Goal: Complete application form: Complete application form

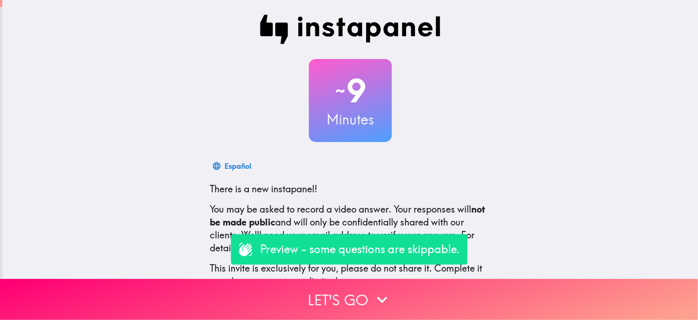
click at [472, 177] on div "Español There is a new instapanel! You may be asked to record a video answer. Y…" at bounding box center [350, 245] width 295 height 177
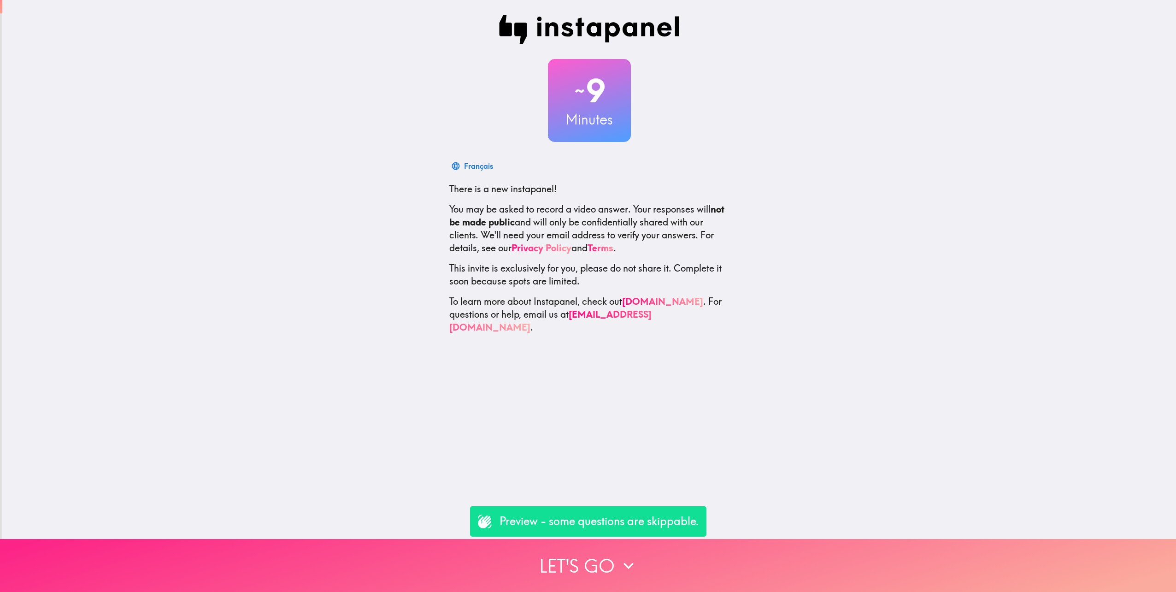
click at [593, 319] on button "Let's go" at bounding box center [588, 565] width 1176 height 53
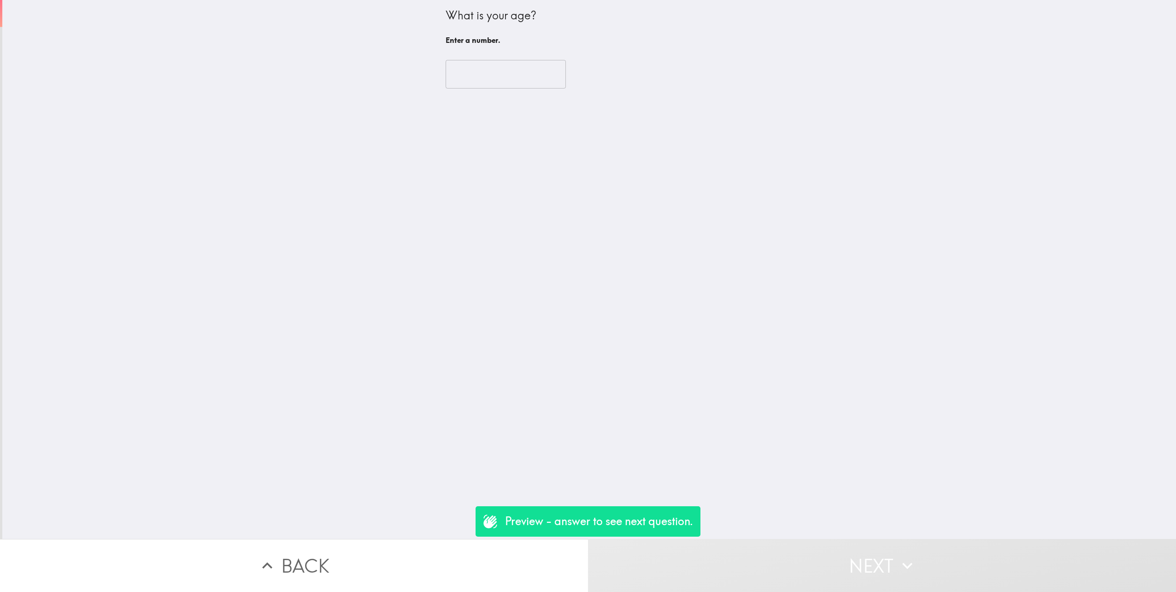
click at [469, 71] on input "number" at bounding box center [506, 74] width 120 height 29
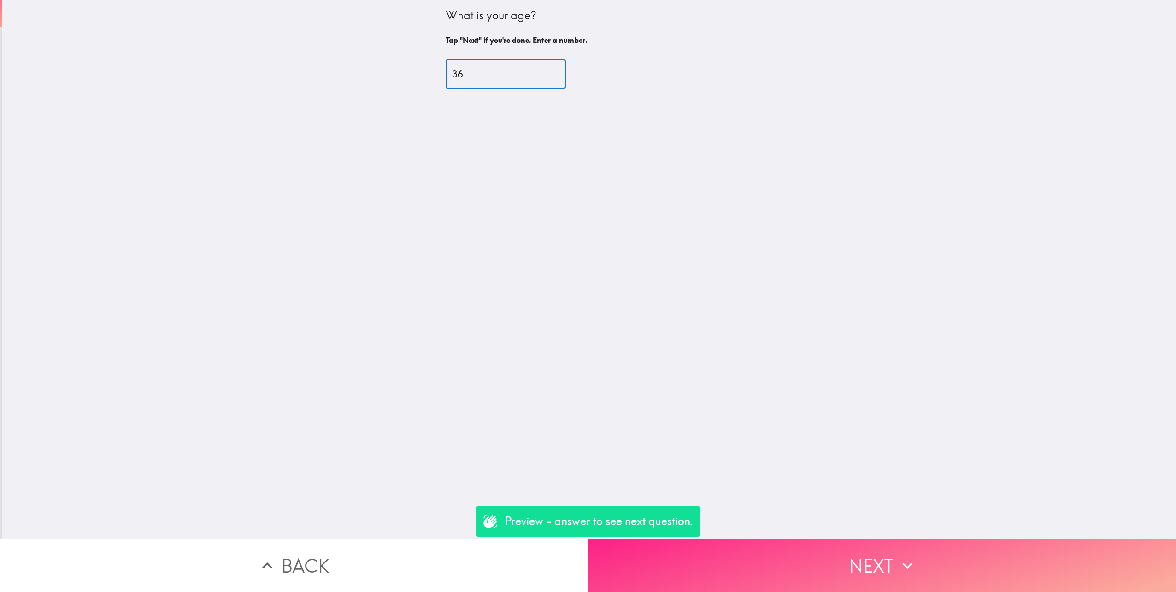
type input "36"
click at [697, 319] on button "Next" at bounding box center [882, 565] width 588 height 53
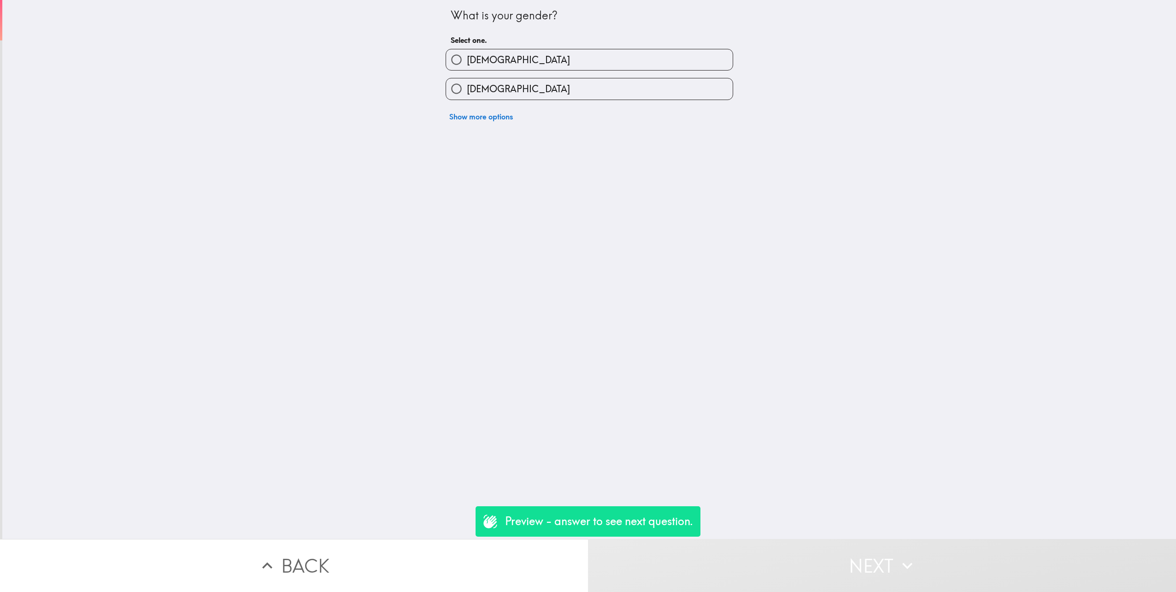
click at [485, 83] on span "[DEMOGRAPHIC_DATA]" at bounding box center [518, 89] width 103 height 13
click at [467, 83] on input "[DEMOGRAPHIC_DATA]" at bounding box center [456, 88] width 21 height 21
radio input "true"
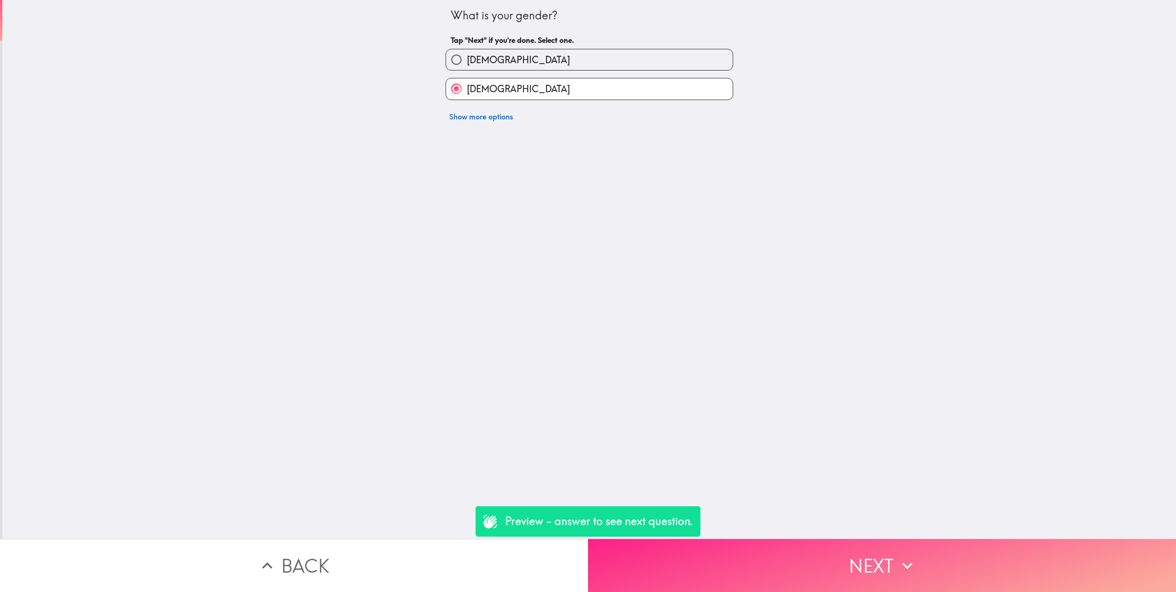
click at [697, 319] on icon "button" at bounding box center [908, 565] width 20 height 20
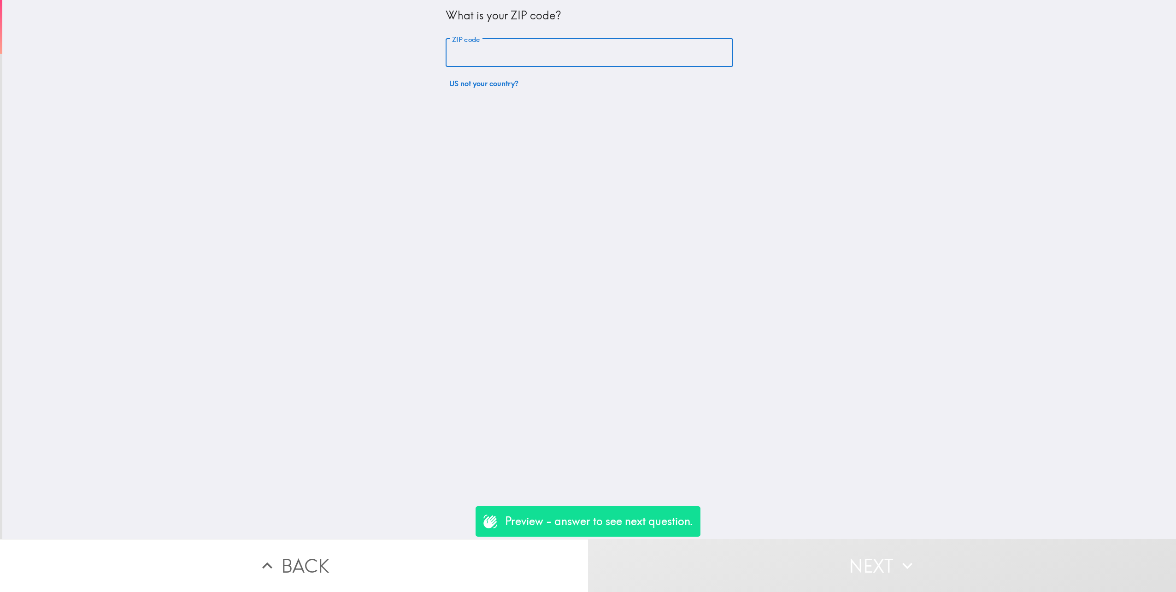
click at [482, 60] on input "ZIP code" at bounding box center [590, 53] width 288 height 29
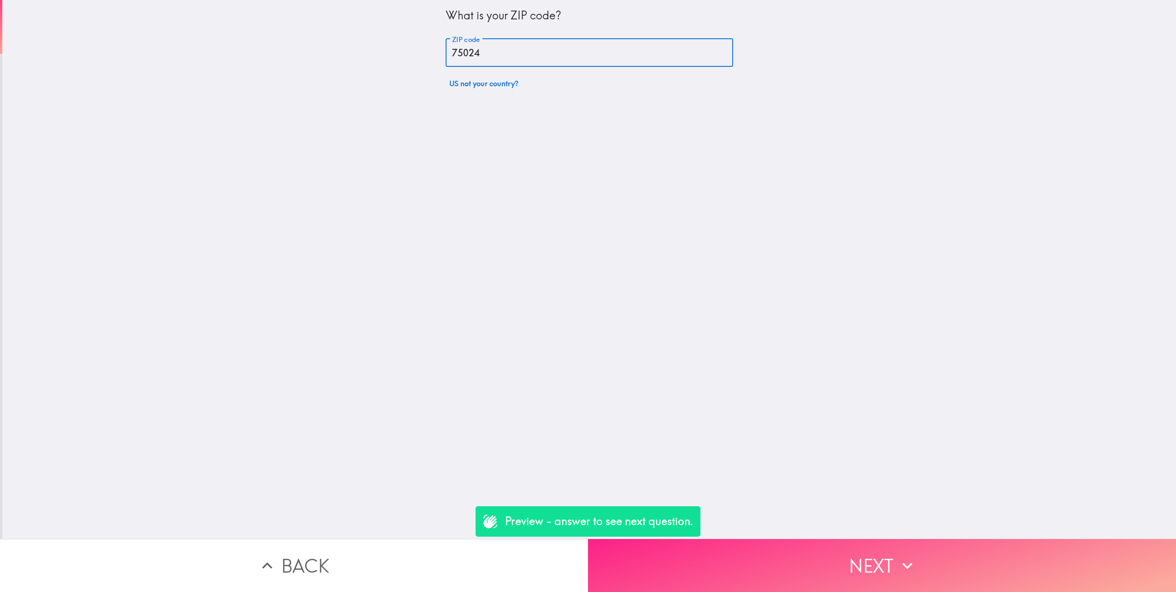
type input "75024"
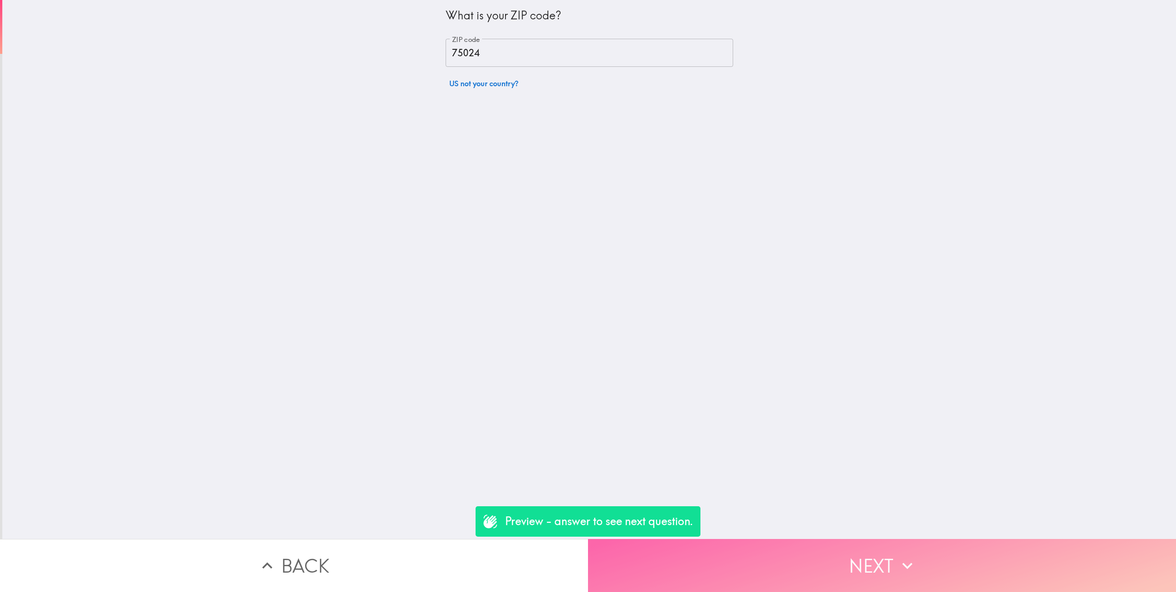
click at [697, 319] on button "Next" at bounding box center [882, 565] width 588 height 53
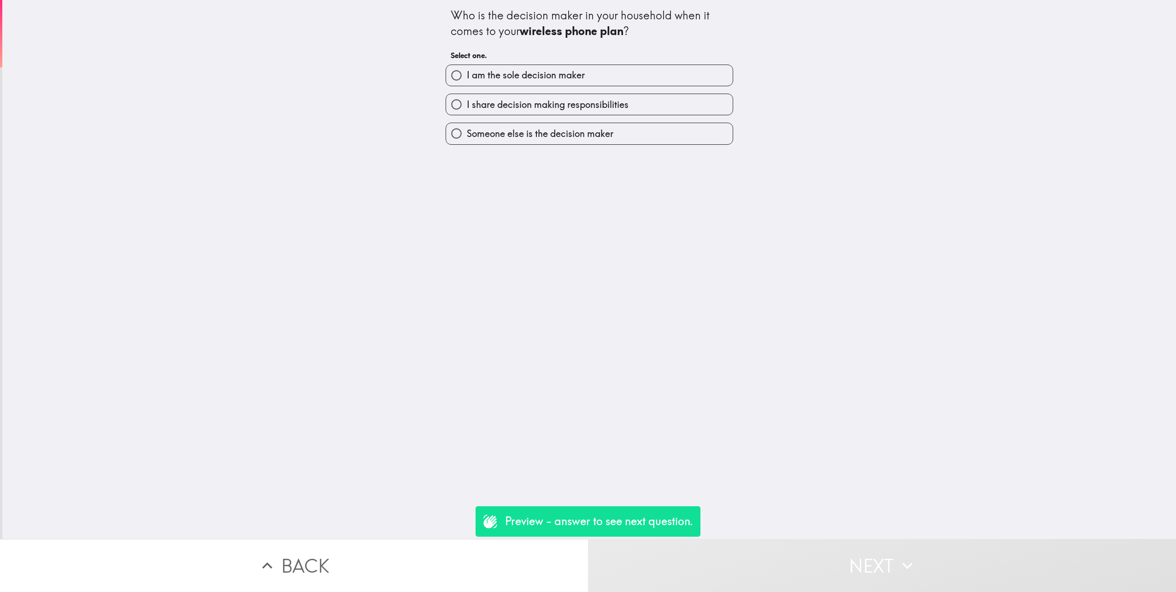
click at [515, 73] on span "I am the sole decision maker" at bounding box center [526, 75] width 118 height 13
click at [467, 73] on input "I am the sole decision maker" at bounding box center [456, 75] width 21 height 21
radio input "true"
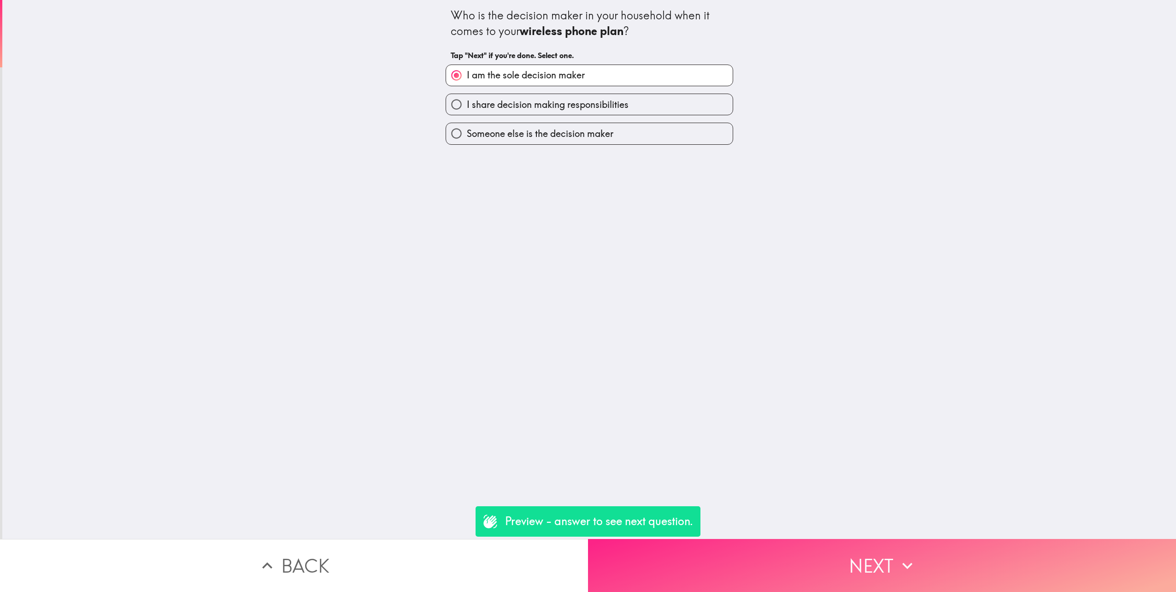
click at [697, 319] on button "Next" at bounding box center [882, 565] width 588 height 53
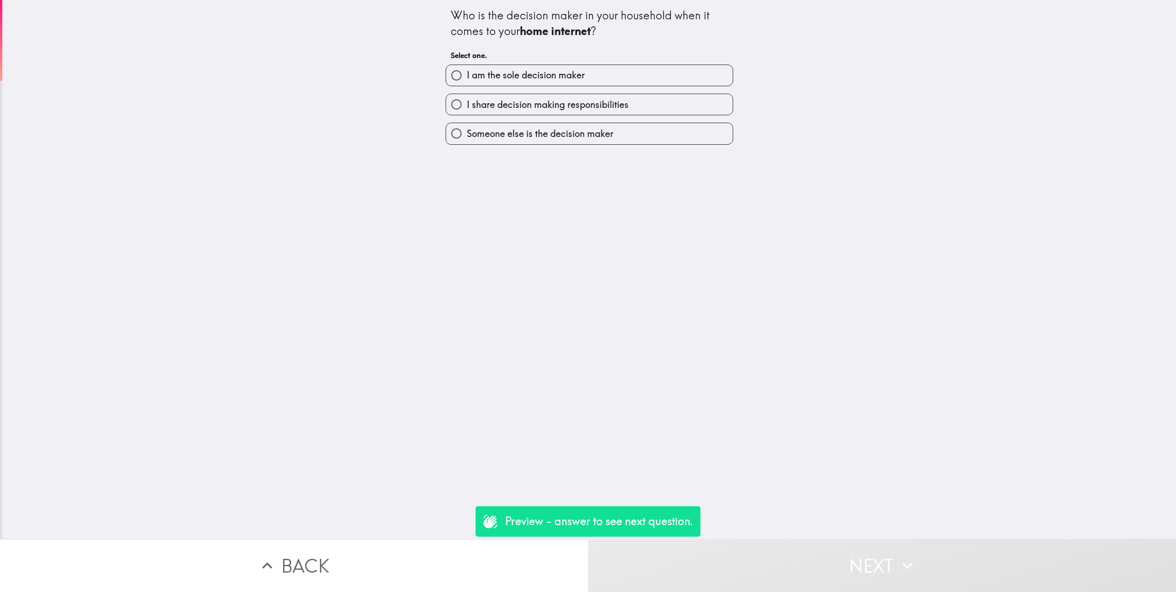
click at [516, 76] on span "I am the sole decision maker" at bounding box center [526, 75] width 118 height 13
click at [467, 76] on input "I am the sole decision maker" at bounding box center [456, 75] width 21 height 21
radio input "true"
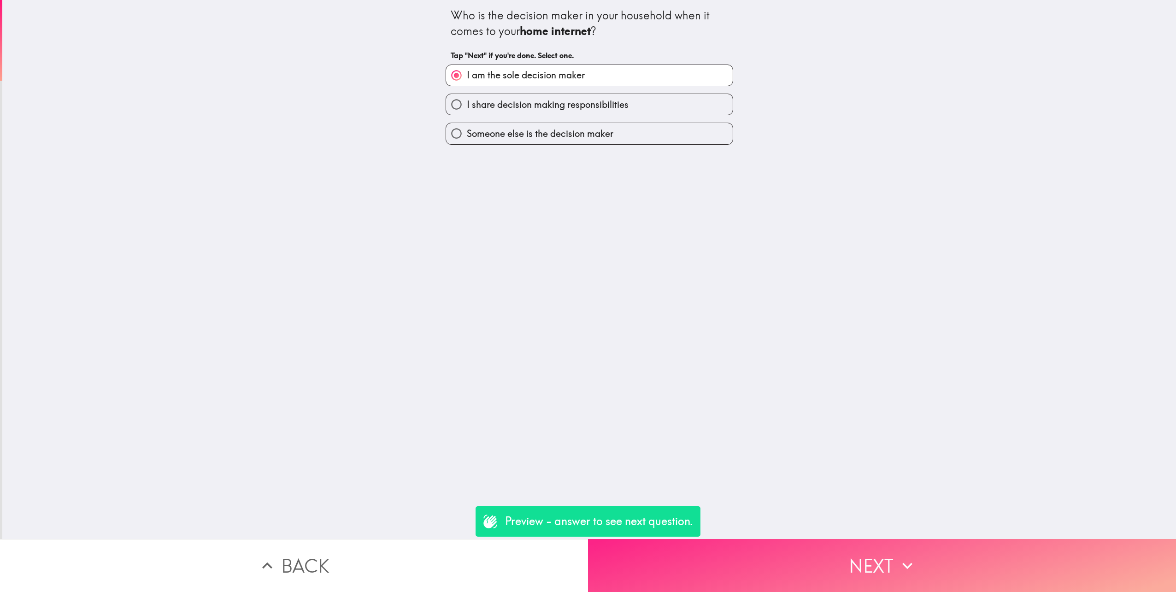
click at [697, 319] on button "Next" at bounding box center [882, 565] width 588 height 53
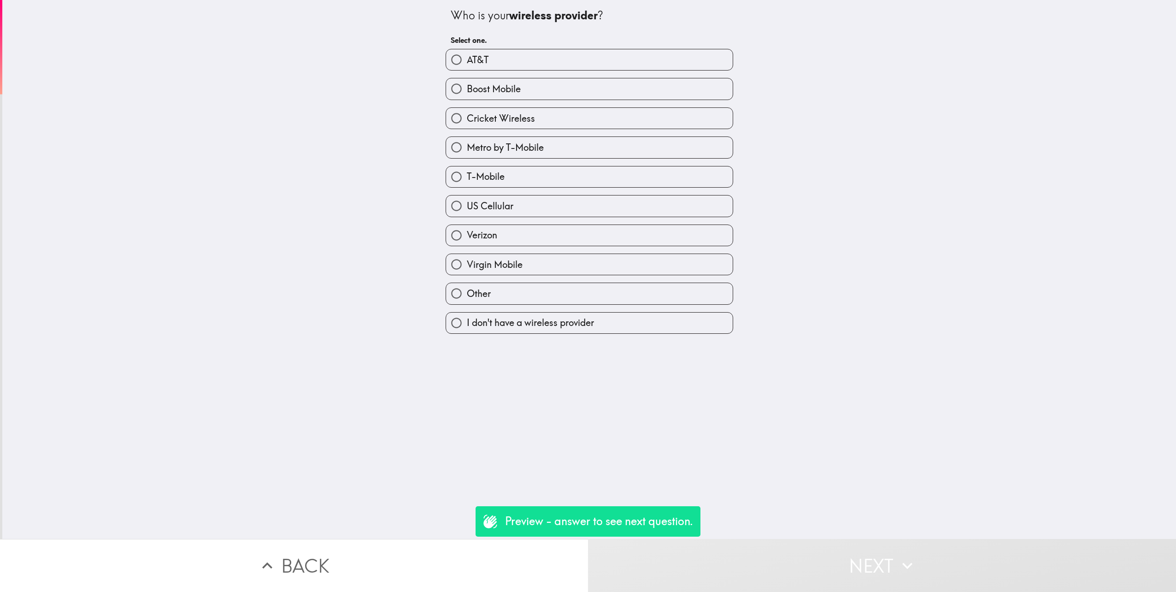
click at [549, 52] on label "AT&T" at bounding box center [589, 59] width 287 height 21
click at [467, 52] on input "AT&T" at bounding box center [456, 59] width 21 height 21
radio input "true"
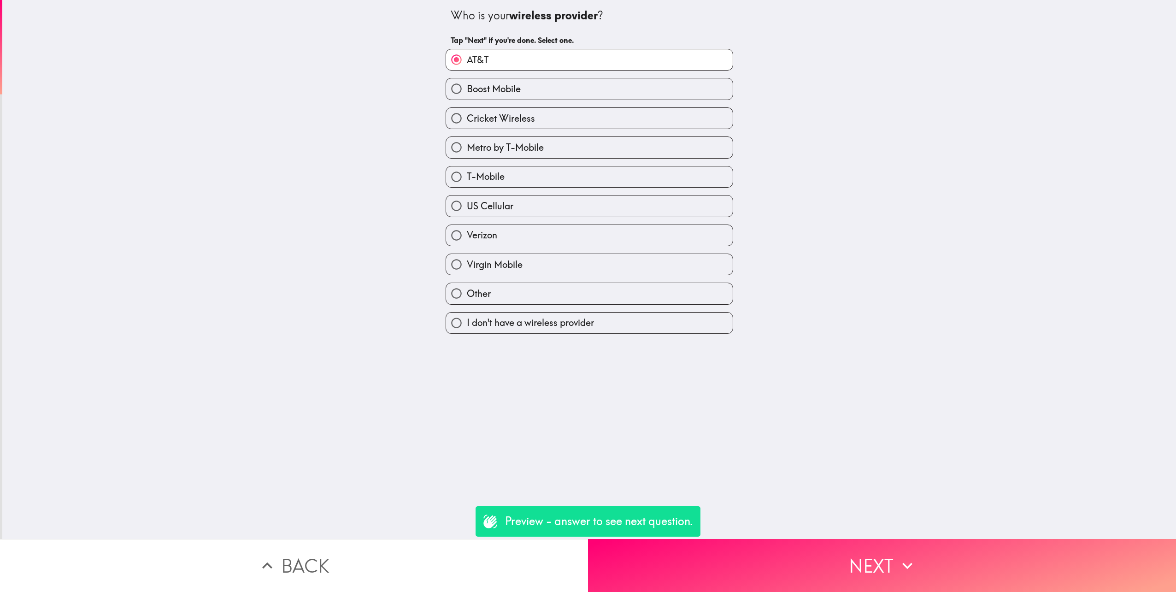
click at [697, 319] on button "Next" at bounding box center [882, 565] width 588 height 53
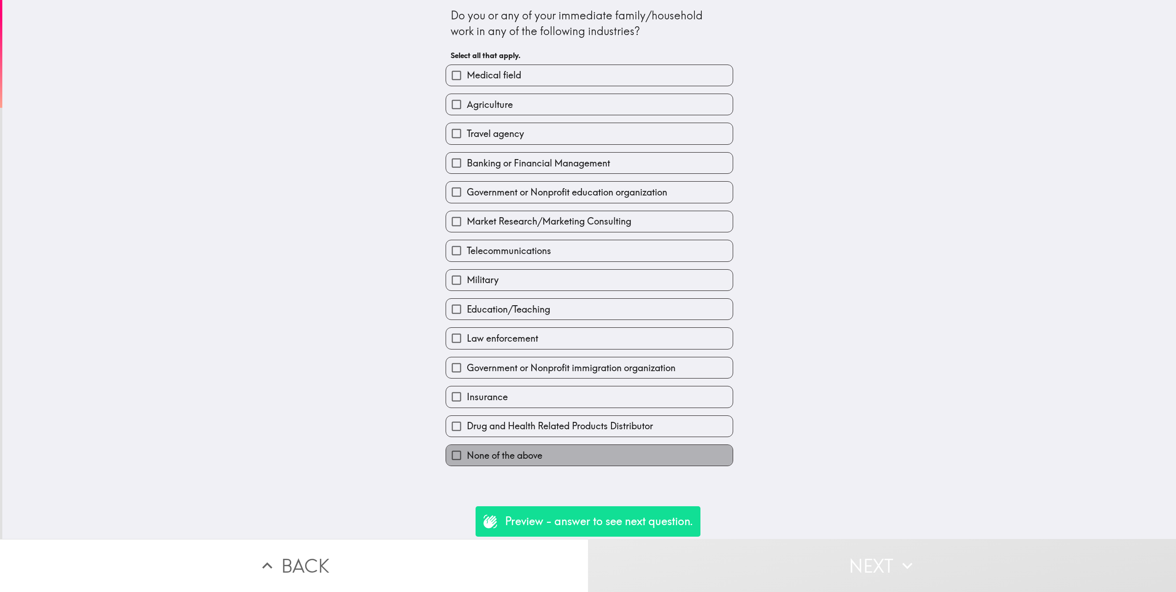
click at [495, 319] on label "None of the above" at bounding box center [589, 455] width 287 height 21
click at [467, 319] on input "None of the above" at bounding box center [456, 455] width 21 height 21
checkbox input "true"
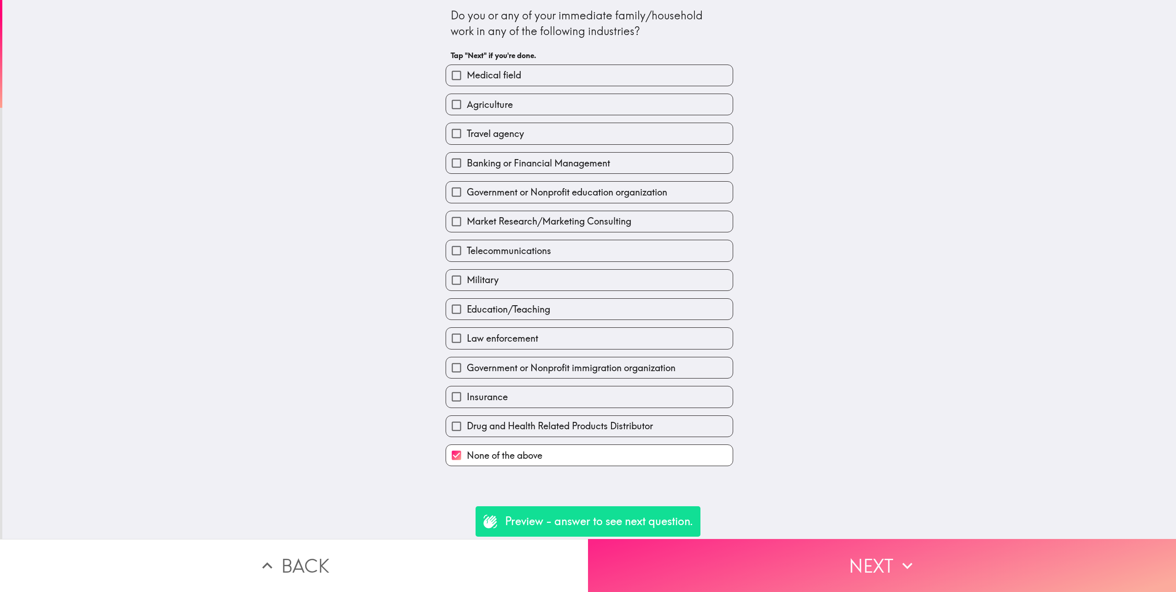
click at [697, 319] on button "Next" at bounding box center [882, 565] width 588 height 53
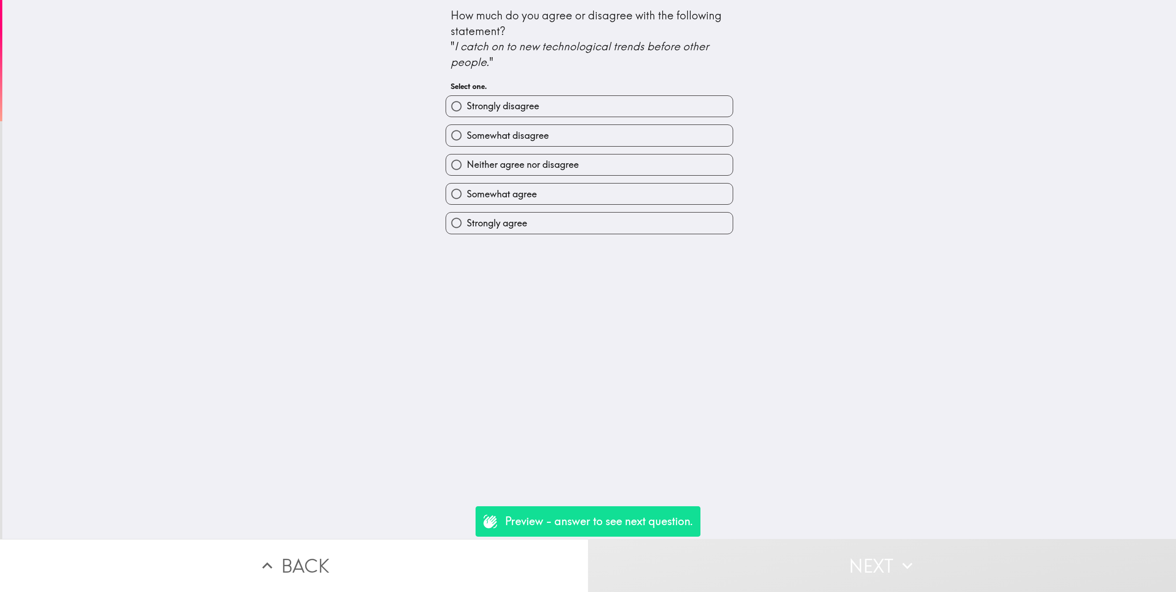
click at [508, 231] on label "Strongly agree" at bounding box center [589, 223] width 287 height 21
click at [467, 231] on input "Strongly agree" at bounding box center [456, 223] width 21 height 21
radio input "true"
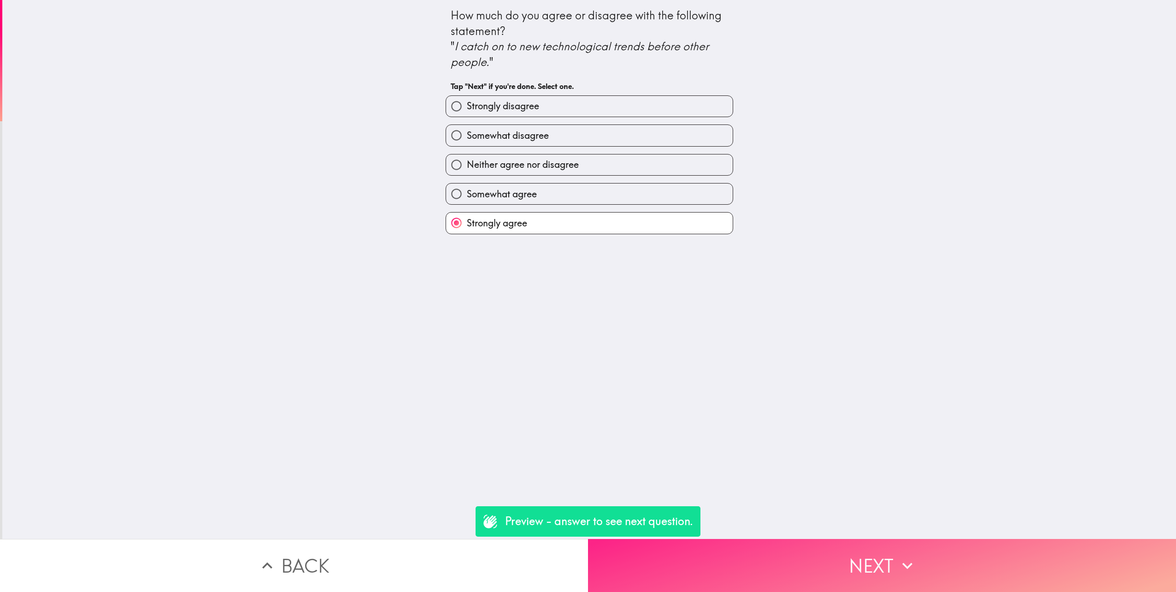
click at [697, 319] on button "Next" at bounding box center [882, 565] width 588 height 53
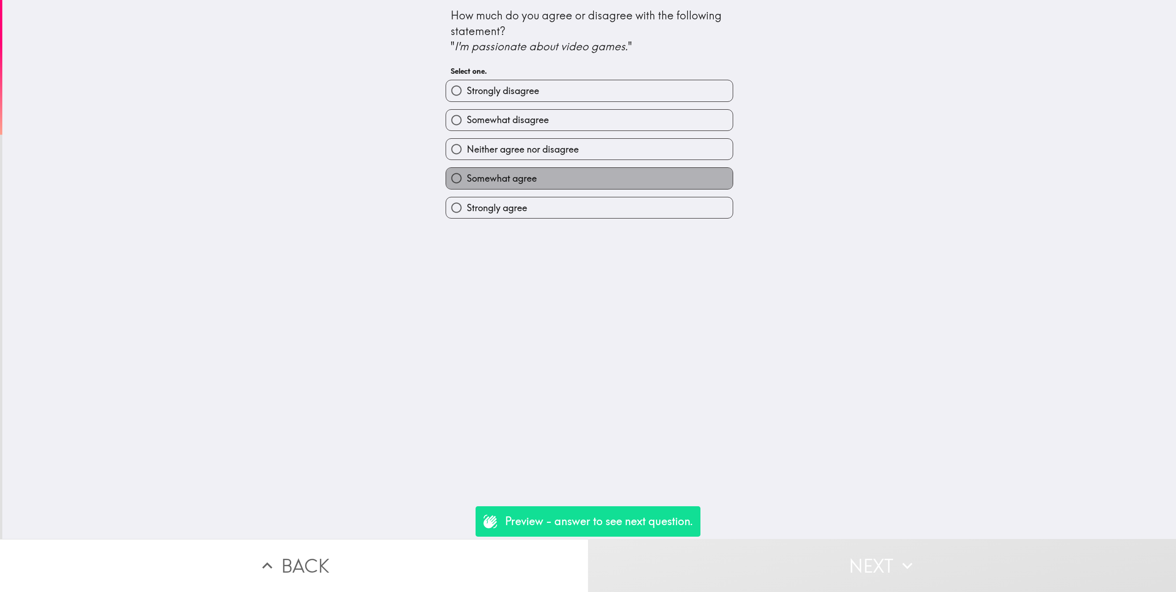
click at [544, 187] on label "Somewhat agree" at bounding box center [589, 178] width 287 height 21
click at [467, 187] on input "Somewhat agree" at bounding box center [456, 178] width 21 height 21
radio input "true"
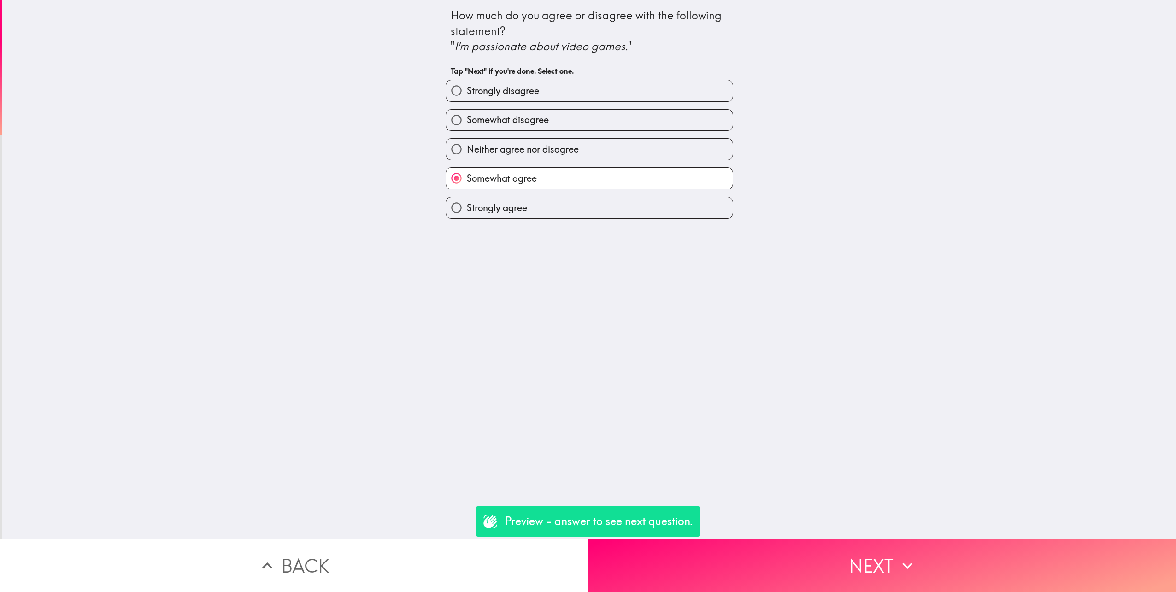
click at [555, 119] on label "Somewhat disagree" at bounding box center [589, 120] width 287 height 21
click at [467, 119] on input "Somewhat disagree" at bounding box center [456, 120] width 21 height 21
radio input "true"
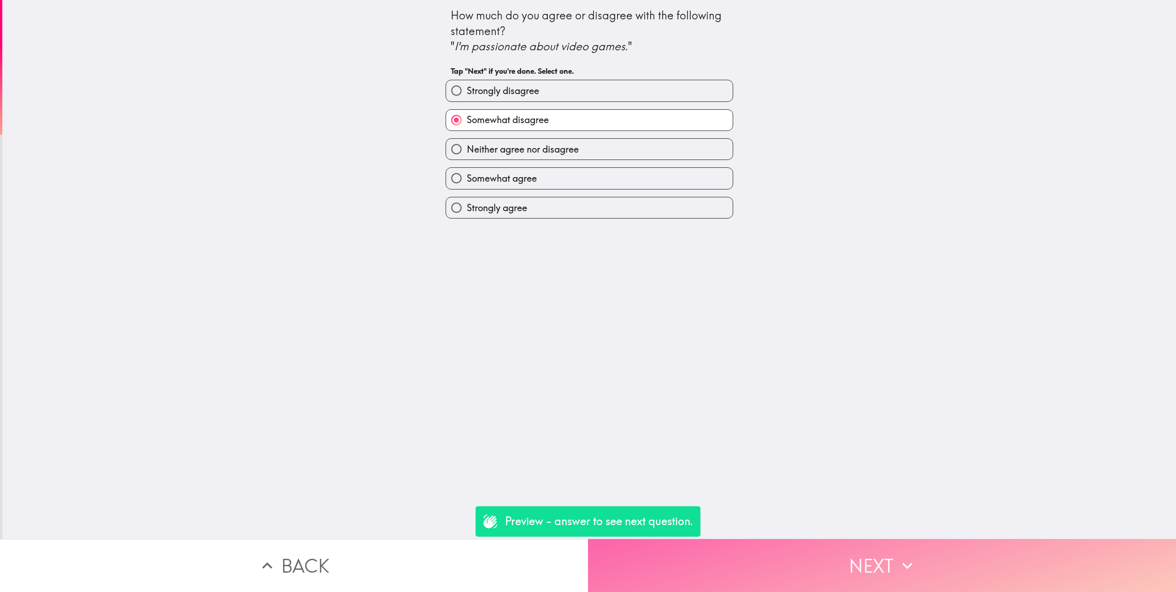
click at [697, 319] on icon "button" at bounding box center [908, 565] width 20 height 20
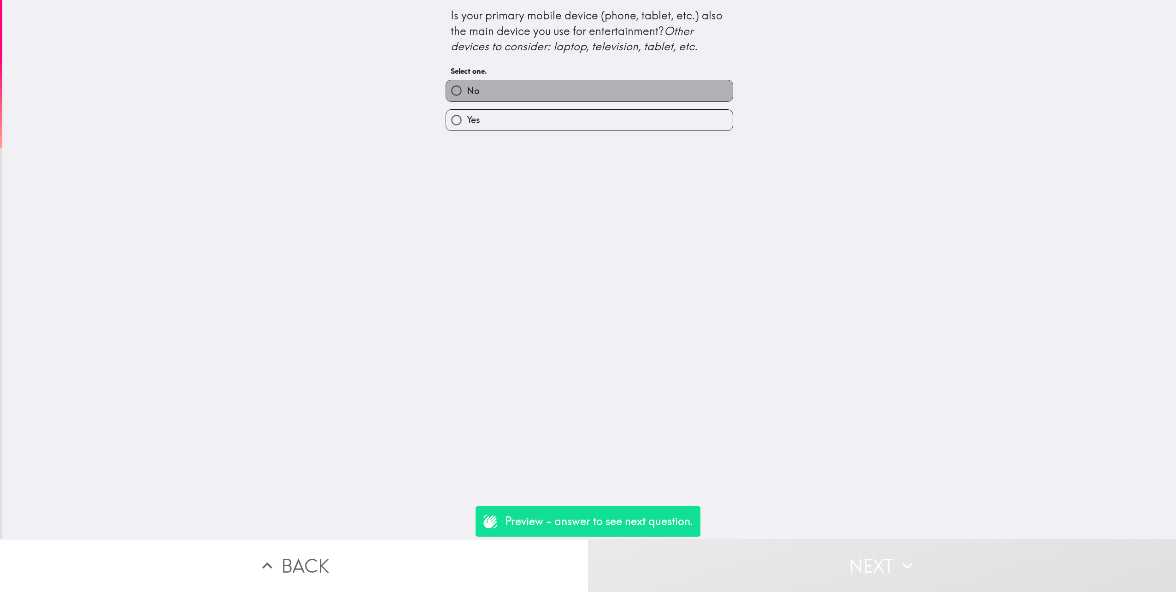
click at [491, 94] on label "No" at bounding box center [589, 90] width 287 height 21
click at [467, 94] on input "No" at bounding box center [456, 90] width 21 height 21
radio input "true"
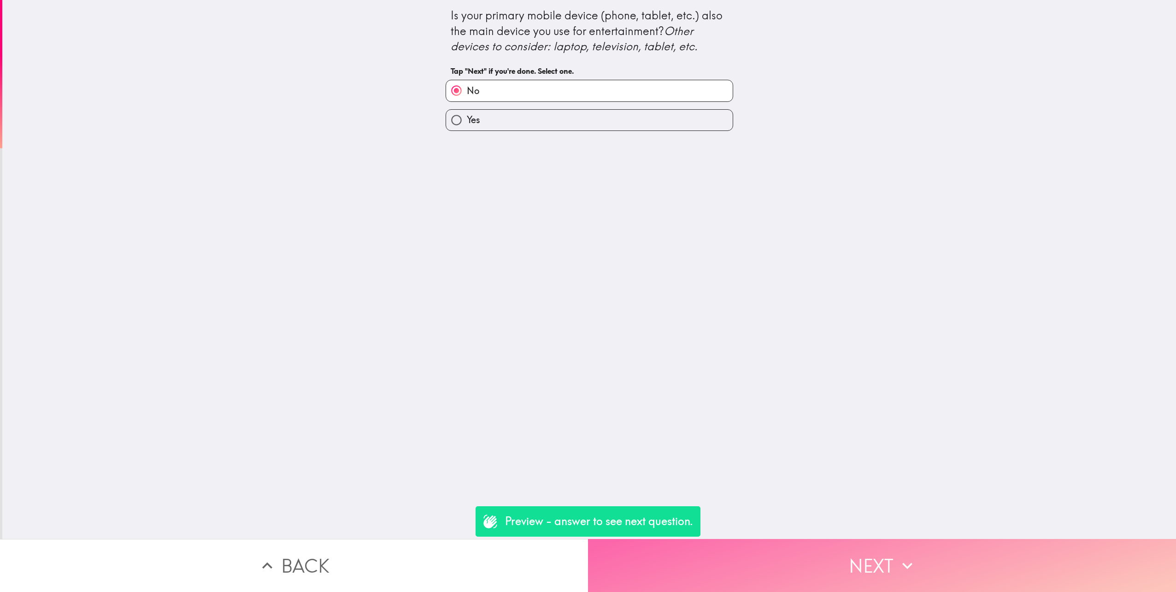
click at [697, 319] on button "Next" at bounding box center [882, 565] width 588 height 53
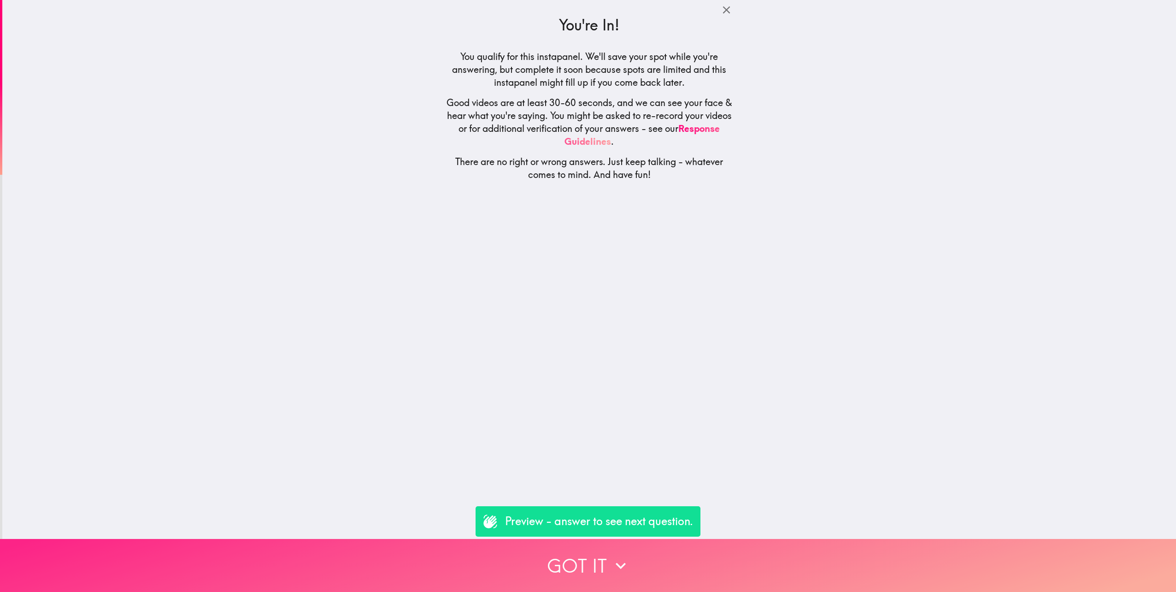
click at [697, 319] on button "Got it" at bounding box center [588, 565] width 1176 height 53
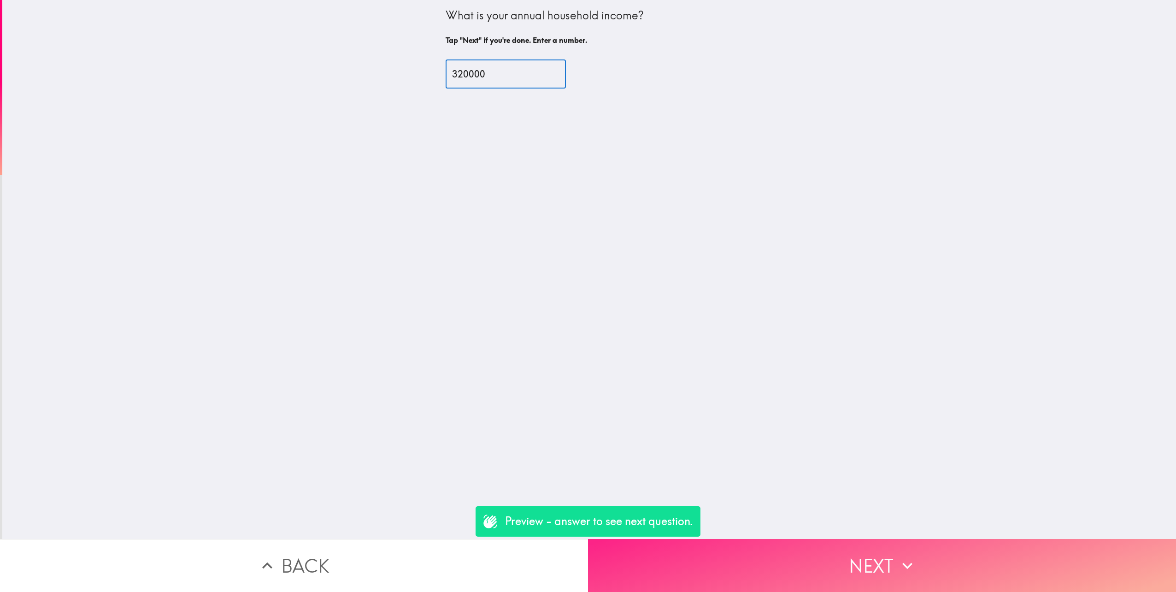
type input "320000"
click at [697, 319] on button "Next" at bounding box center [882, 565] width 588 height 53
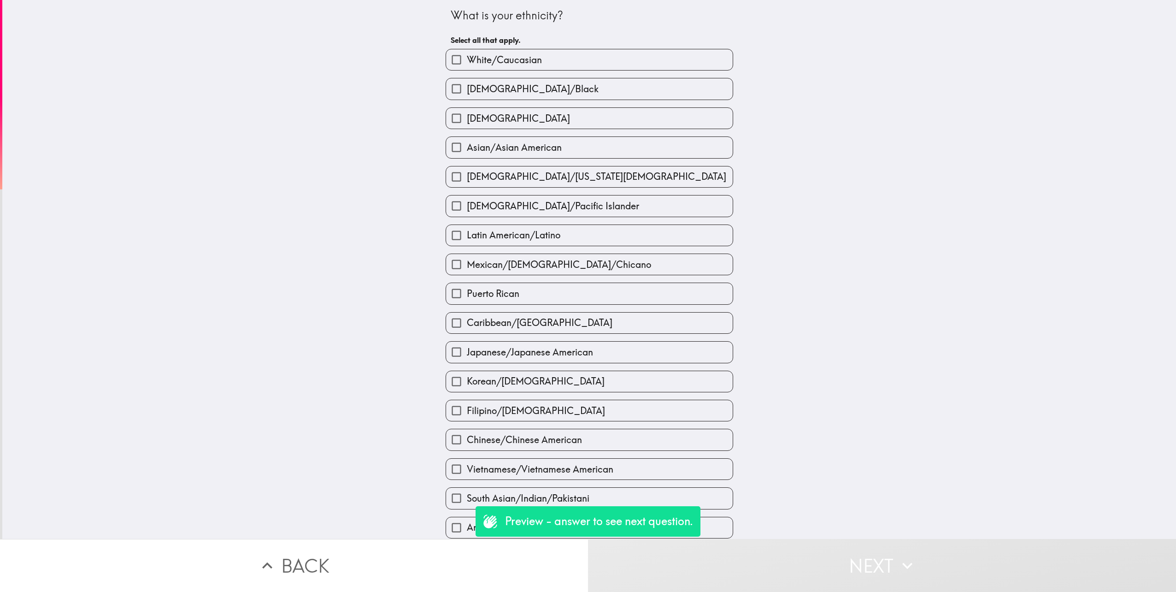
click at [574, 64] on label "White/Caucasian" at bounding box center [589, 59] width 287 height 21
click at [467, 64] on input "White/Caucasian" at bounding box center [456, 59] width 21 height 21
checkbox input "true"
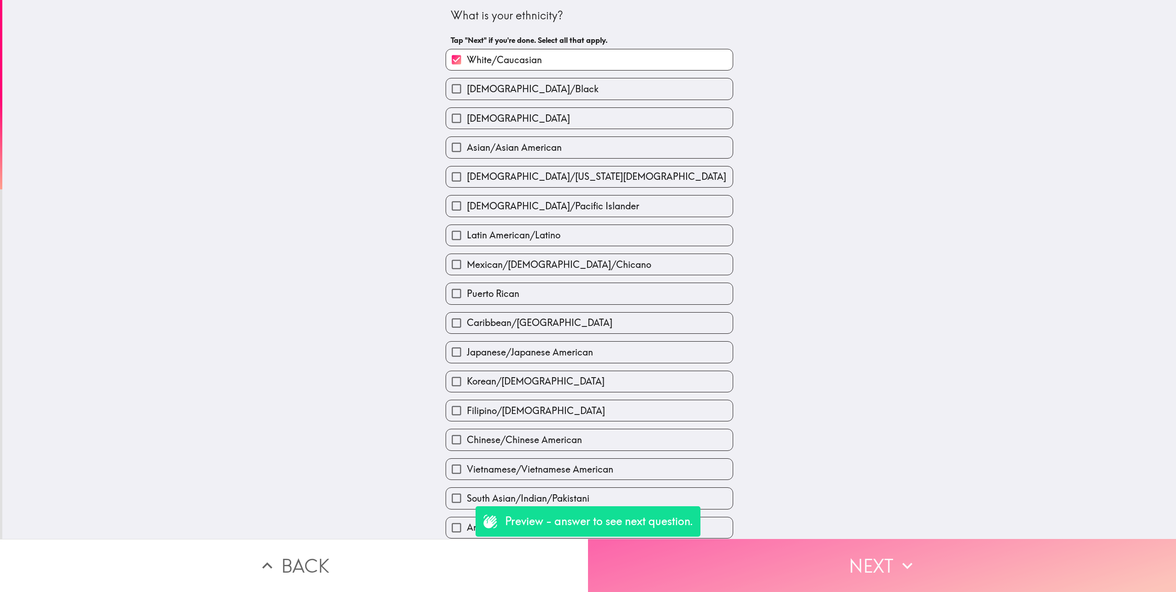
click at [697, 319] on button "Next" at bounding box center [882, 565] width 588 height 53
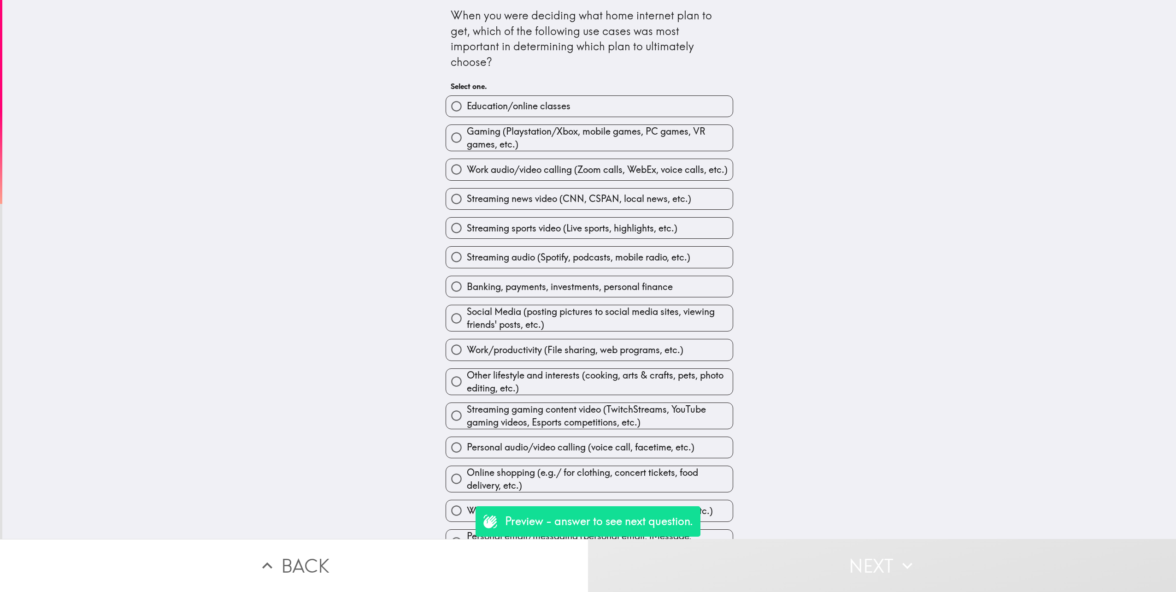
click at [333, 145] on div "When you were deciding what home internet plan to get, which of the following u…" at bounding box center [589, 269] width 1174 height 539
click at [697, 319] on div "When you were deciding what home internet plan to get, which of the following u…" at bounding box center [589, 269] width 1174 height 539
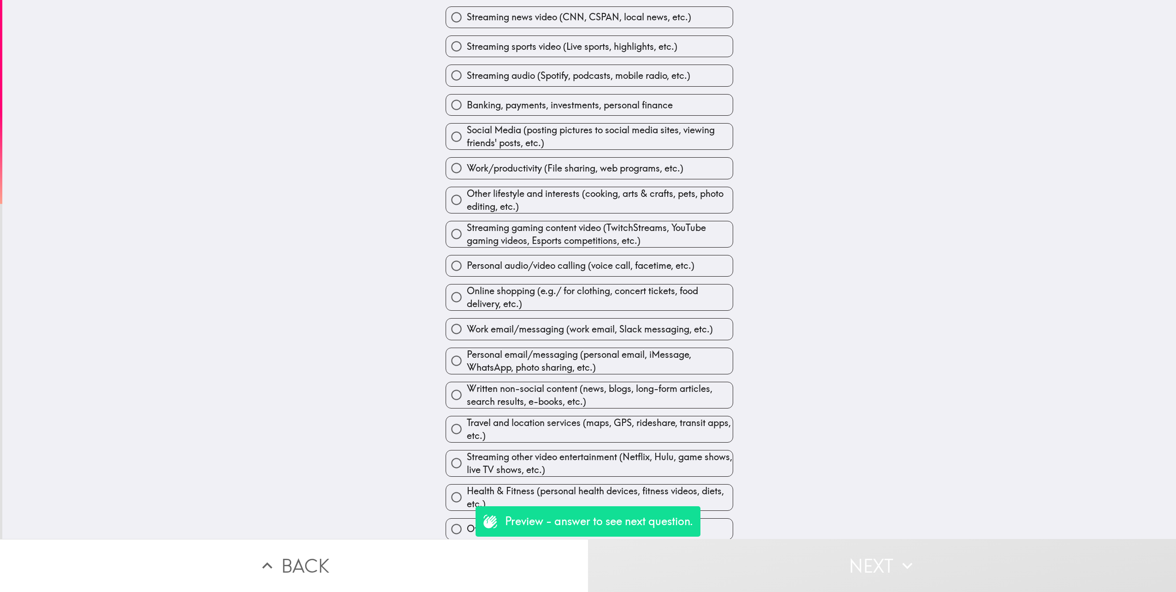
scroll to position [195, 0]
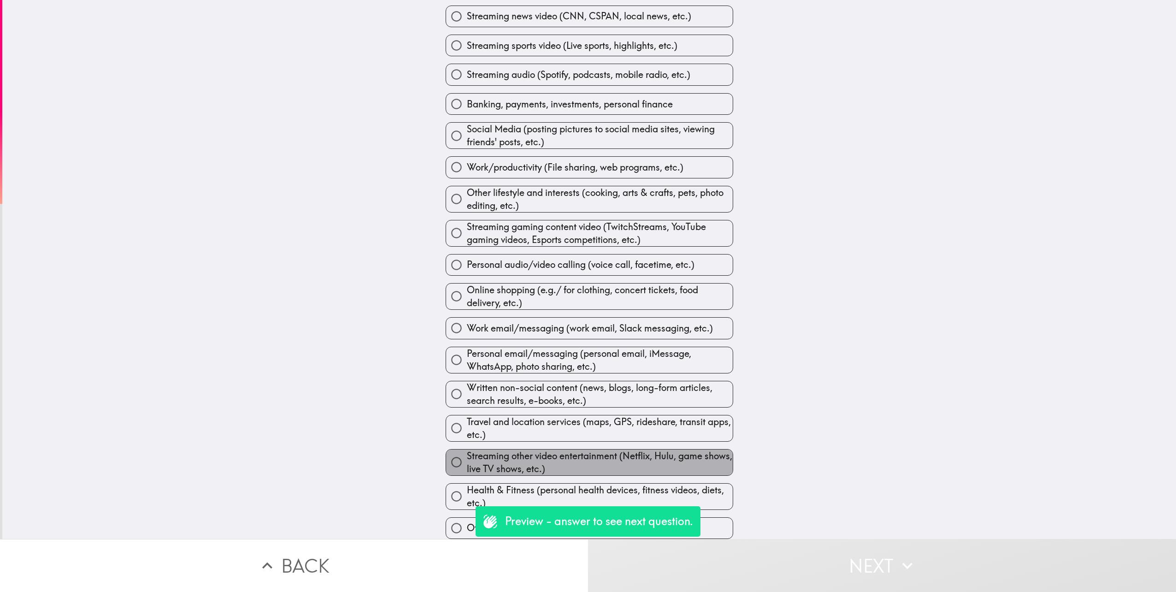
click at [531, 319] on span "Streaming other video entertainment (Netflix, Hulu, game shows, live TV shows, …" at bounding box center [600, 462] width 266 height 26
click at [467, 319] on input "Streaming other video entertainment (Netflix, Hulu, game shows, live TV shows, …" at bounding box center [456, 462] width 21 height 21
radio input "true"
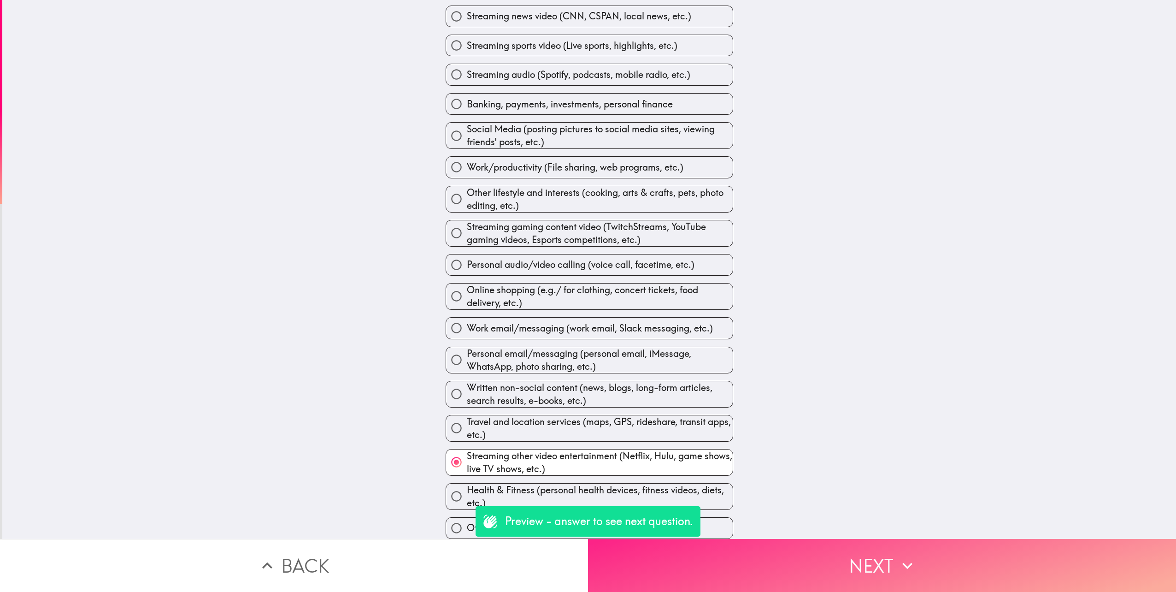
click at [697, 319] on button "Next" at bounding box center [882, 565] width 588 height 53
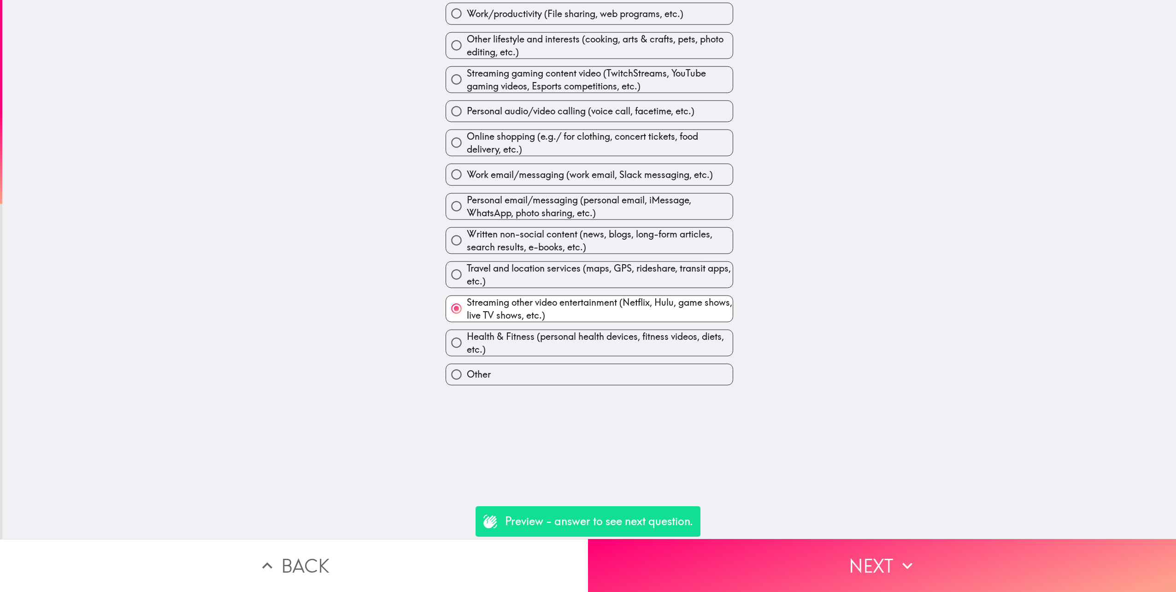
scroll to position [0, 0]
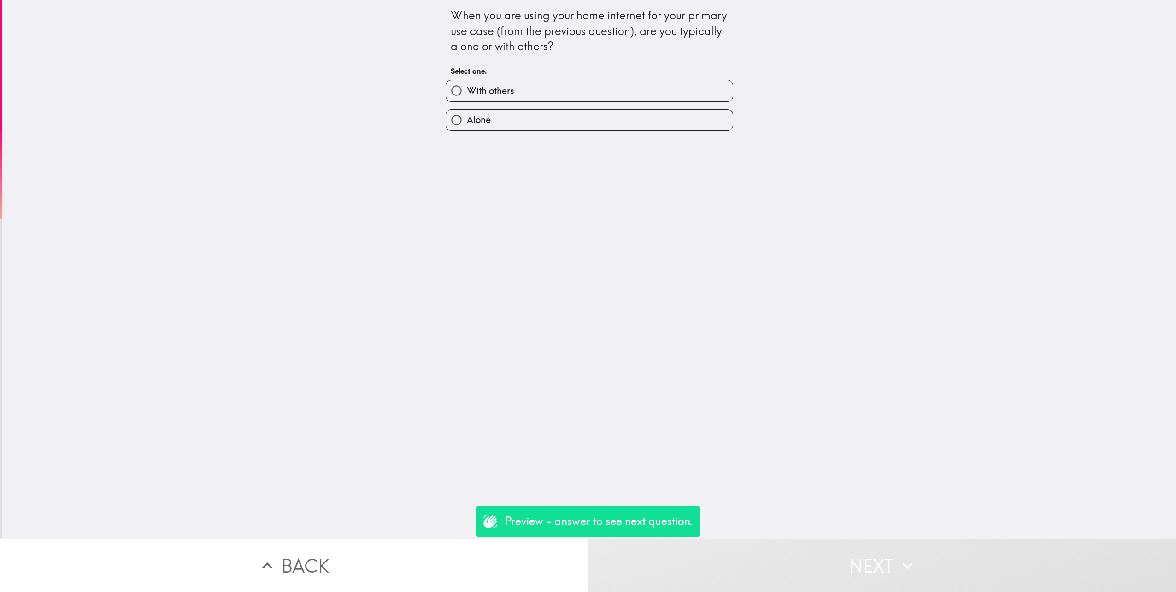
click at [493, 93] on span "With others" at bounding box center [490, 90] width 47 height 13
click at [467, 93] on input "With others" at bounding box center [456, 90] width 21 height 21
radio input "true"
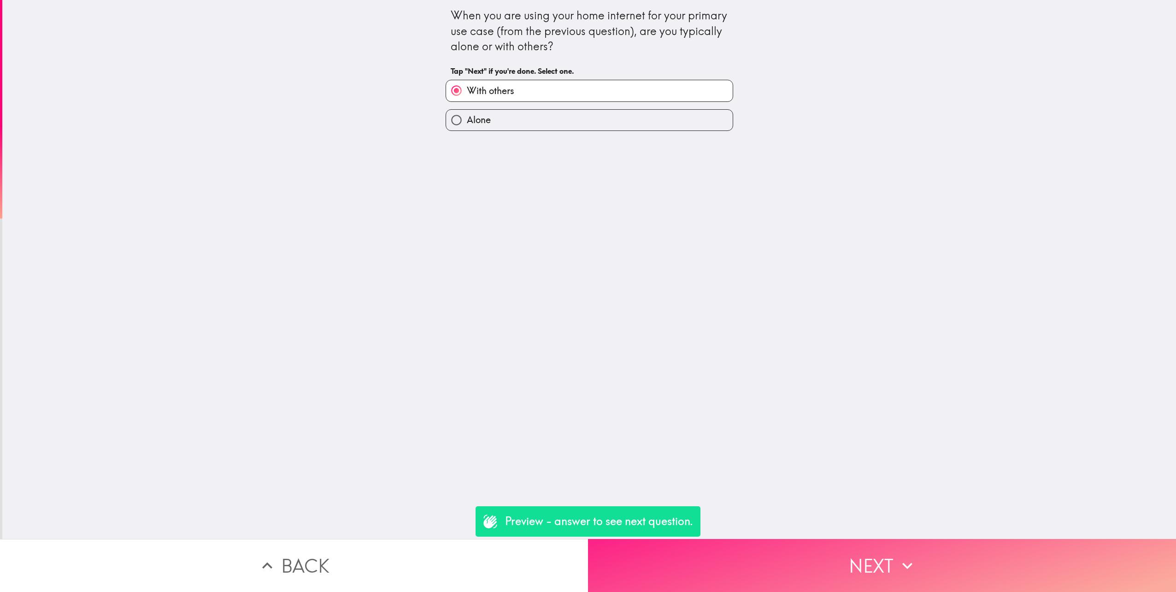
click at [697, 319] on button "Next" at bounding box center [882, 565] width 588 height 53
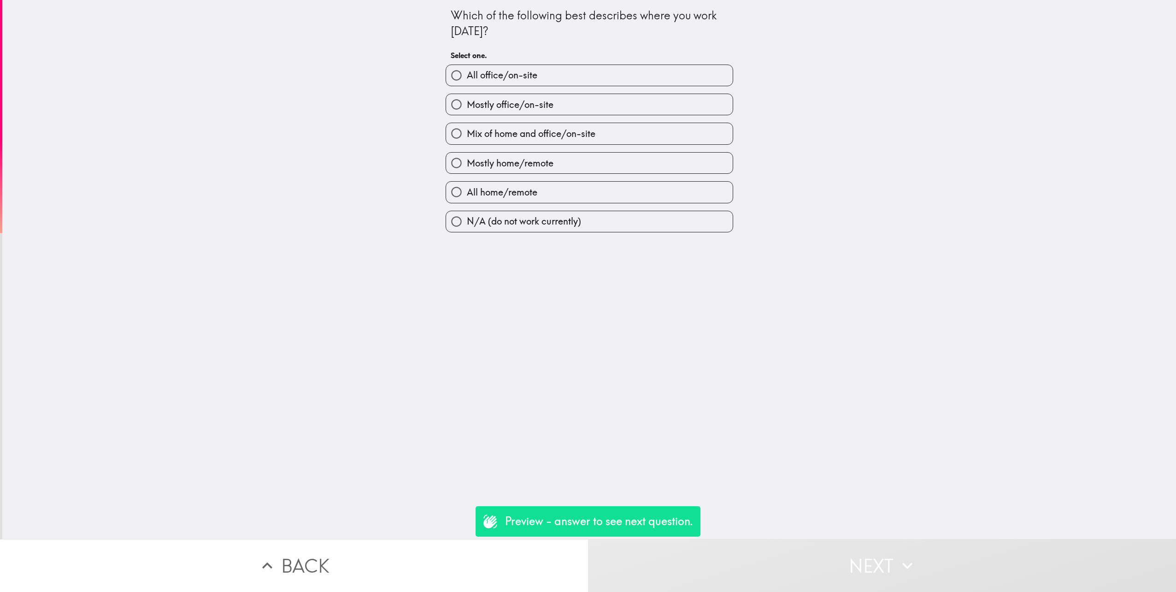
click at [528, 103] on span "Mostly office/on-site" at bounding box center [510, 104] width 87 height 13
click at [467, 103] on input "Mostly office/on-site" at bounding box center [456, 104] width 21 height 21
radio input "true"
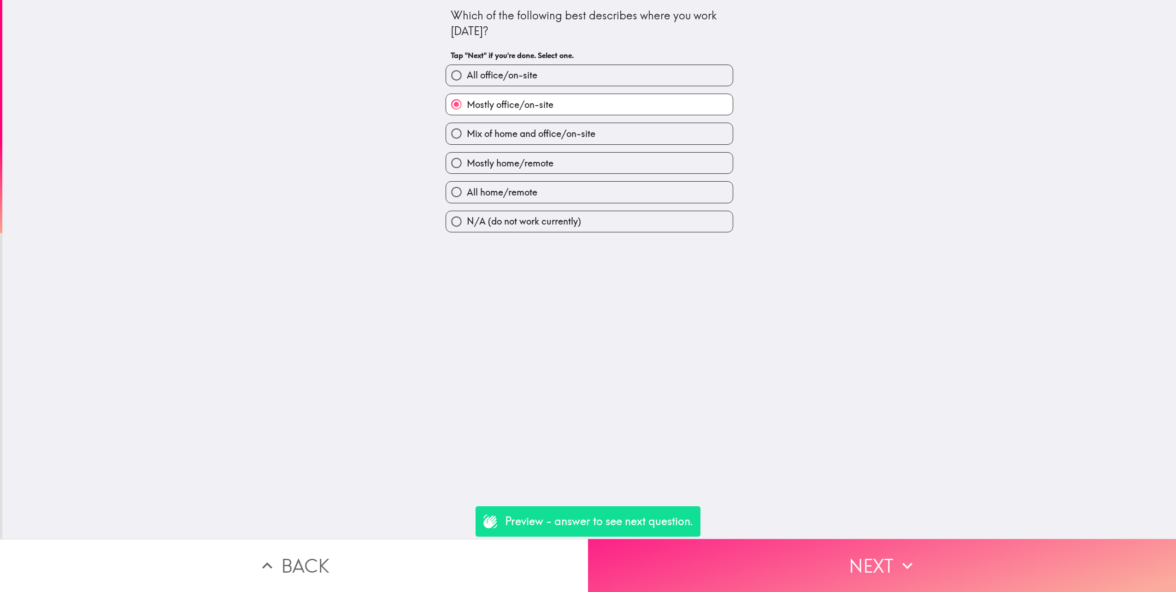
click at [697, 319] on button "Next" at bounding box center [882, 565] width 588 height 53
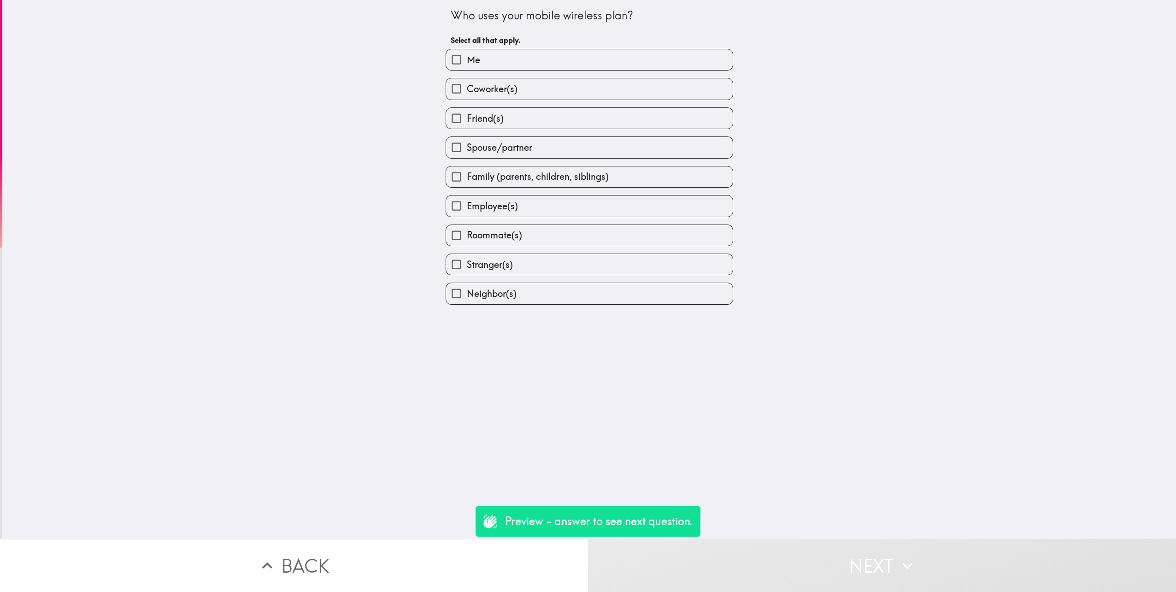
click at [475, 56] on label "Me" at bounding box center [589, 59] width 287 height 21
click at [467, 56] on input "Me" at bounding box center [456, 59] width 21 height 21
checkbox input "true"
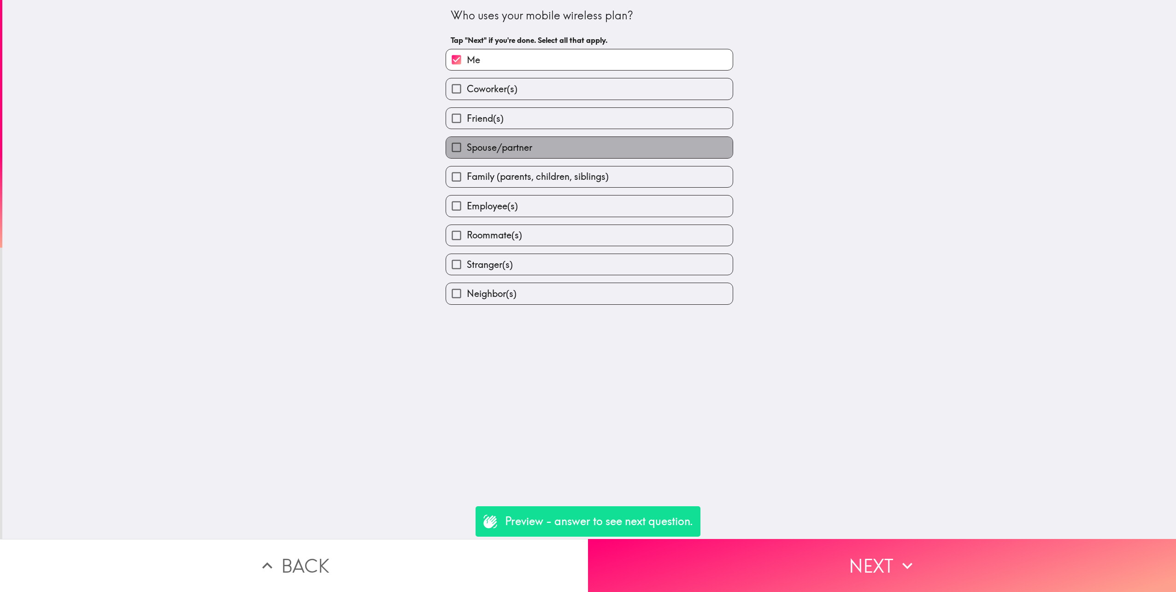
click at [500, 147] on span "Spouse/partner" at bounding box center [499, 147] width 65 height 13
click at [467, 147] on input "Spouse/partner" at bounding box center [456, 147] width 21 height 21
checkbox input "true"
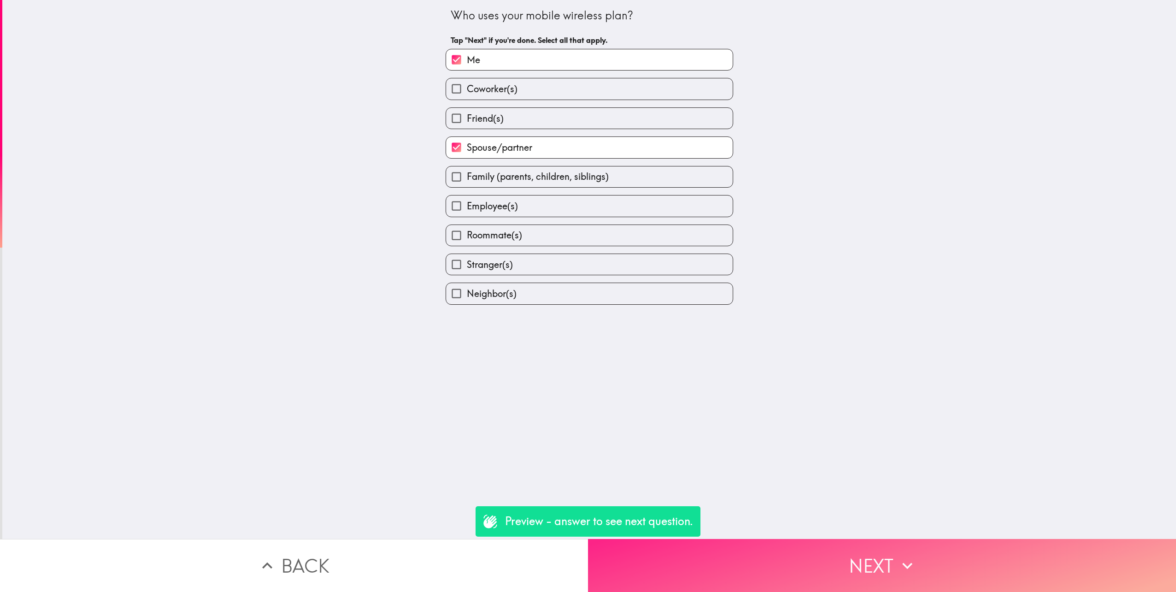
click at [697, 319] on button "Next" at bounding box center [882, 565] width 588 height 53
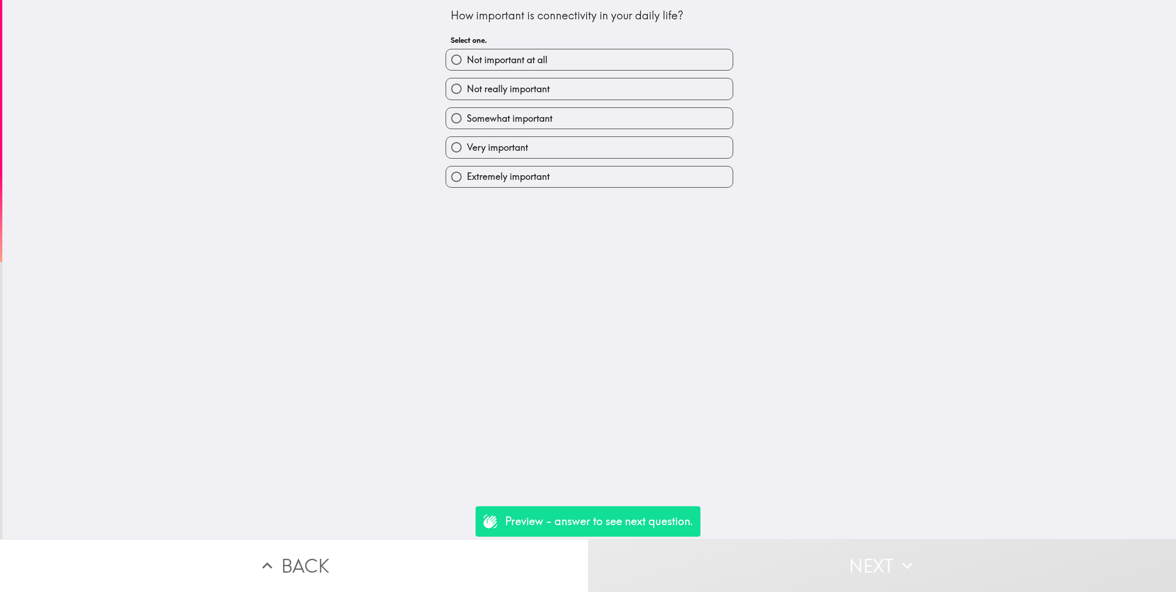
click at [534, 178] on span "Extremely important" at bounding box center [508, 176] width 83 height 13
click at [467, 178] on input "Extremely important" at bounding box center [456, 176] width 21 height 21
radio input "true"
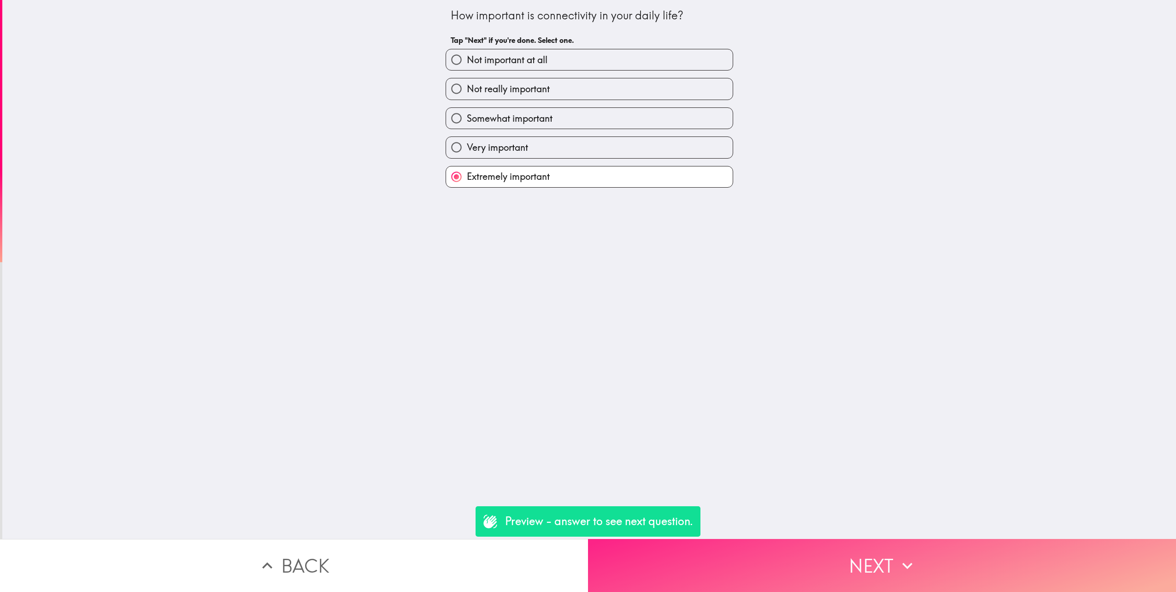
click at [697, 319] on button "Next" at bounding box center [882, 565] width 588 height 53
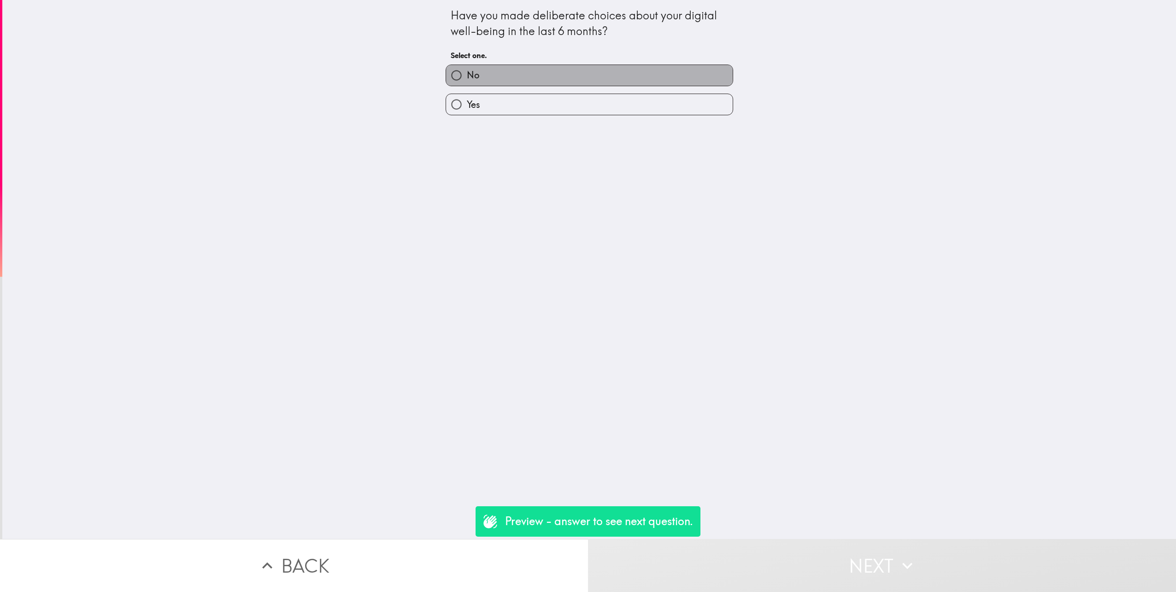
click at [515, 74] on label "No" at bounding box center [589, 75] width 287 height 21
click at [467, 74] on input "No" at bounding box center [456, 75] width 21 height 21
radio input "true"
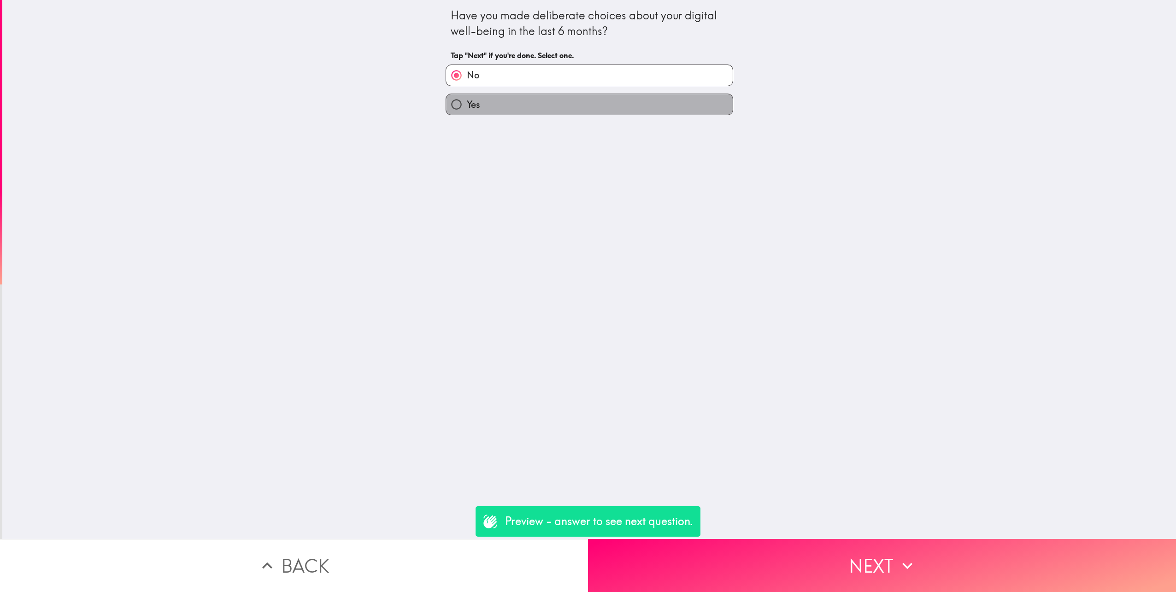
click at [539, 98] on label "Yes" at bounding box center [589, 104] width 287 height 21
click at [467, 98] on input "Yes" at bounding box center [456, 104] width 21 height 21
radio input "true"
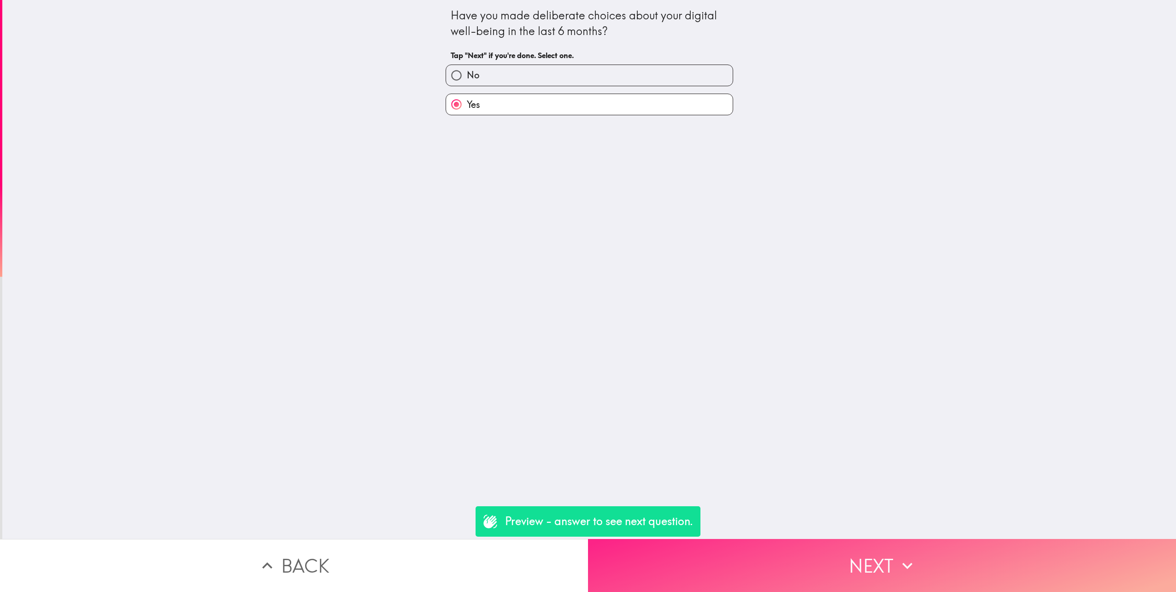
click at [697, 319] on button "Next" at bounding box center [882, 565] width 588 height 53
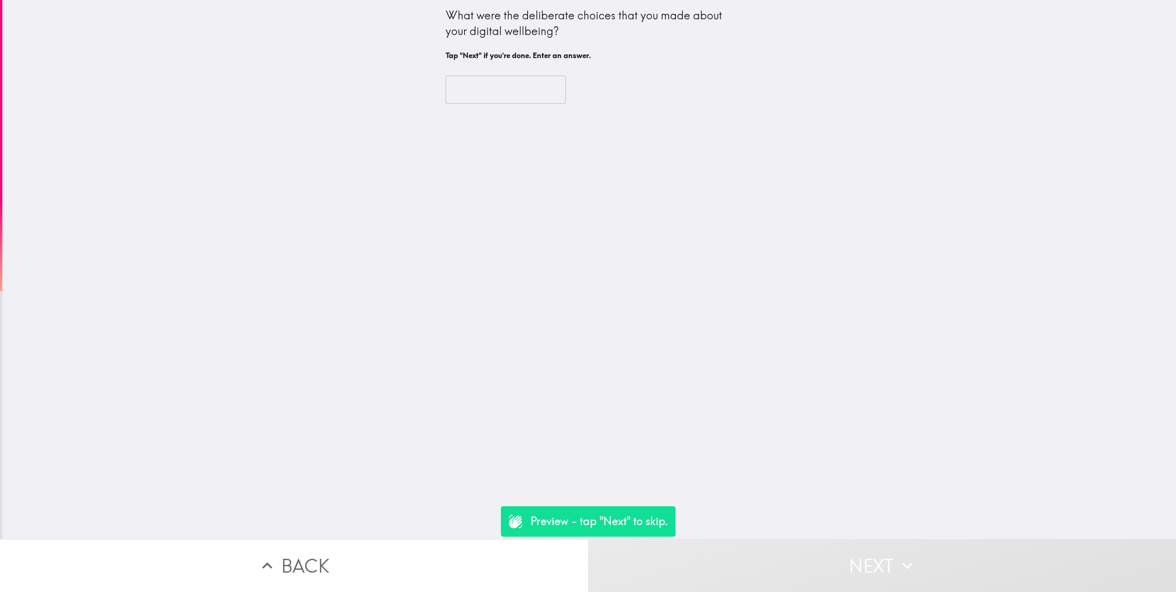
click at [508, 93] on input "text" at bounding box center [506, 90] width 120 height 29
click at [697, 319] on button "Next" at bounding box center [882, 565] width 588 height 53
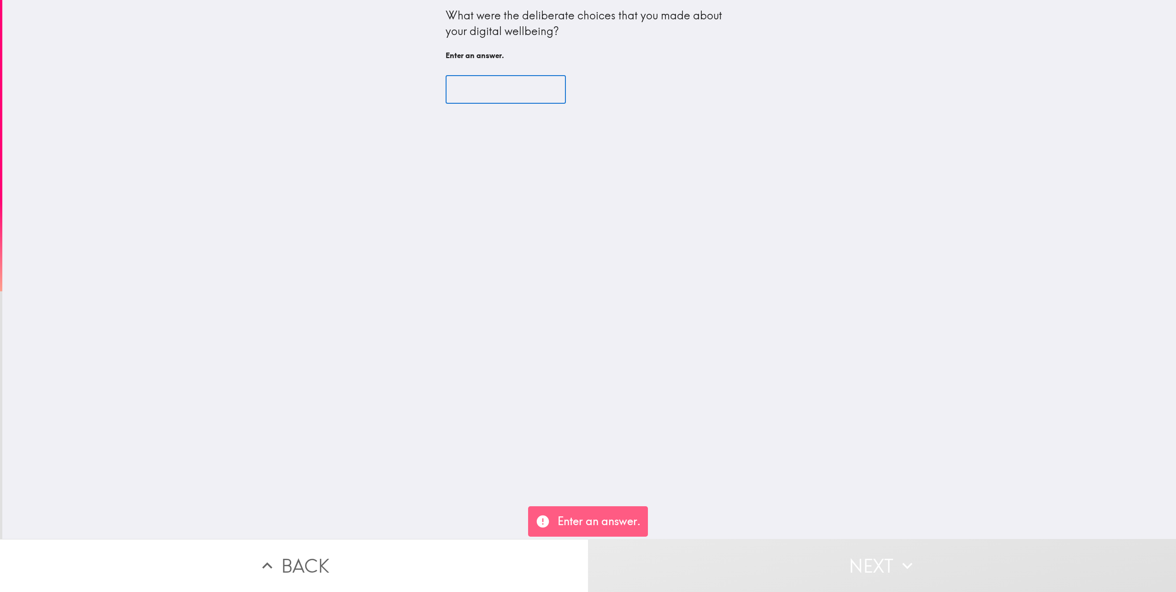
click at [448, 87] on input "text" at bounding box center [506, 90] width 120 height 29
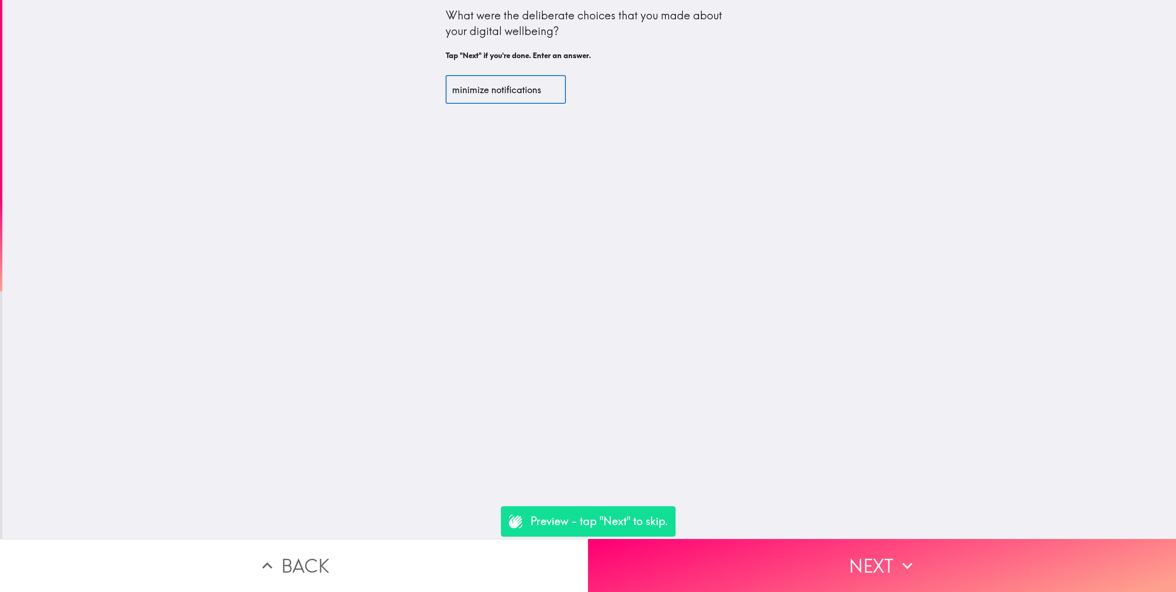
type input "minimize notifications"
drag, startPoint x: 744, startPoint y: 155, endPoint x: 738, endPoint y: 159, distance: 7.6
click at [697, 156] on div "What were the deliberate choices that you made about your digital wellbeing? Ta…" at bounding box center [589, 269] width 1174 height 539
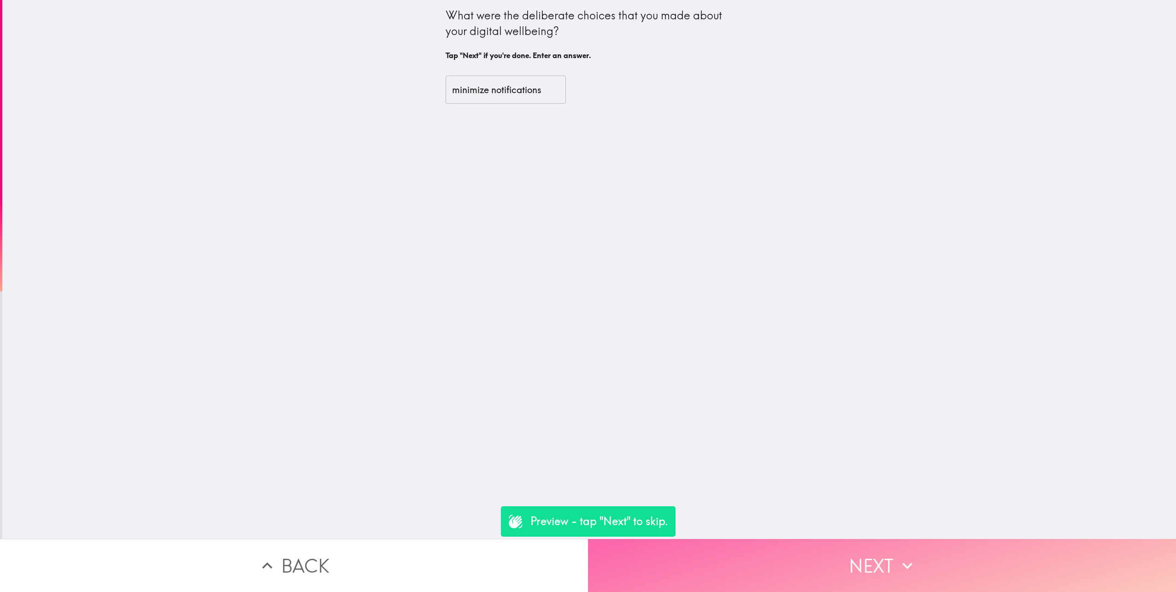
click at [697, 319] on button "Next" at bounding box center [882, 565] width 588 height 53
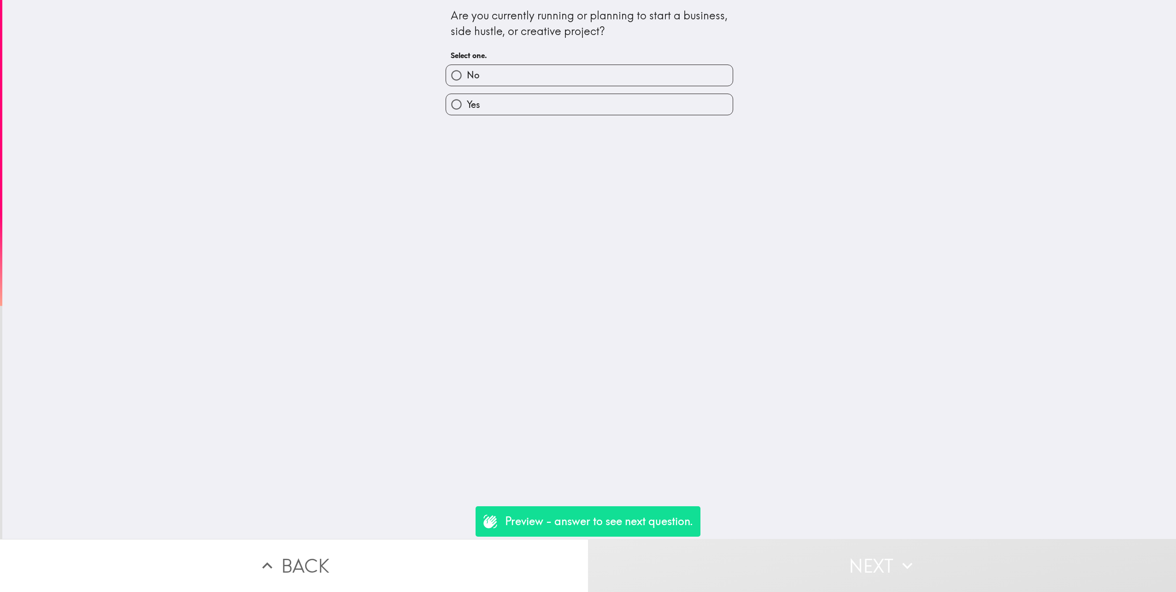
click at [496, 75] on label "No" at bounding box center [589, 75] width 287 height 21
click at [467, 75] on input "No" at bounding box center [456, 75] width 21 height 21
radio input "true"
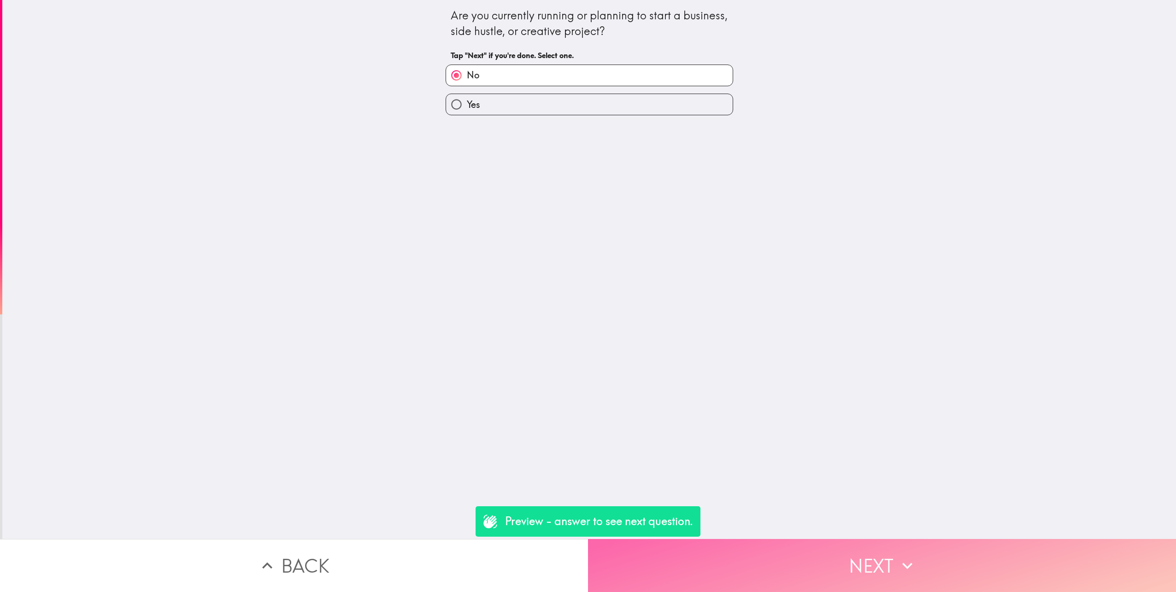
click at [697, 319] on button "Next" at bounding box center [882, 565] width 588 height 53
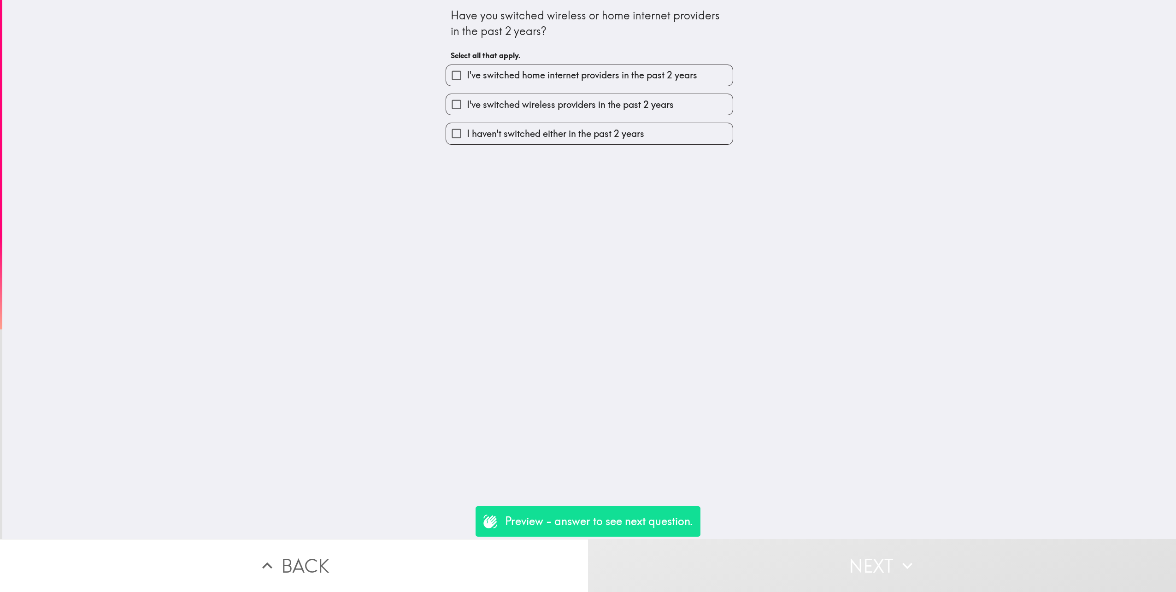
click at [487, 71] on span "I've switched home internet providers in the past 2 years" at bounding box center [582, 75] width 230 height 13
click at [467, 71] on input "I've switched home internet providers in the past 2 years" at bounding box center [456, 75] width 21 height 21
checkbox input "true"
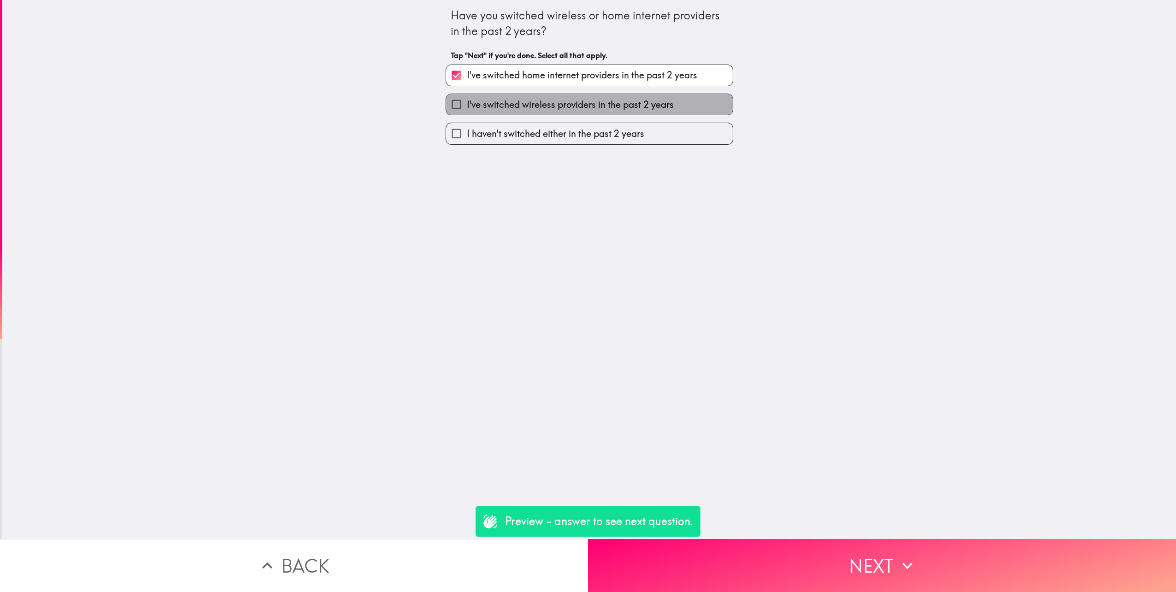
click at [483, 105] on span "I've switched wireless providers in the past 2 years" at bounding box center [570, 104] width 207 height 13
click at [467, 105] on input "I've switched wireless providers in the past 2 years" at bounding box center [456, 104] width 21 height 21
checkbox input "true"
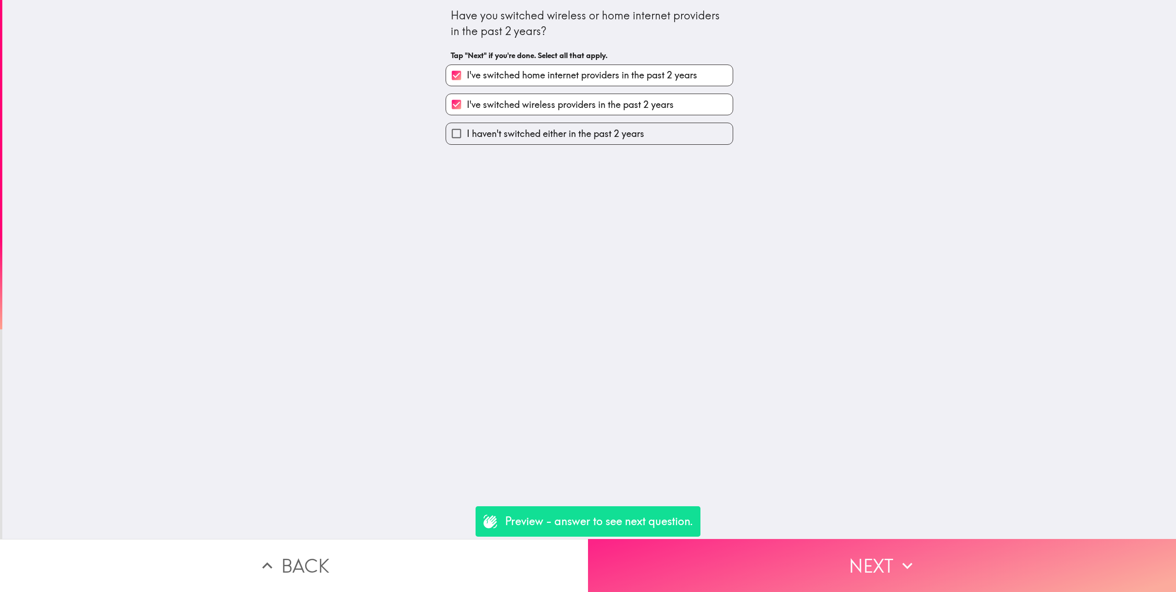
click at [697, 319] on button "Next" at bounding box center [882, 565] width 588 height 53
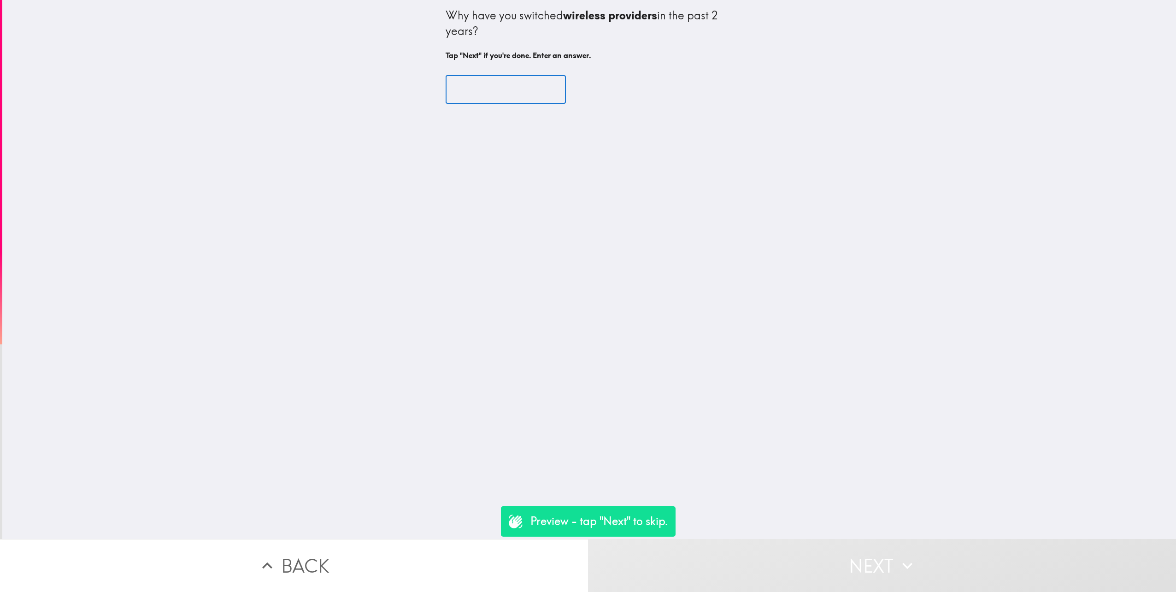
click at [471, 86] on input "text" at bounding box center [506, 90] width 120 height 29
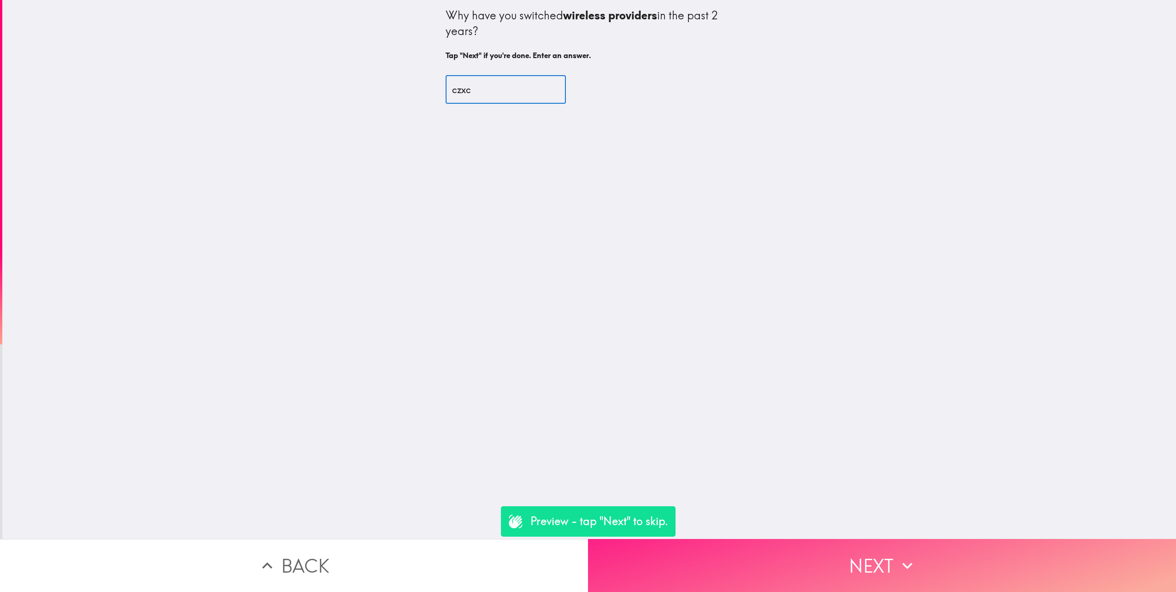
type input "czxc"
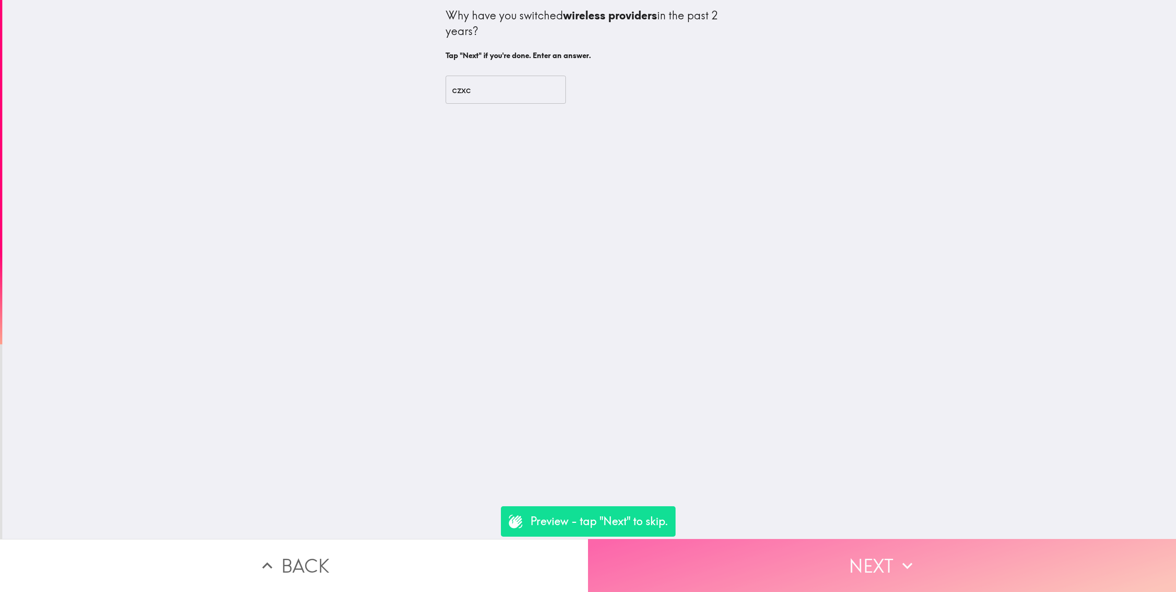
click at [697, 319] on button "Next" at bounding box center [882, 565] width 588 height 53
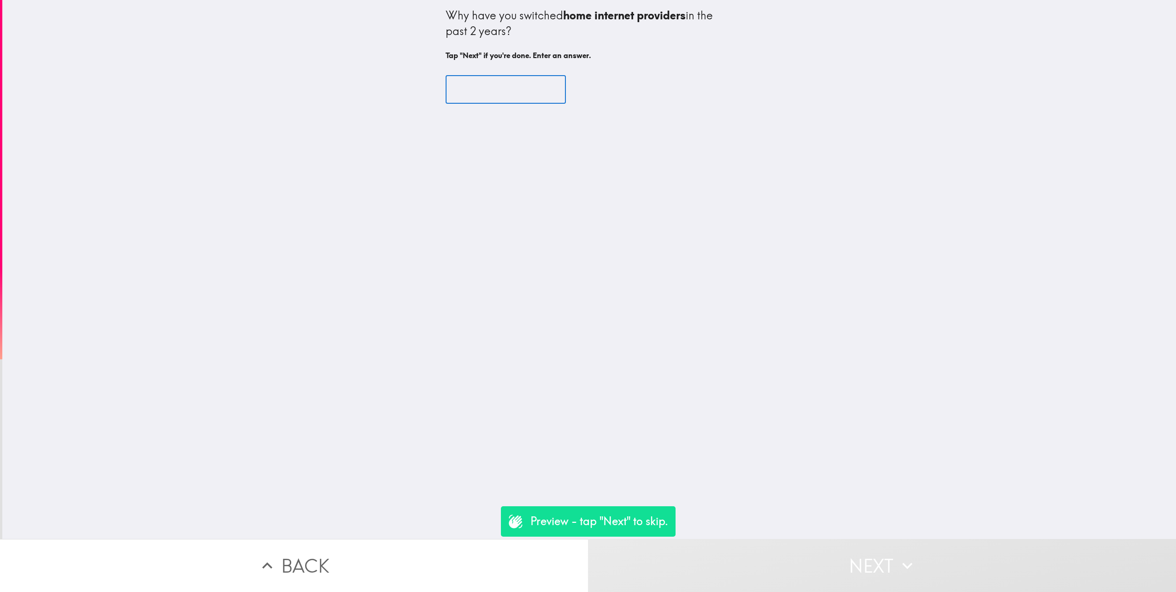
click at [482, 102] on input "text" at bounding box center [506, 90] width 120 height 29
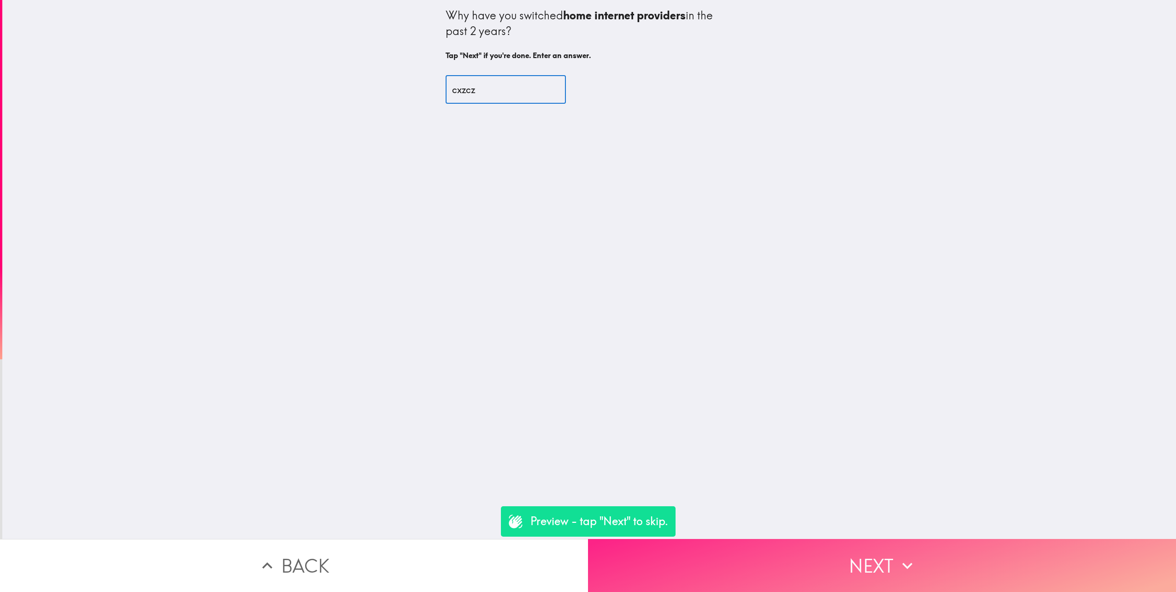
type input "cxzcz"
click at [697, 319] on button "Next" at bounding box center [882, 565] width 588 height 53
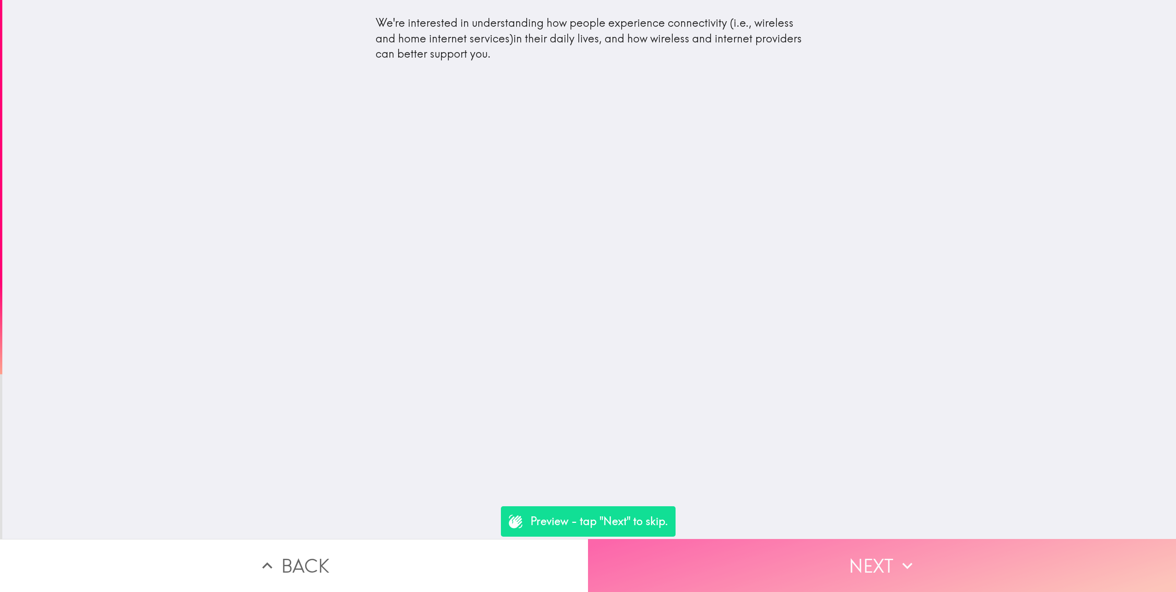
click at [697, 319] on button "Next" at bounding box center [882, 565] width 588 height 53
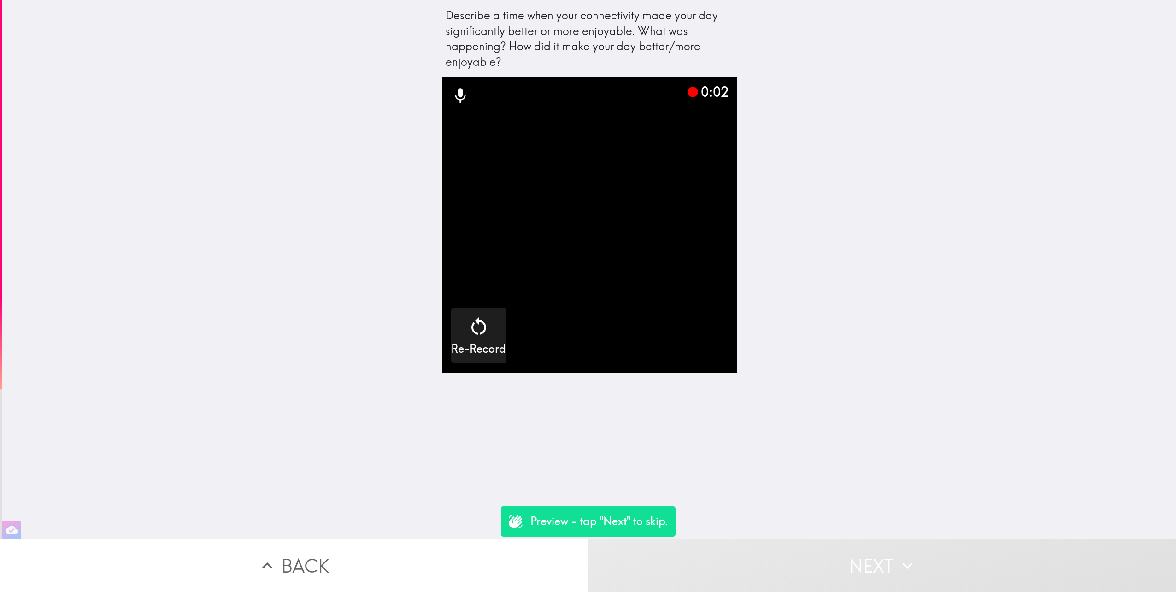
click at [571, 253] on video "button" at bounding box center [589, 224] width 295 height 295
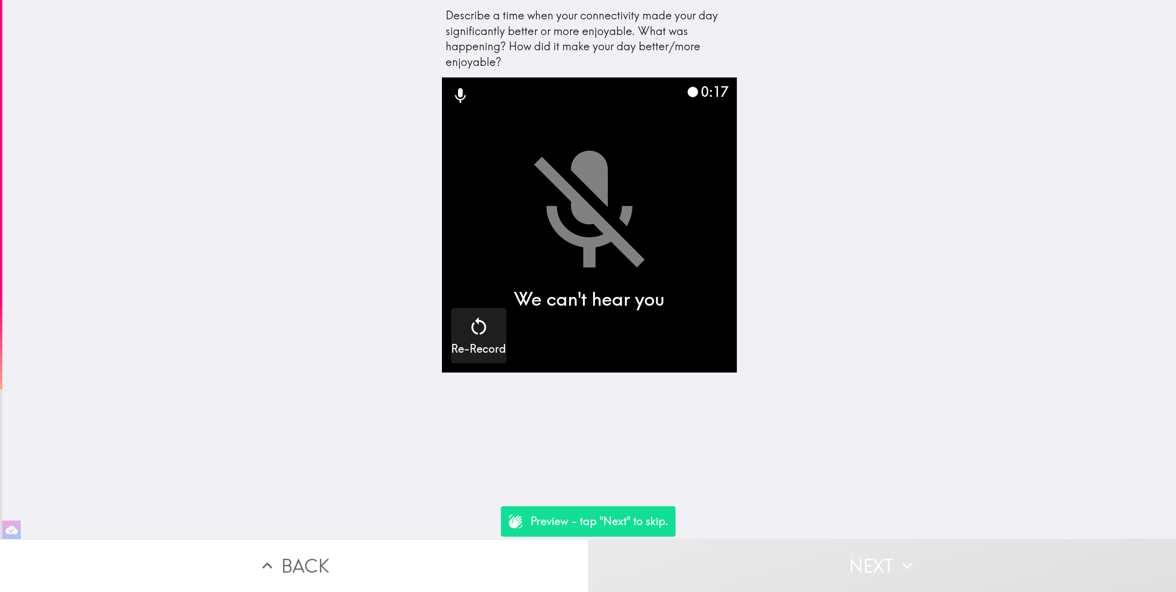
click at [688, 319] on div "0:17 We can't hear you Re-Record" at bounding box center [589, 307] width 295 height 461
click at [608, 319] on div "0:18 We can't hear you Re-Record" at bounding box center [589, 307] width 295 height 461
click at [697, 319] on button "Next" at bounding box center [882, 565] width 588 height 53
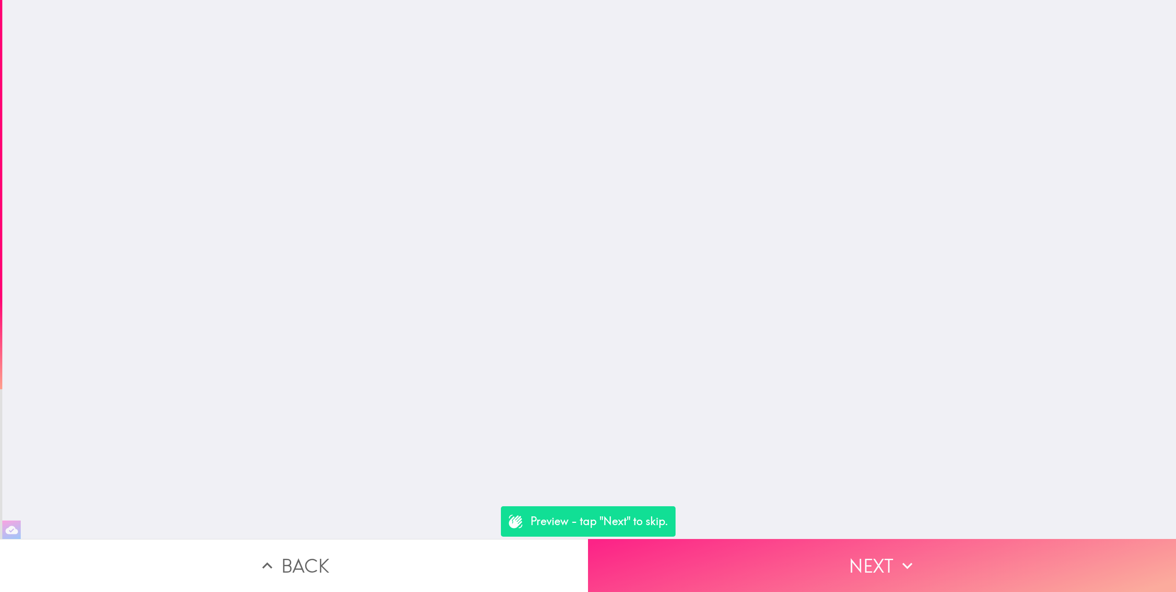
click at [697, 319] on button "Next" at bounding box center [882, 565] width 588 height 53
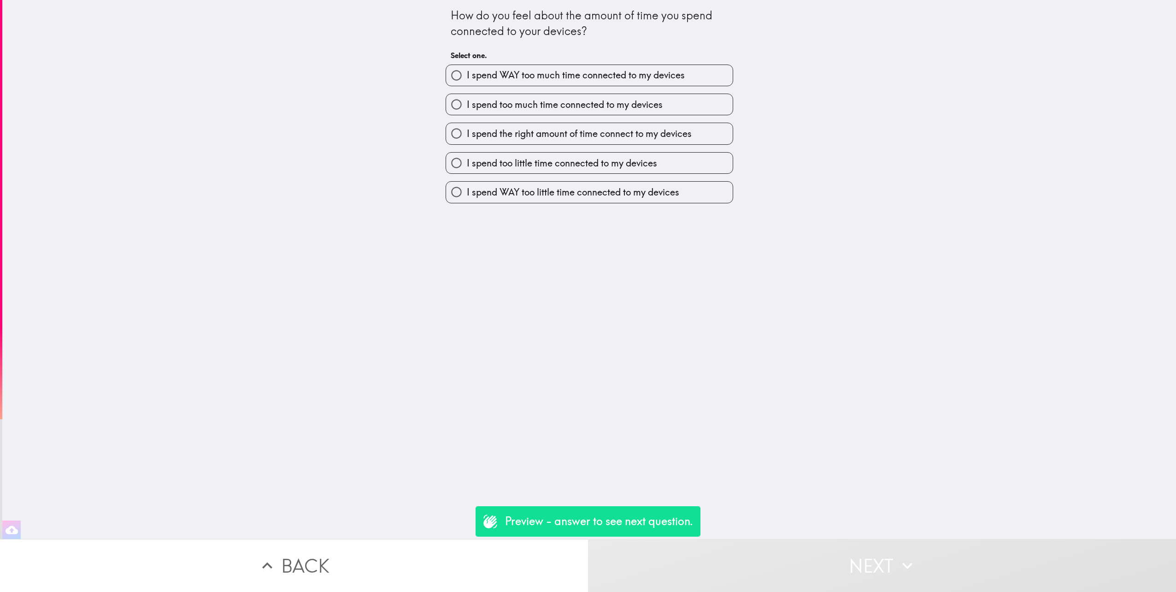
click at [292, 319] on button "Back" at bounding box center [294, 565] width 588 height 53
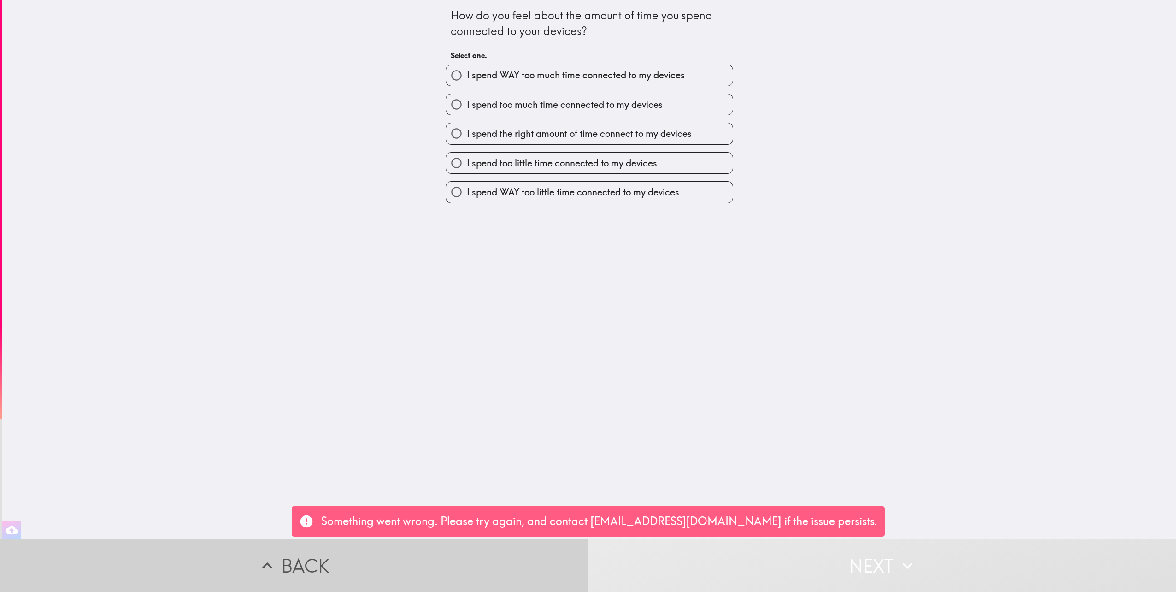
click at [279, 319] on button "Back" at bounding box center [294, 565] width 588 height 53
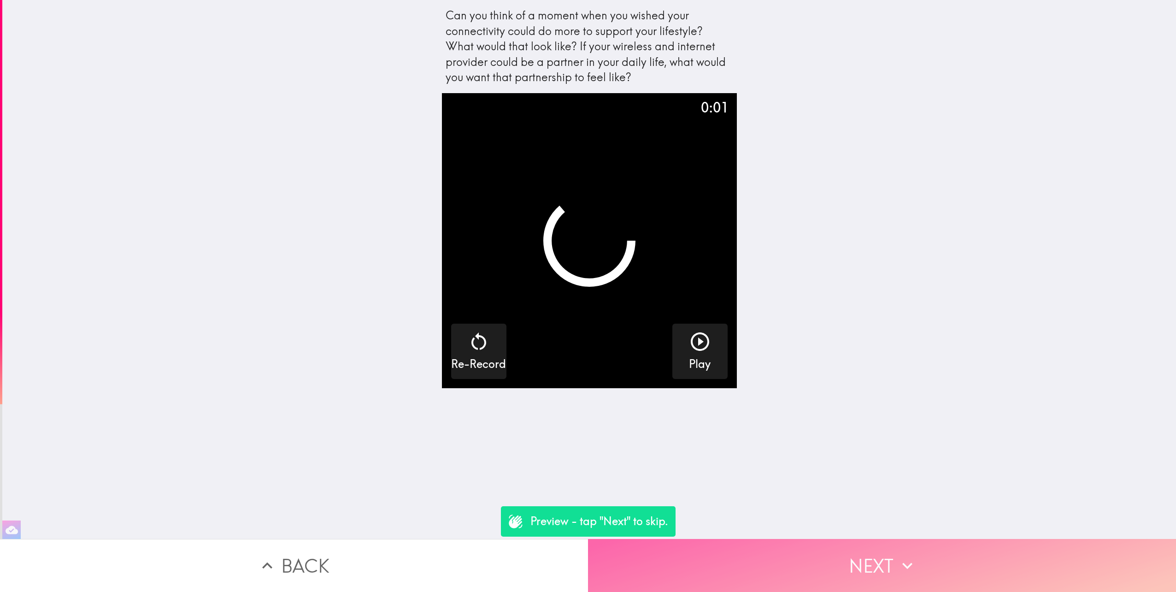
click at [697, 319] on button "Next" at bounding box center [882, 565] width 588 height 53
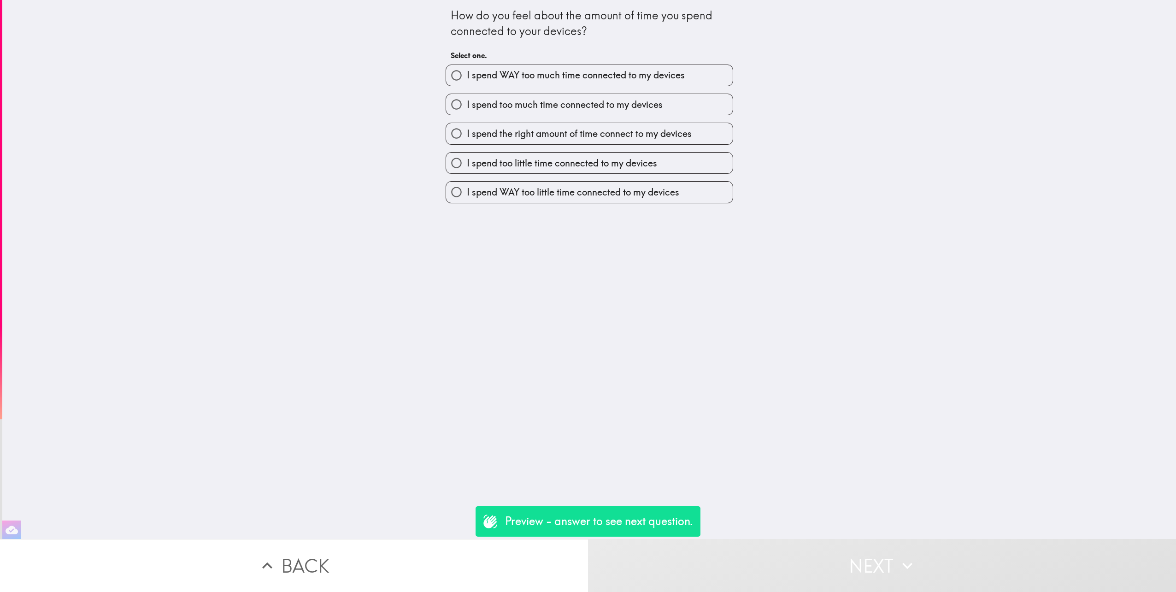
click at [567, 77] on span "I spend WAY too much time connected to my devices" at bounding box center [576, 75] width 218 height 13
click at [467, 77] on input "I spend WAY too much time connected to my devices" at bounding box center [456, 75] width 21 height 21
radio input "true"
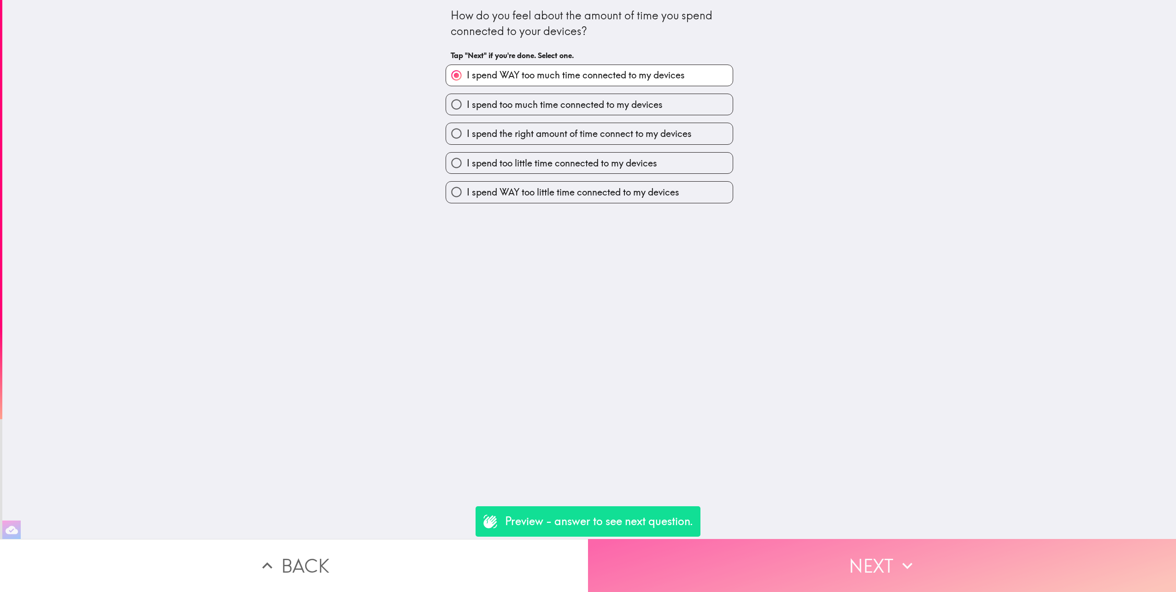
click at [697, 319] on button "Next" at bounding box center [882, 565] width 588 height 53
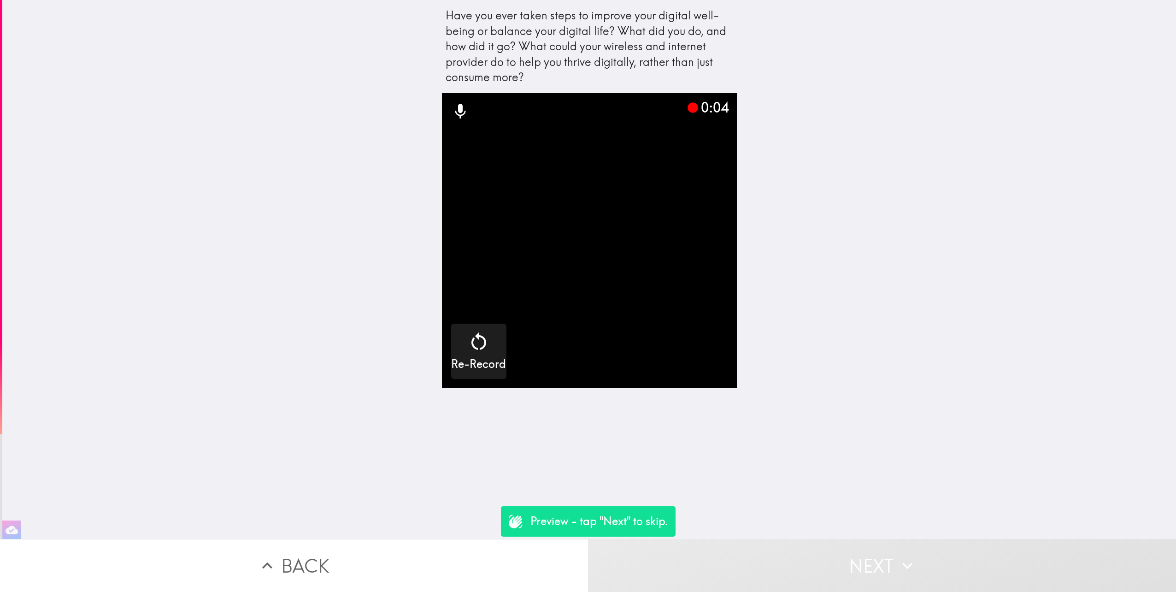
click at [697, 319] on button "Next" at bounding box center [882, 565] width 588 height 53
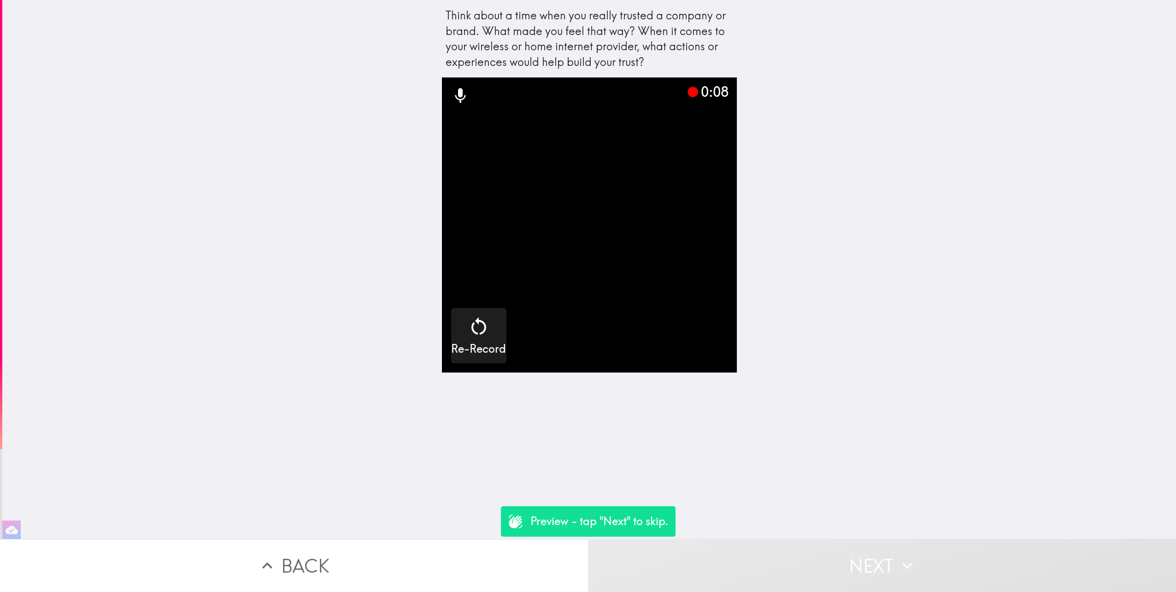
click at [697, 319] on button "Next" at bounding box center [882, 565] width 588 height 53
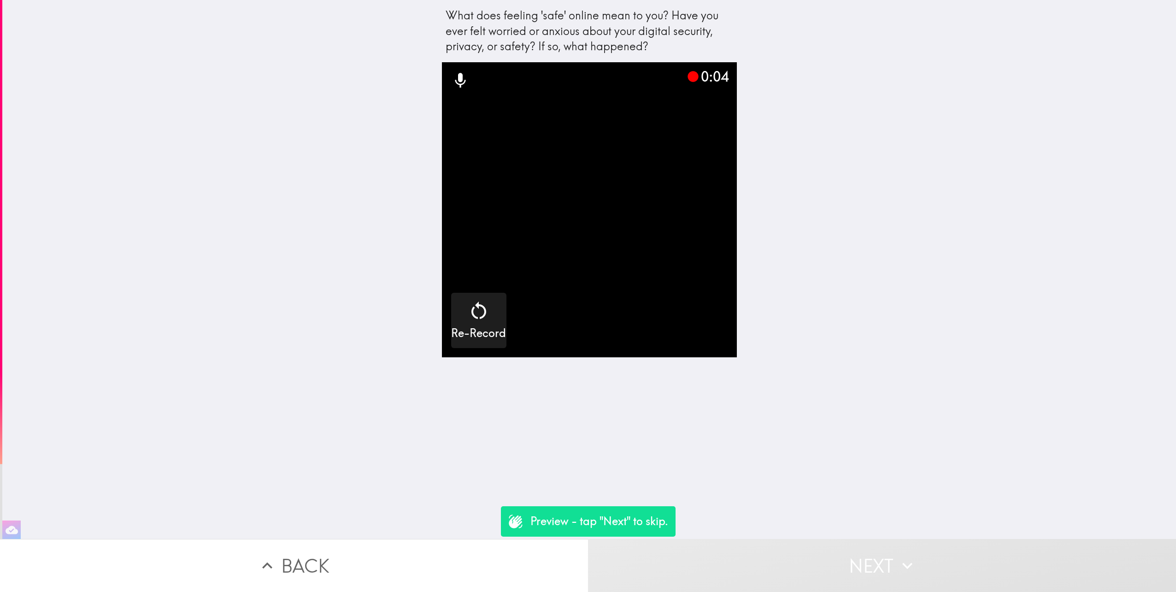
click at [697, 319] on button "Next" at bounding box center [882, 565] width 588 height 53
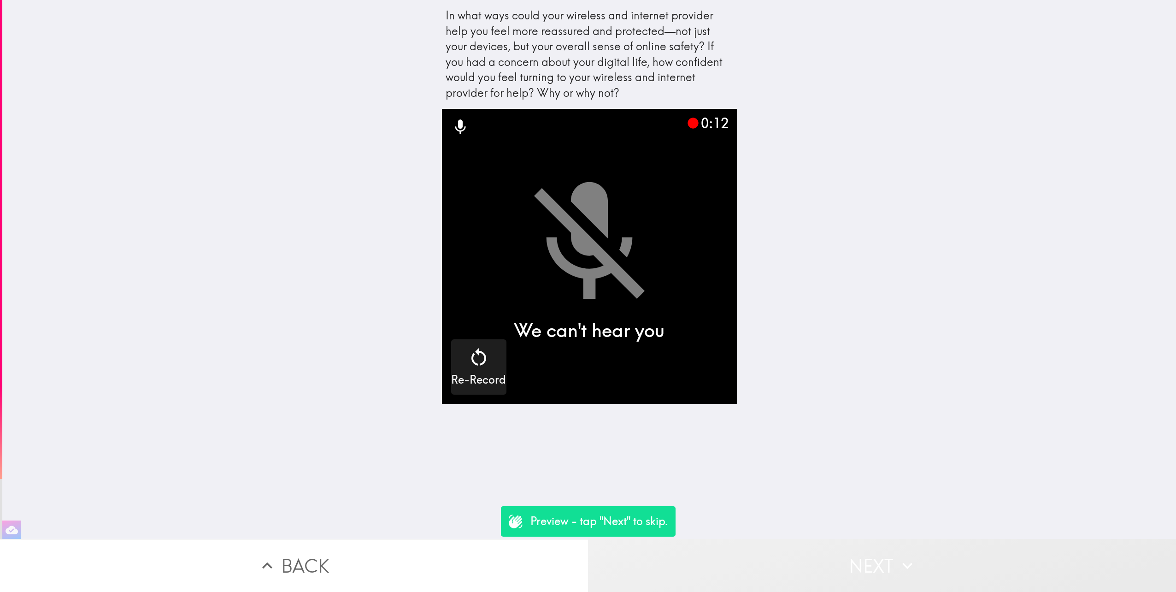
click at [697, 319] on button "Next" at bounding box center [882, 565] width 588 height 53
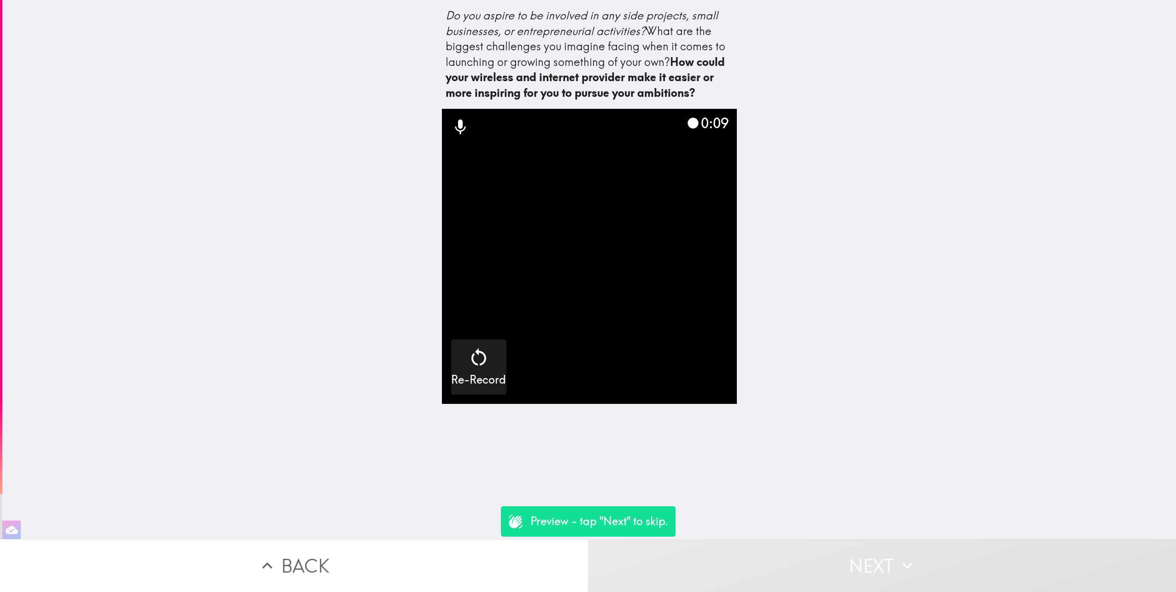
click at [697, 319] on div "Do you aspire to be involved in any side projects, small businesses, or entrepr…" at bounding box center [589, 269] width 1174 height 539
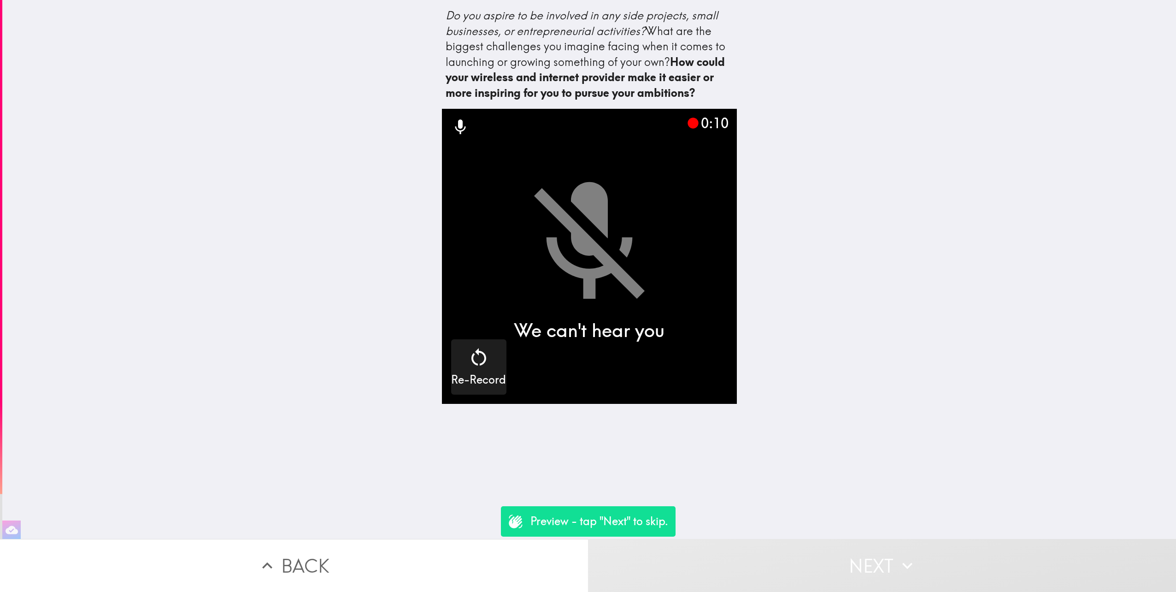
click at [697, 319] on button "Next" at bounding box center [882, 565] width 588 height 53
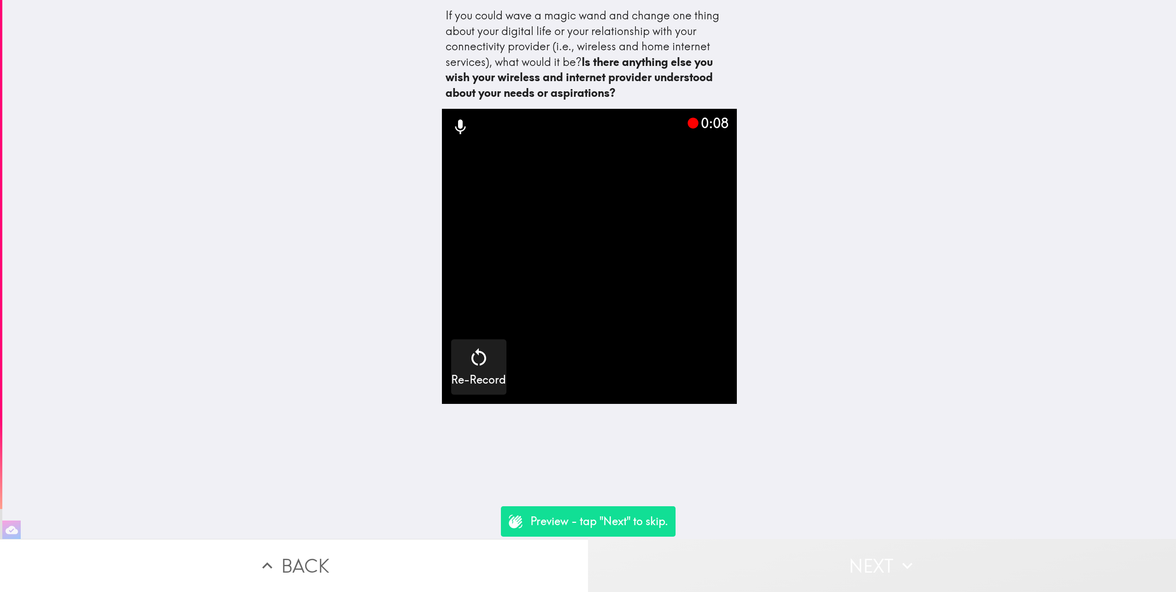
click at [697, 319] on button "Next" at bounding box center [882, 565] width 588 height 53
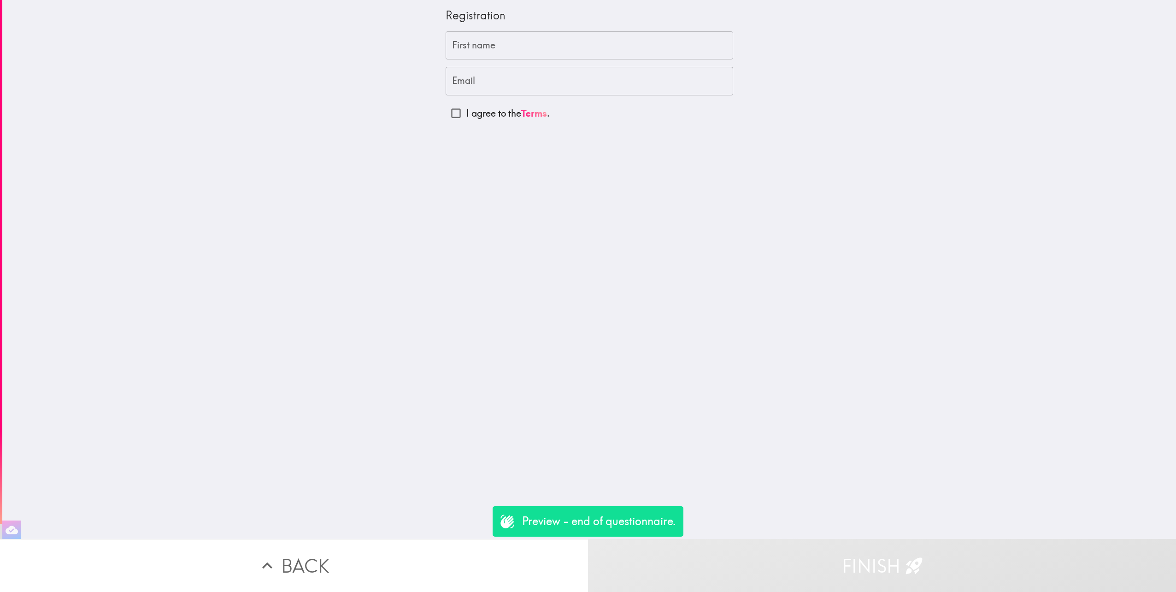
click at [576, 319] on p "Preview - end of questionnaire." at bounding box center [599, 522] width 154 height 16
click at [697, 319] on button "Finish" at bounding box center [882, 565] width 588 height 53
click at [474, 41] on input "First name" at bounding box center [590, 45] width 288 height 29
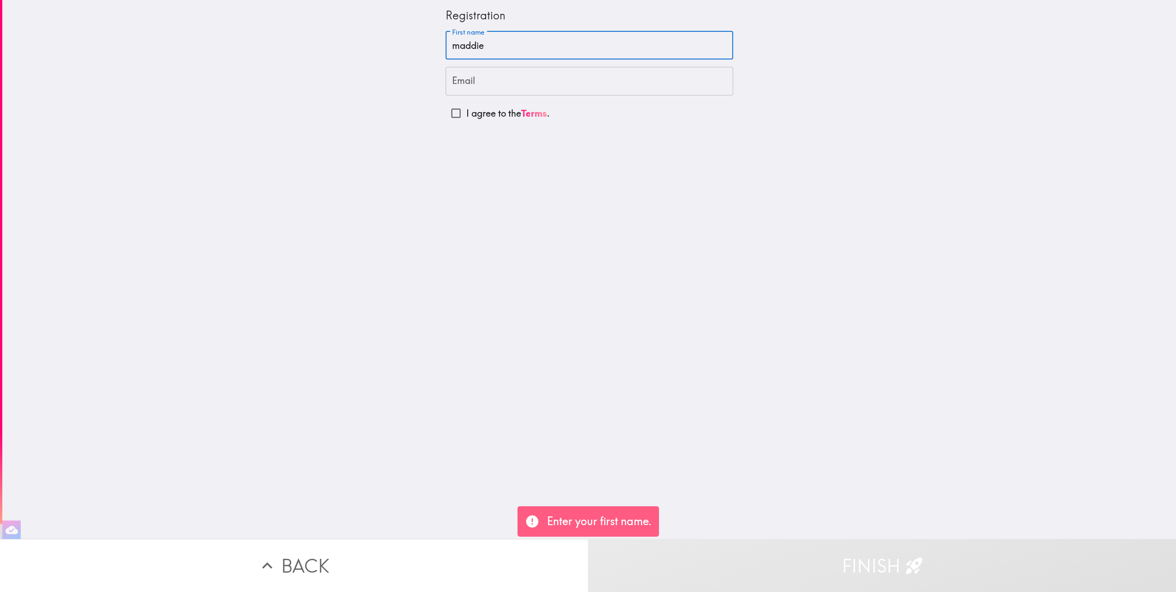
type input "maddie"
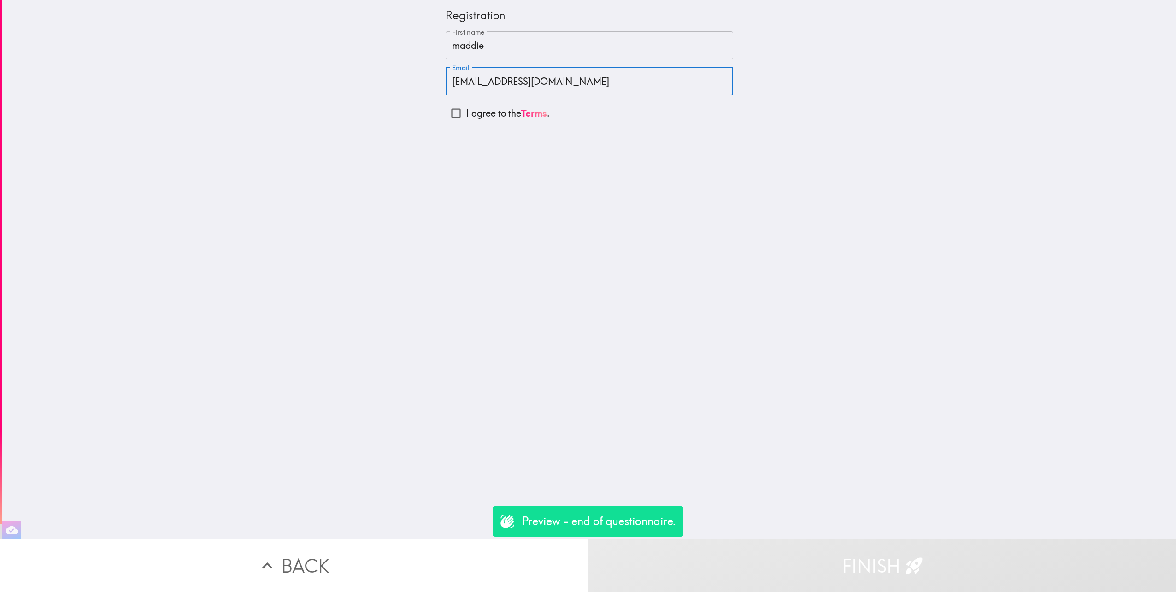
type input "[EMAIL_ADDRESS][DOMAIN_NAME]"
click at [467, 118] on p "I agree to the Terms ." at bounding box center [508, 113] width 83 height 13
click at [461, 118] on input "I agree to the Terms ." at bounding box center [456, 113] width 21 height 21
checkbox input "true"
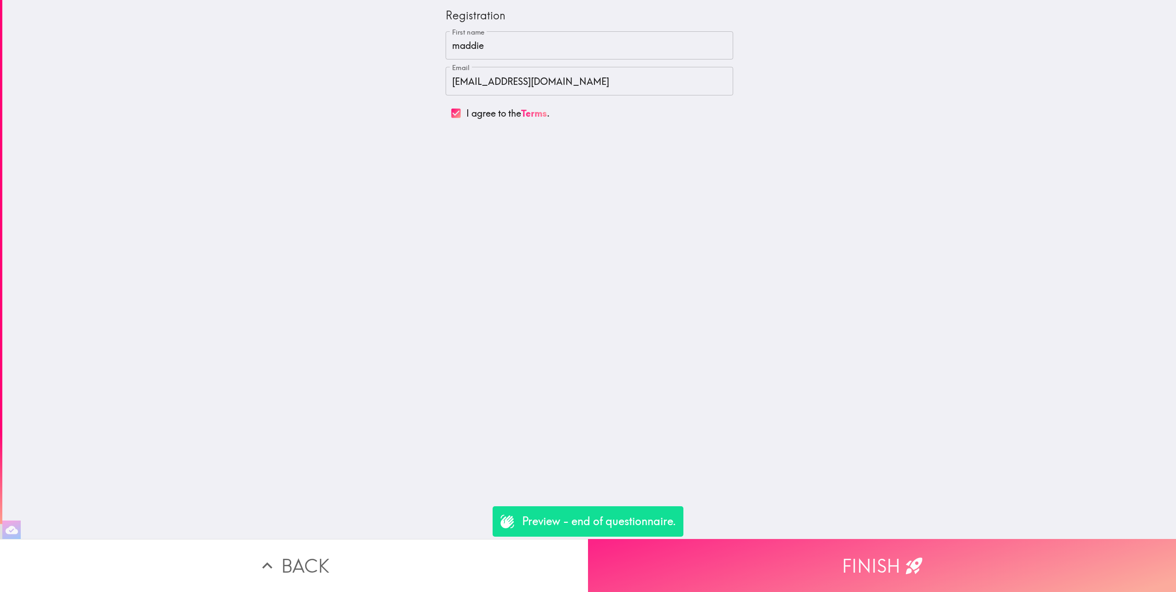
click at [697, 319] on button "Finish" at bounding box center [882, 565] width 588 height 53
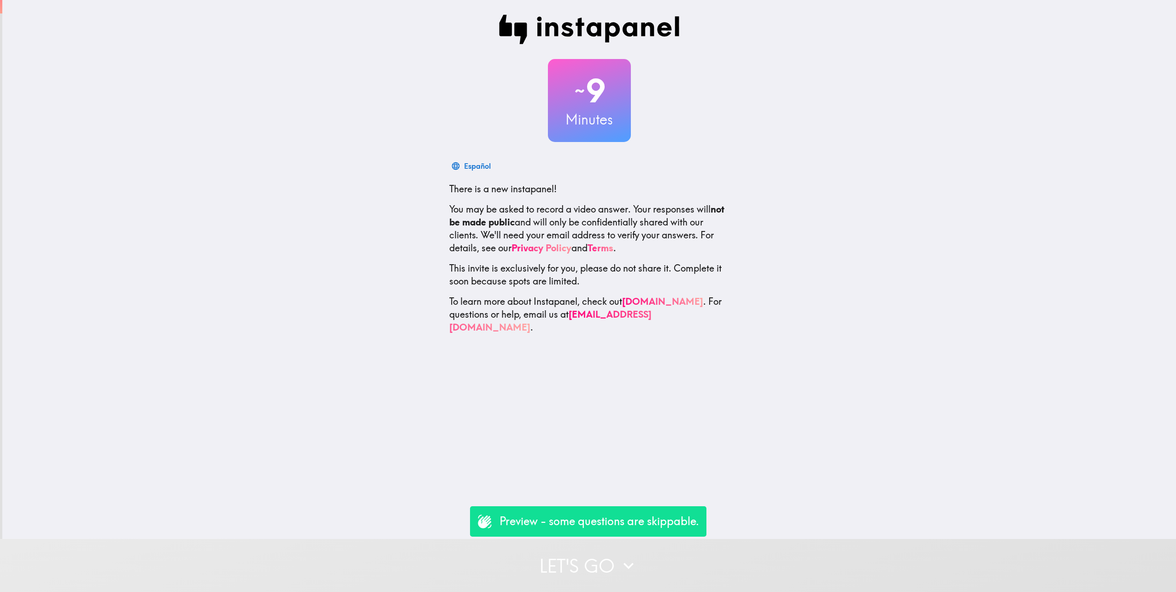
click at [694, 558] on button "Let's go" at bounding box center [588, 565] width 1176 height 53
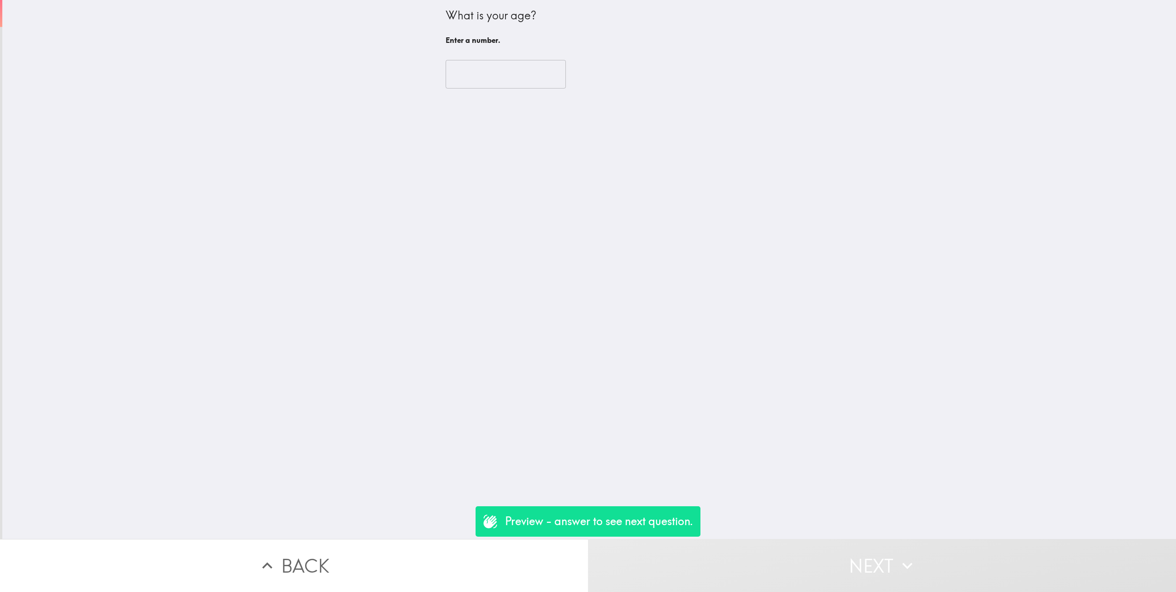
click at [479, 78] on input "number" at bounding box center [506, 74] width 120 height 29
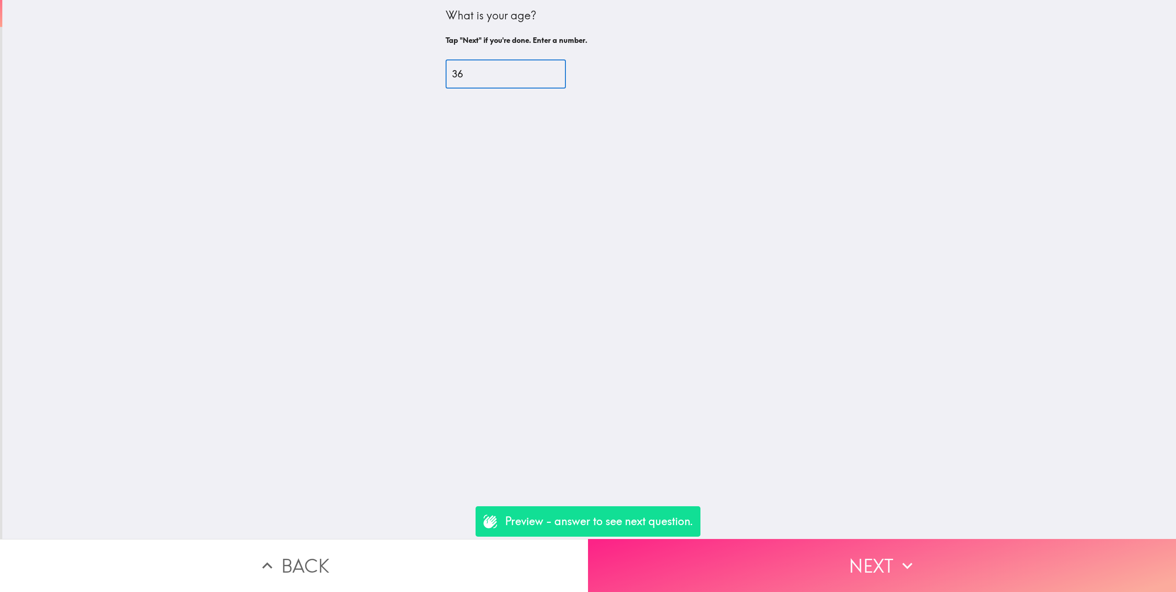
type input "36"
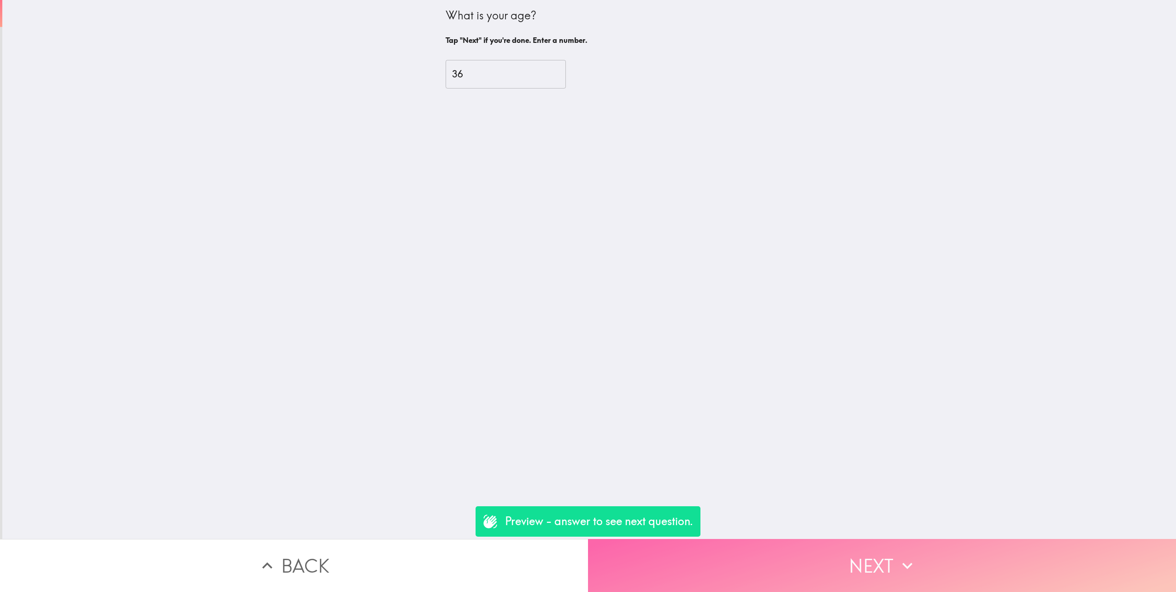
click at [884, 550] on button "Next" at bounding box center [882, 565] width 588 height 53
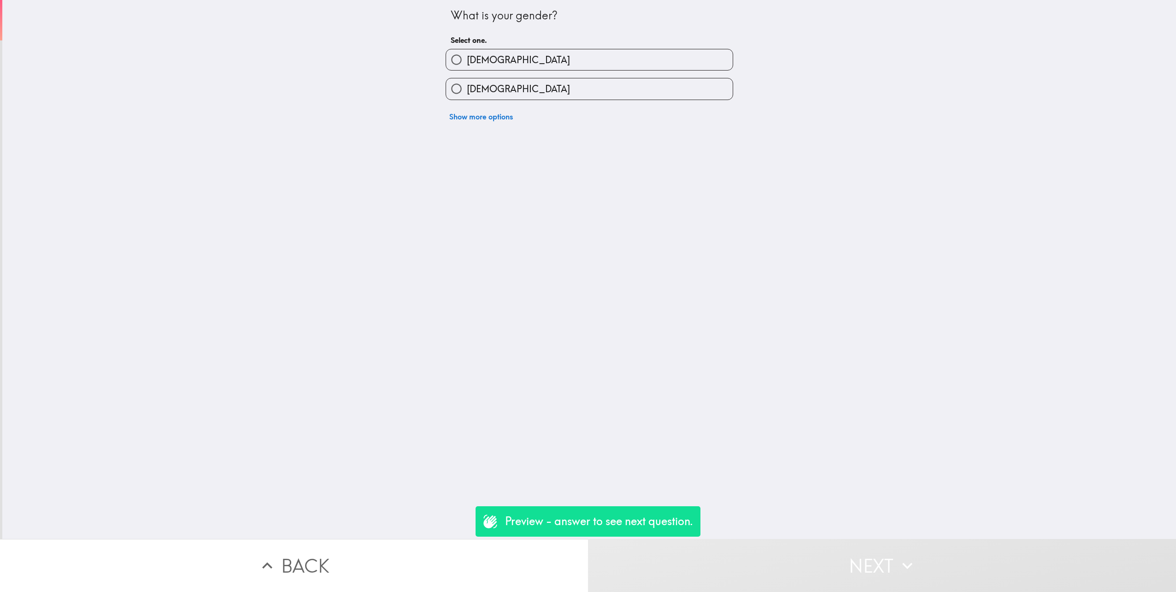
click at [503, 89] on label "[DEMOGRAPHIC_DATA]" at bounding box center [589, 88] width 287 height 21
click at [467, 89] on input "[DEMOGRAPHIC_DATA]" at bounding box center [456, 88] width 21 height 21
radio input "true"
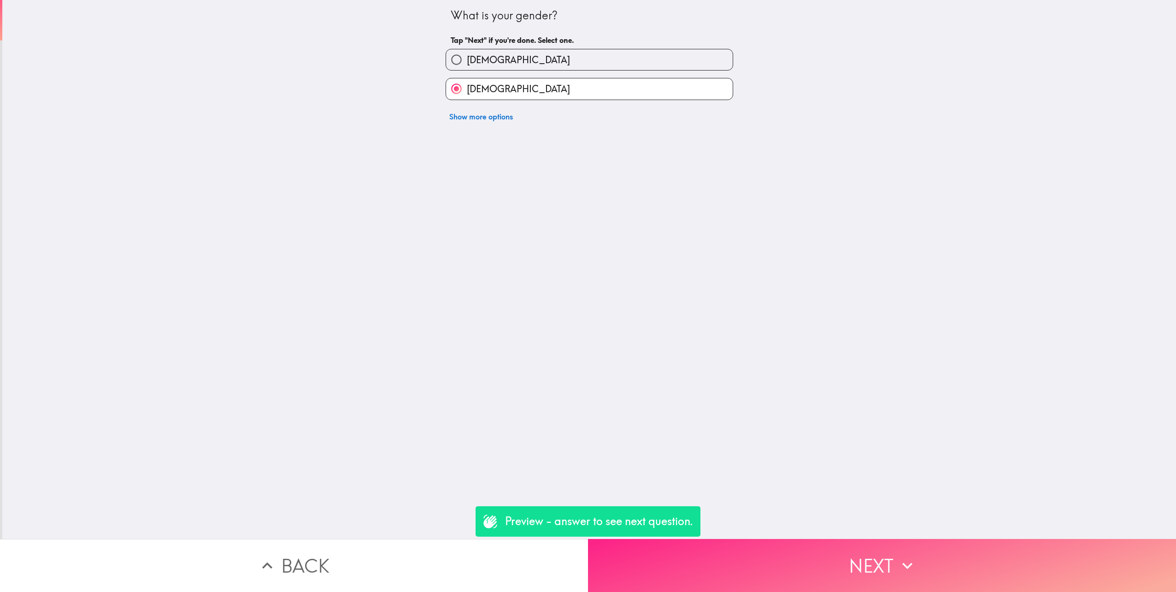
click at [870, 560] on button "Next" at bounding box center [882, 565] width 588 height 53
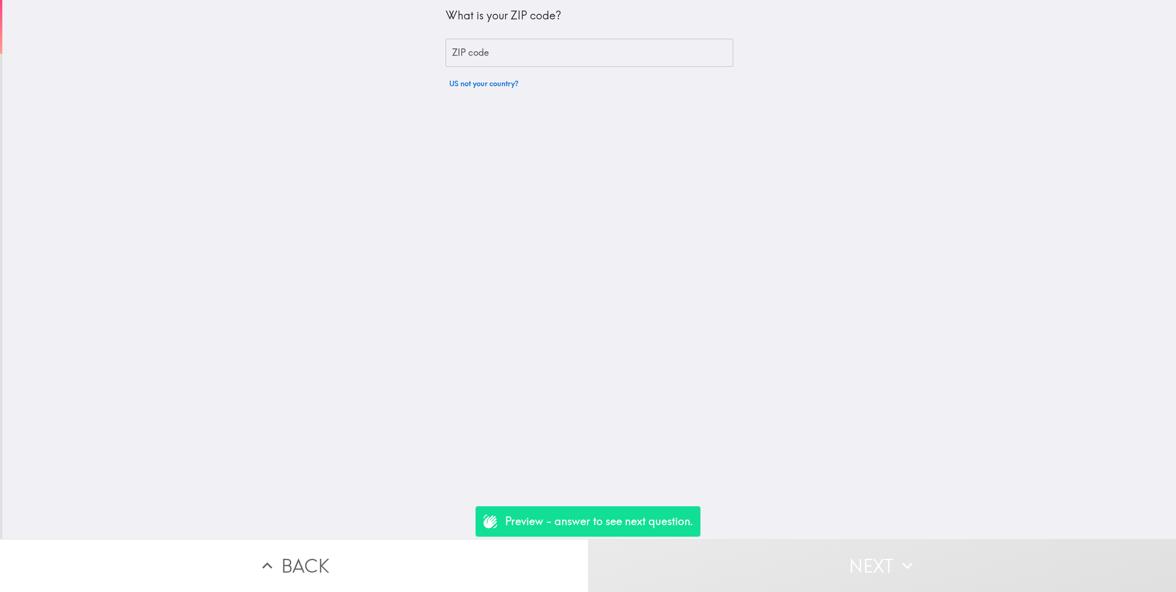
click at [507, 58] on input "ZIP code" at bounding box center [590, 53] width 288 height 29
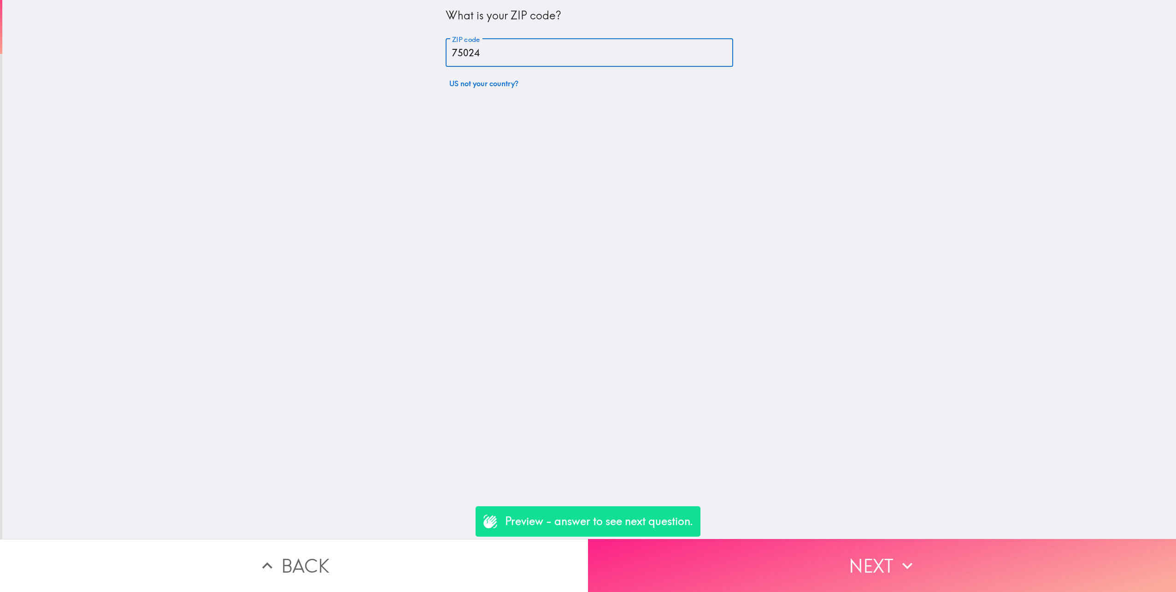
type input "75024"
click at [877, 573] on button "Next" at bounding box center [882, 565] width 588 height 53
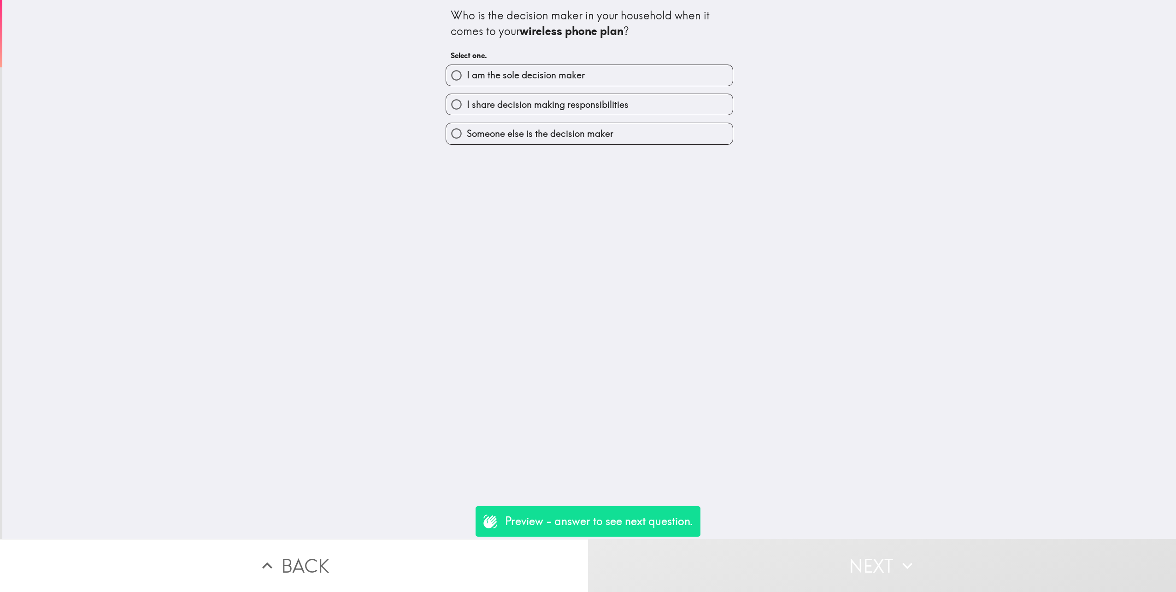
click at [506, 76] on span "I am the sole decision maker" at bounding box center [526, 75] width 118 height 13
click at [467, 76] on input "I am the sole decision maker" at bounding box center [456, 75] width 21 height 21
radio input "true"
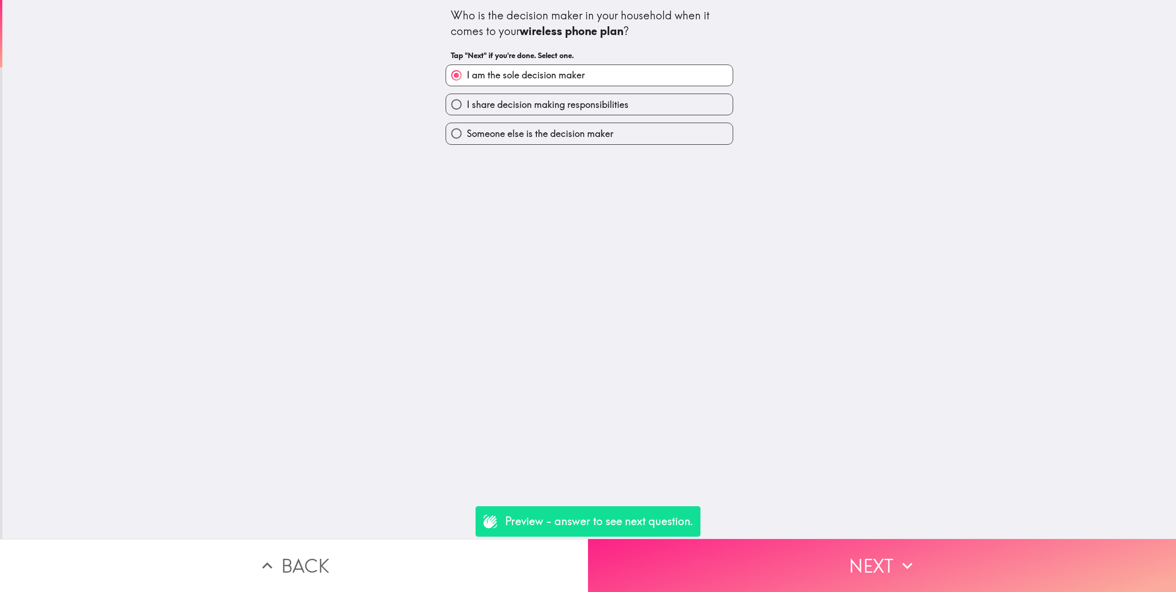
click at [842, 568] on button "Next" at bounding box center [882, 565] width 588 height 53
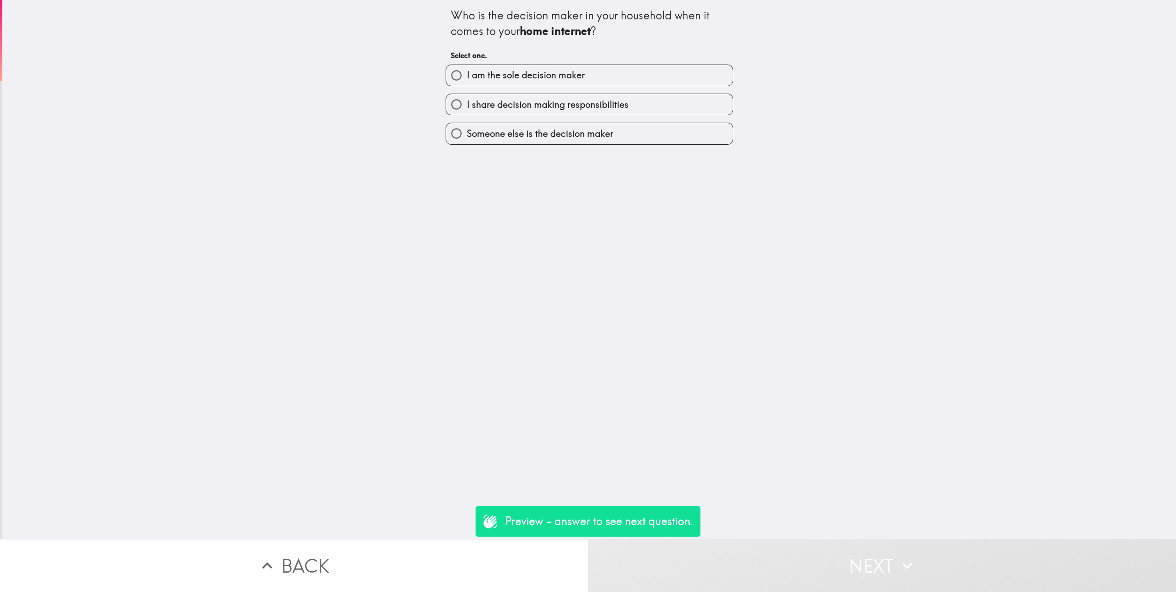
click at [494, 66] on label "I am the sole decision maker" at bounding box center [589, 75] width 287 height 21
click at [467, 66] on input "I am the sole decision maker" at bounding box center [456, 75] width 21 height 21
radio input "true"
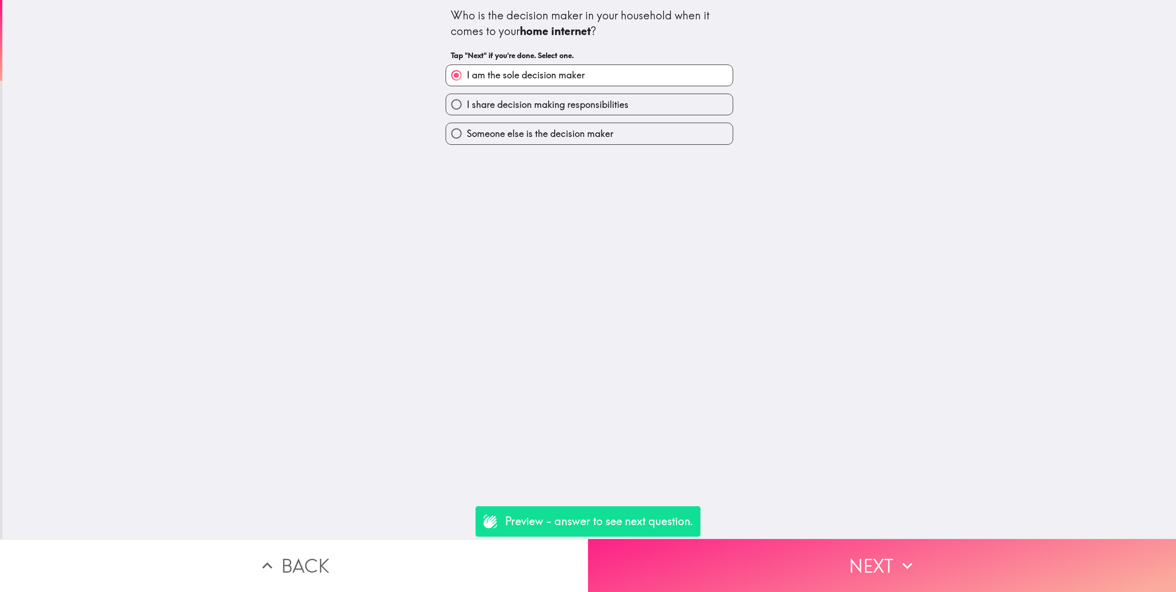
click at [860, 551] on button "Next" at bounding box center [882, 565] width 588 height 53
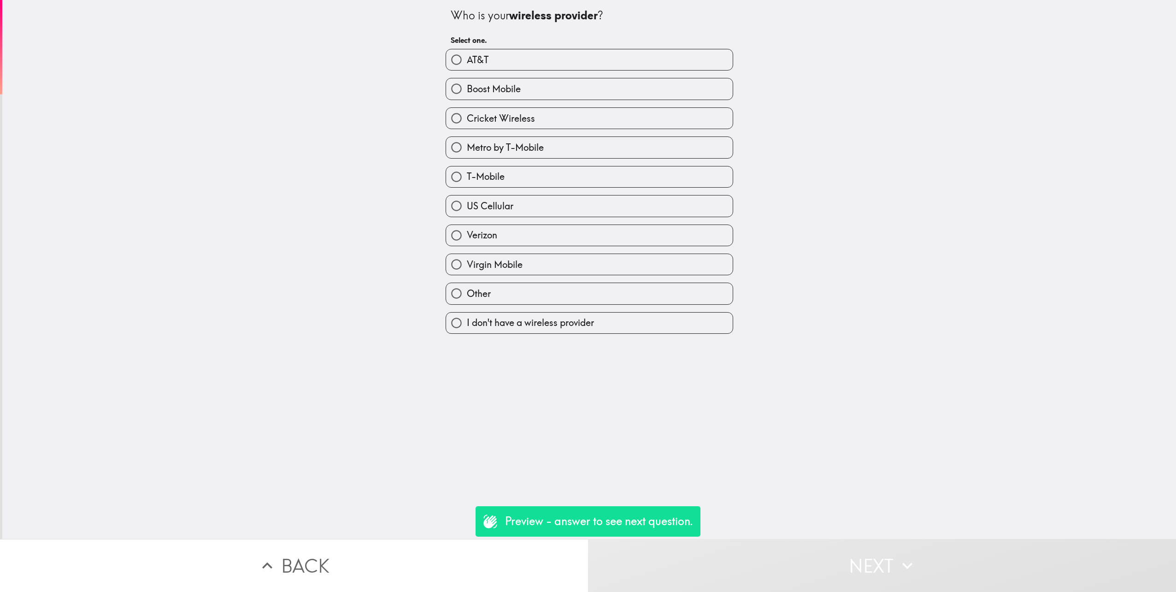
click at [487, 59] on label "AT&T" at bounding box center [589, 59] width 287 height 21
click at [467, 59] on input "AT&T" at bounding box center [456, 59] width 21 height 21
radio input "true"
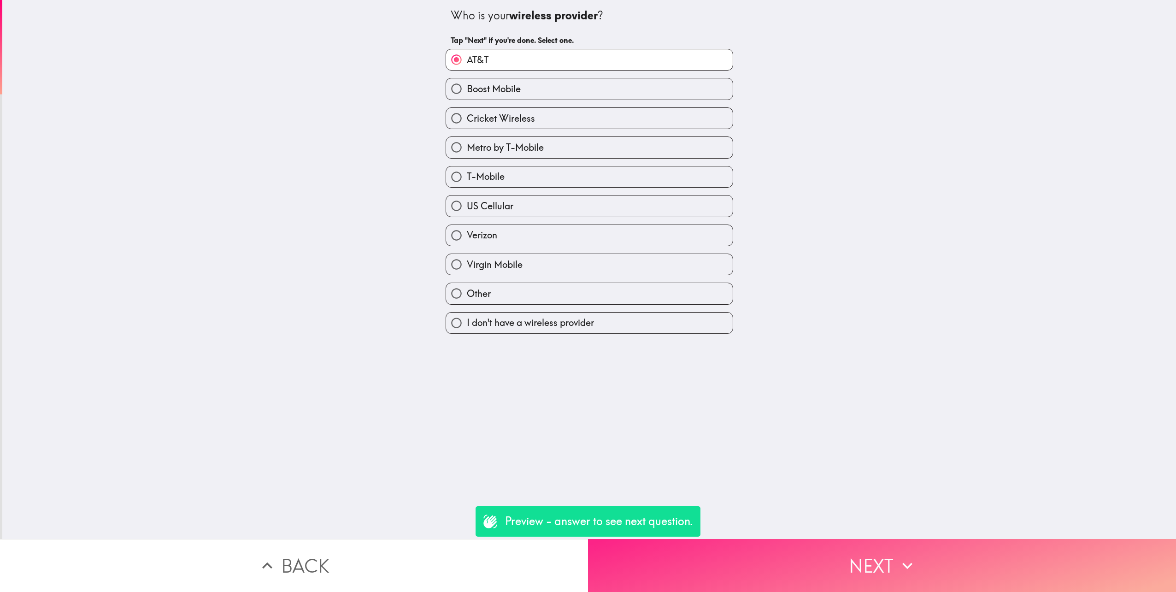
click at [855, 546] on button "Next" at bounding box center [882, 565] width 588 height 53
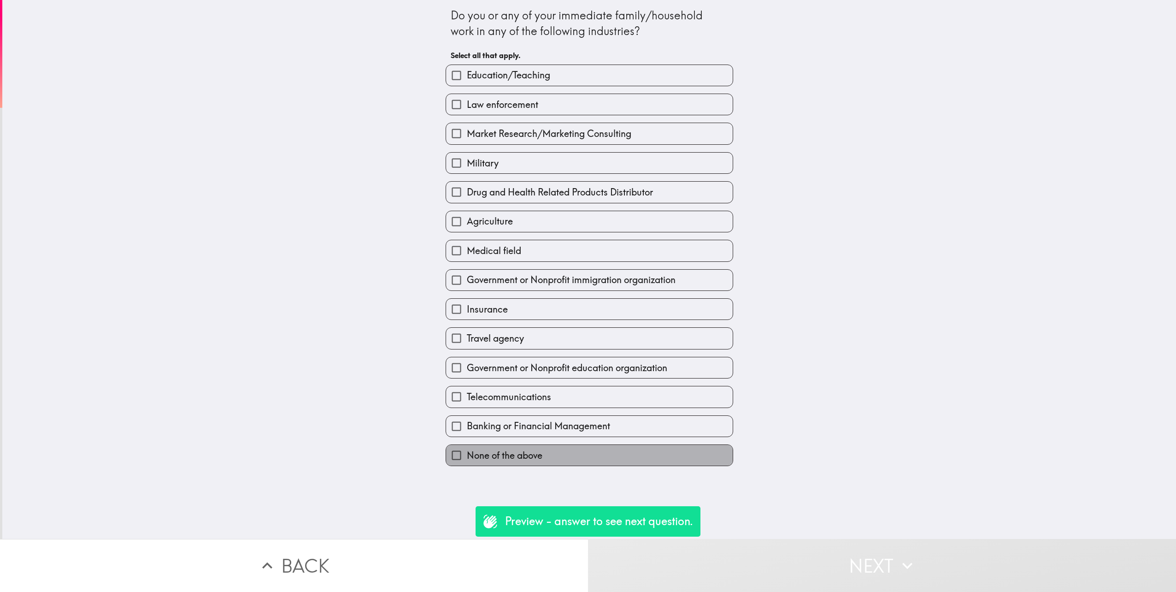
click at [596, 453] on label "None of the above" at bounding box center [589, 455] width 287 height 21
click at [467, 453] on input "None of the above" at bounding box center [456, 455] width 21 height 21
checkbox input "true"
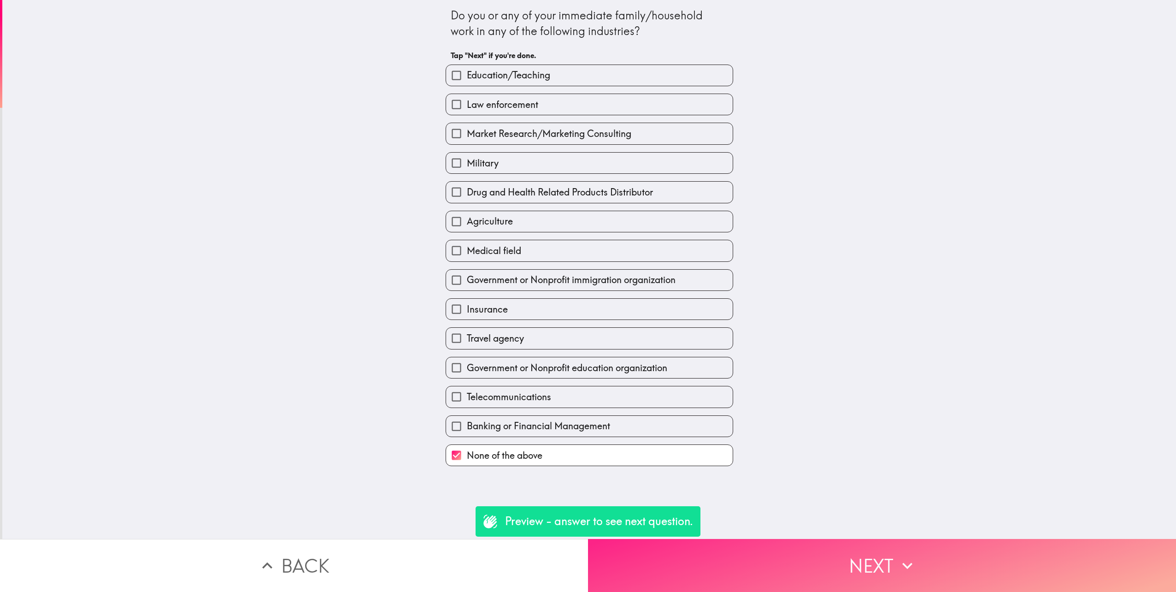
click at [847, 568] on button "Next" at bounding box center [882, 565] width 588 height 53
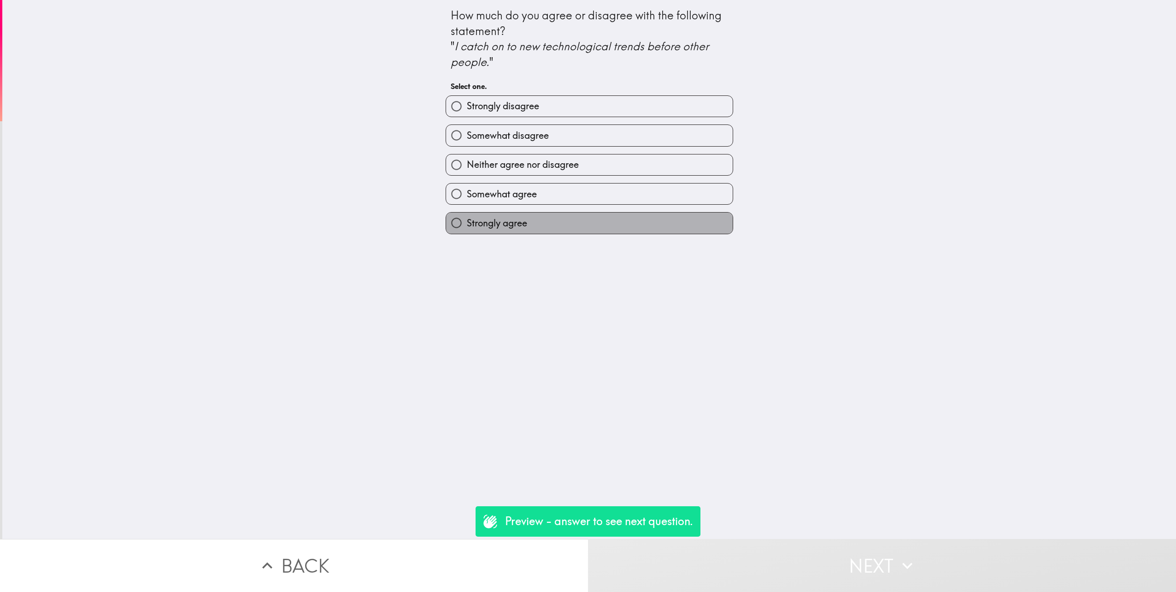
click at [561, 230] on label "Strongly agree" at bounding box center [589, 223] width 287 height 21
click at [467, 230] on input "Strongly agree" at bounding box center [456, 223] width 21 height 21
radio input "true"
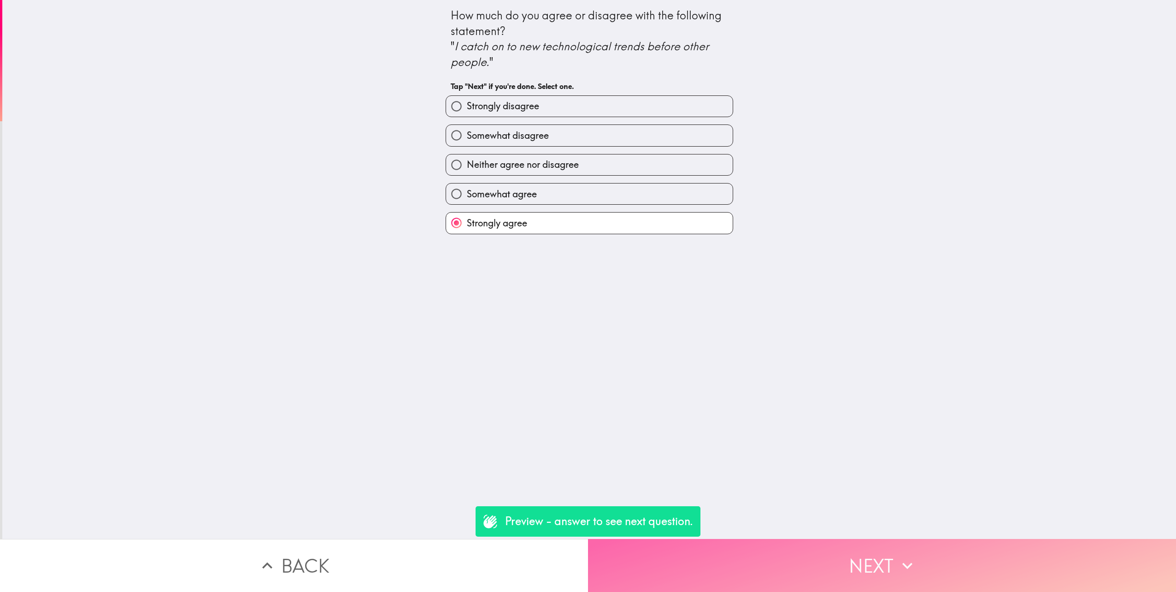
click at [861, 541] on button "Next" at bounding box center [882, 565] width 588 height 53
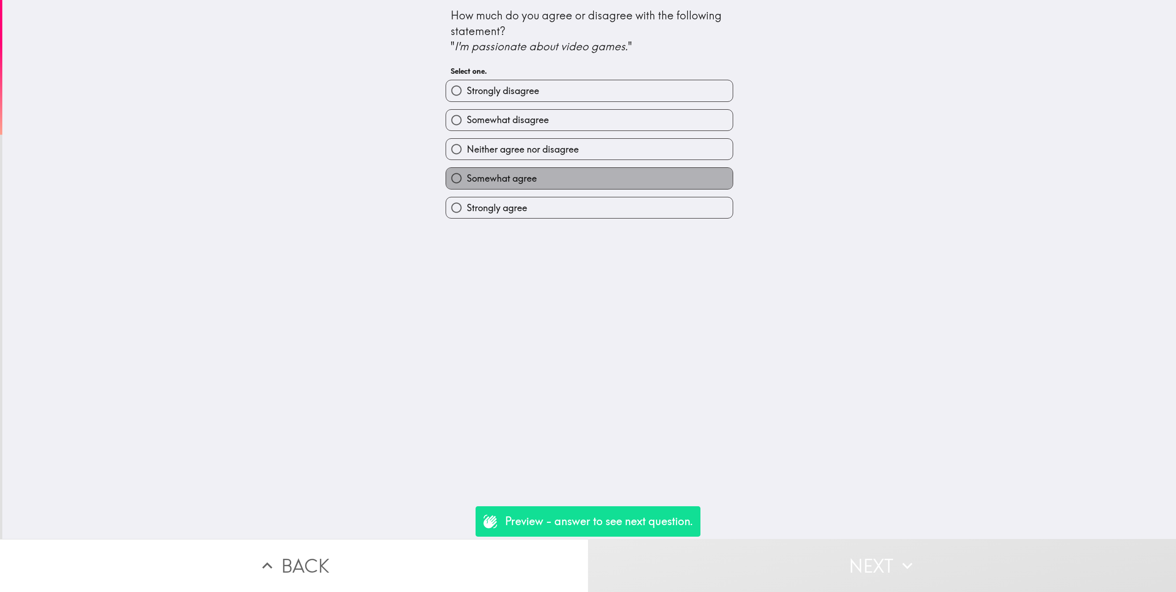
click at [508, 177] on span "Somewhat agree" at bounding box center [502, 178] width 70 height 13
click at [467, 177] on input "Somewhat agree" at bounding box center [456, 178] width 21 height 21
radio input "true"
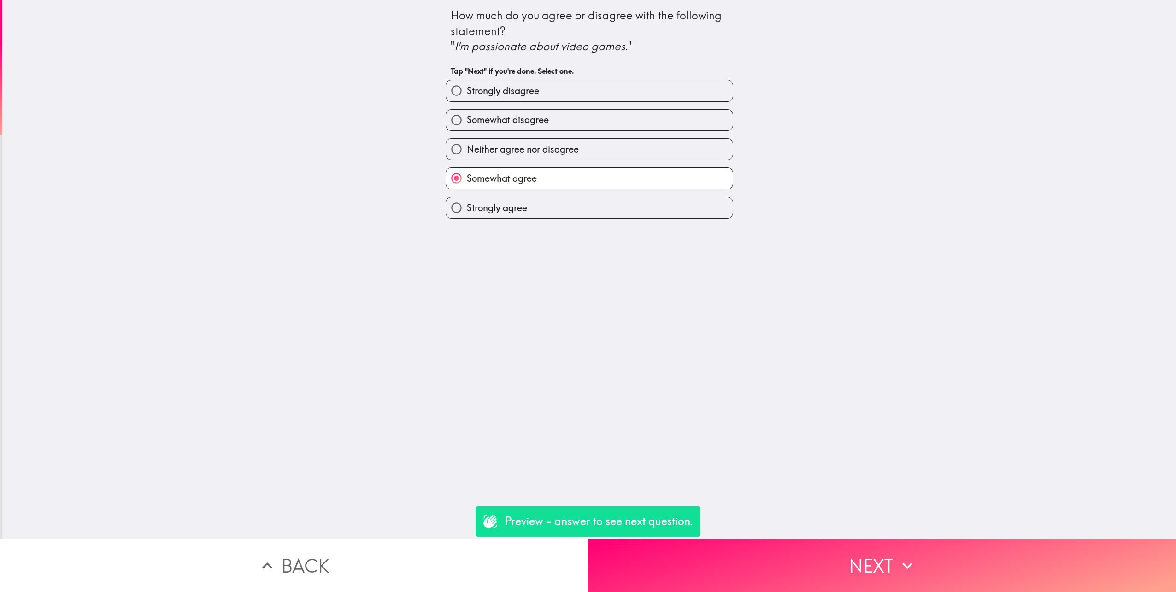
click at [893, 543] on button "Next" at bounding box center [882, 565] width 588 height 53
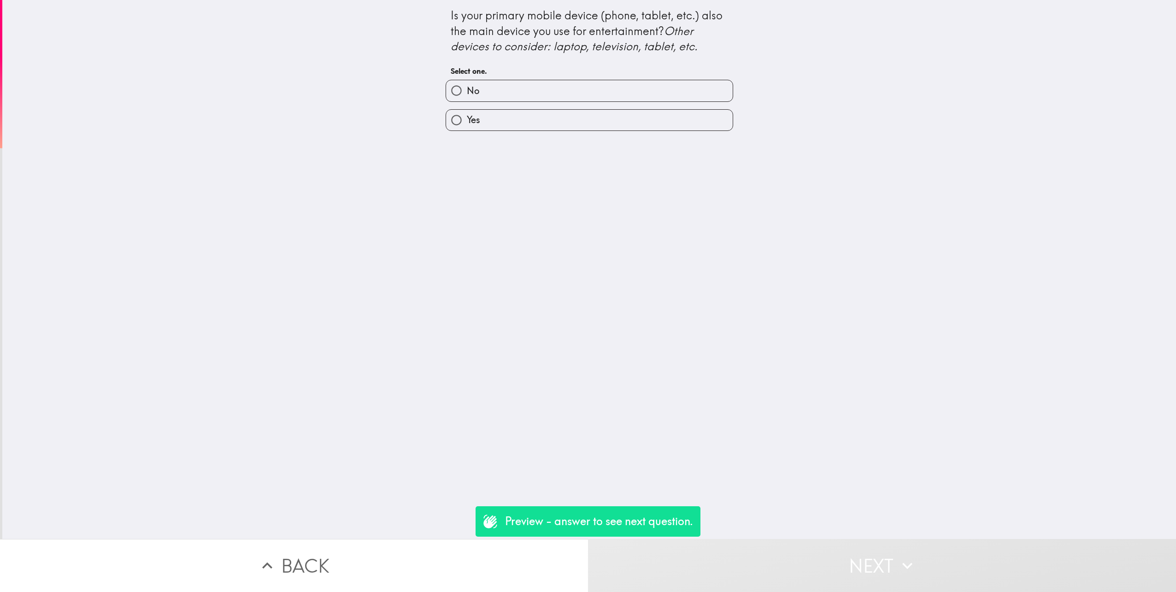
click at [533, 117] on label "Yes" at bounding box center [589, 120] width 287 height 21
click at [467, 117] on input "Yes" at bounding box center [456, 120] width 21 height 21
radio input "true"
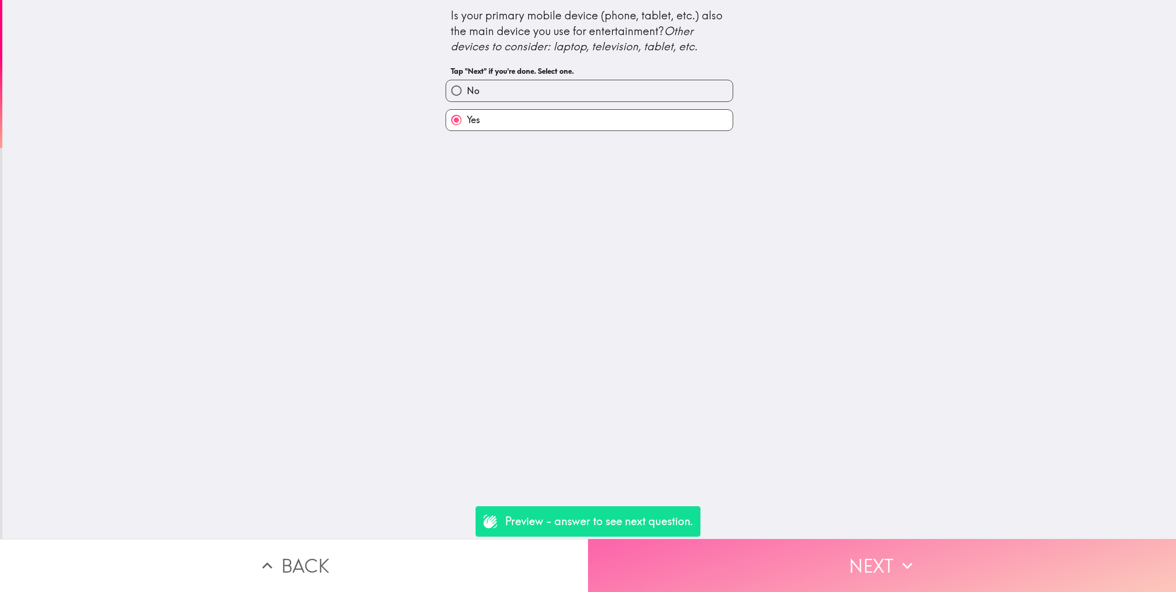
click at [909, 564] on icon "button" at bounding box center [908, 565] width 20 height 20
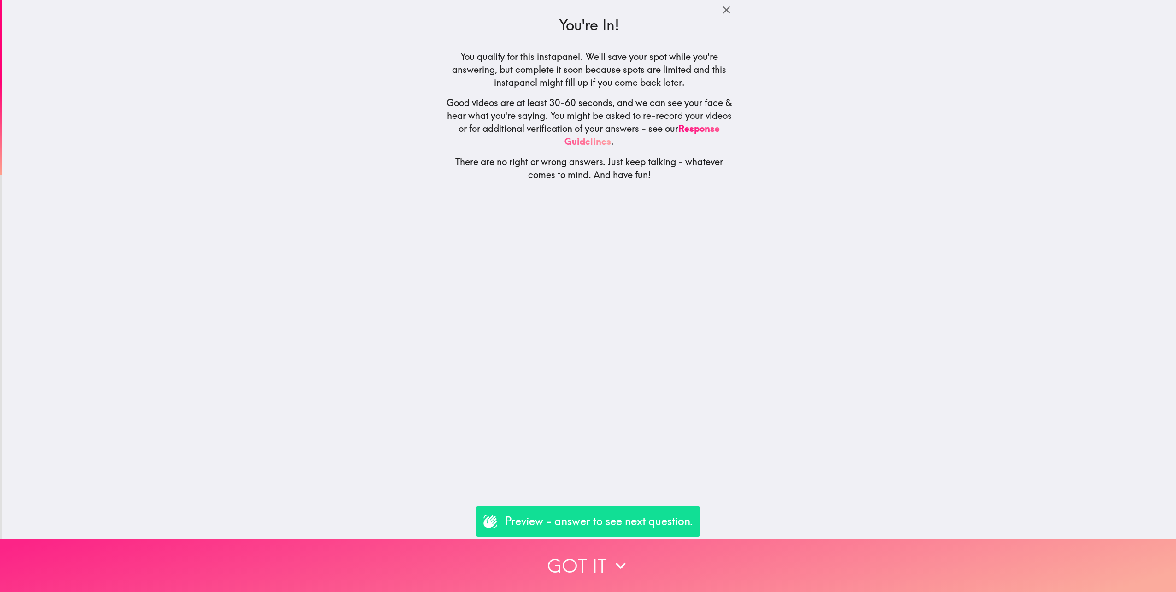
click at [679, 555] on button "Got it" at bounding box center [588, 565] width 1176 height 53
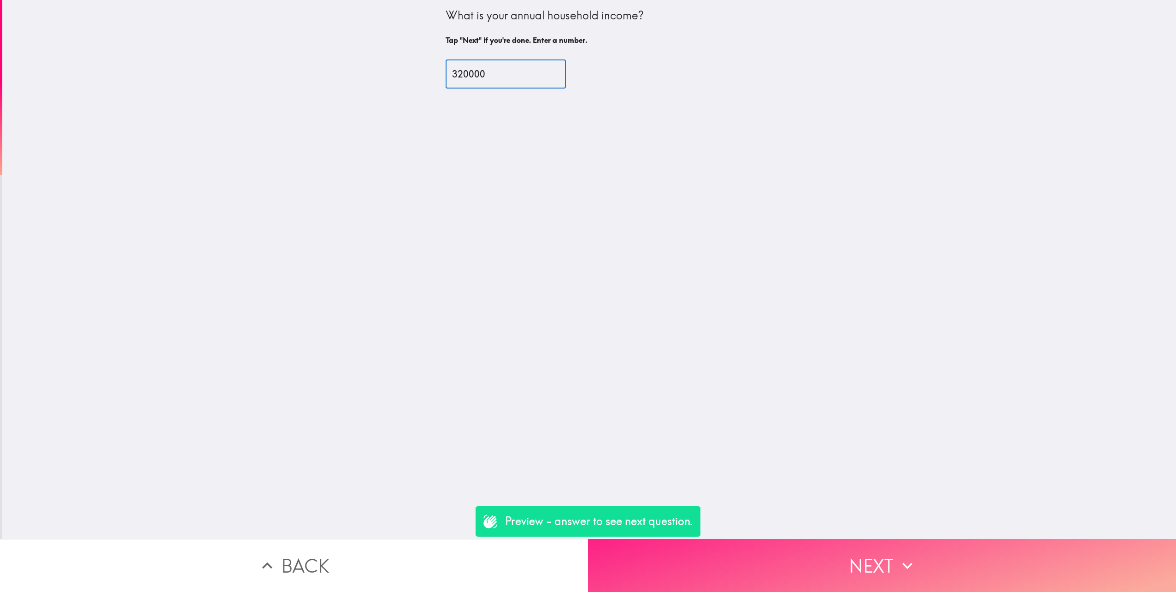
type input "320000"
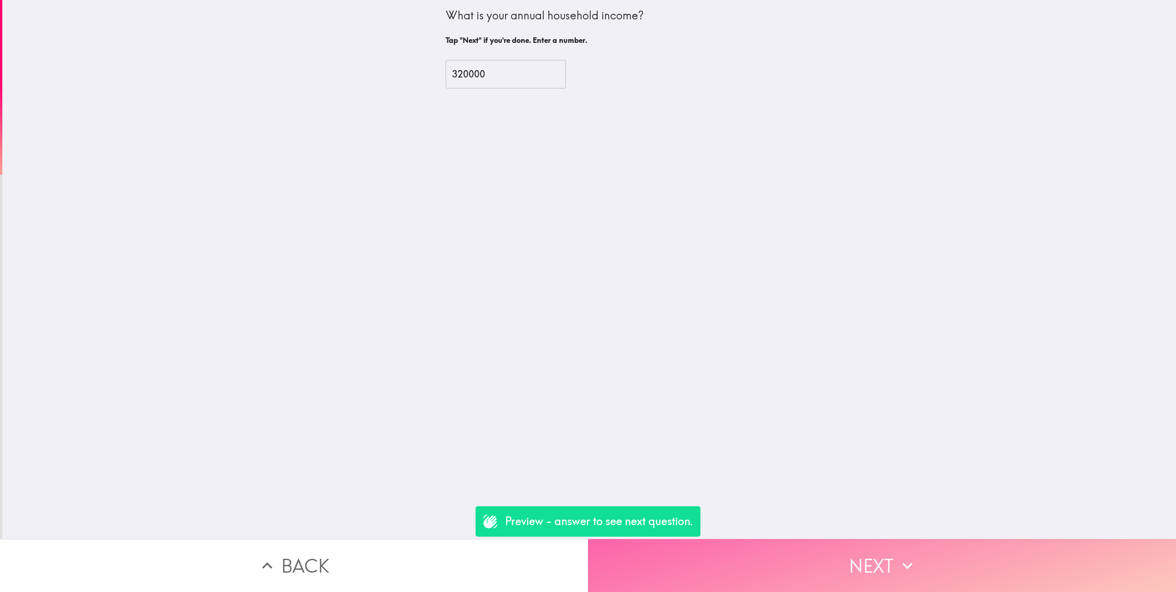
click at [842, 555] on button "Next" at bounding box center [882, 565] width 588 height 53
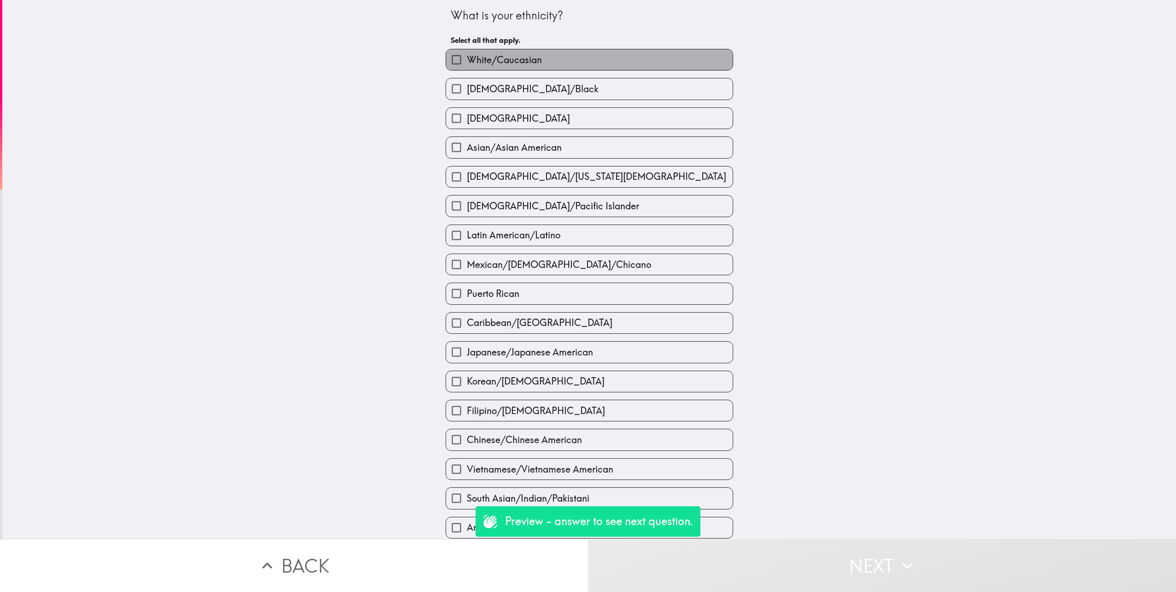
click at [507, 62] on span "White/Caucasian" at bounding box center [504, 59] width 75 height 13
click at [467, 62] on input "White/Caucasian" at bounding box center [456, 59] width 21 height 21
checkbox input "true"
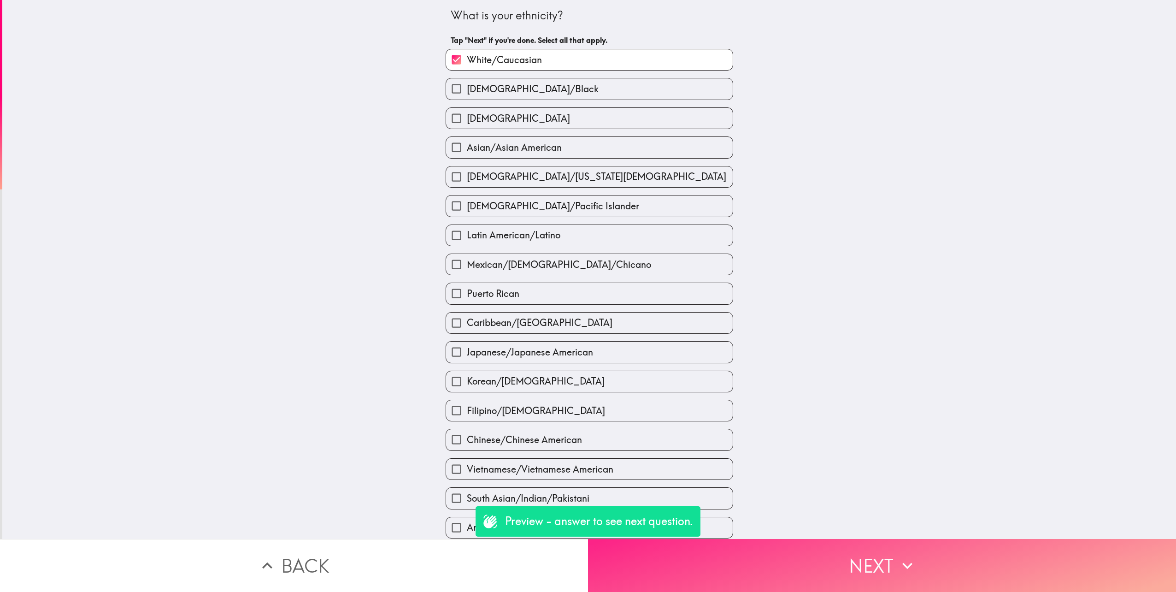
click at [866, 560] on button "Next" at bounding box center [882, 565] width 588 height 53
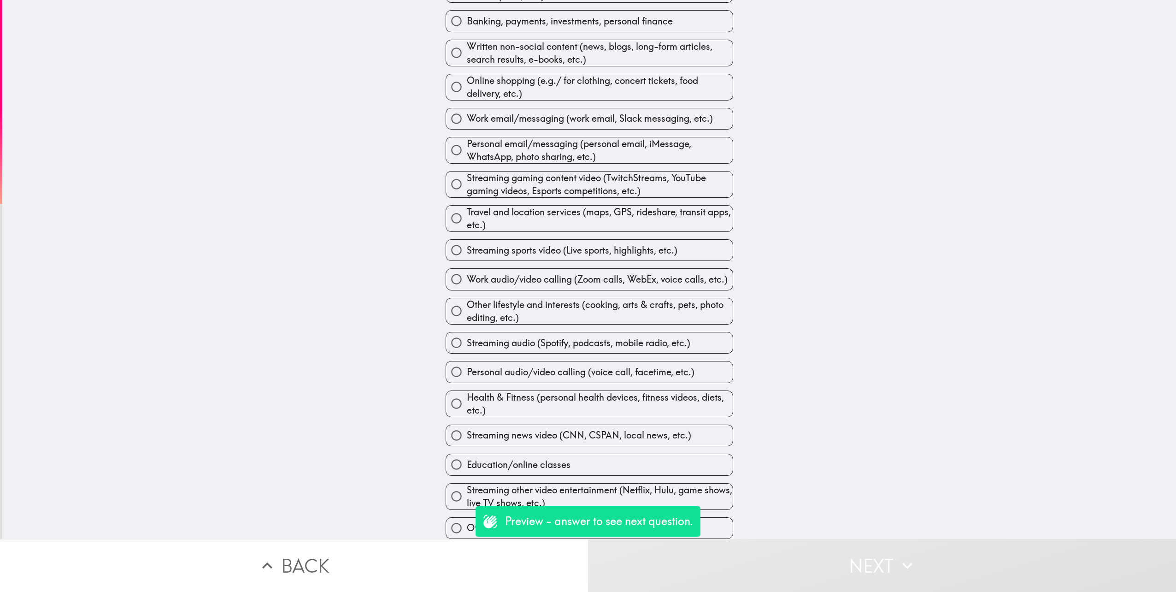
scroll to position [195, 0]
click at [517, 207] on span "Travel and location services (maps, GPS, rideshare, transit apps, etc.)" at bounding box center [600, 219] width 266 height 26
click at [467, 208] on input "Travel and location services (maps, GPS, rideshare, transit apps, etc.)" at bounding box center [456, 218] width 21 height 21
radio input "true"
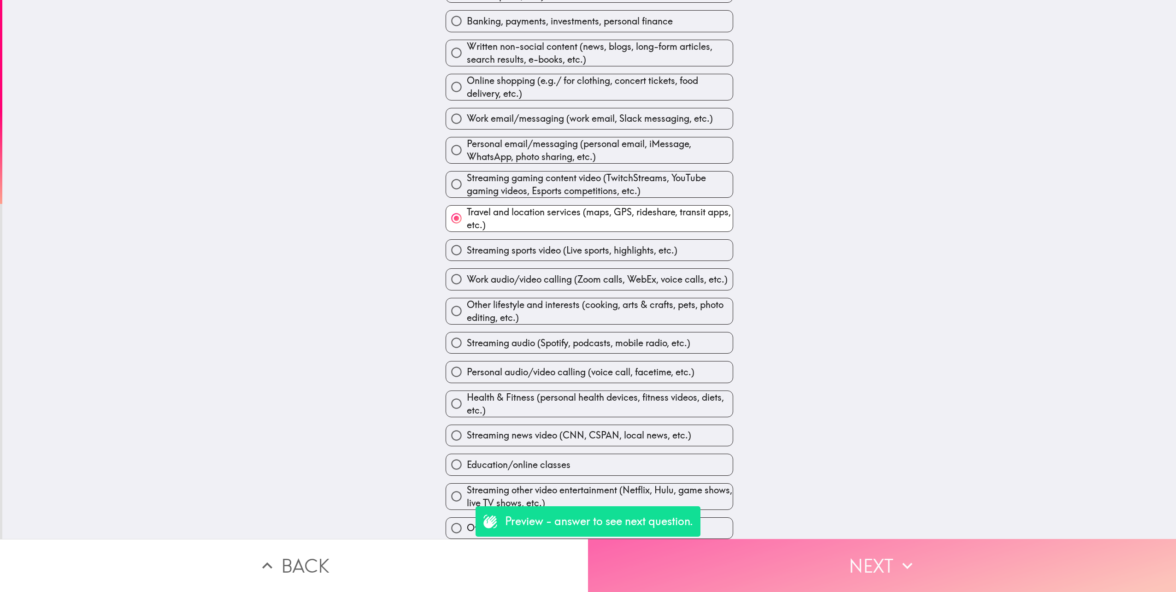
click at [856, 560] on button "Next" at bounding box center [882, 565] width 588 height 53
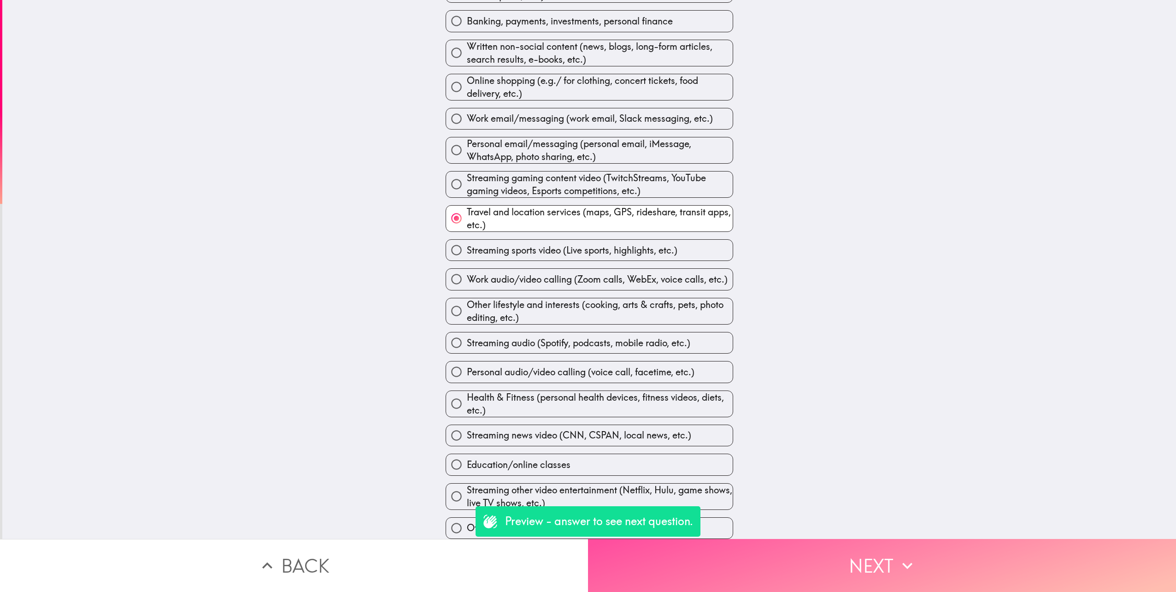
scroll to position [0, 0]
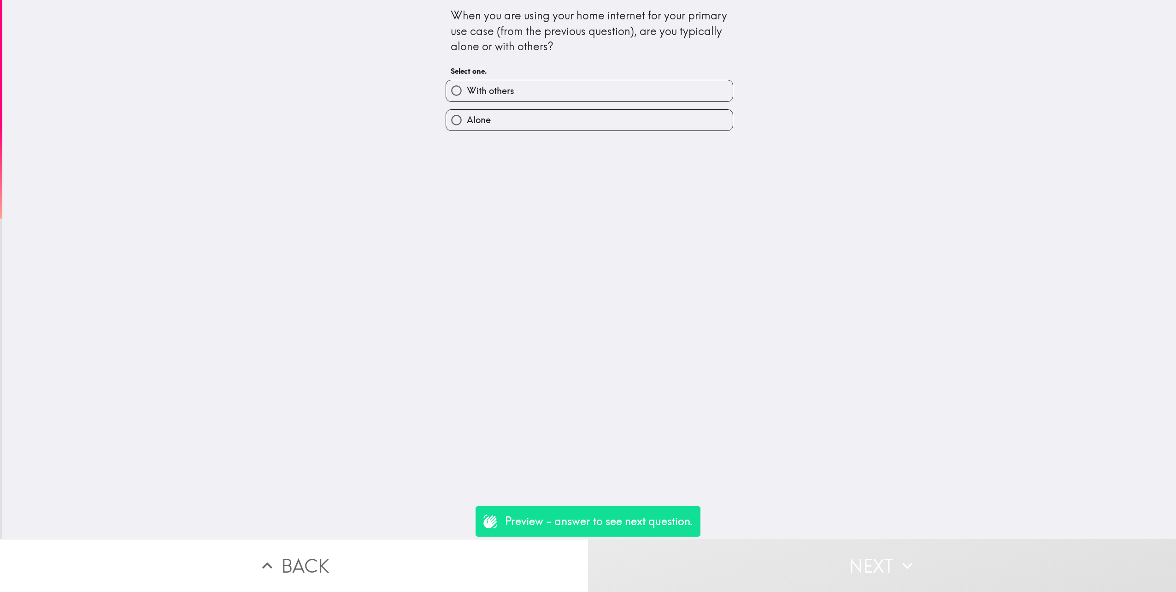
click at [499, 88] on span "With others" at bounding box center [490, 90] width 47 height 13
click at [467, 88] on input "With others" at bounding box center [456, 90] width 21 height 21
radio input "true"
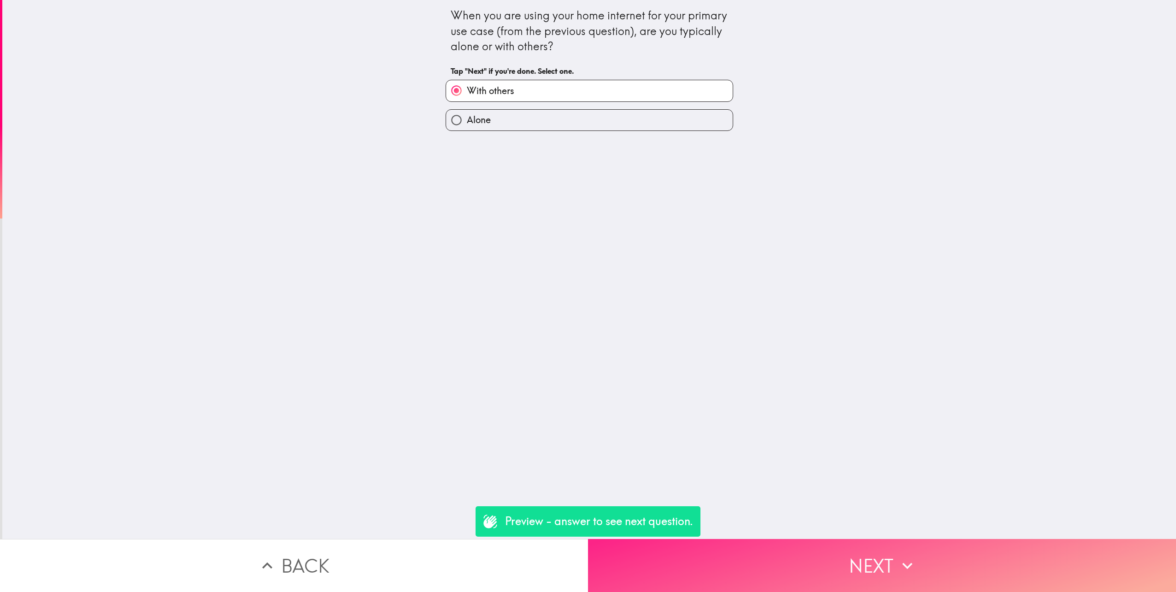
click at [891, 573] on button "Next" at bounding box center [882, 565] width 588 height 53
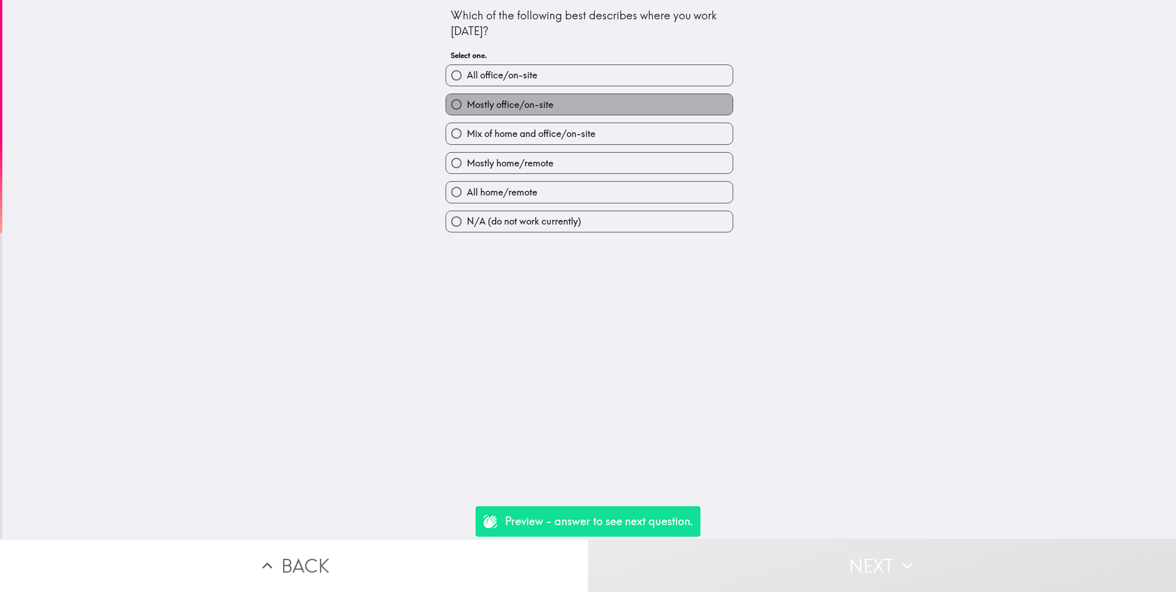
drag, startPoint x: 537, startPoint y: 102, endPoint x: 537, endPoint y: 111, distance: 8.8
click at [537, 103] on span "Mostly office/on-site" at bounding box center [510, 104] width 87 height 13
click at [467, 103] on input "Mostly office/on-site" at bounding box center [456, 104] width 21 height 21
radio input "true"
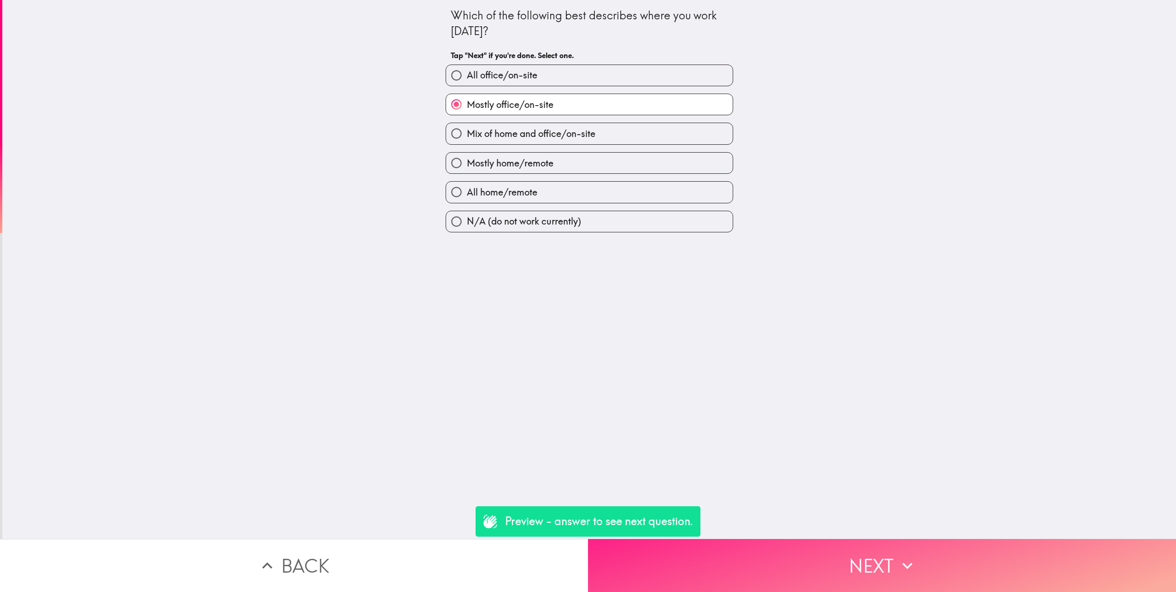
click at [888, 556] on button "Next" at bounding box center [882, 565] width 588 height 53
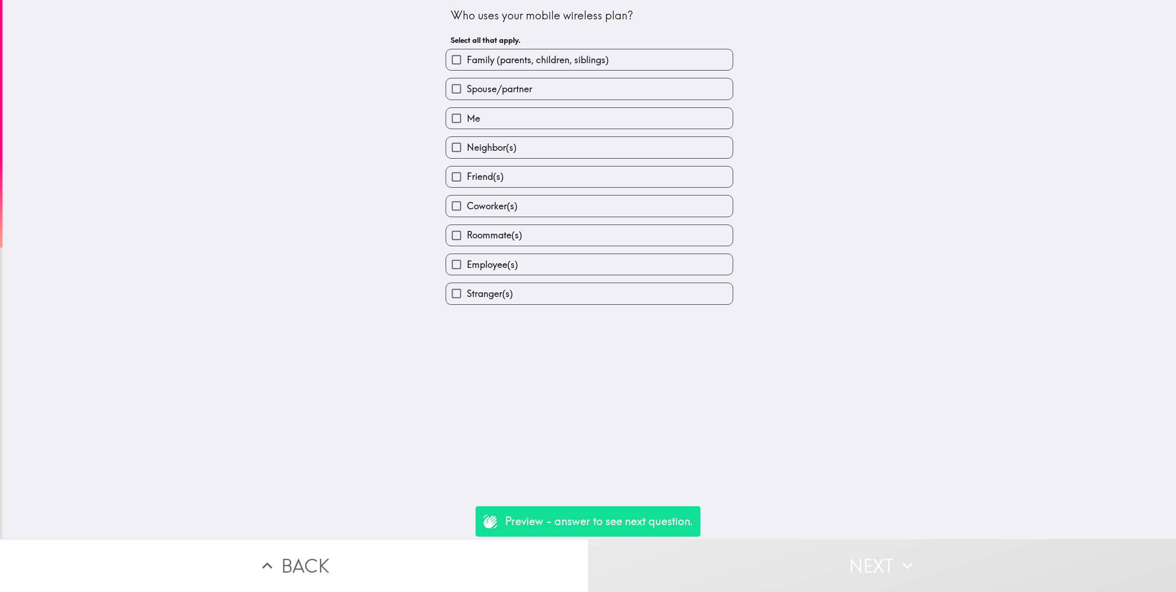
click at [521, 93] on span "Spouse/partner" at bounding box center [499, 89] width 65 height 13
click at [467, 93] on input "Spouse/partner" at bounding box center [456, 88] width 21 height 21
checkbox input "true"
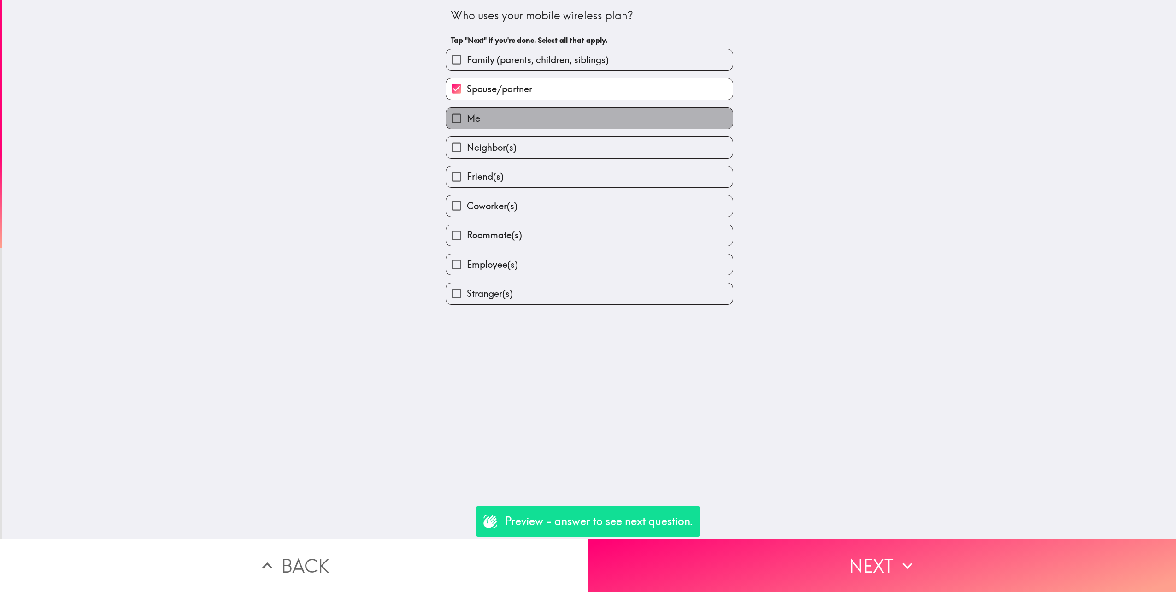
click at [510, 123] on label "Me" at bounding box center [589, 118] width 287 height 21
click at [467, 123] on input "Me" at bounding box center [456, 118] width 21 height 21
checkbox input "true"
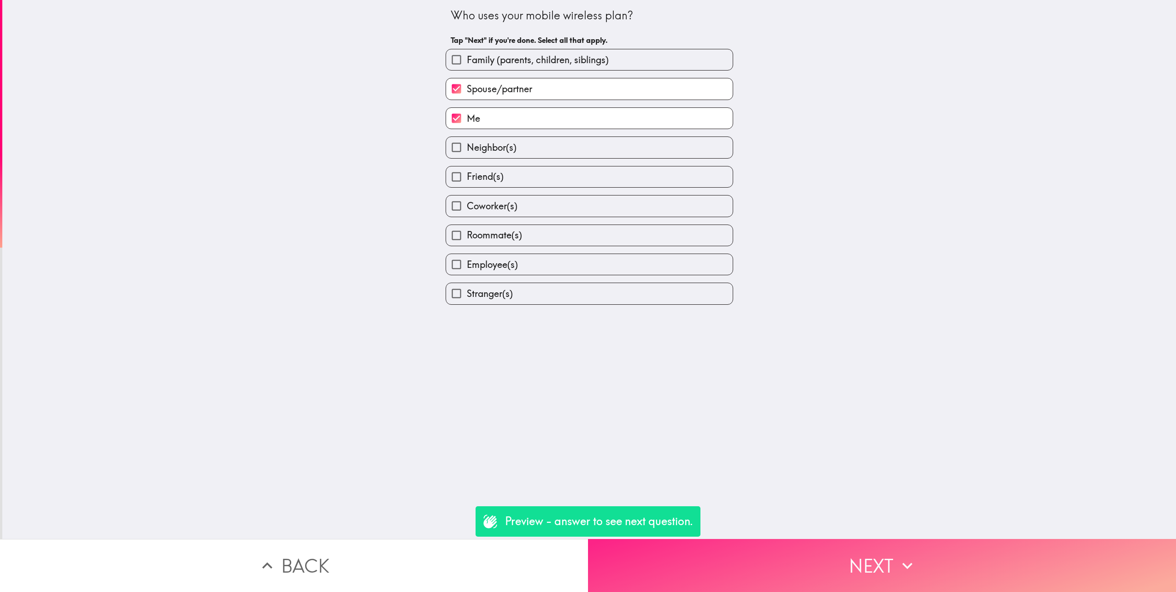
click at [892, 555] on button "Next" at bounding box center [882, 565] width 588 height 53
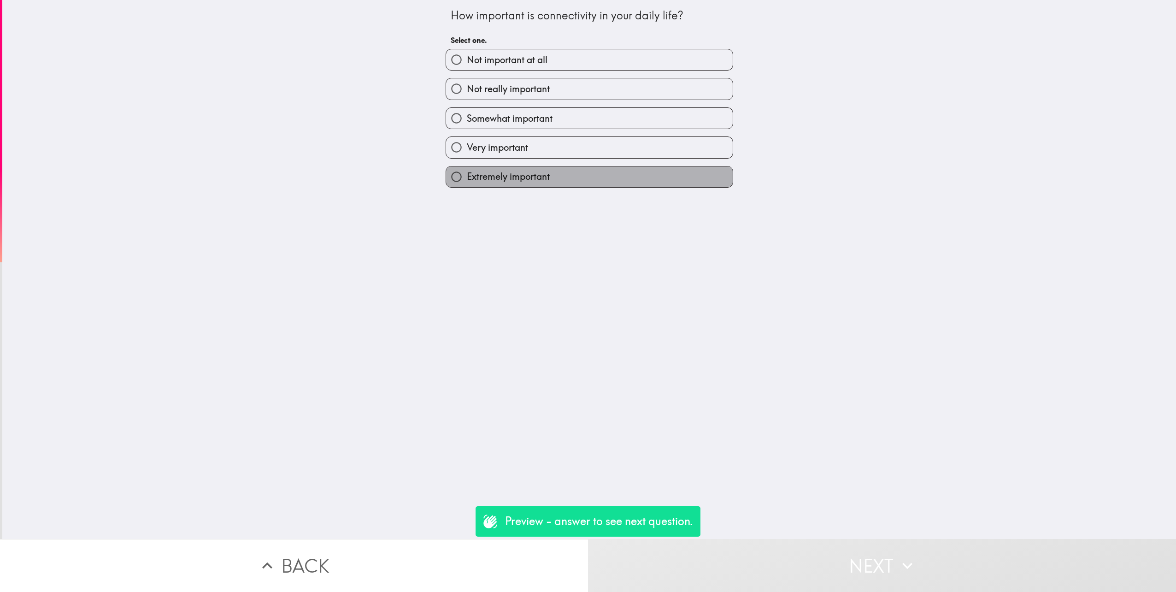
click at [522, 173] on span "Extremely important" at bounding box center [508, 176] width 83 height 13
click at [467, 173] on input "Extremely important" at bounding box center [456, 176] width 21 height 21
radio input "true"
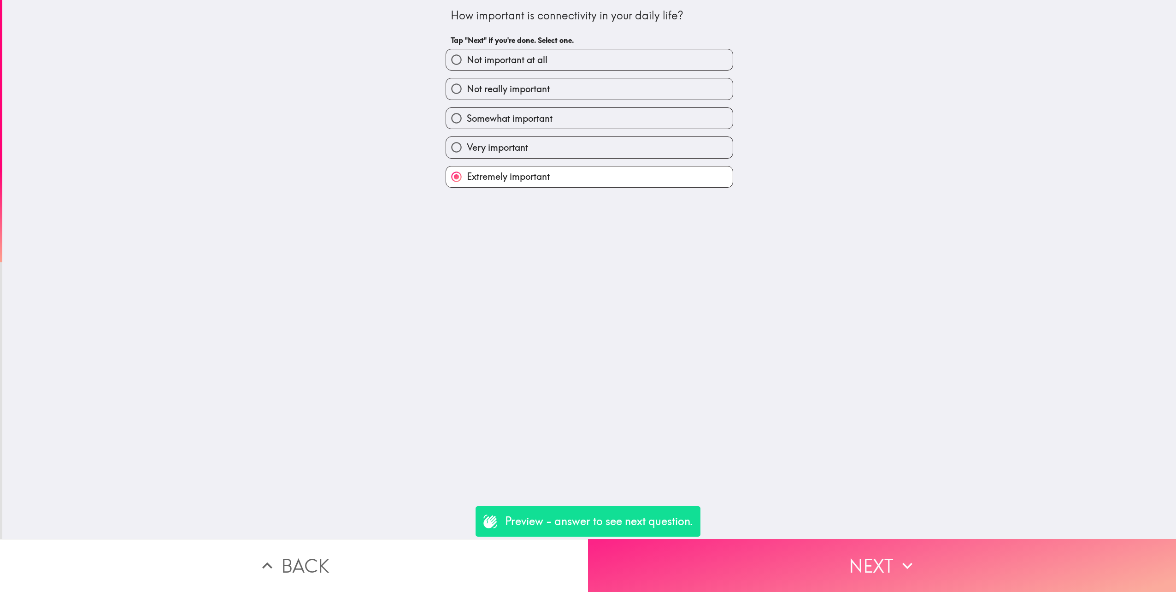
click at [874, 551] on button "Next" at bounding box center [882, 565] width 588 height 53
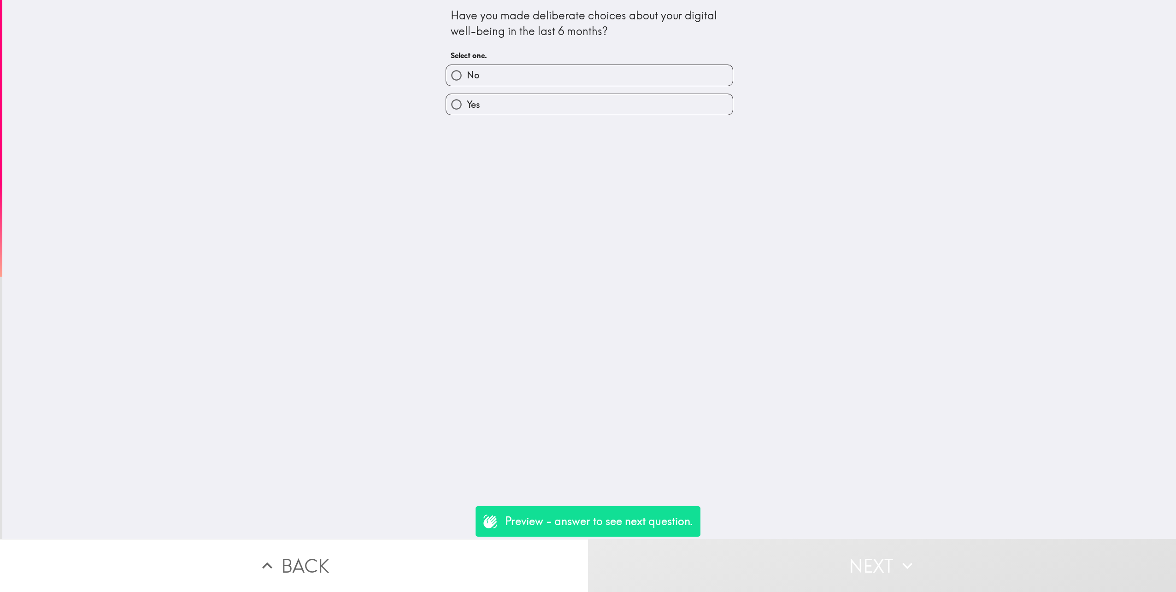
click at [529, 103] on label "Yes" at bounding box center [589, 104] width 287 height 21
click at [467, 103] on input "Yes" at bounding box center [456, 104] width 21 height 21
radio input "true"
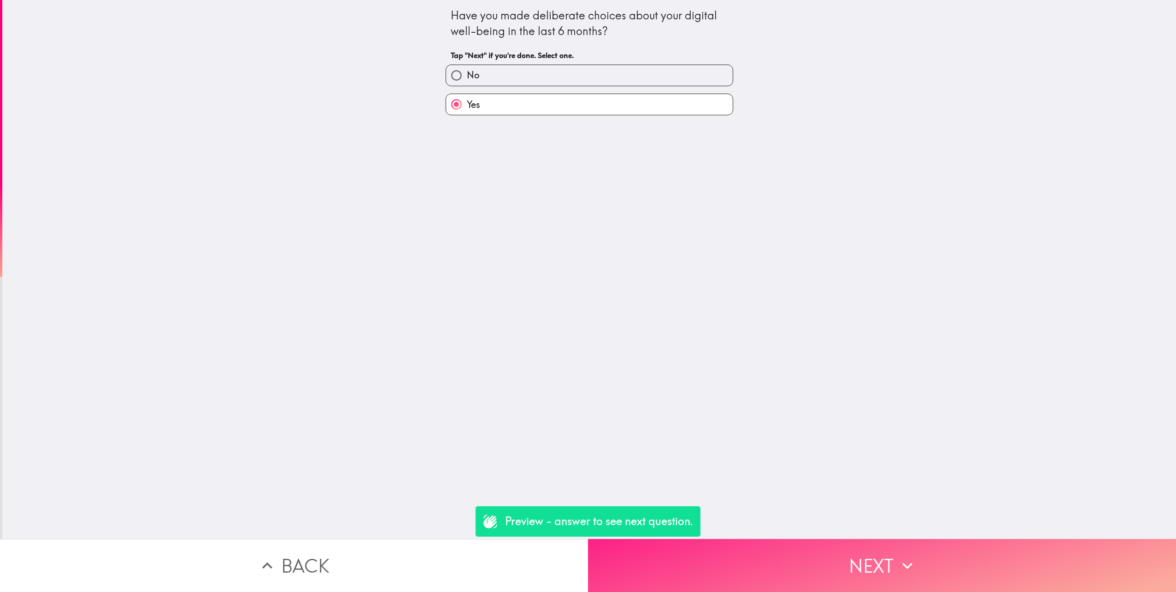
click at [883, 539] on button "Next" at bounding box center [882, 565] width 588 height 53
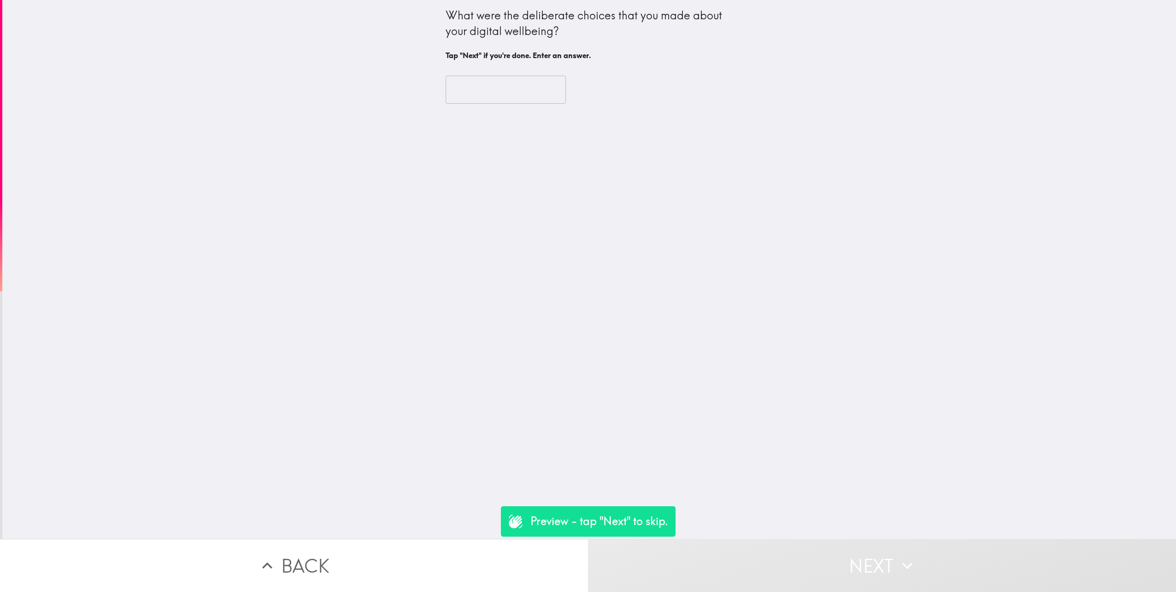
click at [513, 100] on input "text" at bounding box center [506, 90] width 120 height 29
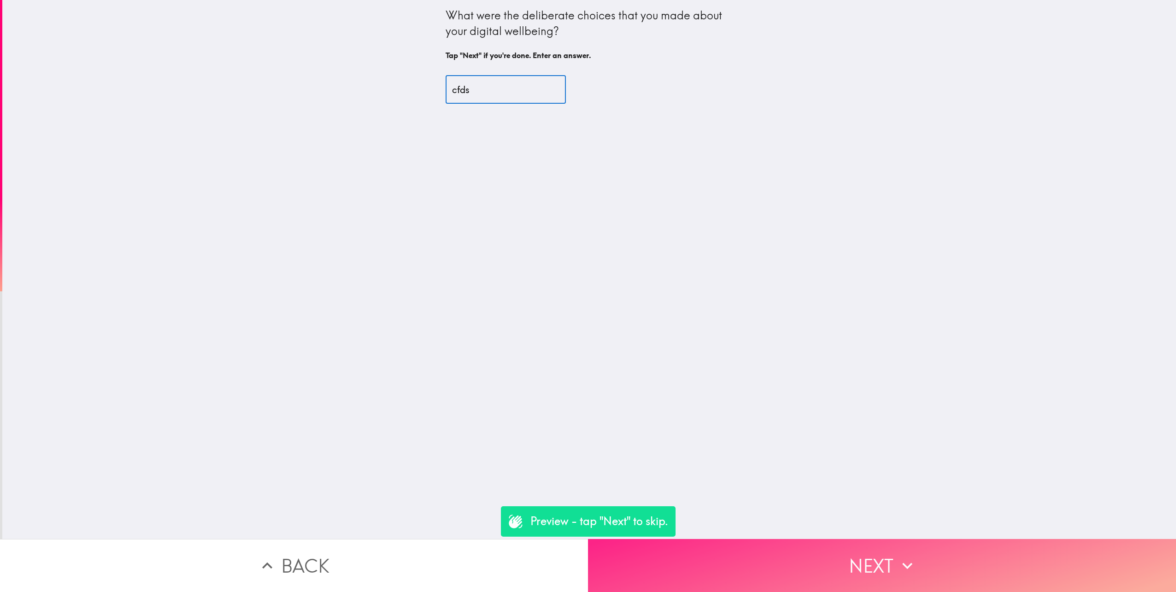
type input "cfds"
click at [881, 544] on button "Next" at bounding box center [882, 565] width 588 height 53
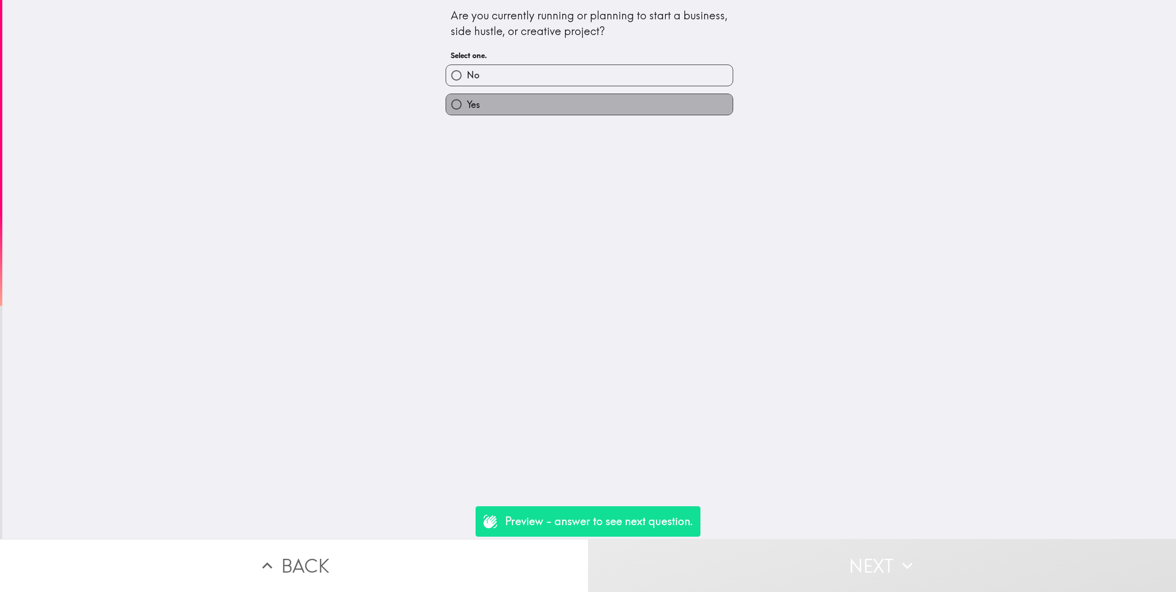
click at [554, 101] on label "Yes" at bounding box center [589, 104] width 287 height 21
click at [467, 101] on input "Yes" at bounding box center [456, 104] width 21 height 21
radio input "true"
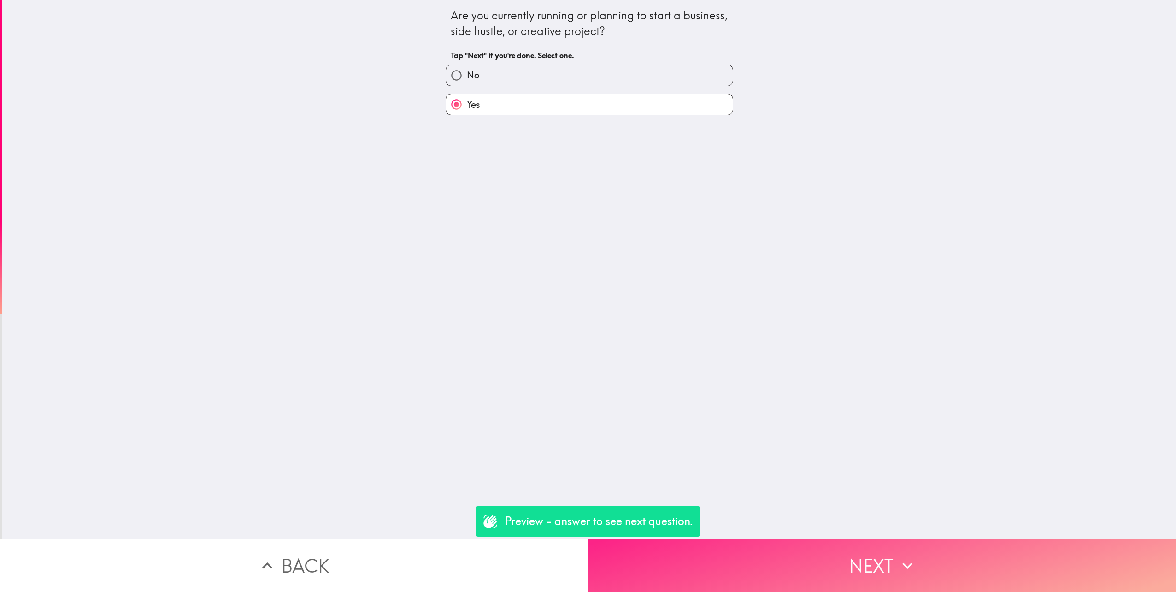
click at [846, 558] on button "Next" at bounding box center [882, 565] width 588 height 53
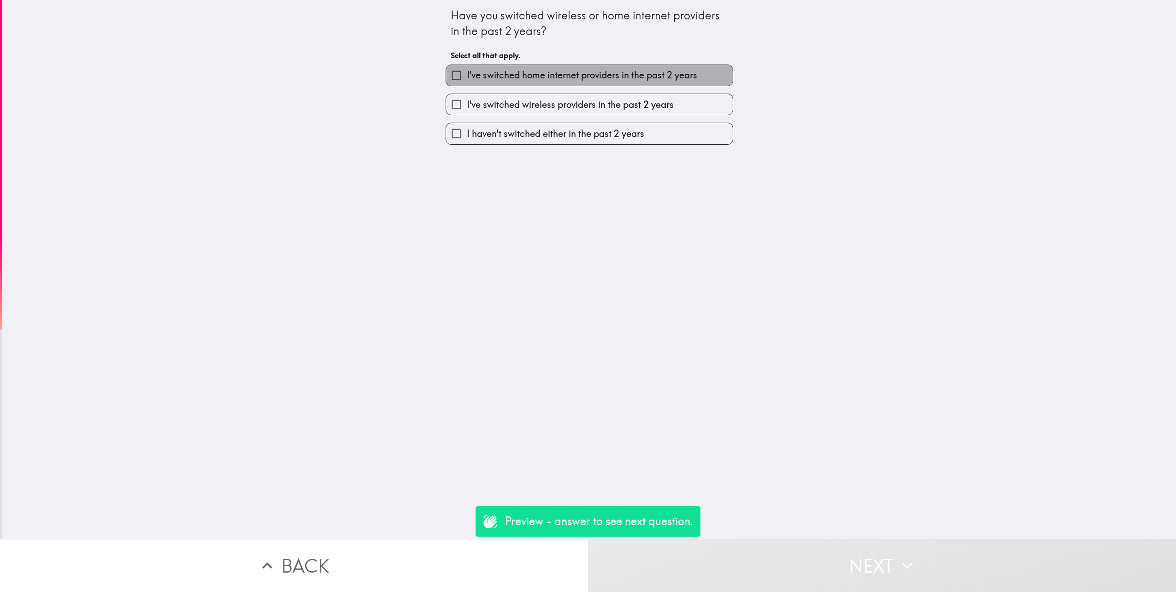
drag, startPoint x: 535, startPoint y: 69, endPoint x: 534, endPoint y: 77, distance: 7.9
click at [535, 69] on span "I've switched home internet providers in the past 2 years" at bounding box center [582, 75] width 230 height 13
click at [467, 69] on input "I've switched home internet providers in the past 2 years" at bounding box center [456, 75] width 21 height 21
checkbox input "true"
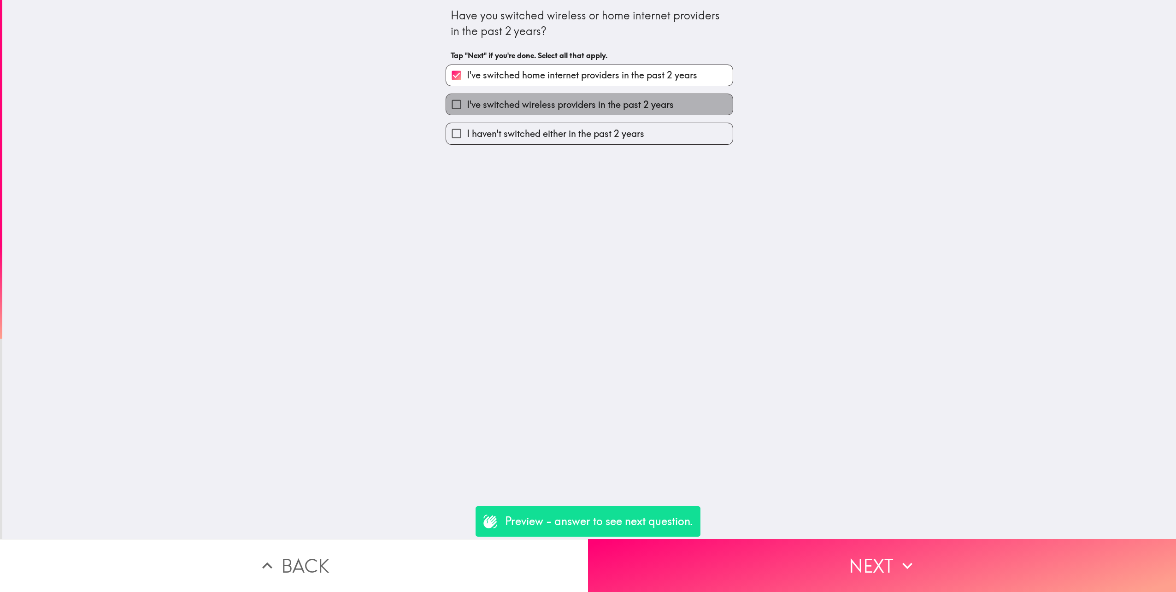
click at [527, 111] on span "I've switched wireless providers in the past 2 years" at bounding box center [570, 104] width 207 height 13
click at [467, 111] on input "I've switched wireless providers in the past 2 years" at bounding box center [456, 104] width 21 height 21
checkbox input "true"
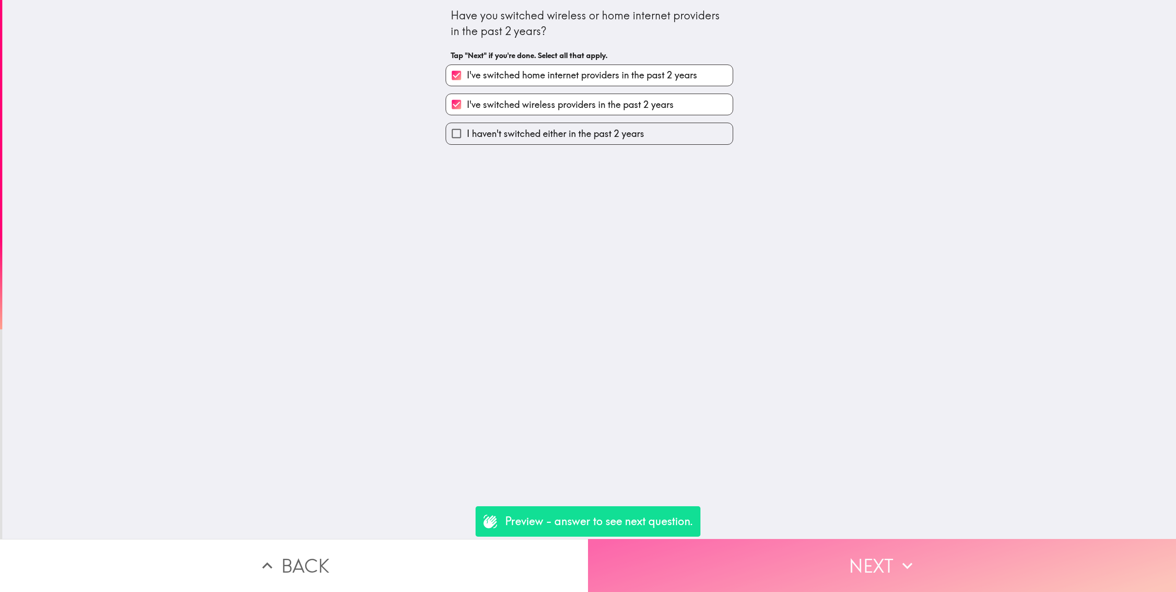
click at [856, 577] on button "Next" at bounding box center [882, 565] width 588 height 53
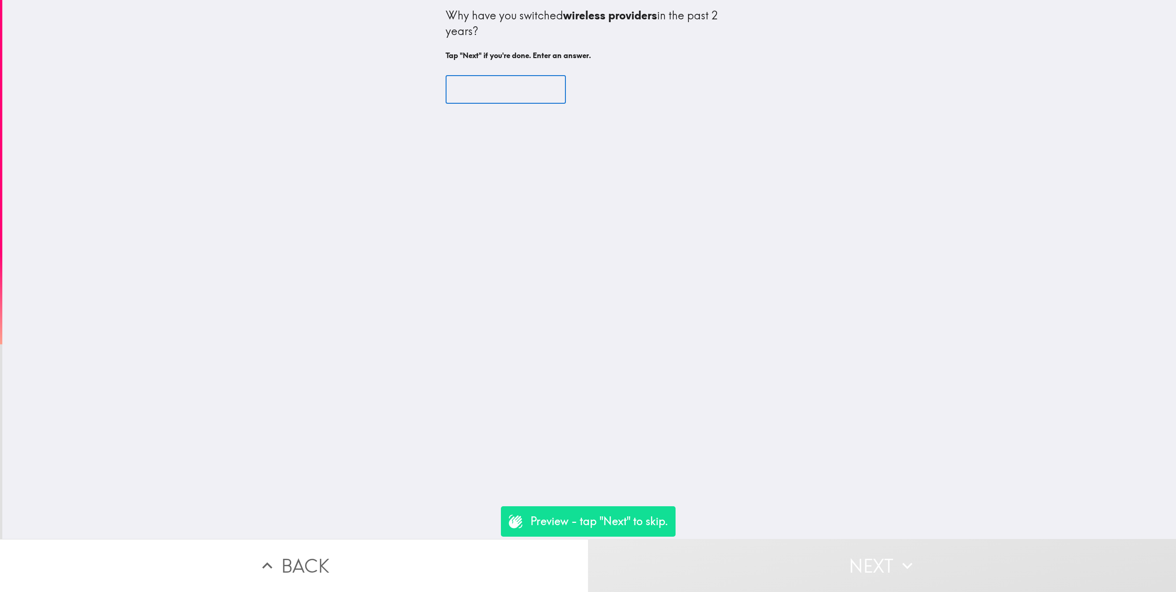
click at [514, 87] on input "text" at bounding box center [506, 90] width 120 height 29
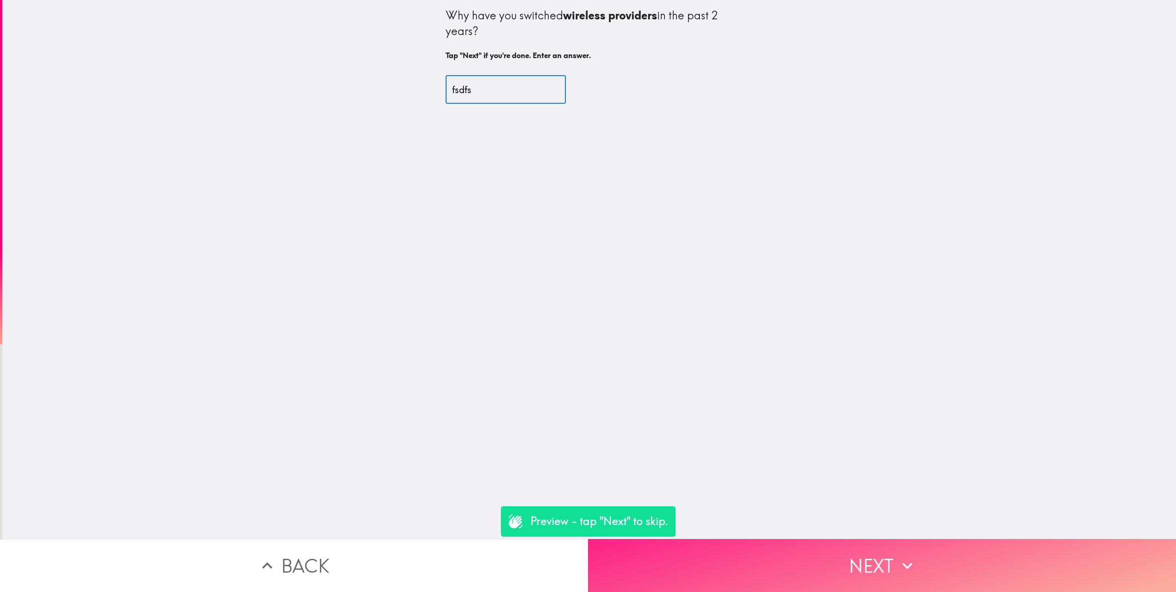
type input "fsdfs"
click at [816, 545] on button "Next" at bounding box center [882, 565] width 588 height 53
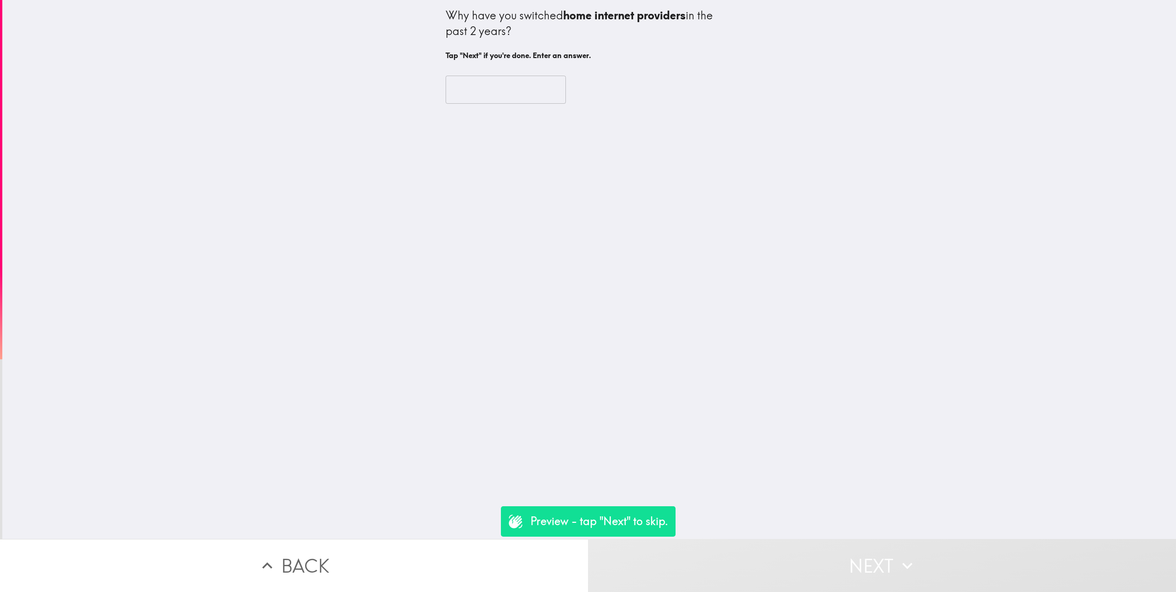
click at [468, 89] on input "text" at bounding box center [506, 90] width 120 height 29
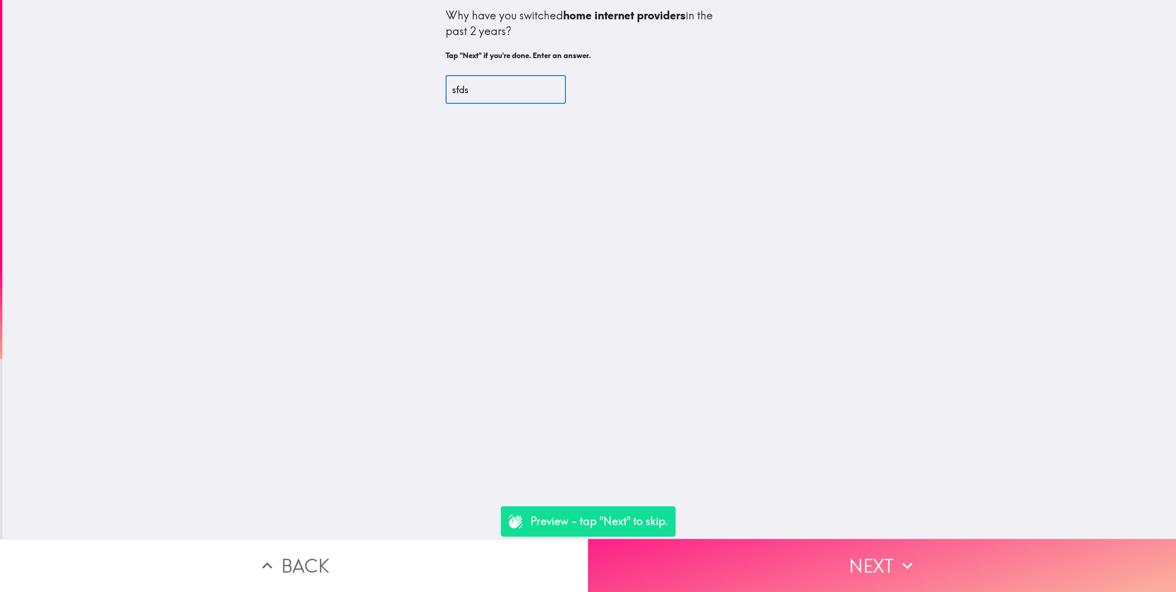
type input "sfds"
drag, startPoint x: 877, startPoint y: 550, endPoint x: 858, endPoint y: 541, distance: 20.6
click at [877, 552] on button "Next" at bounding box center [882, 565] width 588 height 53
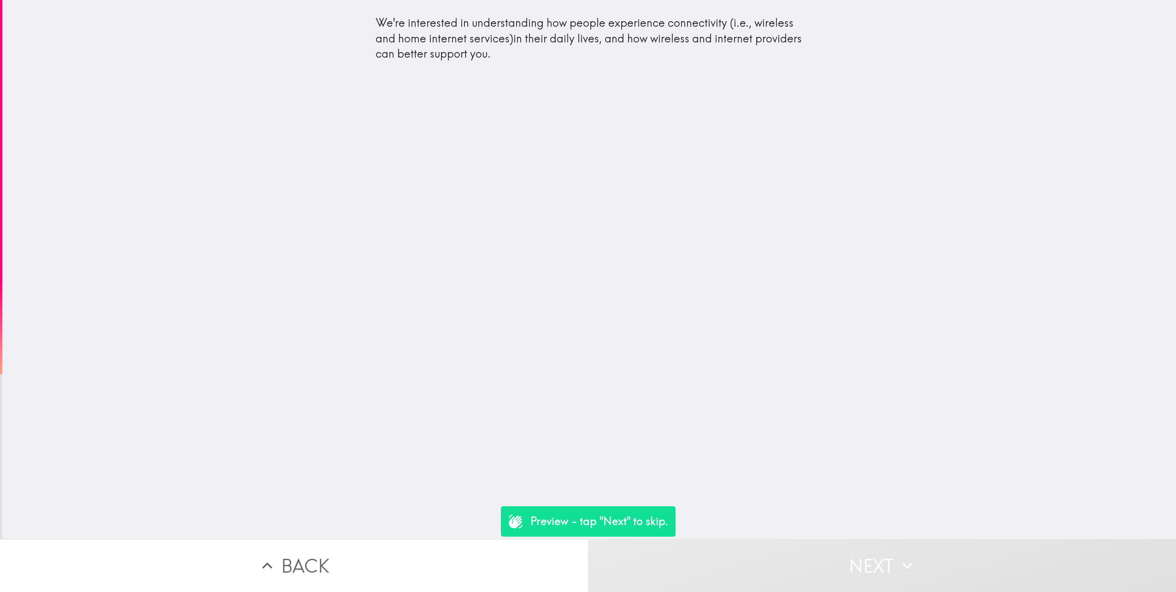
click at [676, 556] on button "Next" at bounding box center [882, 565] width 588 height 53
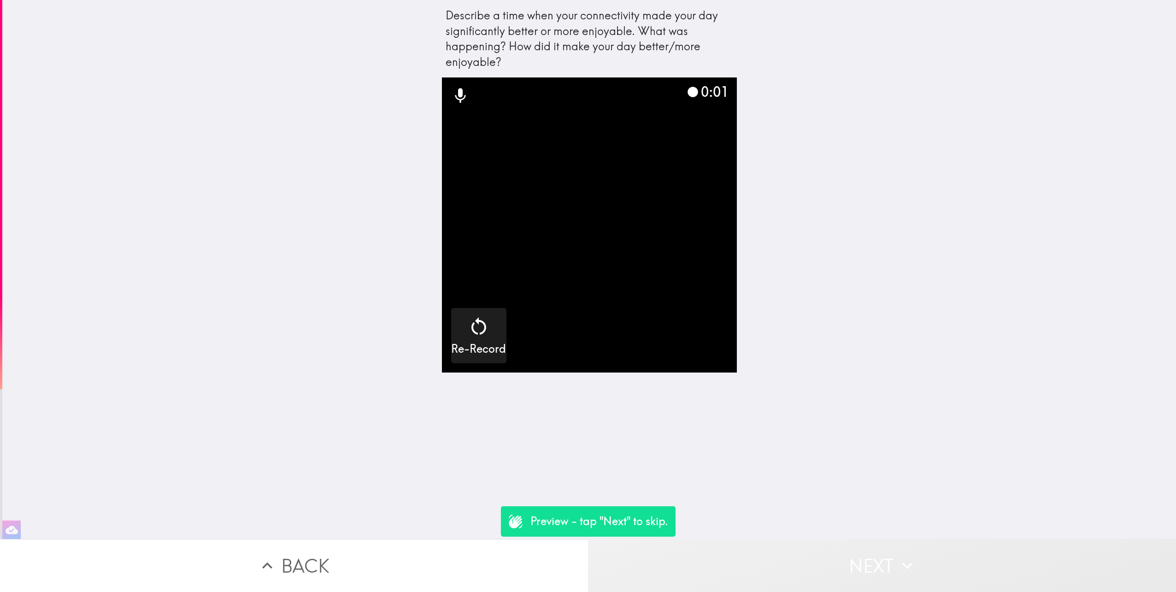
click at [804, 561] on button "Next" at bounding box center [882, 565] width 588 height 53
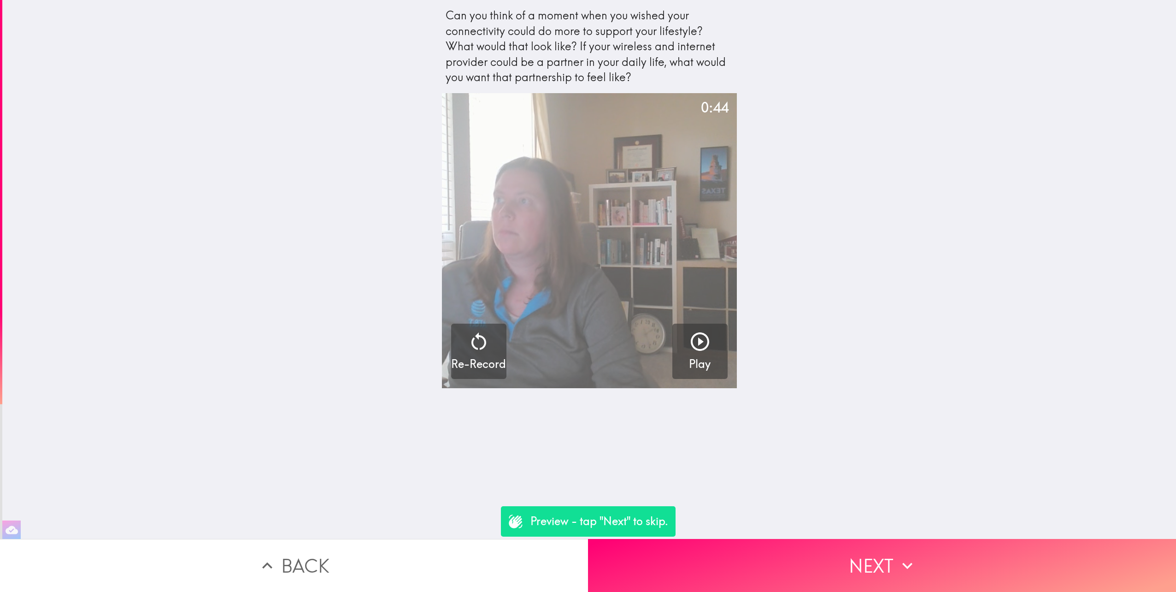
click at [564, 204] on video "button" at bounding box center [589, 240] width 295 height 295
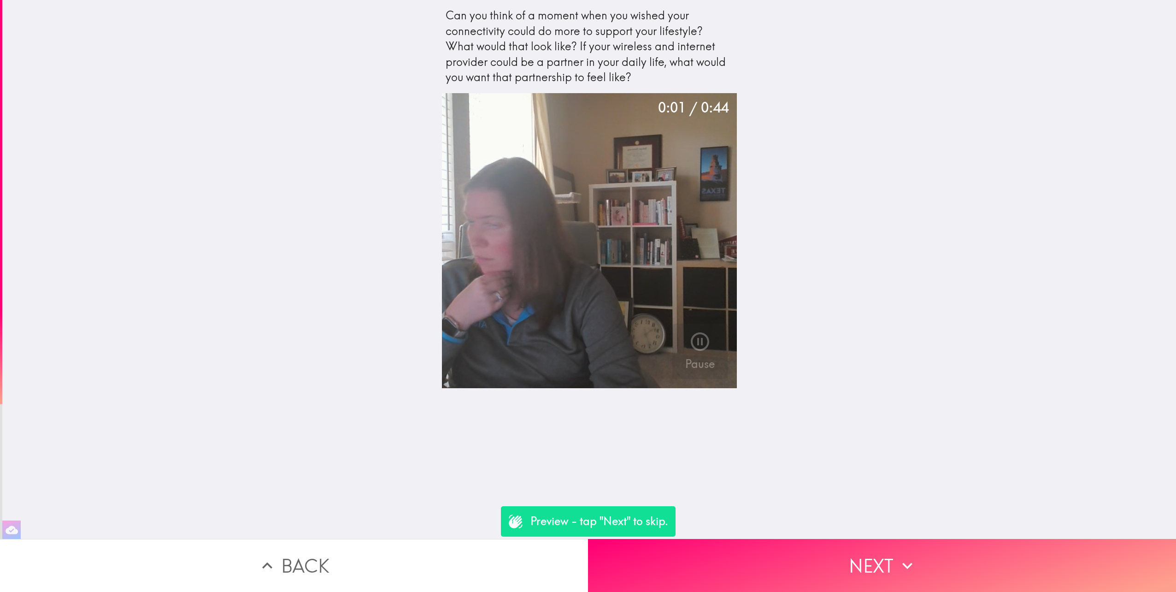
click at [576, 213] on video "button" at bounding box center [589, 240] width 295 height 295
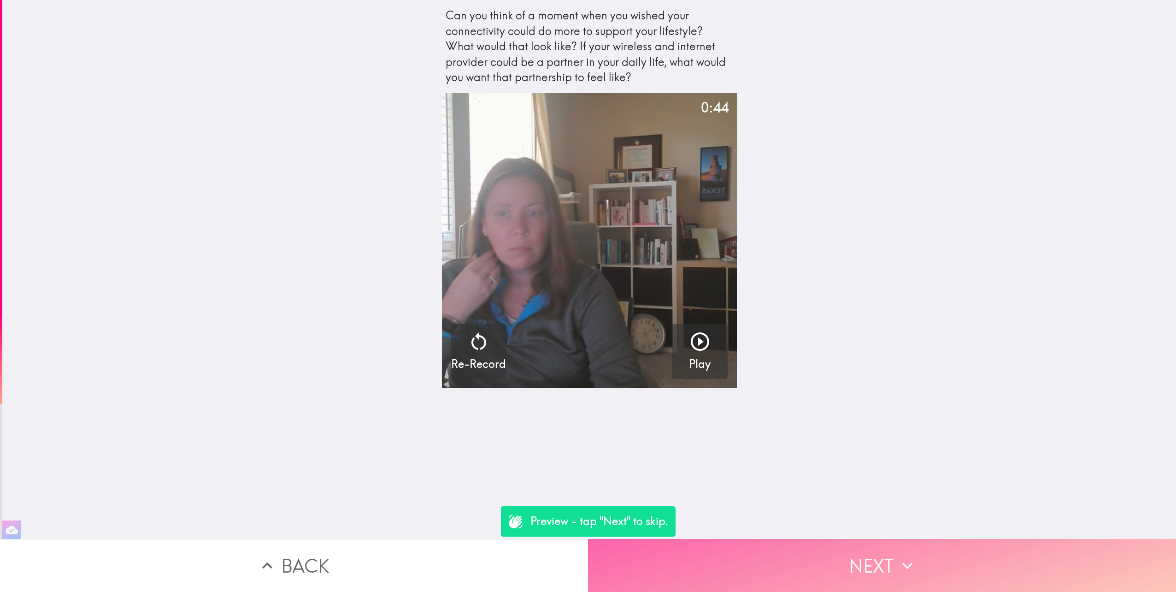
click at [898, 563] on icon "button" at bounding box center [908, 565] width 20 height 20
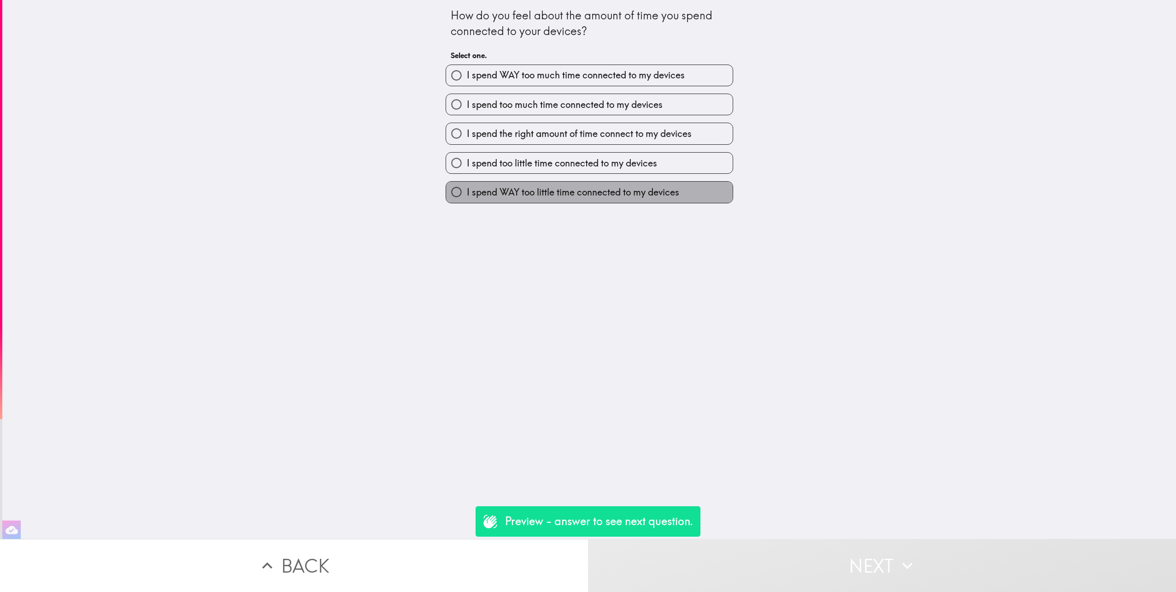
click at [517, 191] on span "I spend WAY too little time connected to my devices" at bounding box center [573, 192] width 213 height 13
click at [467, 191] on input "I spend WAY too little time connected to my devices" at bounding box center [456, 192] width 21 height 21
radio input "true"
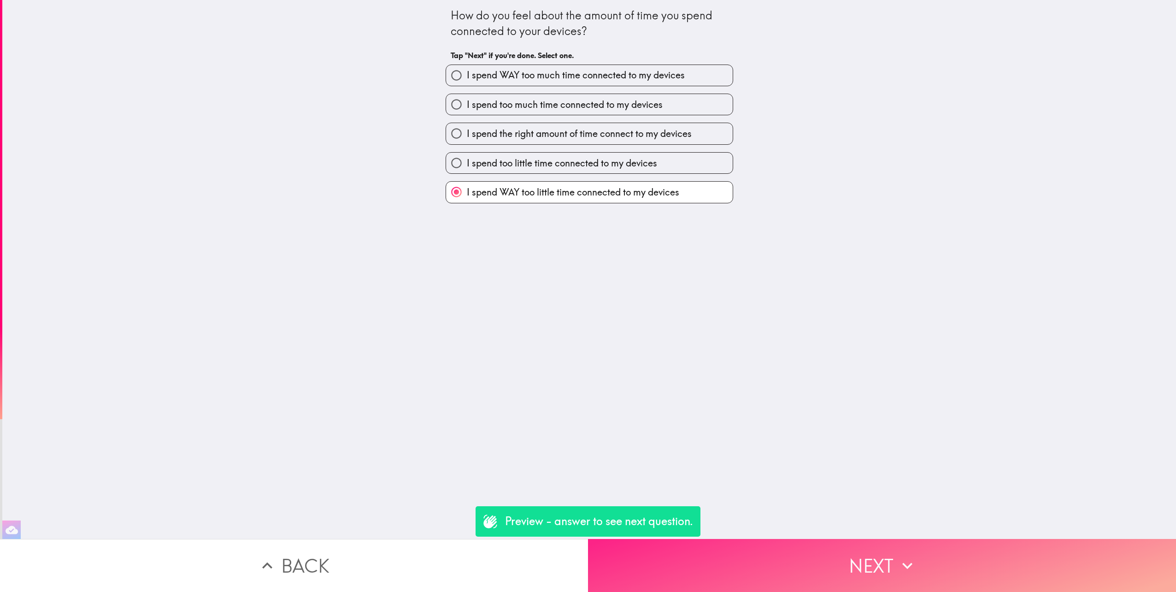
click at [833, 559] on button "Next" at bounding box center [882, 565] width 588 height 53
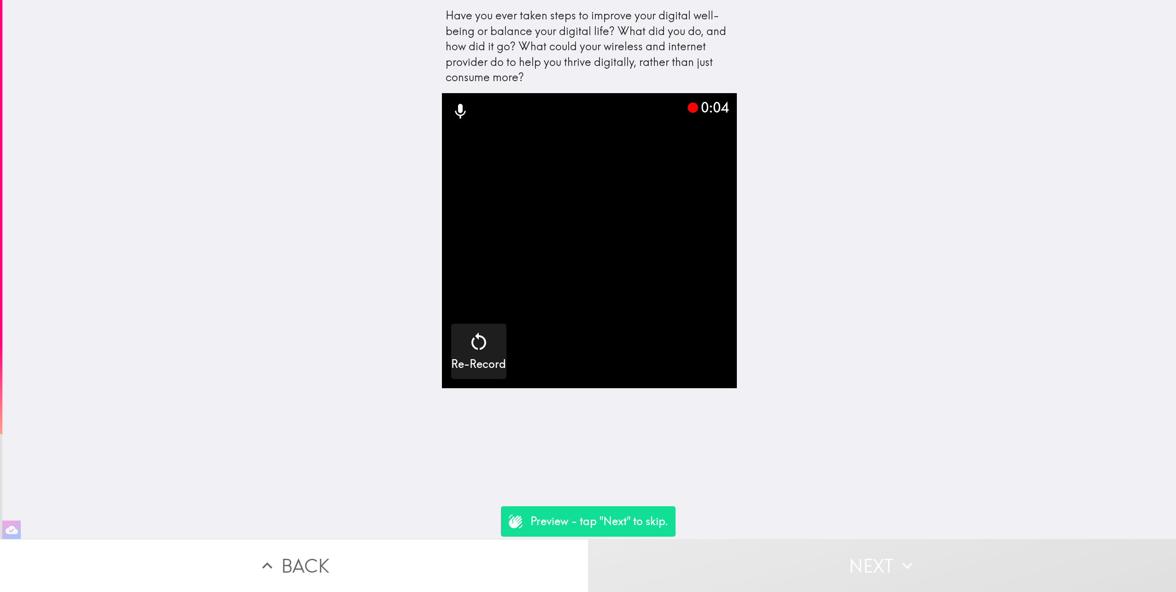
click at [782, 384] on div "Have you ever taken steps to improve your digital well-being or balance your di…" at bounding box center [589, 269] width 1174 height 539
click at [878, 572] on button "Next" at bounding box center [882, 565] width 588 height 53
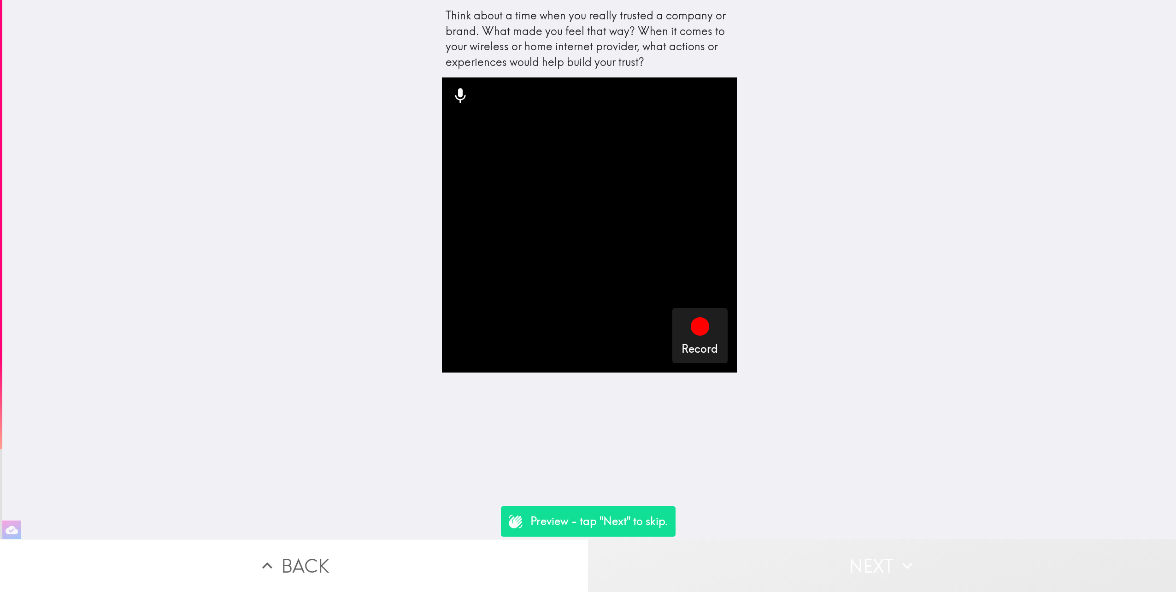
click at [891, 556] on button "Next" at bounding box center [882, 565] width 588 height 53
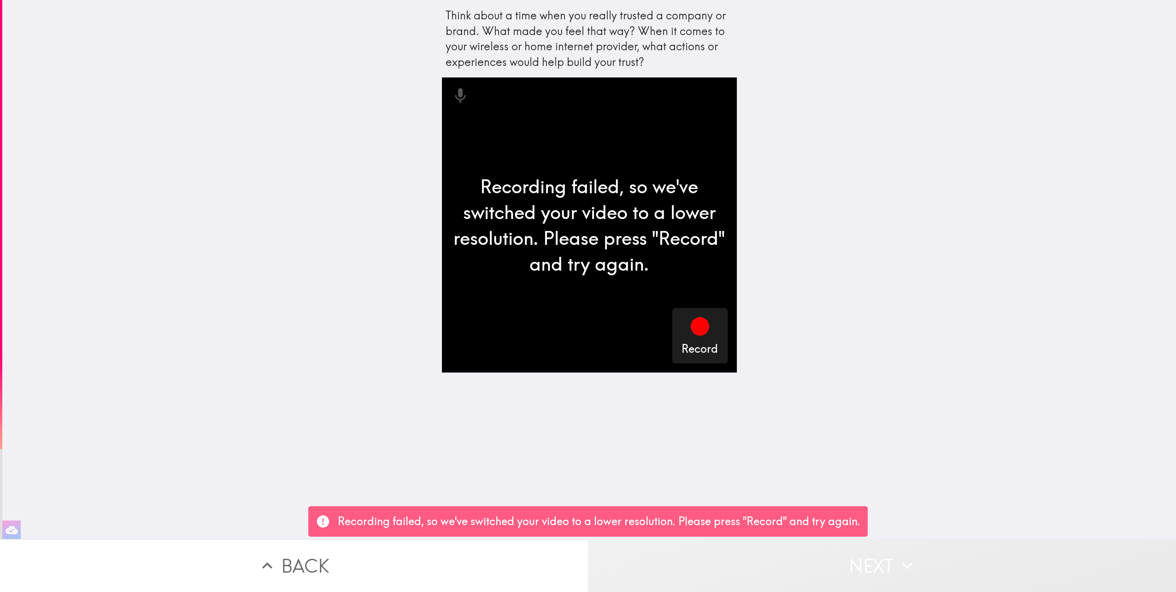
drag, startPoint x: 916, startPoint y: 574, endPoint x: 903, endPoint y: 576, distance: 13.5
click at [916, 574] on button "Next" at bounding box center [882, 565] width 588 height 53
click at [855, 571] on button "Next" at bounding box center [882, 565] width 588 height 53
drag, startPoint x: 526, startPoint y: 183, endPoint x: 525, endPoint y: 189, distance: 6.1
click at [525, 184] on div "Recording failed, so we've switched your video to a lower resolution. Please pr…" at bounding box center [589, 224] width 295 height 295
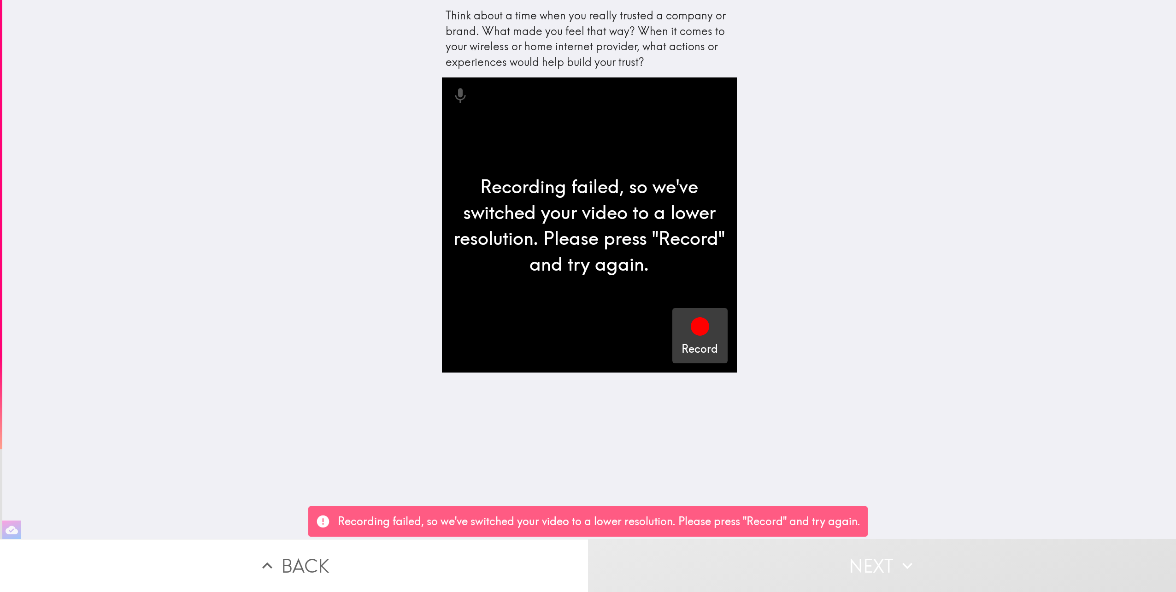
click at [696, 329] on icon "button" at bounding box center [700, 326] width 18 height 18
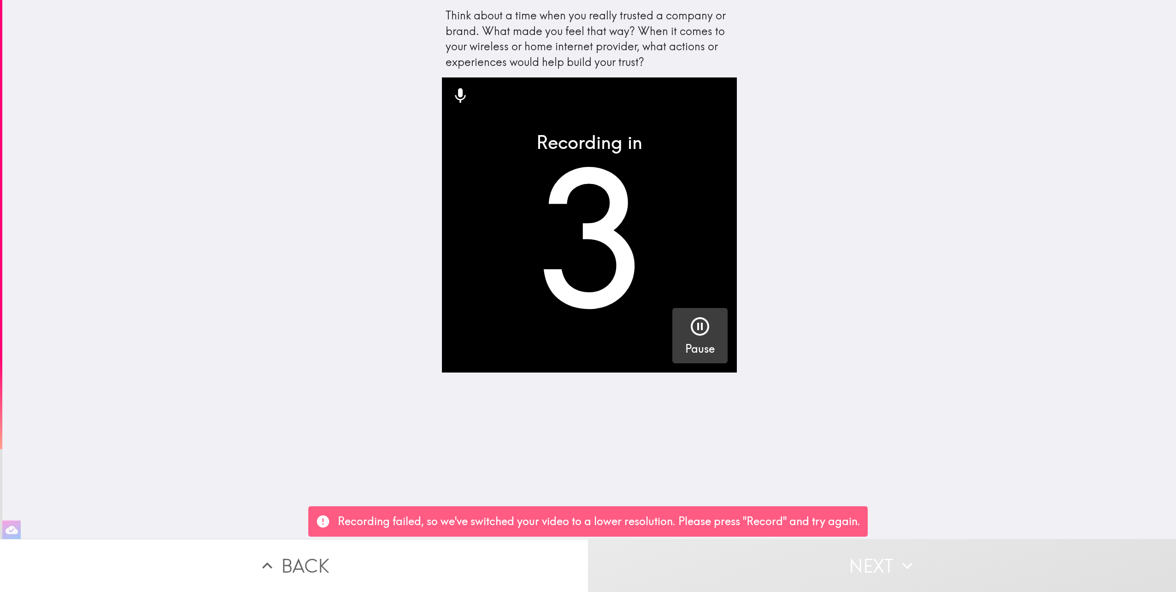
click at [835, 411] on div "Think about a time when you really trusted a company or brand. What made you fe…" at bounding box center [589, 269] width 1174 height 539
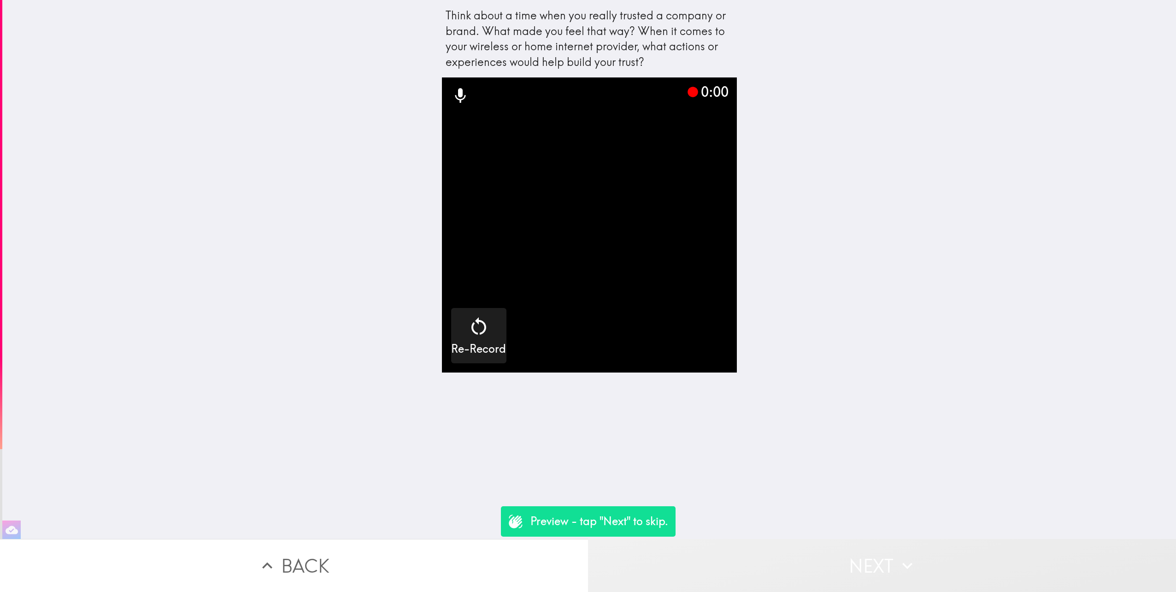
click at [861, 557] on button "Next" at bounding box center [882, 565] width 588 height 53
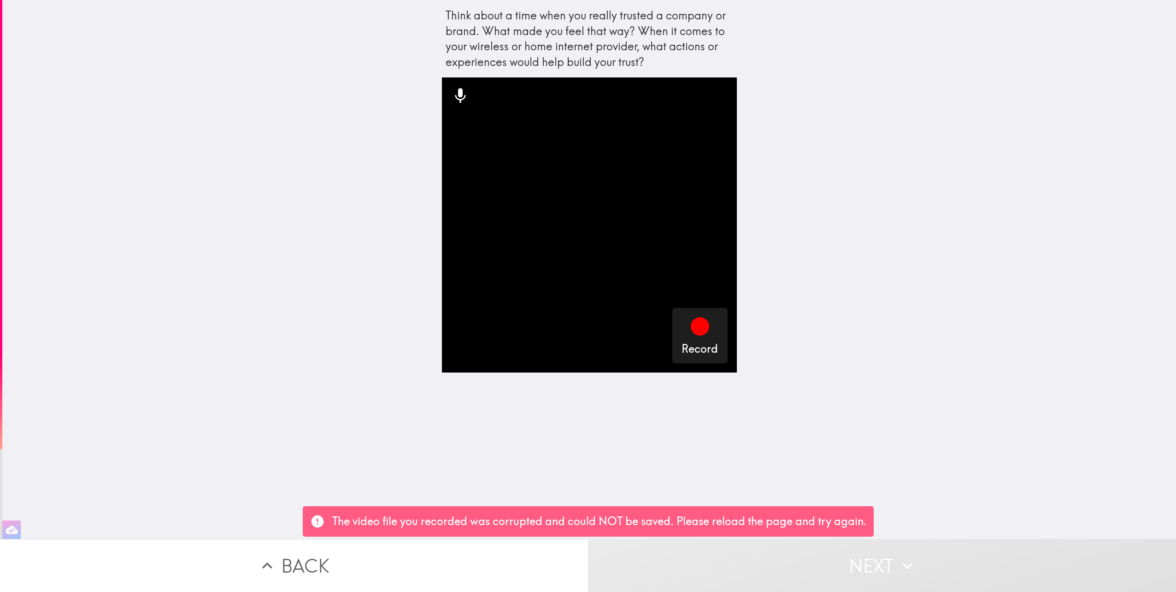
click at [891, 432] on div "Think about a time when you really trusted a company or brand. What made you fe…" at bounding box center [589, 269] width 1174 height 539
click at [795, 571] on button "Next" at bounding box center [882, 565] width 588 height 53
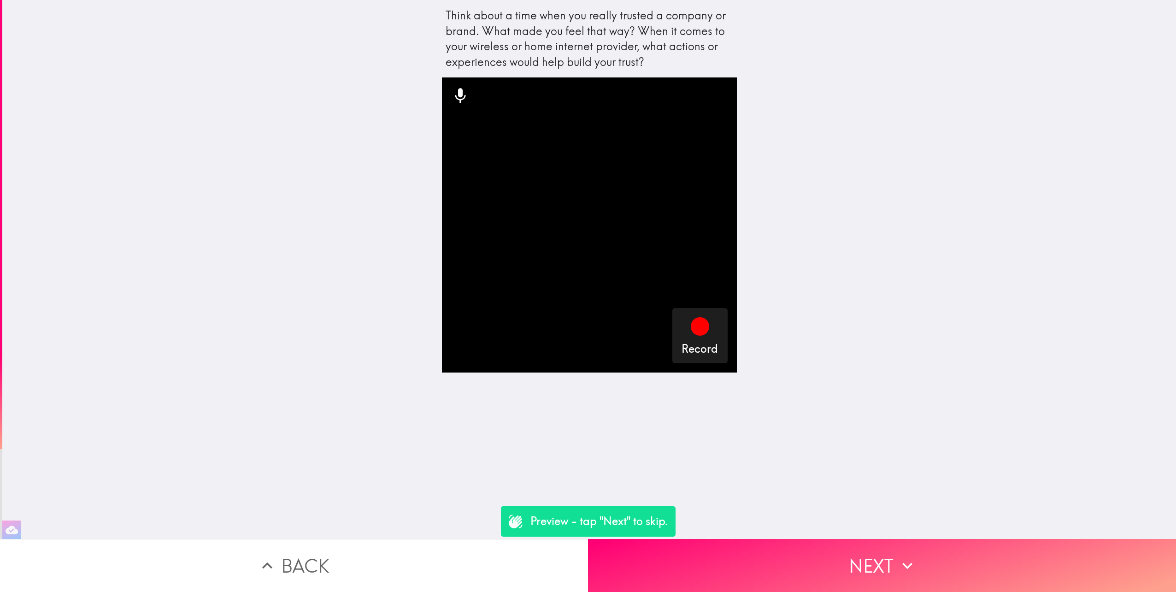
click at [576, 272] on video "button" at bounding box center [589, 224] width 295 height 295
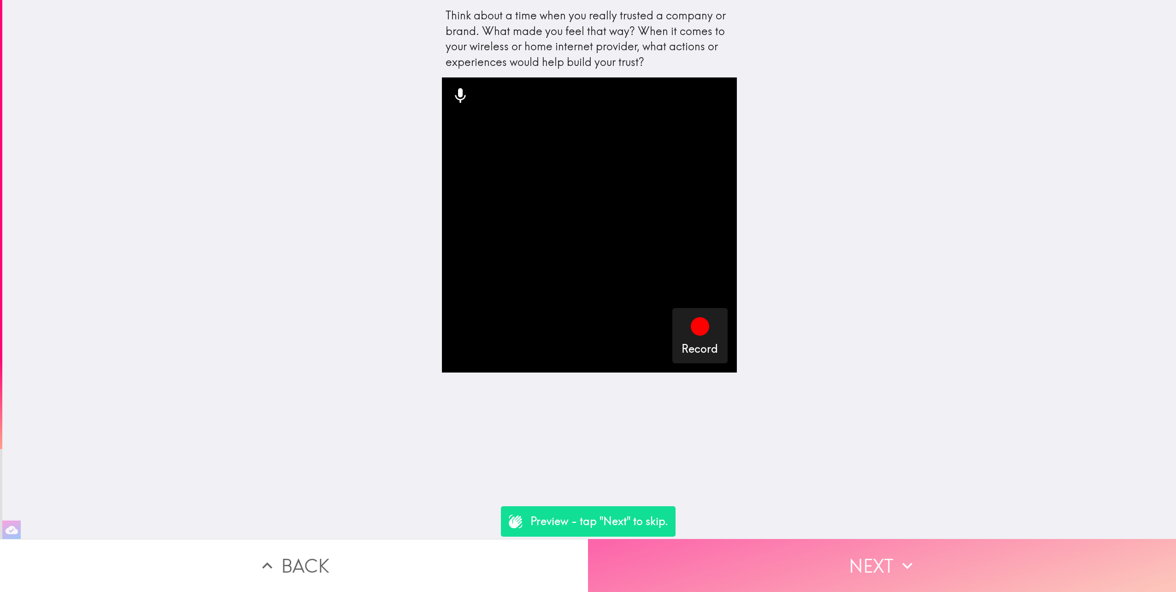
click at [868, 551] on button "Next" at bounding box center [882, 565] width 588 height 53
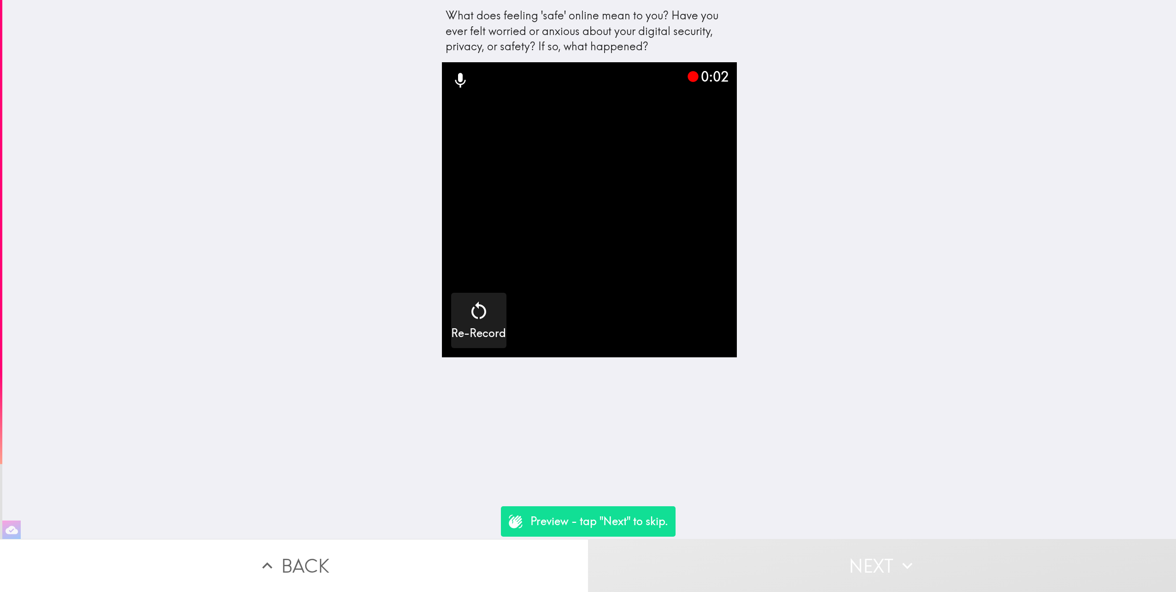
click at [822, 561] on button "Next" at bounding box center [882, 565] width 588 height 53
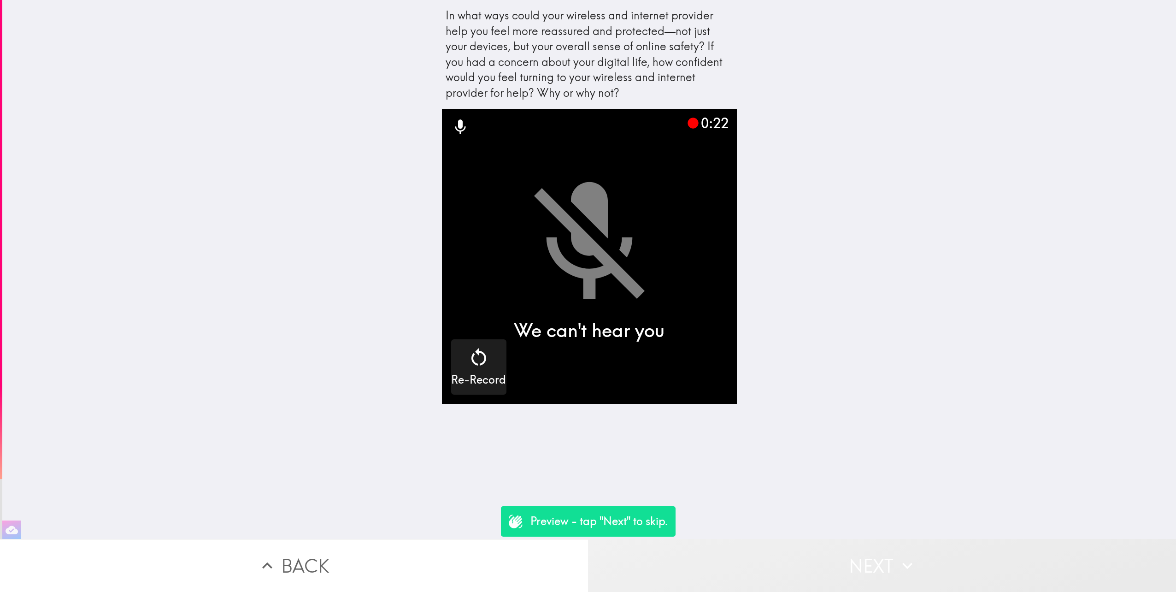
click at [868, 555] on button "Next" at bounding box center [882, 565] width 588 height 53
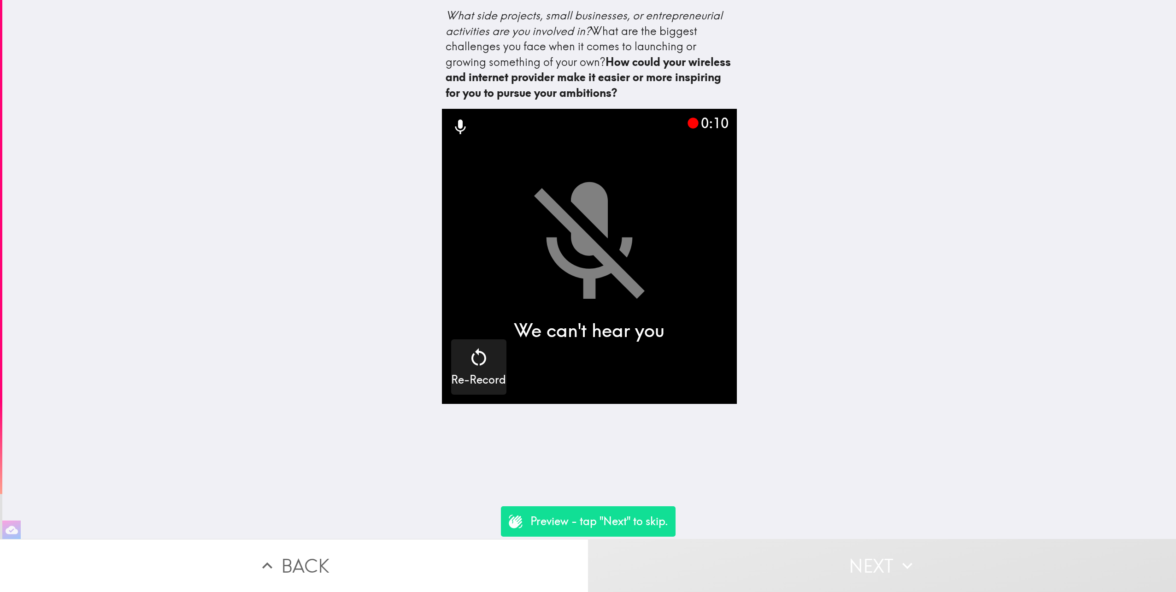
scroll to position [1, 0]
click at [854, 562] on button "Next" at bounding box center [882, 565] width 588 height 53
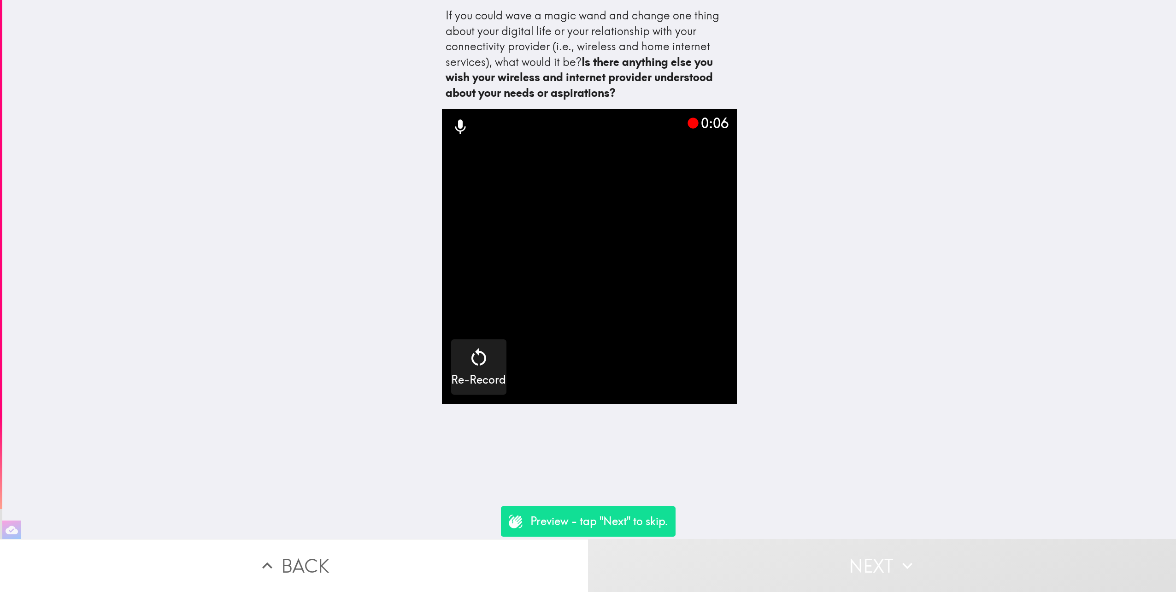
click at [898, 566] on icon "button" at bounding box center [908, 565] width 20 height 20
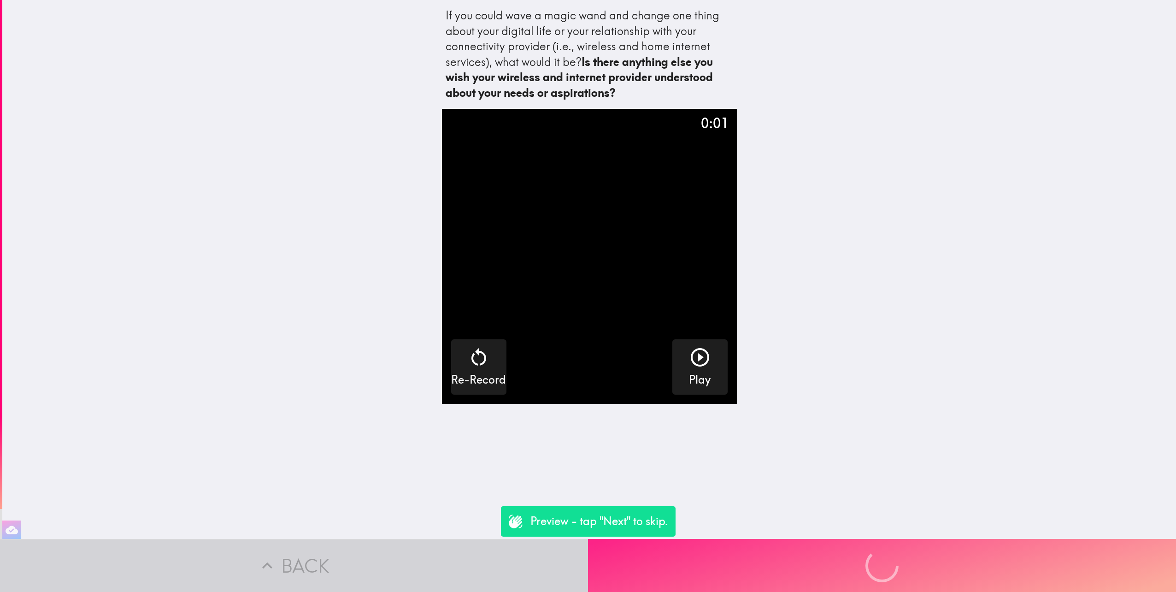
click at [891, 566] on div "Preview - tap "Next" to skip. Back Next" at bounding box center [588, 565] width 1176 height 53
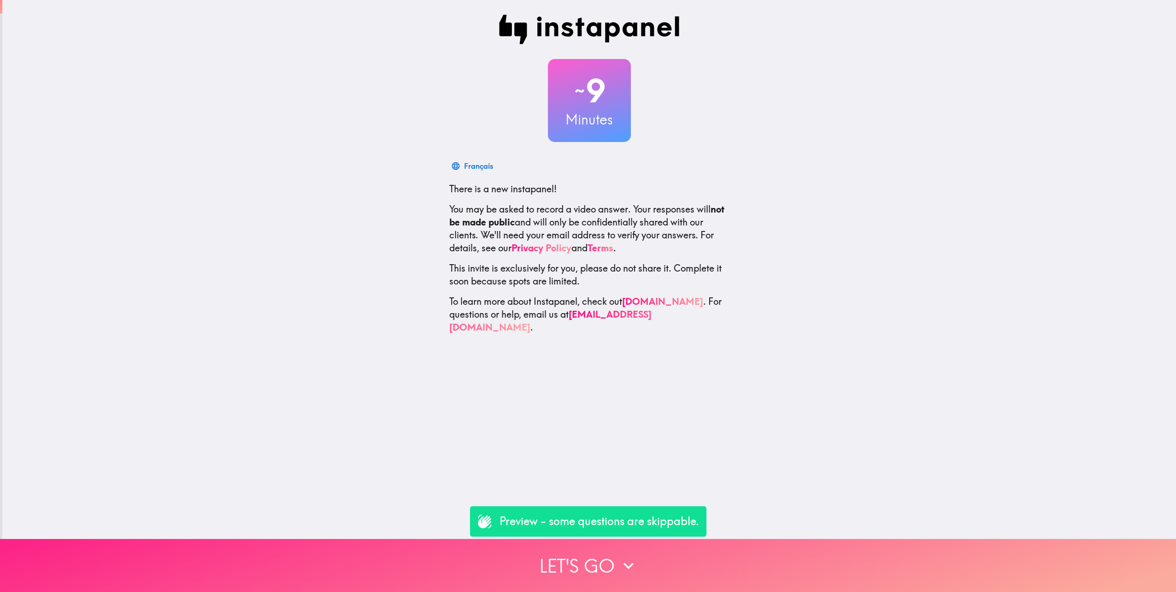
click at [602, 546] on button "Let's go" at bounding box center [588, 565] width 1176 height 53
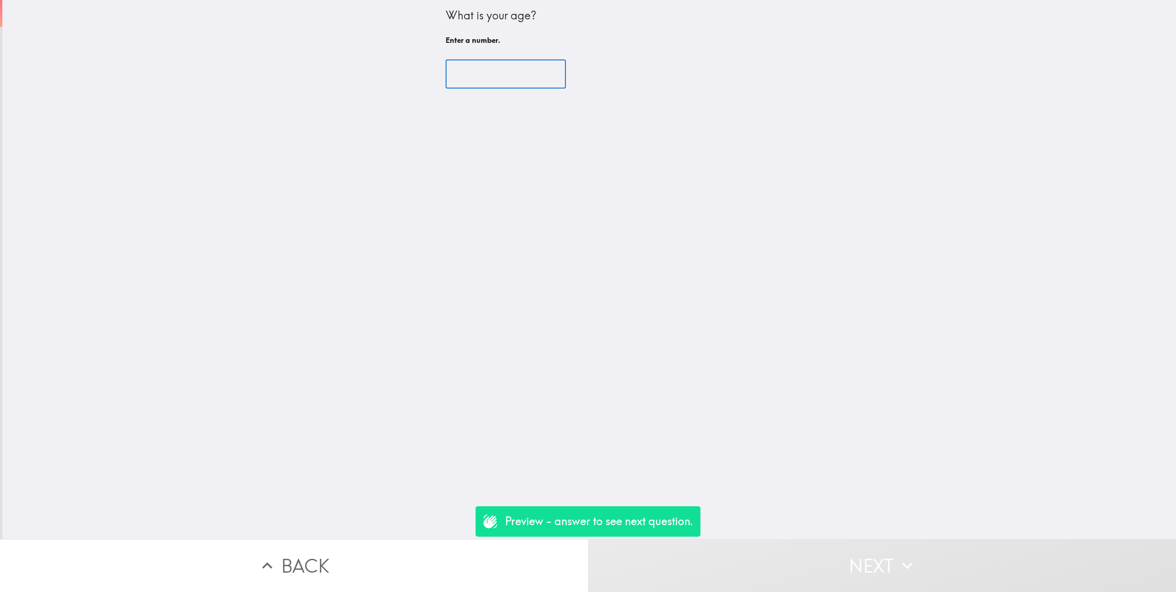
drag, startPoint x: 470, startPoint y: 84, endPoint x: 474, endPoint y: 74, distance: 11.4
click at [470, 85] on input "number" at bounding box center [506, 74] width 120 height 29
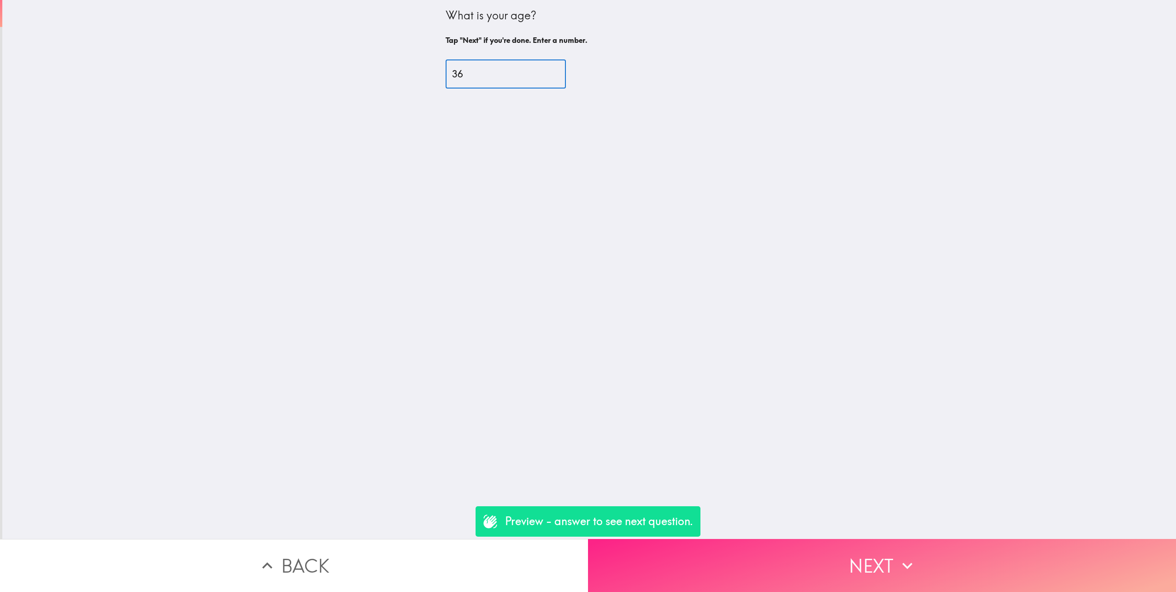
type input "36"
click at [861, 547] on button "Next" at bounding box center [882, 565] width 588 height 53
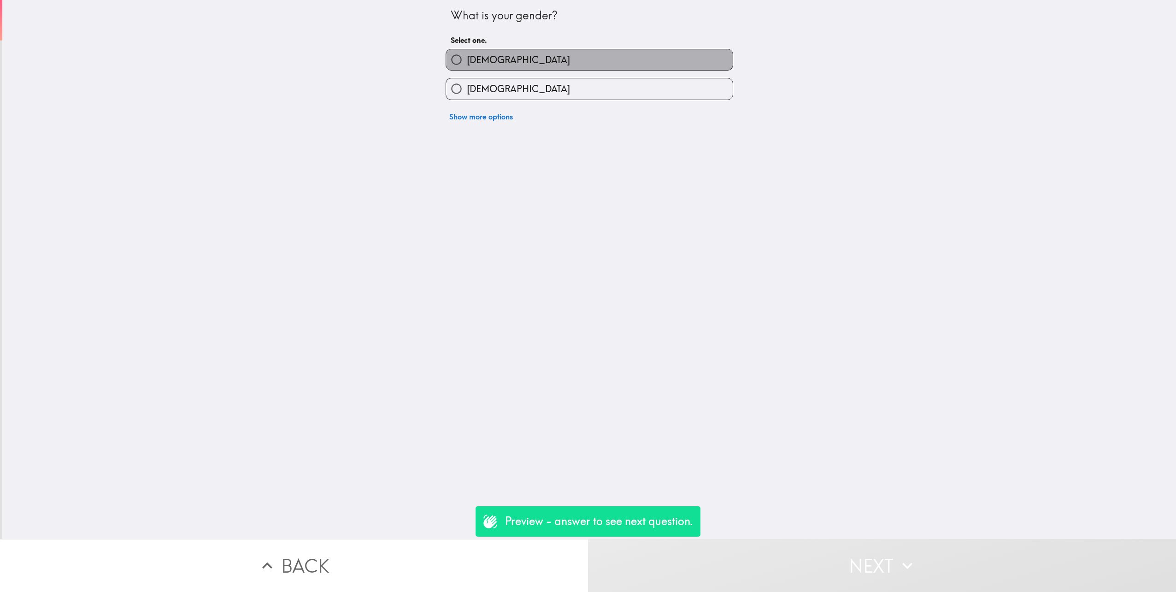
click at [494, 67] on label "[DEMOGRAPHIC_DATA]" at bounding box center [589, 59] width 287 height 21
click at [467, 67] on input "[DEMOGRAPHIC_DATA]" at bounding box center [456, 59] width 21 height 21
radio input "true"
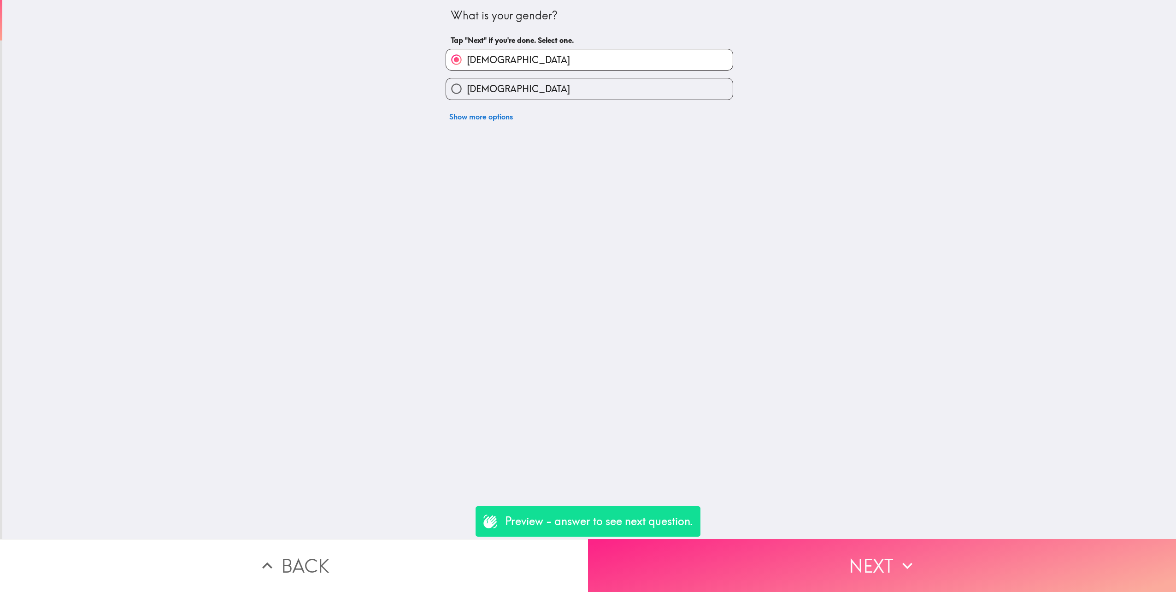
click at [850, 566] on button "Next" at bounding box center [882, 565] width 588 height 53
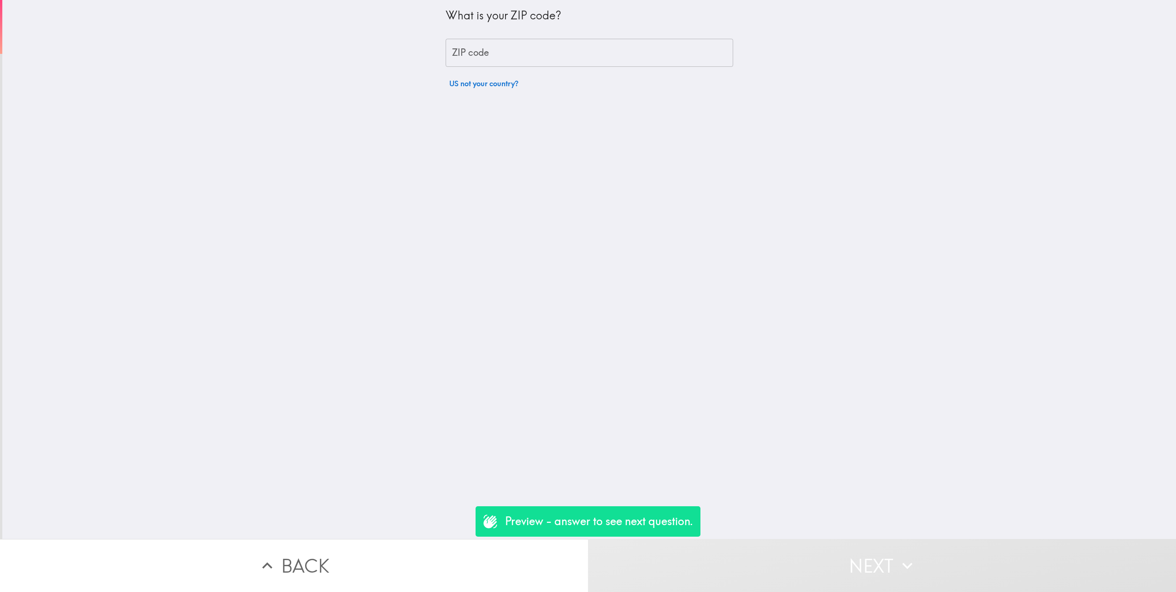
click at [490, 57] on input "ZIP code" at bounding box center [590, 53] width 288 height 29
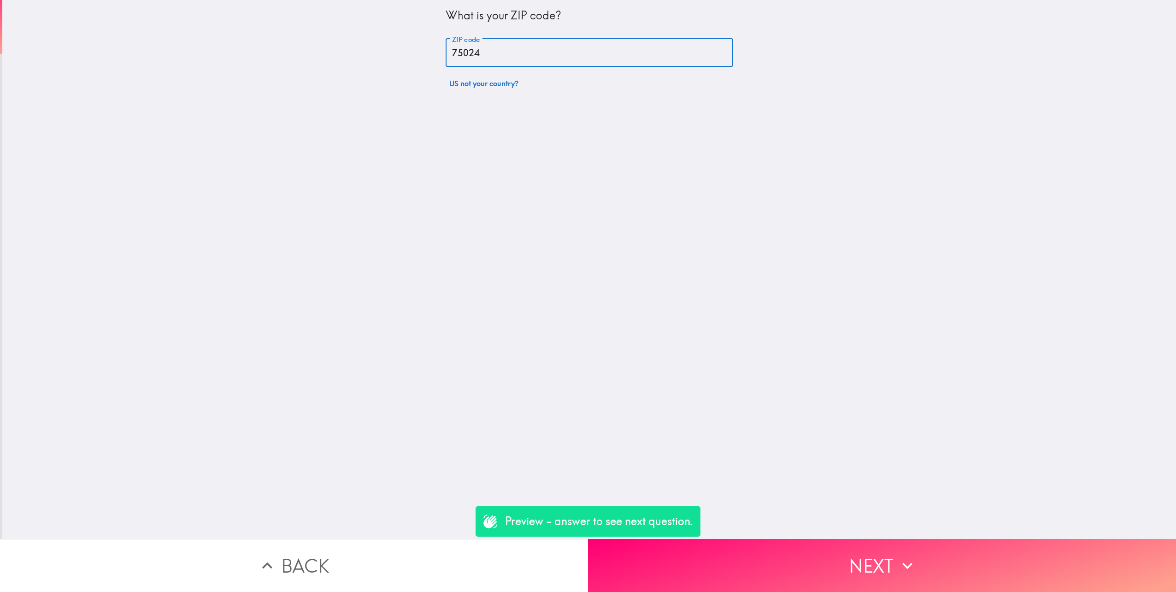
type input "75024"
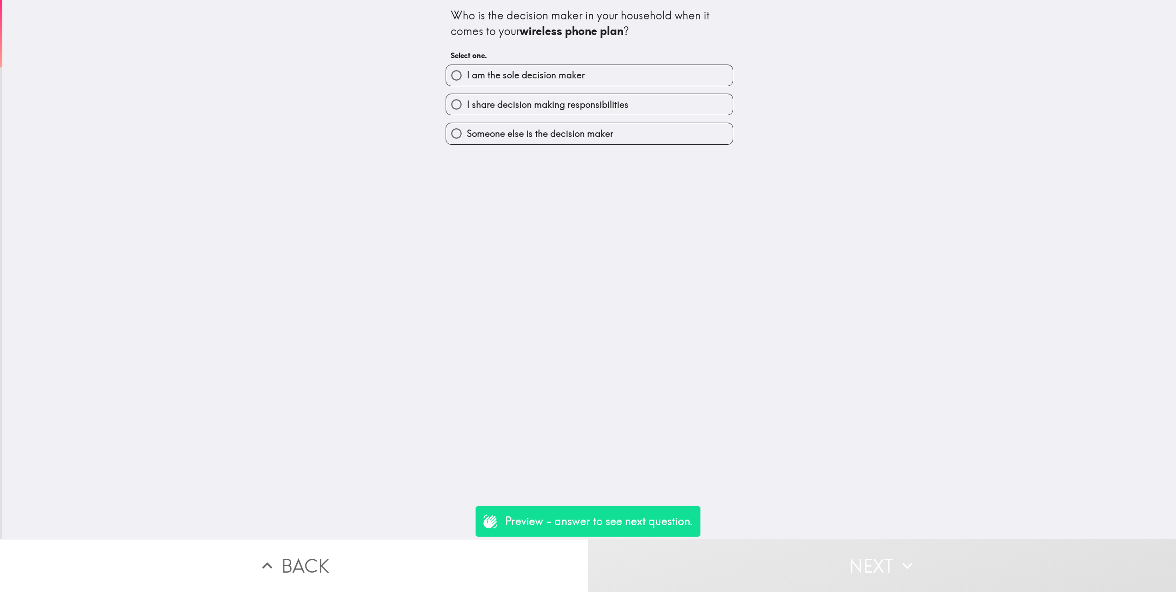
click at [539, 60] on div "I am the sole decision maker" at bounding box center [585, 71] width 295 height 29
click at [538, 75] on span "I am the sole decision maker" at bounding box center [526, 75] width 118 height 13
click at [467, 75] on input "I am the sole decision maker" at bounding box center [456, 75] width 21 height 21
radio input "true"
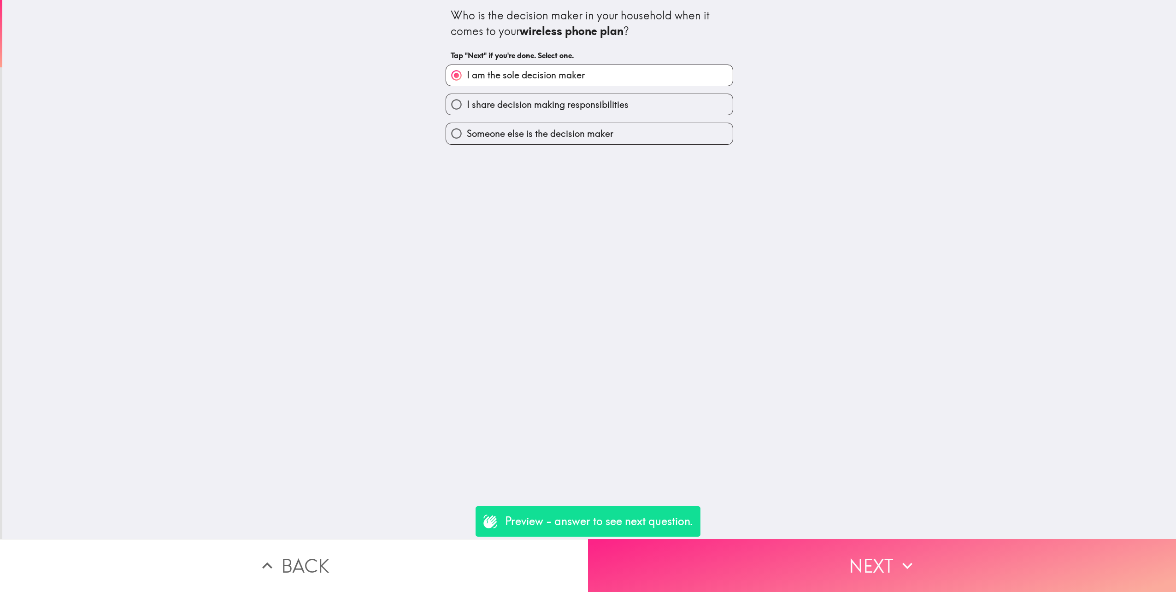
click at [849, 553] on button "Next" at bounding box center [882, 565] width 588 height 53
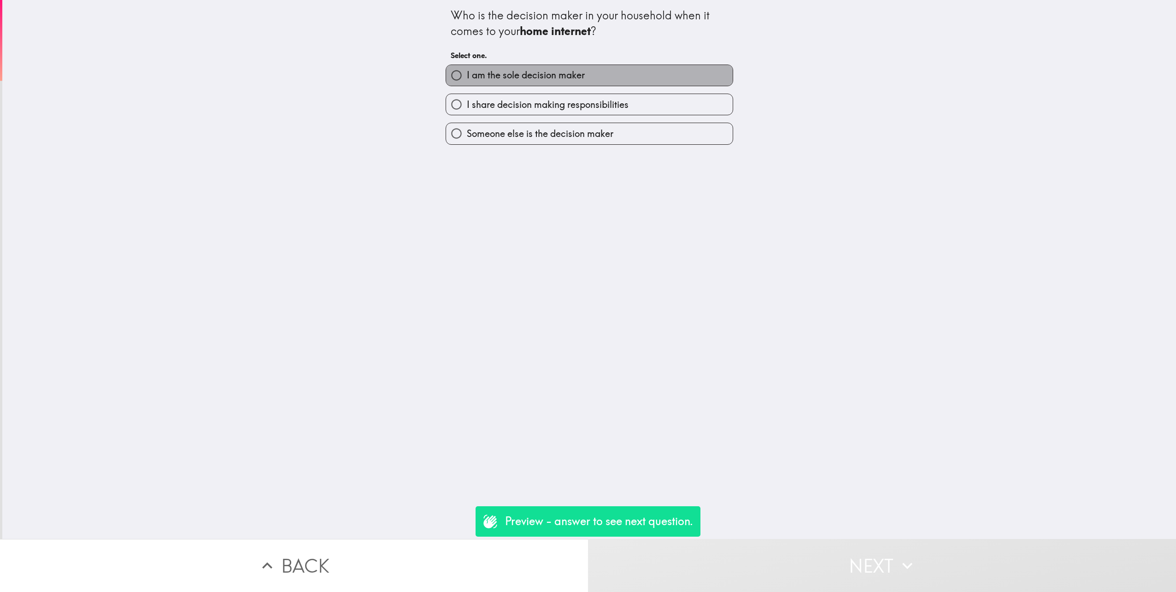
click at [525, 69] on span "I am the sole decision maker" at bounding box center [526, 75] width 118 height 13
click at [467, 69] on input "I am the sole decision maker" at bounding box center [456, 75] width 21 height 21
radio input "true"
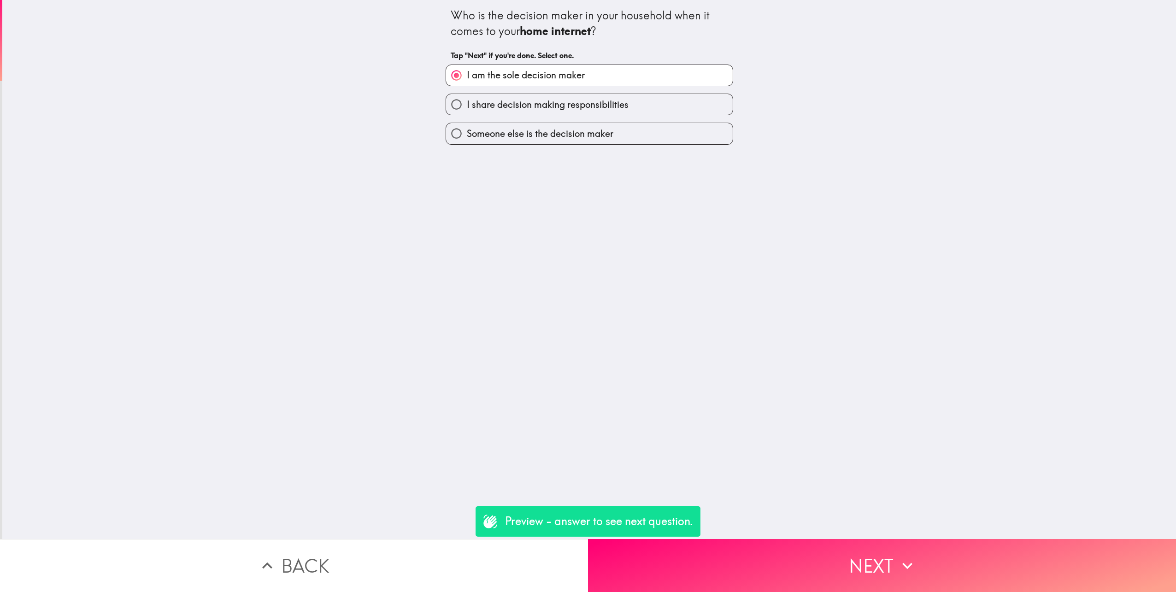
click at [880, 539] on button "Next" at bounding box center [882, 565] width 588 height 53
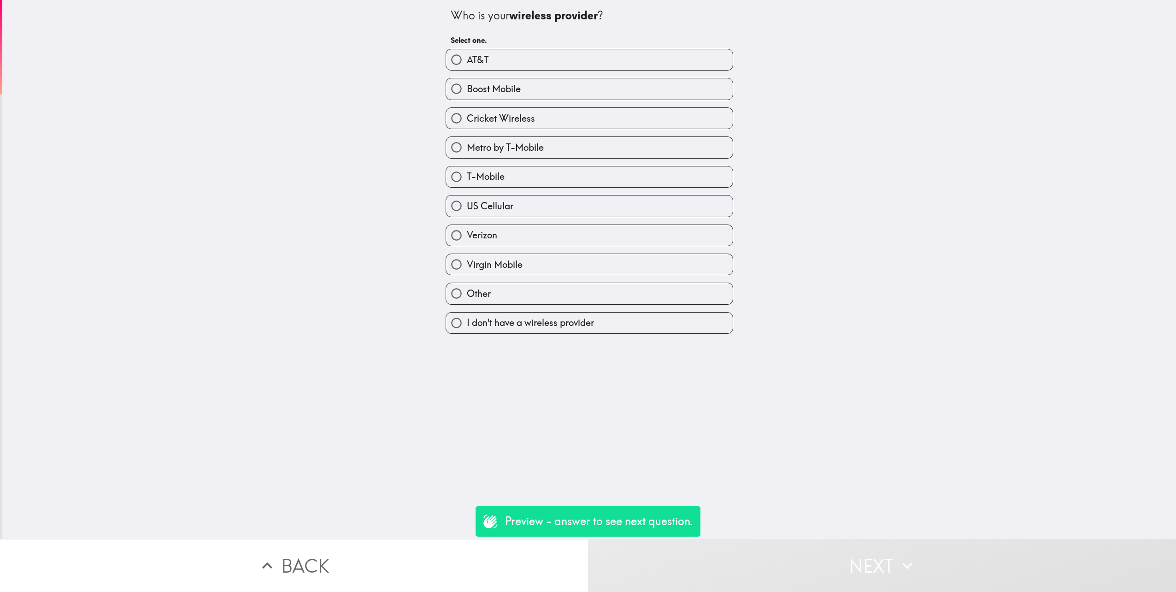
click at [470, 49] on div "AT&T" at bounding box center [590, 60] width 288 height 22
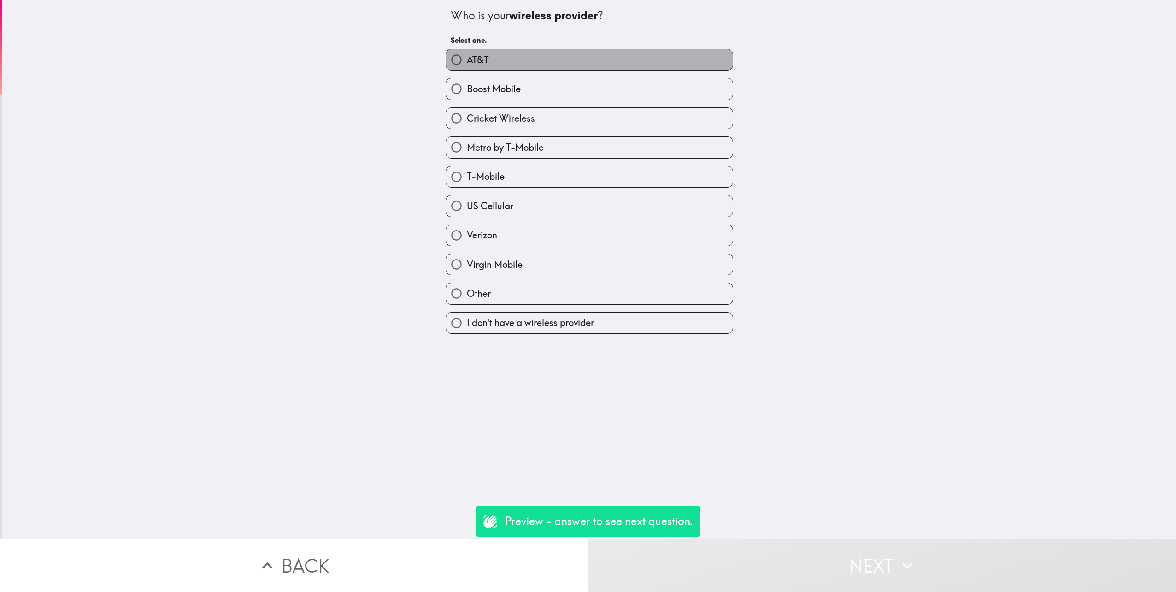
click at [481, 58] on span "AT&T" at bounding box center [478, 59] width 22 height 13
click at [467, 58] on input "AT&T" at bounding box center [456, 59] width 21 height 21
radio input "true"
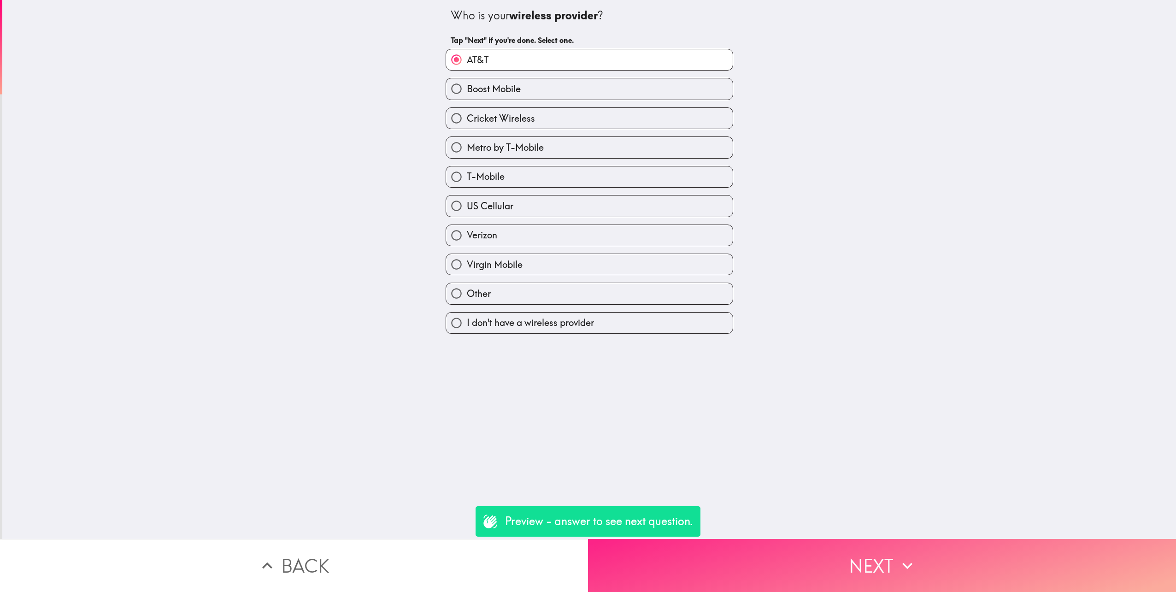
click at [880, 556] on button "Next" at bounding box center [882, 565] width 588 height 53
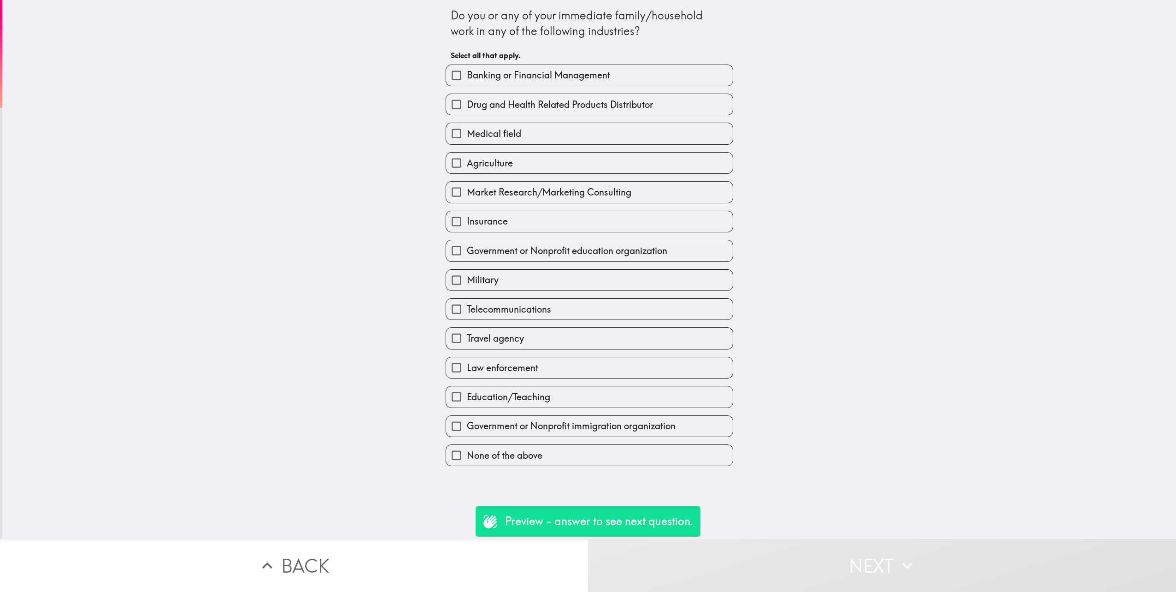
click at [512, 462] on span "None of the above" at bounding box center [505, 455] width 76 height 13
click at [467, 464] on input "None of the above" at bounding box center [456, 455] width 21 height 21
checkbox input "true"
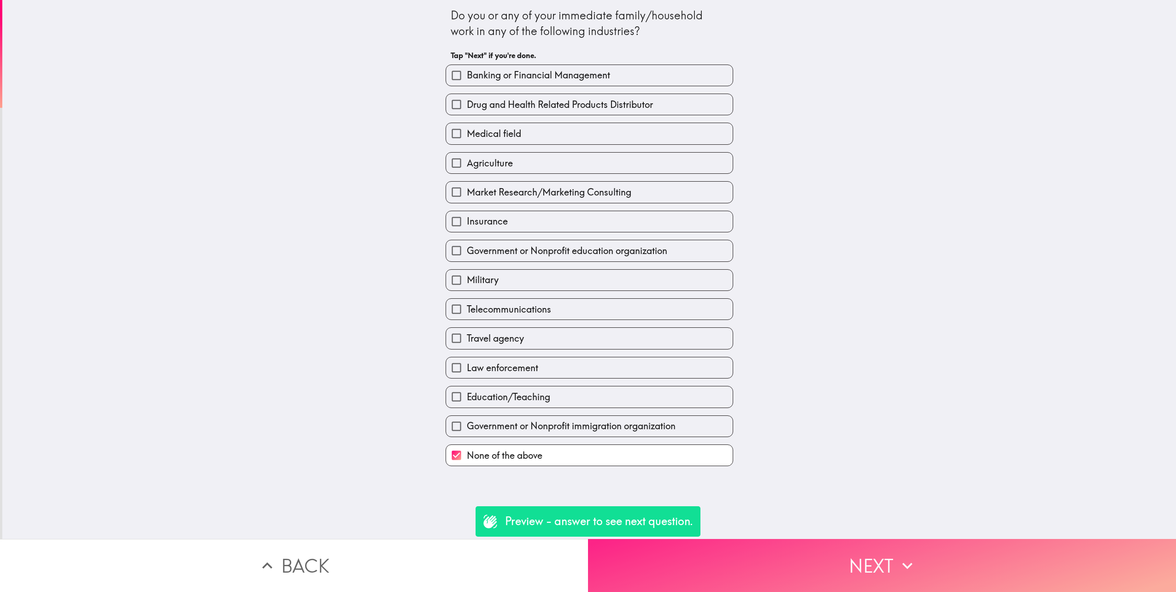
click at [857, 580] on button "Next" at bounding box center [882, 565] width 588 height 53
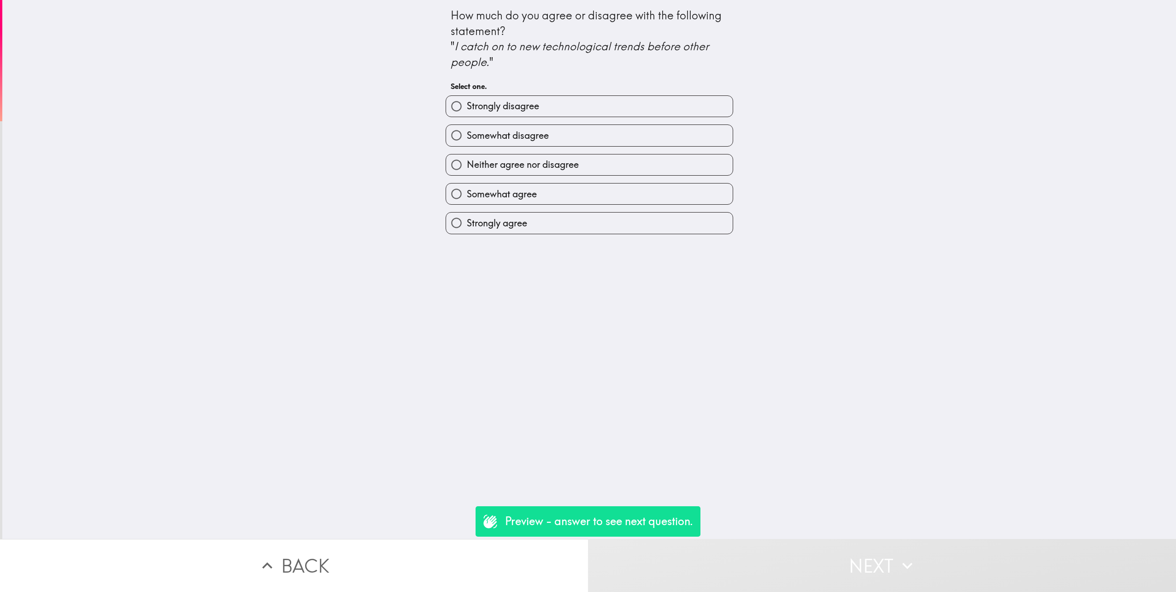
click at [506, 100] on span "Strongly disagree" at bounding box center [503, 106] width 72 height 13
click at [467, 100] on input "Strongly disagree" at bounding box center [456, 106] width 21 height 21
radio input "true"
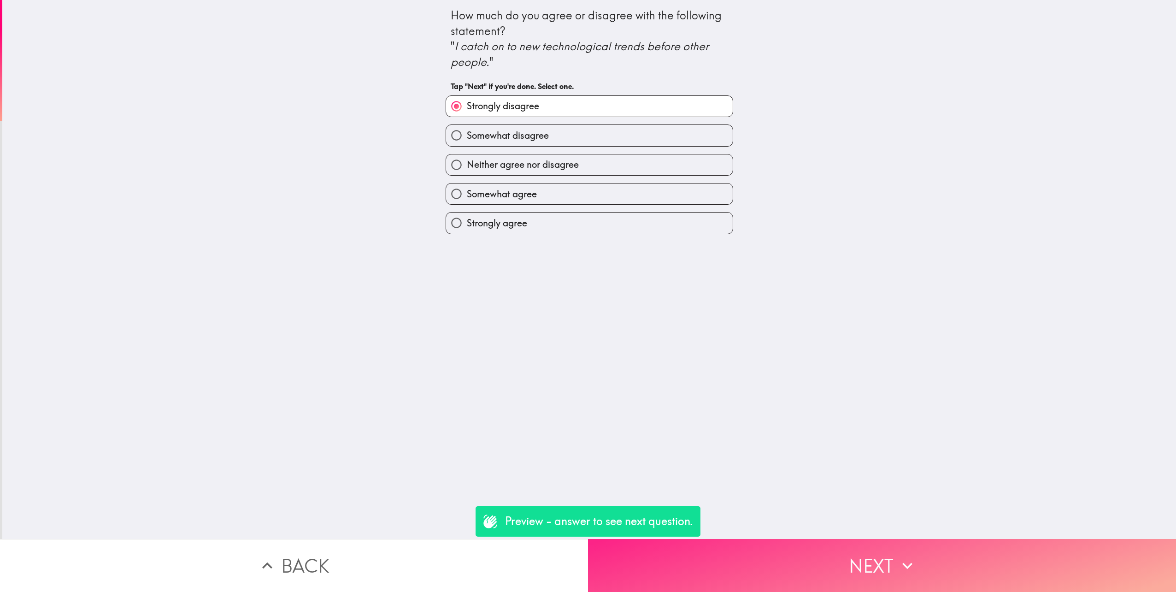
click at [924, 584] on button "Next" at bounding box center [882, 565] width 588 height 53
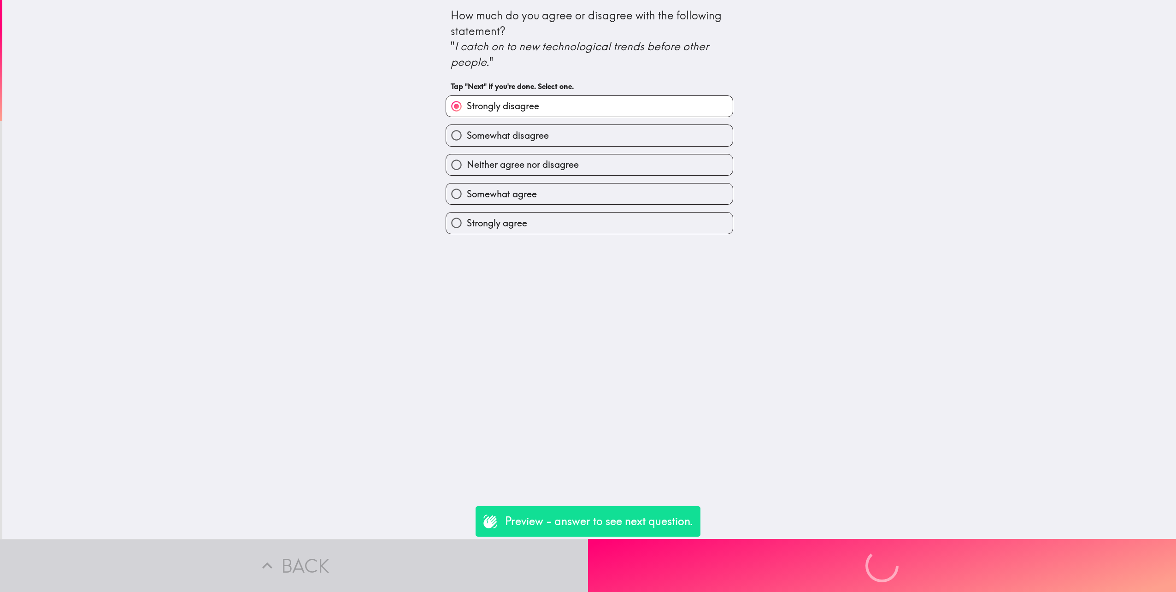
click at [902, 553] on div "Preview - answer to see next question. Back Next" at bounding box center [588, 565] width 1176 height 53
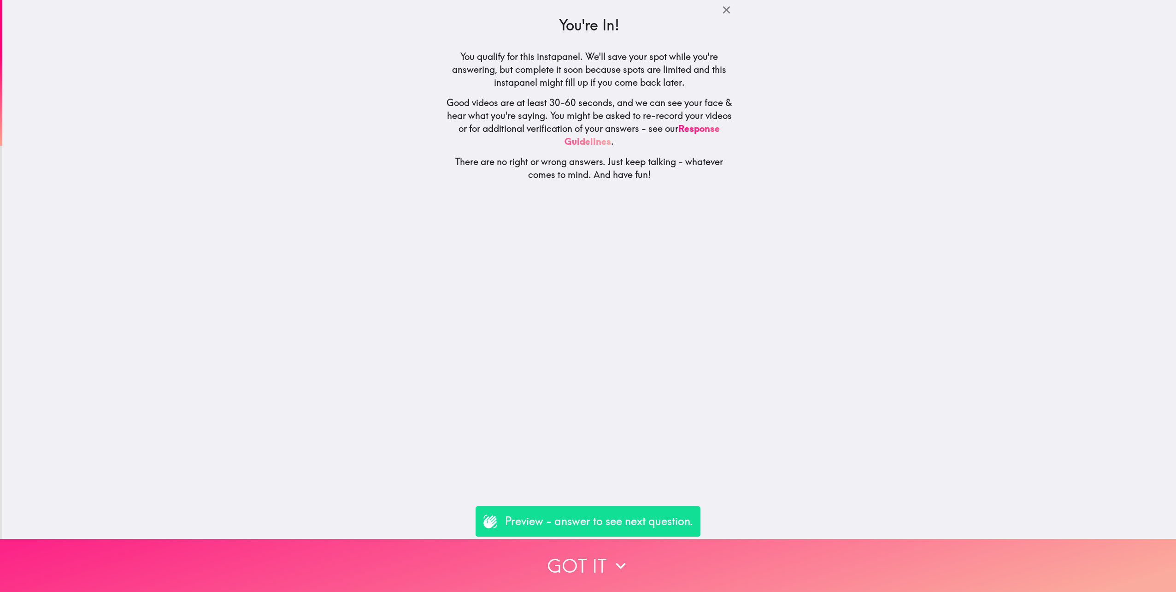
click at [573, 565] on button "Got it" at bounding box center [588, 565] width 1176 height 53
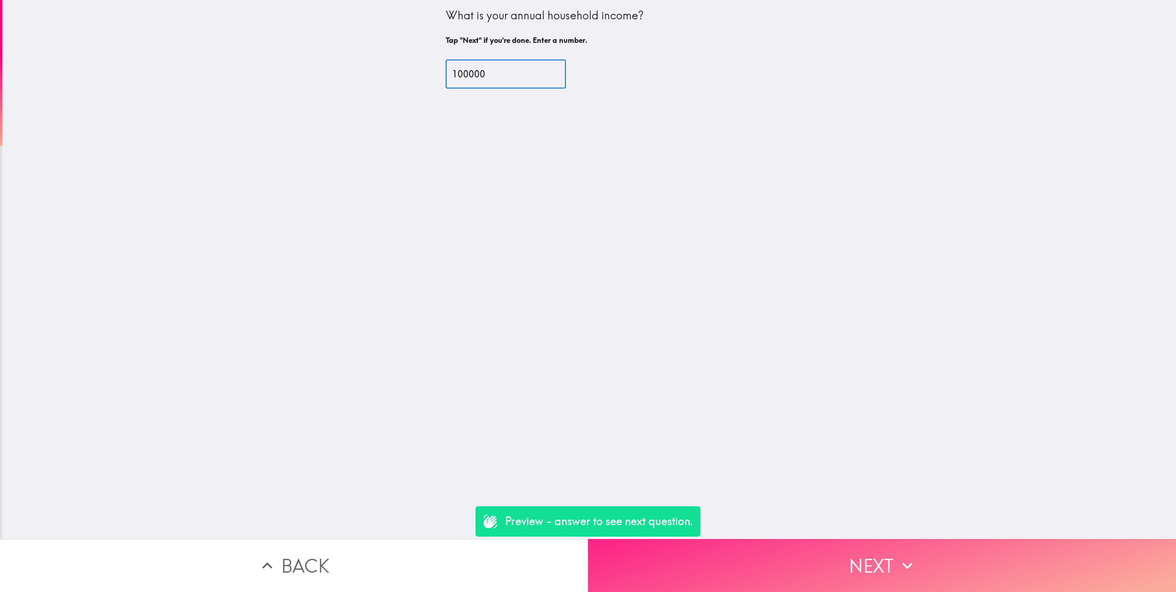
type input "100000"
click at [883, 556] on button "Next" at bounding box center [882, 565] width 588 height 53
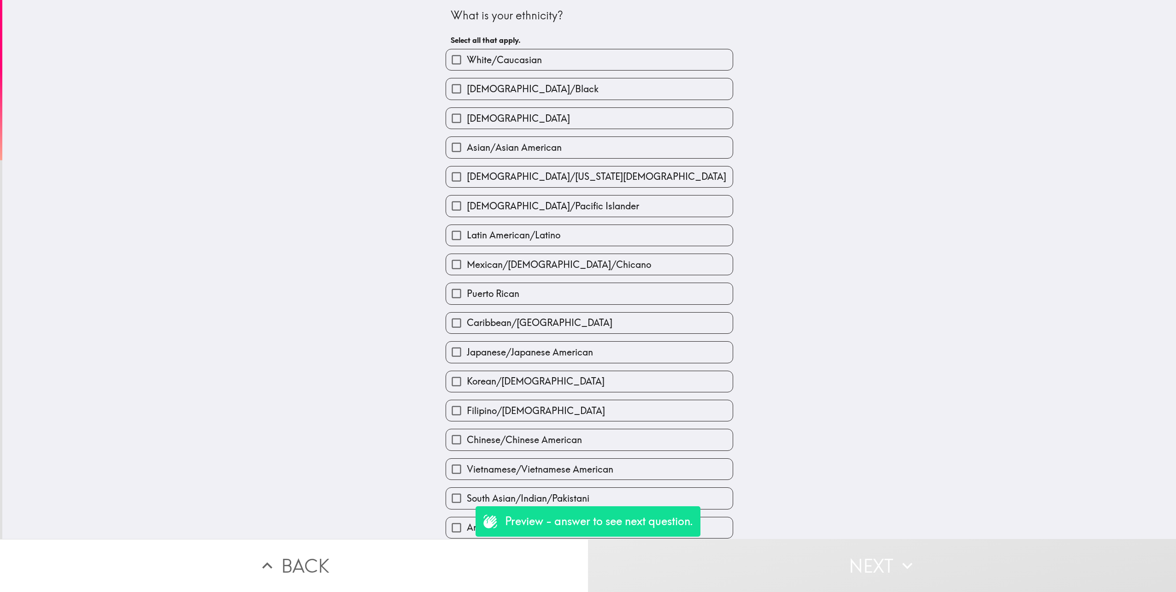
click at [537, 53] on label "White/Caucasian" at bounding box center [589, 59] width 287 height 21
click at [467, 53] on input "White/Caucasian" at bounding box center [456, 59] width 21 height 21
checkbox input "true"
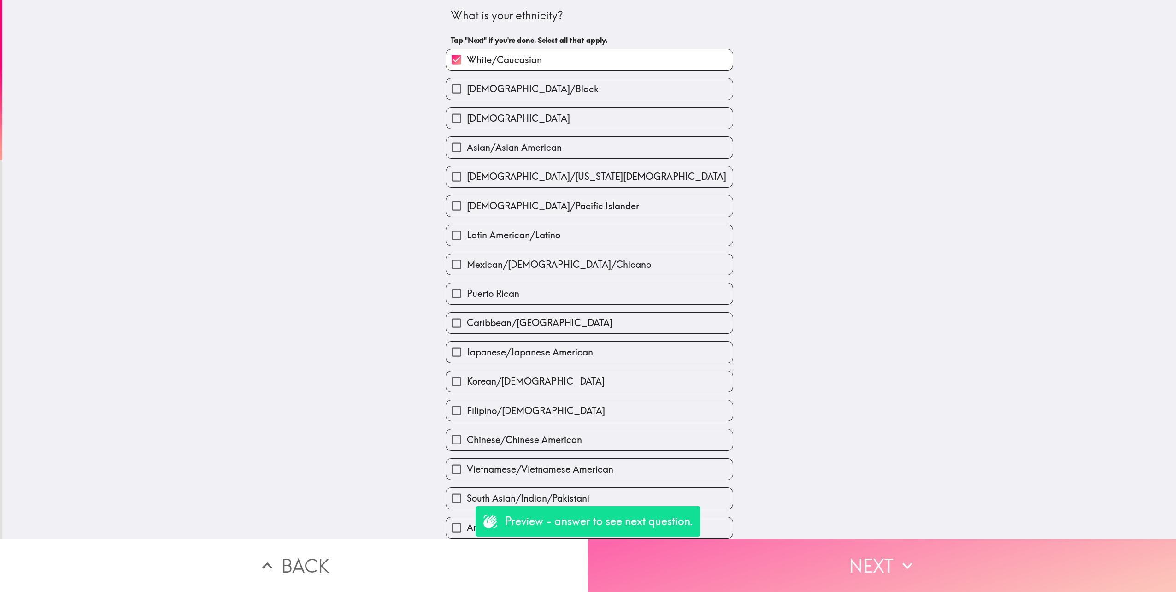
click at [883, 555] on button "Next" at bounding box center [882, 565] width 588 height 53
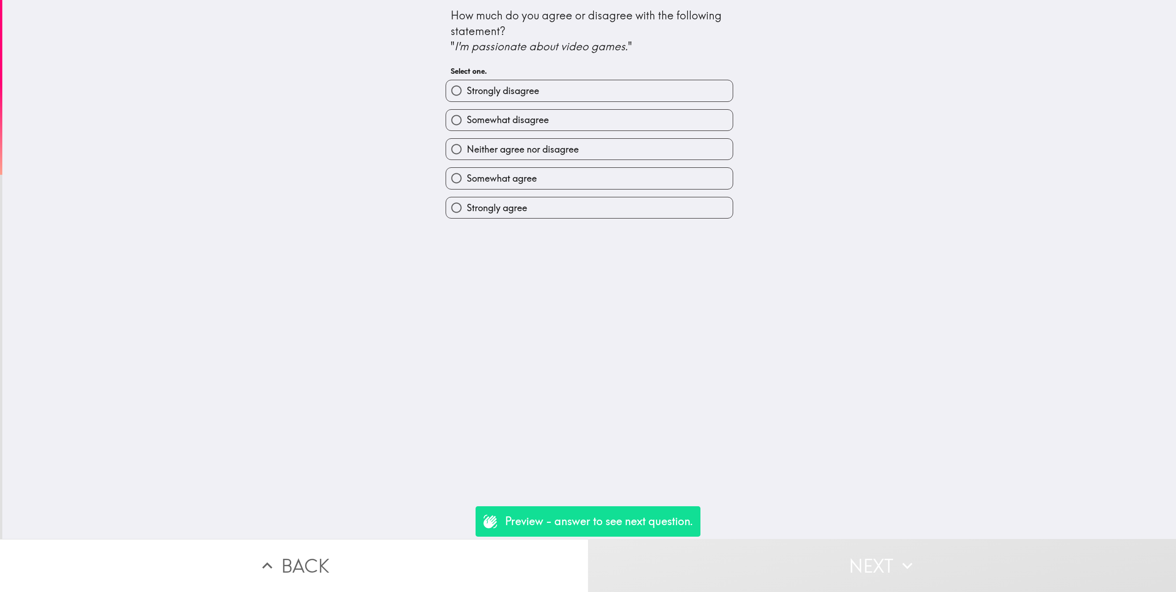
click at [484, 218] on label "Strongly agree" at bounding box center [589, 207] width 287 height 21
click at [467, 218] on input "Strongly agree" at bounding box center [456, 207] width 21 height 21
radio input "true"
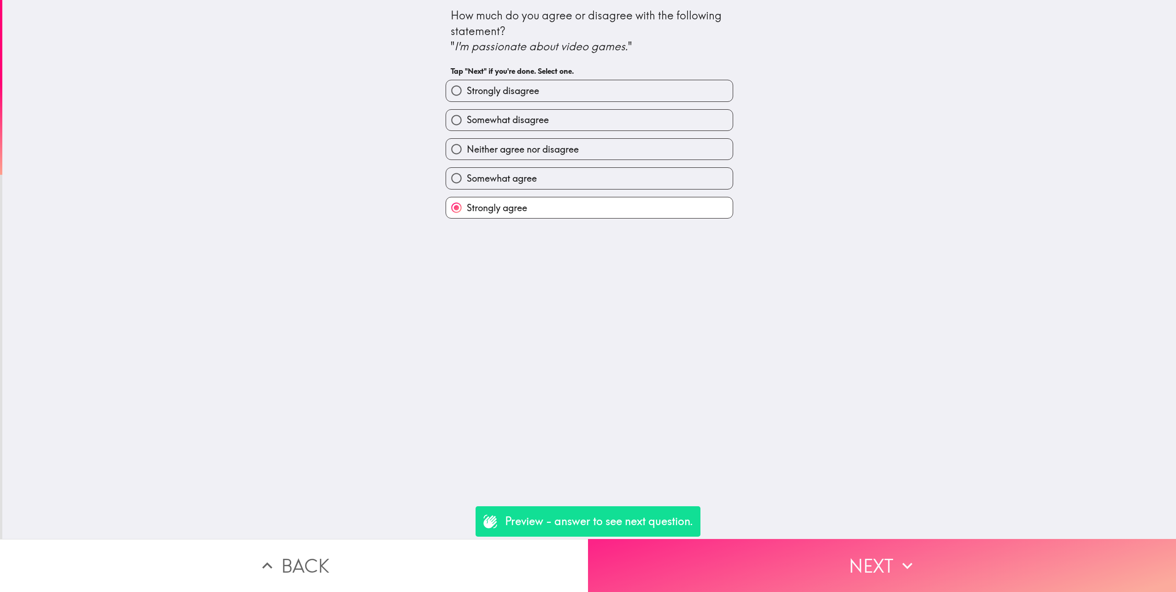
click at [842, 557] on button "Next" at bounding box center [882, 565] width 588 height 53
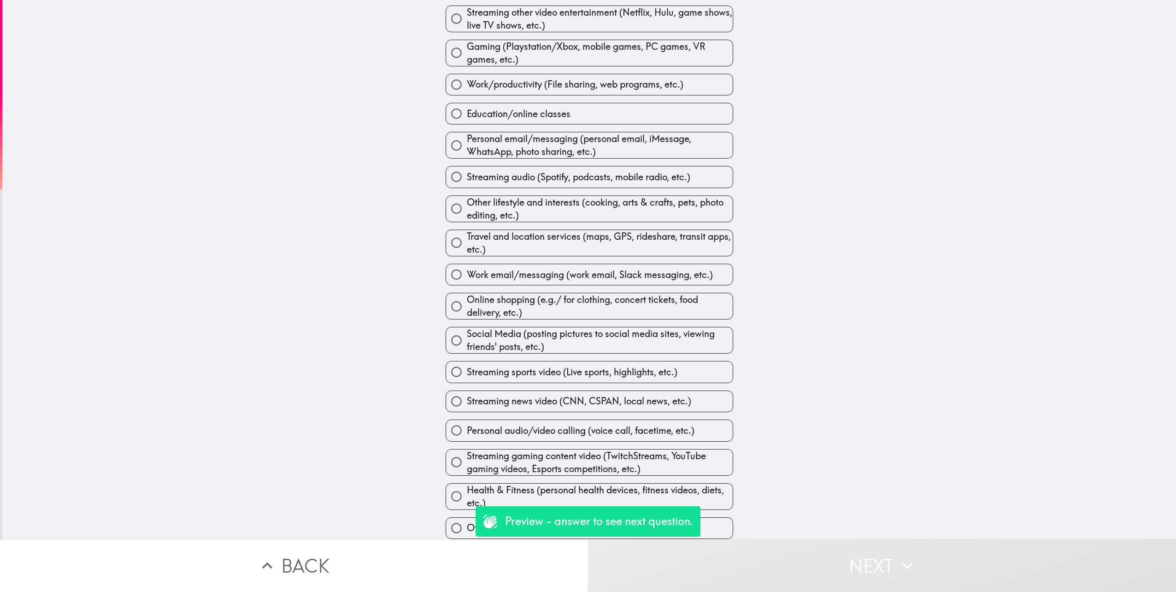
scroll to position [195, 0]
click at [498, 366] on span "Streaming sports video (Live sports, highlights, etc.)" at bounding box center [572, 372] width 211 height 13
click at [467, 362] on input "Streaming sports video (Live sports, highlights, etc.)" at bounding box center [456, 371] width 21 height 21
radio input "true"
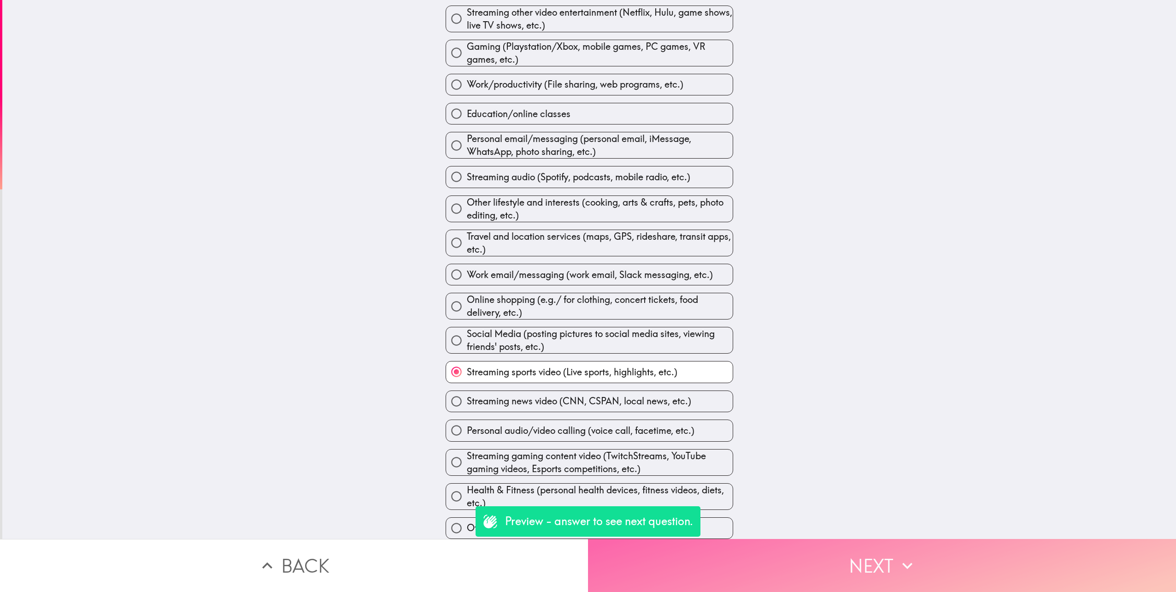
click at [833, 541] on button "Next" at bounding box center [882, 565] width 588 height 53
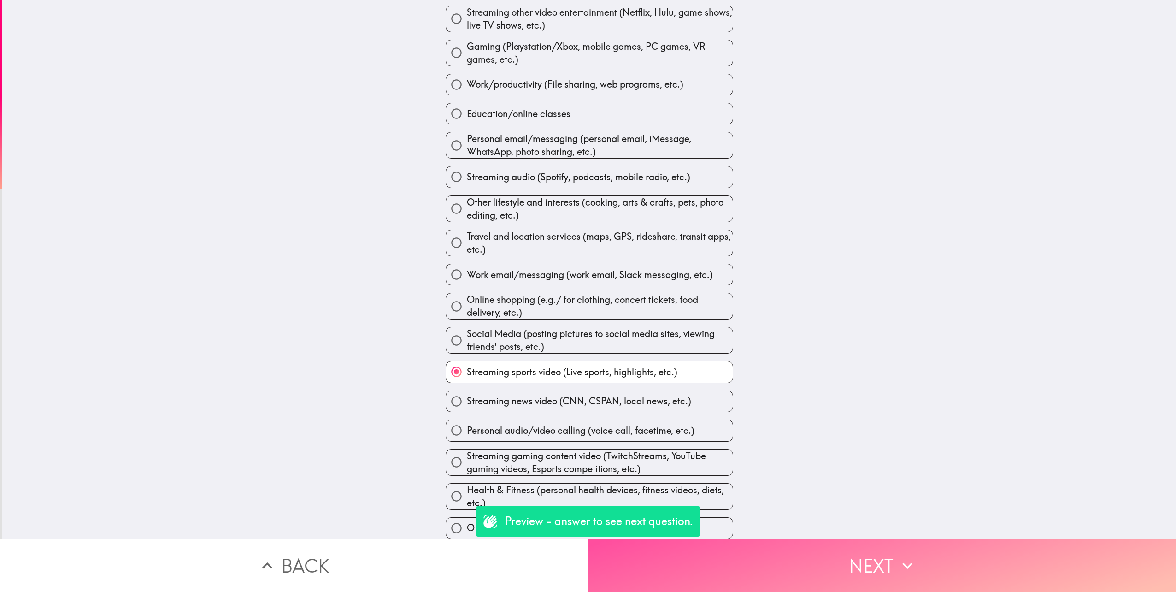
scroll to position [0, 0]
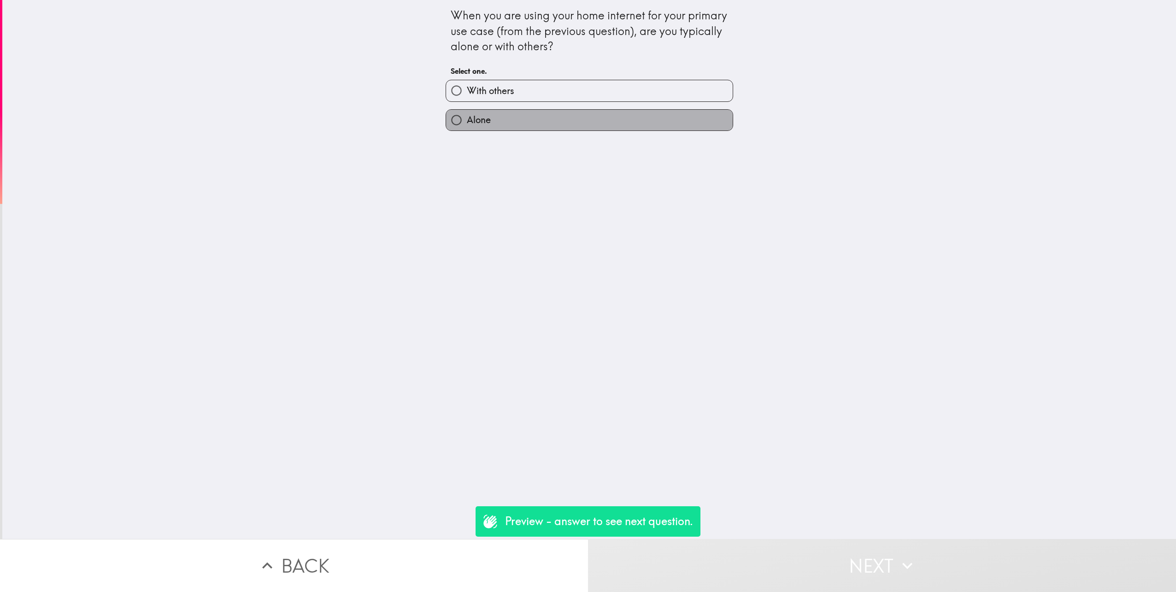
click at [485, 124] on label "Alone" at bounding box center [589, 120] width 287 height 21
click at [467, 124] on input "Alone" at bounding box center [456, 120] width 21 height 21
radio input "true"
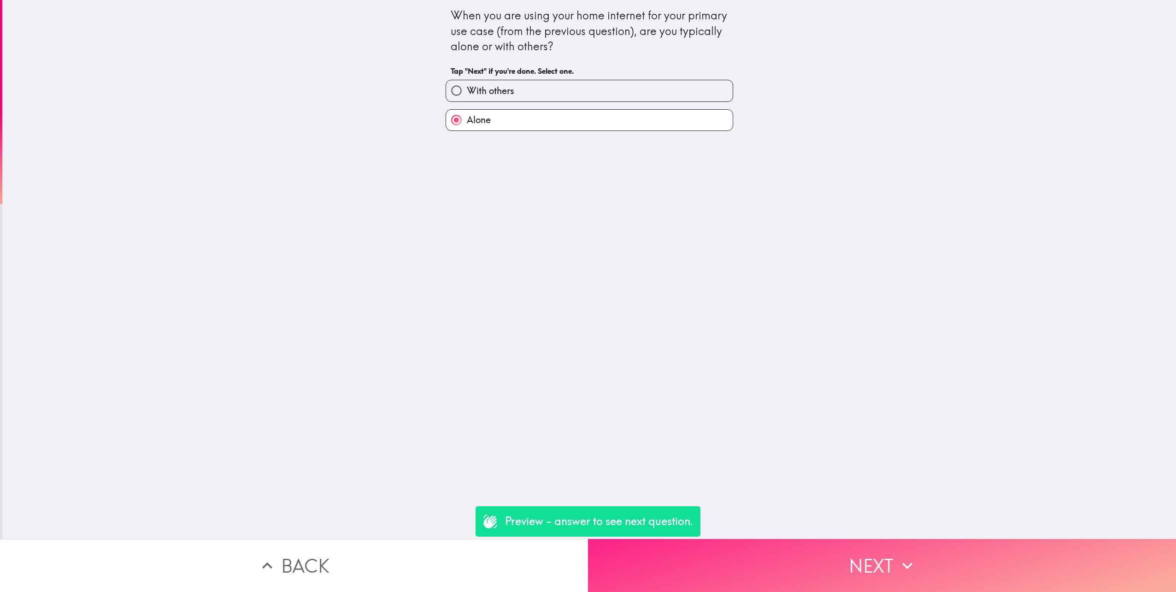
click at [890, 549] on button "Next" at bounding box center [882, 565] width 588 height 53
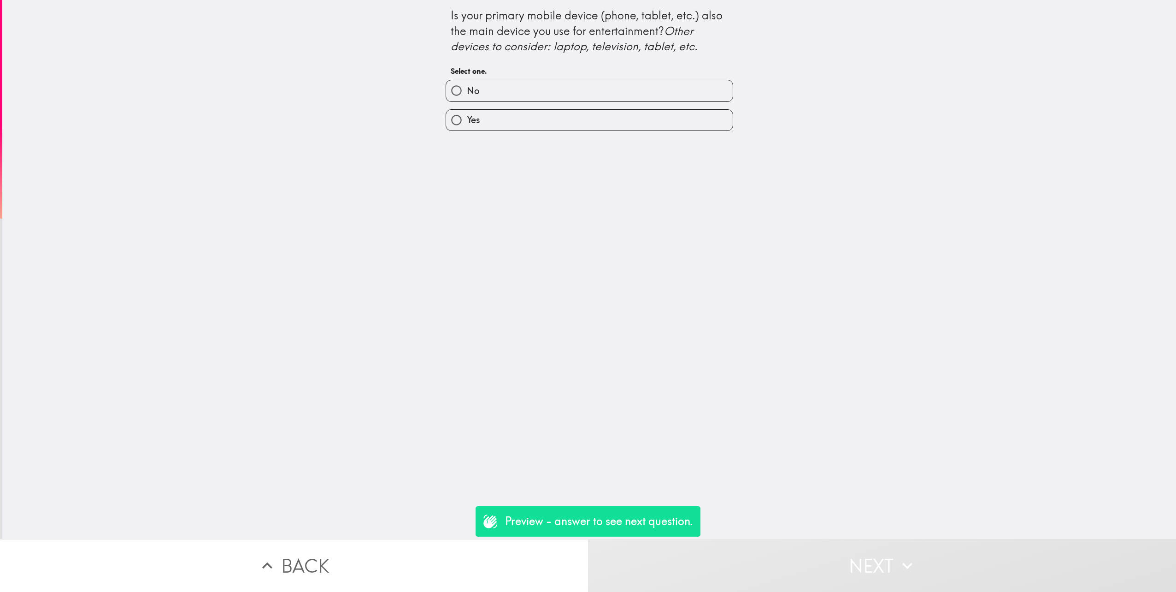
click at [505, 122] on label "Yes" at bounding box center [589, 120] width 287 height 21
click at [467, 122] on input "Yes" at bounding box center [456, 120] width 21 height 21
radio input "true"
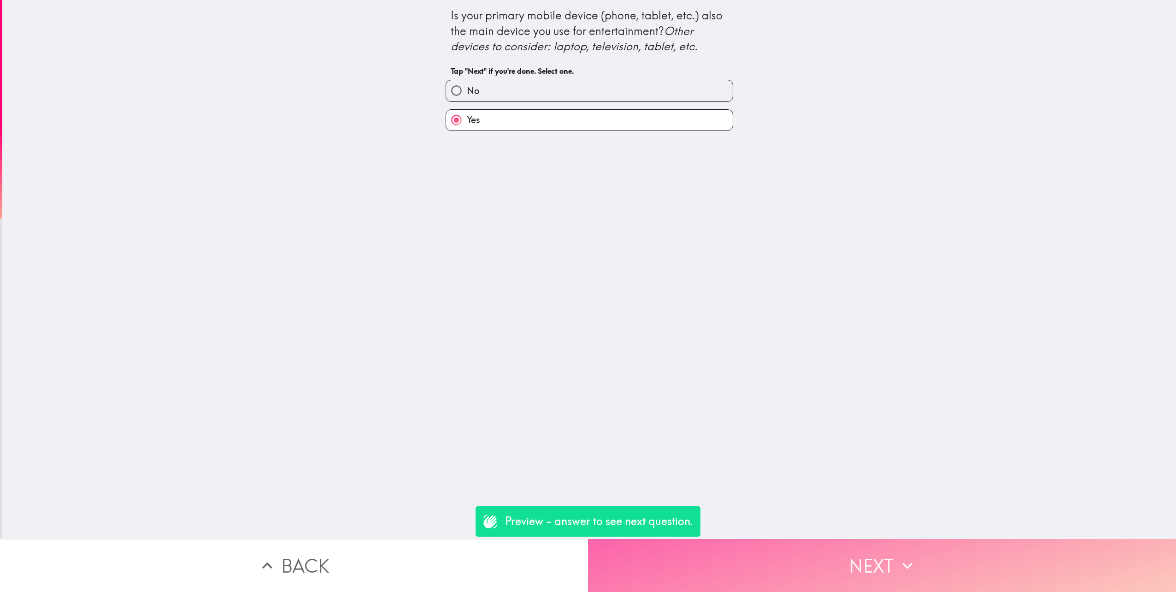
click at [856, 556] on button "Next" at bounding box center [882, 565] width 588 height 53
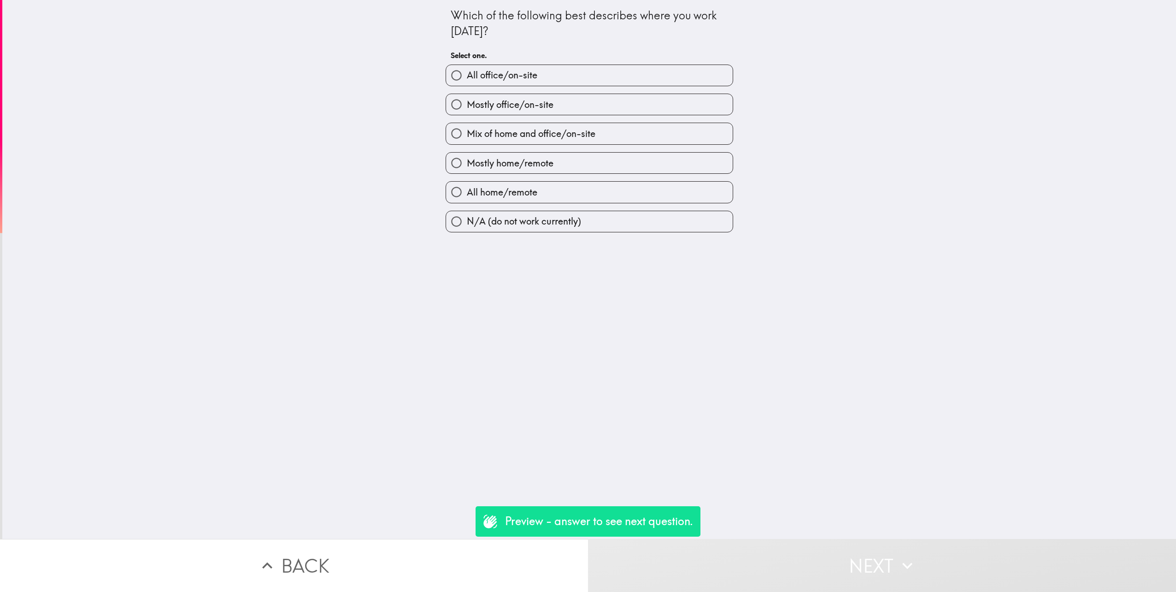
click at [508, 108] on span "Mostly office/on-site" at bounding box center [510, 104] width 87 height 13
click at [467, 108] on input "Mostly office/on-site" at bounding box center [456, 104] width 21 height 21
radio input "true"
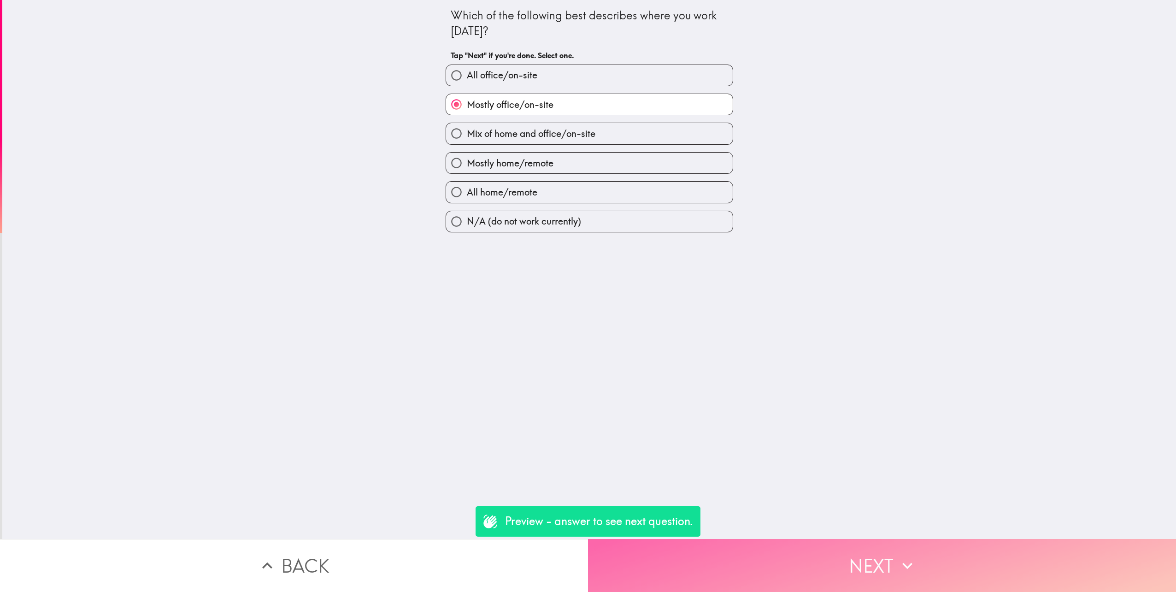
click at [902, 562] on icon "button" at bounding box center [908, 565] width 20 height 20
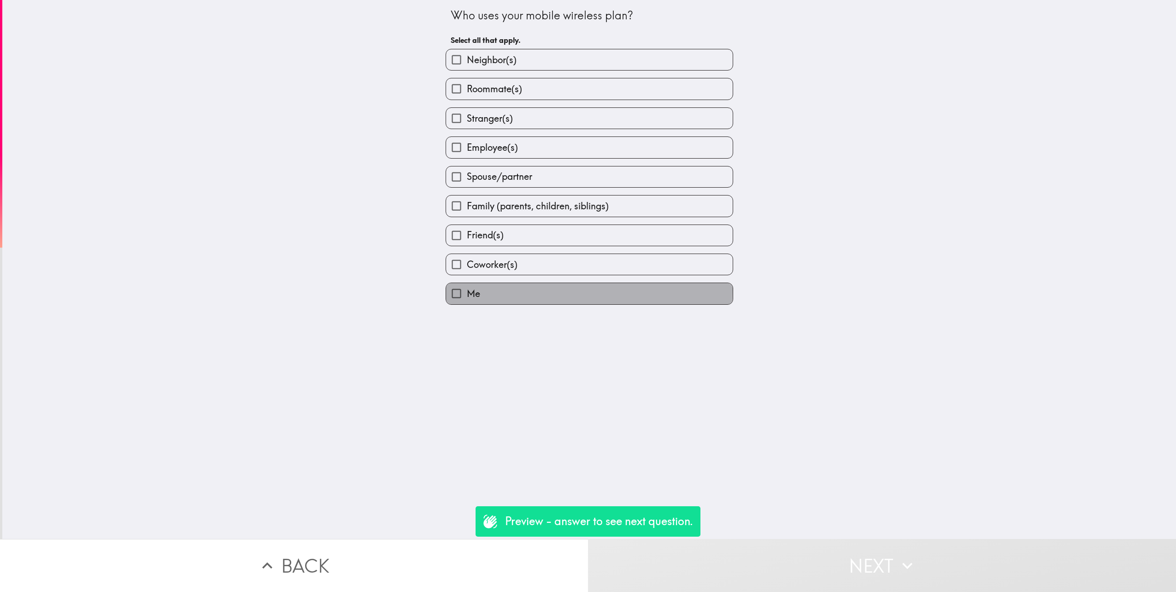
click at [471, 294] on span "Me" at bounding box center [473, 293] width 13 height 13
click at [467, 294] on input "Me" at bounding box center [456, 293] width 21 height 21
checkbox input "true"
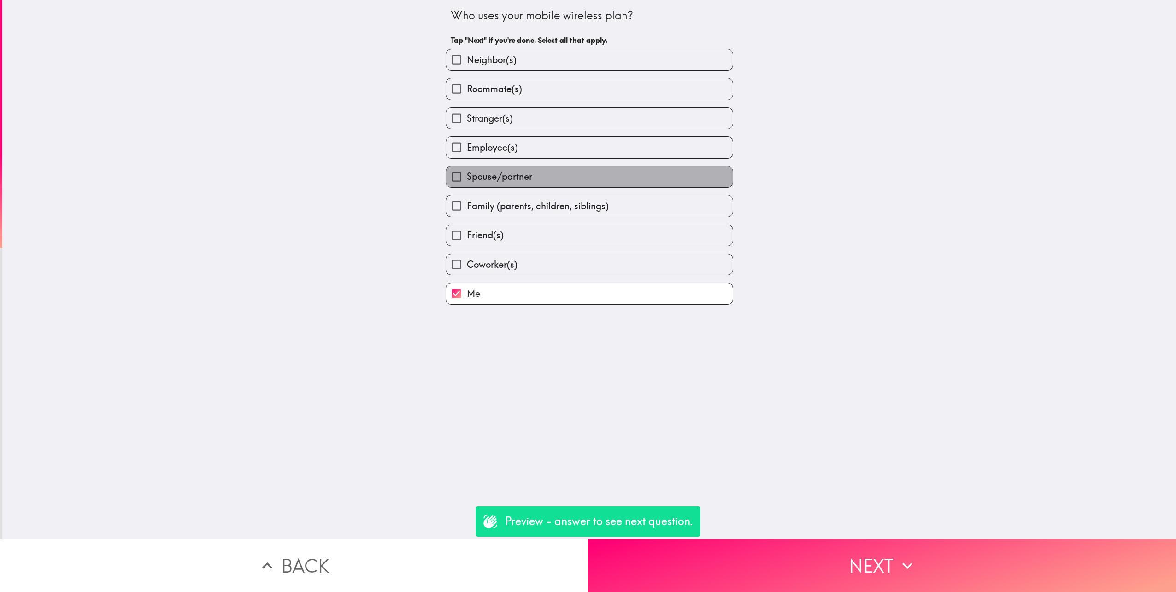
click at [503, 183] on span "Spouse/partner" at bounding box center [499, 176] width 65 height 13
click at [467, 183] on input "Spouse/partner" at bounding box center [456, 176] width 21 height 21
checkbox input "true"
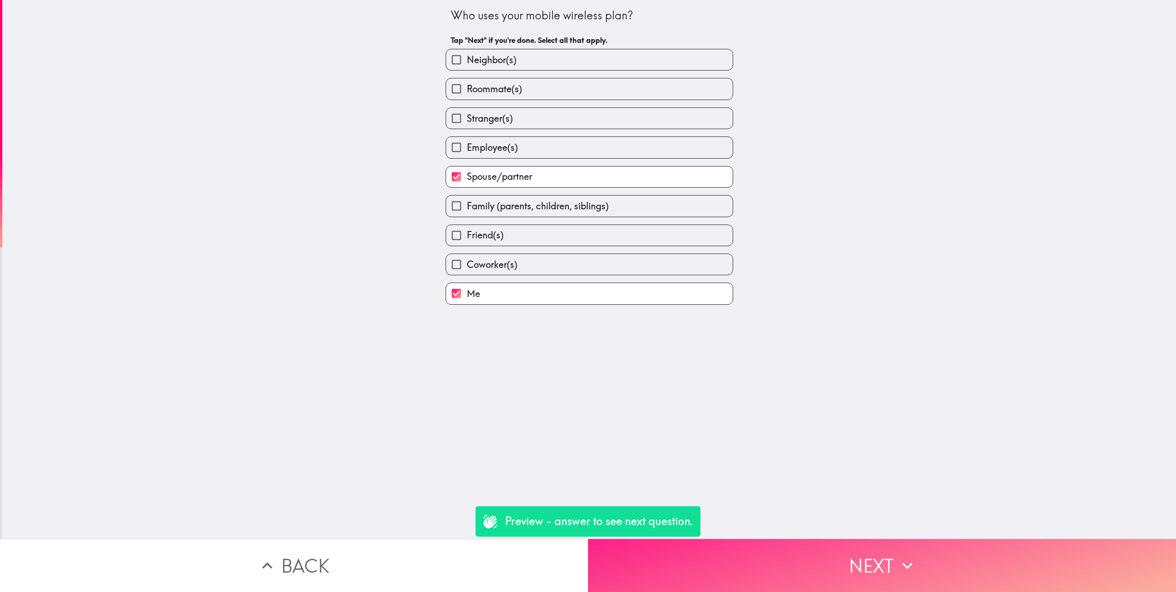
click at [905, 562] on icon "button" at bounding box center [908, 565] width 20 height 20
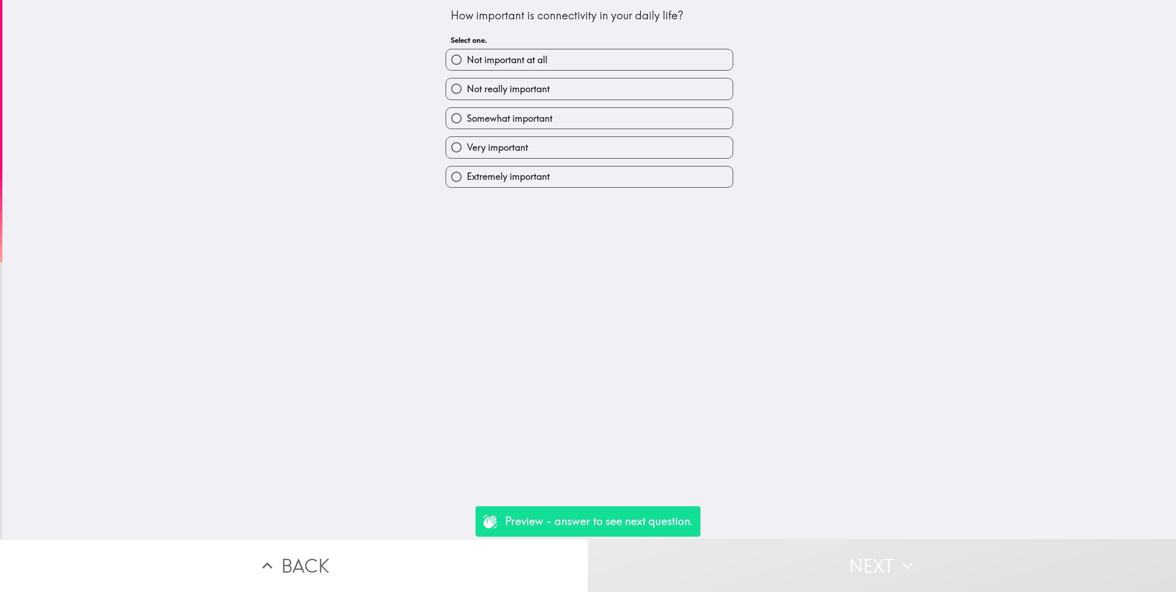
click at [502, 173] on span "Extremely important" at bounding box center [508, 176] width 83 height 13
click at [467, 173] on input "Extremely important" at bounding box center [456, 176] width 21 height 21
radio input "true"
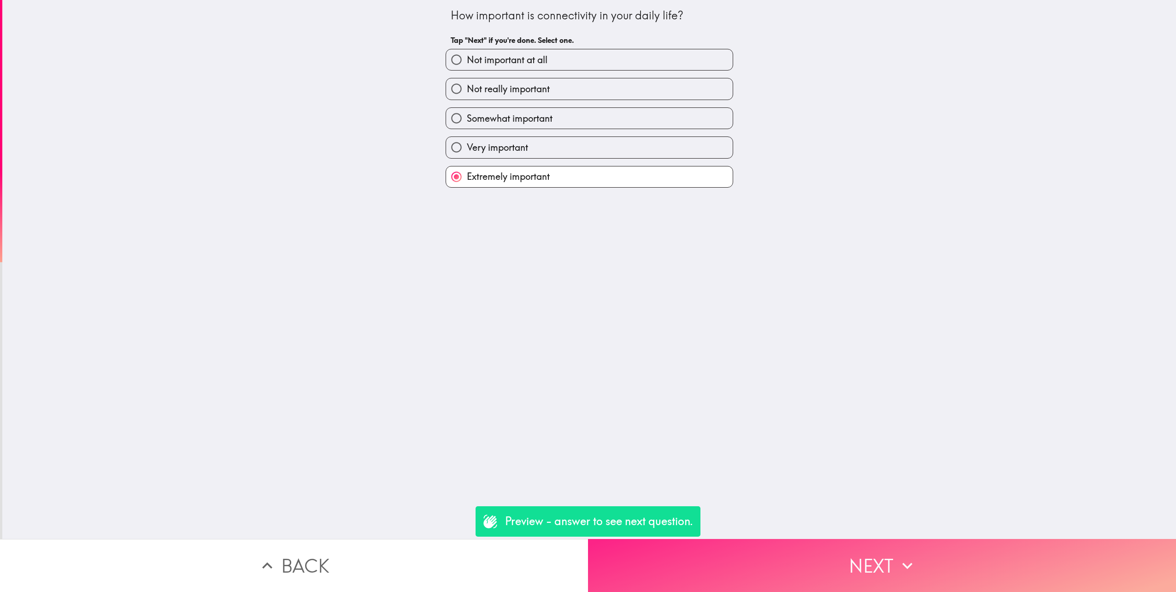
click at [899, 555] on icon "button" at bounding box center [908, 565] width 20 height 20
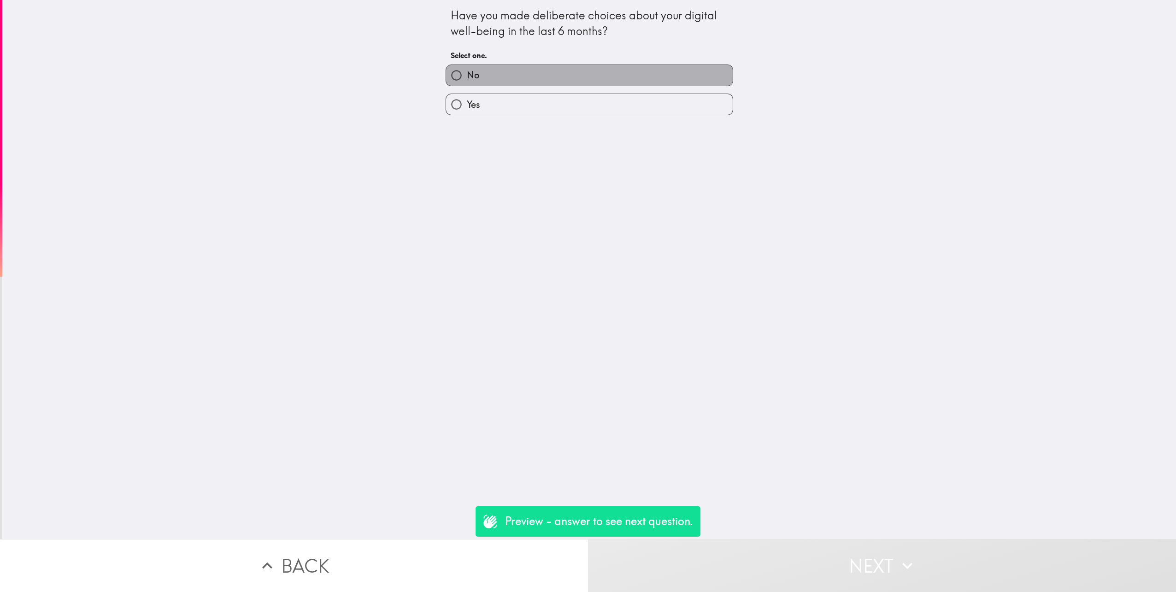
click at [544, 67] on label "No" at bounding box center [589, 75] width 287 height 21
click at [467, 67] on input "No" at bounding box center [456, 75] width 21 height 21
radio input "true"
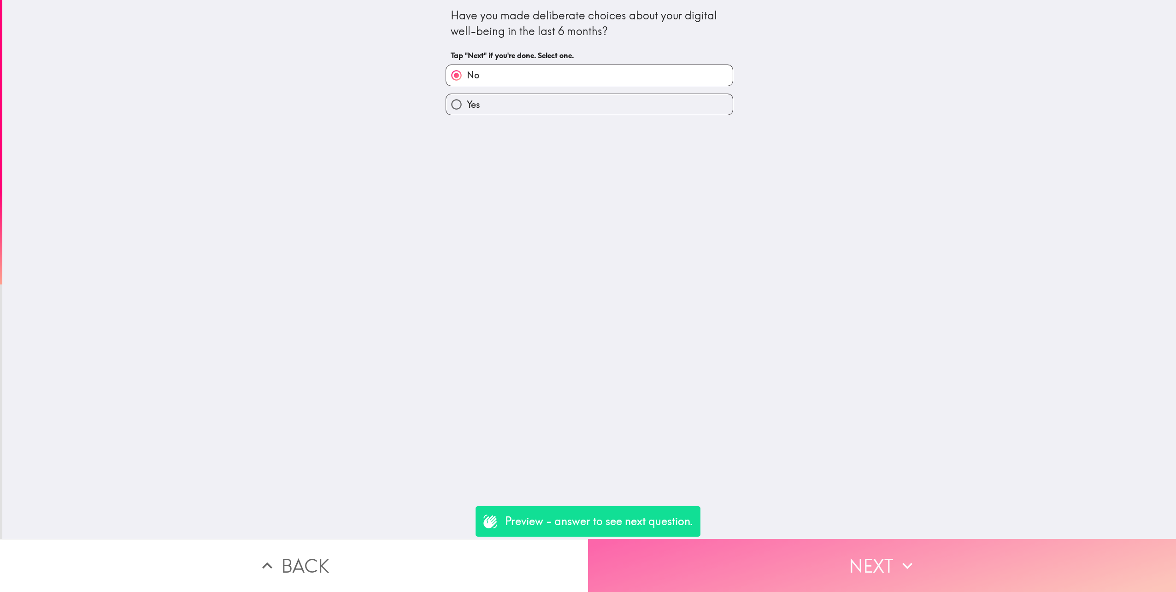
click at [907, 564] on icon "button" at bounding box center [908, 565] width 20 height 20
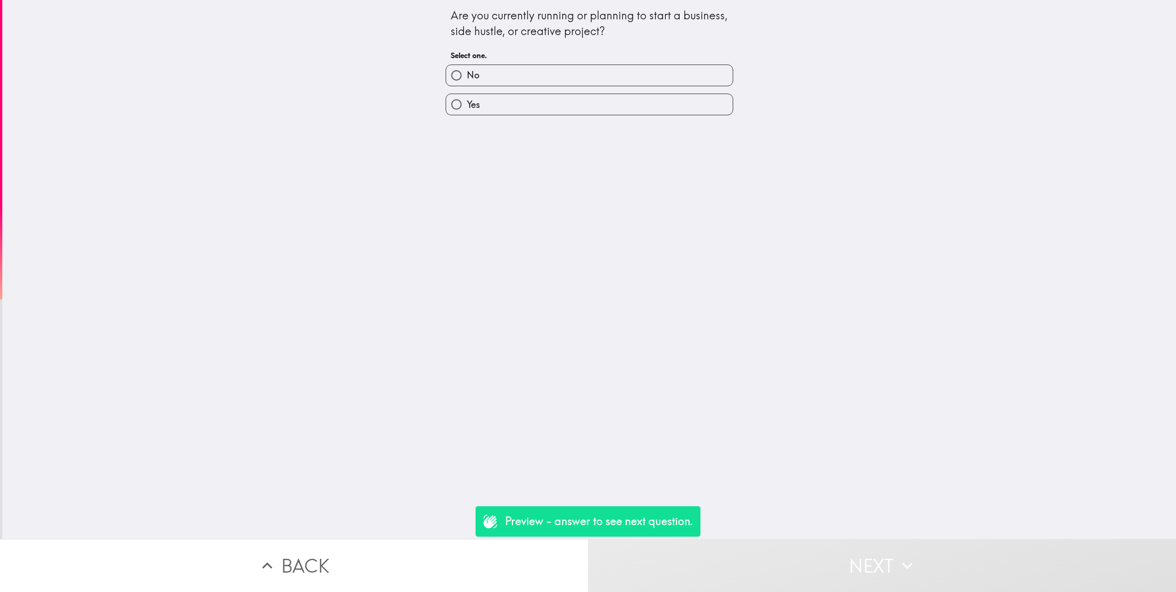
click at [545, 72] on label "No" at bounding box center [589, 75] width 287 height 21
click at [467, 72] on input "No" at bounding box center [456, 75] width 21 height 21
radio input "true"
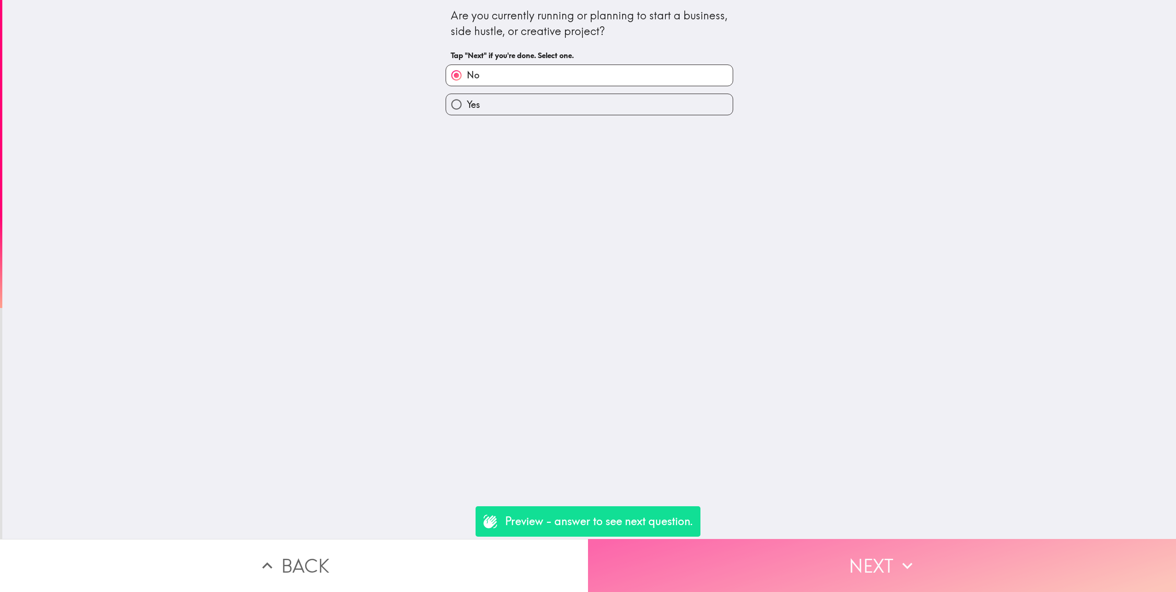
click at [885, 574] on button "Next" at bounding box center [882, 565] width 588 height 53
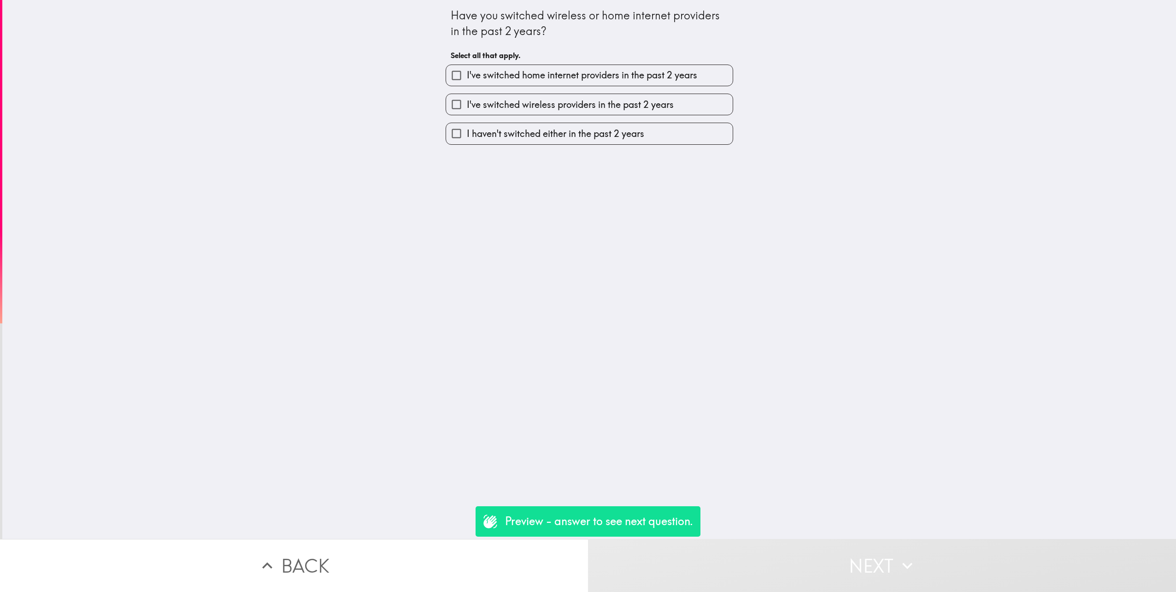
click at [531, 71] on span "I've switched home internet providers in the past 2 years" at bounding box center [582, 75] width 230 height 13
click at [467, 71] on input "I've switched home internet providers in the past 2 years" at bounding box center [456, 75] width 21 height 21
checkbox input "true"
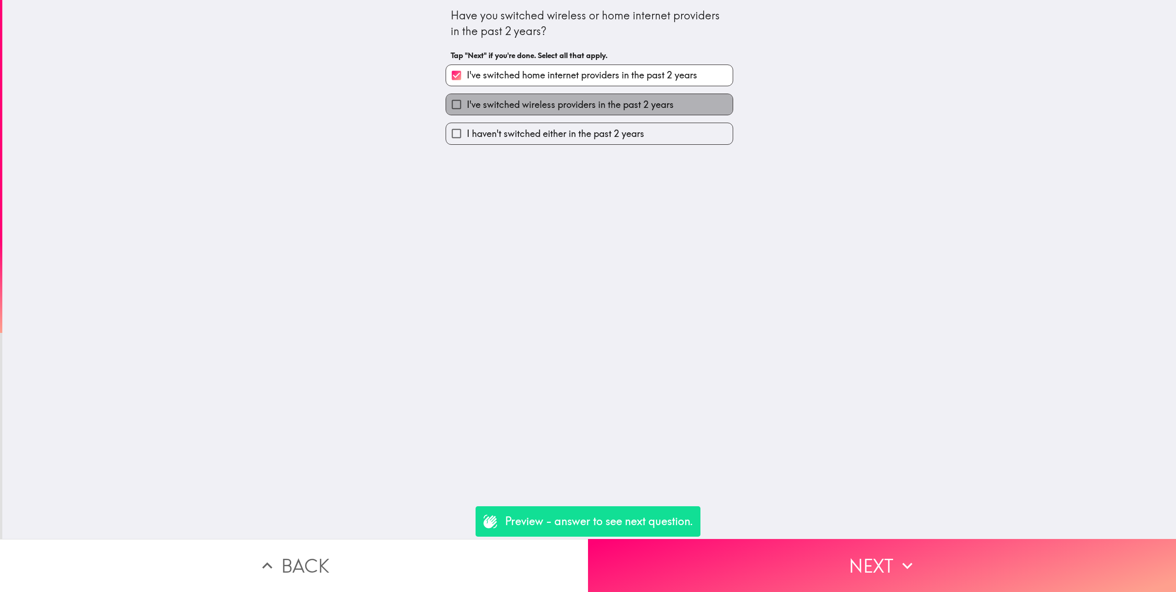
click at [536, 98] on label "I've switched wireless providers in the past 2 years" at bounding box center [589, 104] width 287 height 21
click at [467, 98] on input "I've switched wireless providers in the past 2 years" at bounding box center [456, 104] width 21 height 21
checkbox input "true"
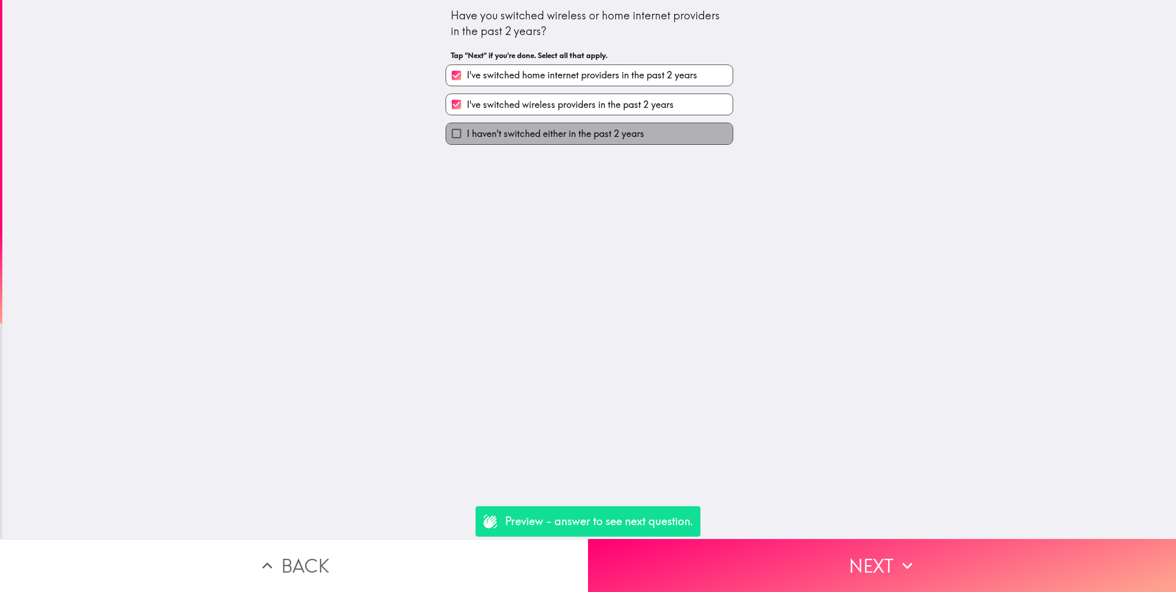
click at [546, 136] on span "I haven't switched either in the past 2 years" at bounding box center [555, 133] width 177 height 13
click at [467, 136] on input "I haven't switched either in the past 2 years" at bounding box center [456, 133] width 21 height 21
checkbox input "true"
checkbox input "false"
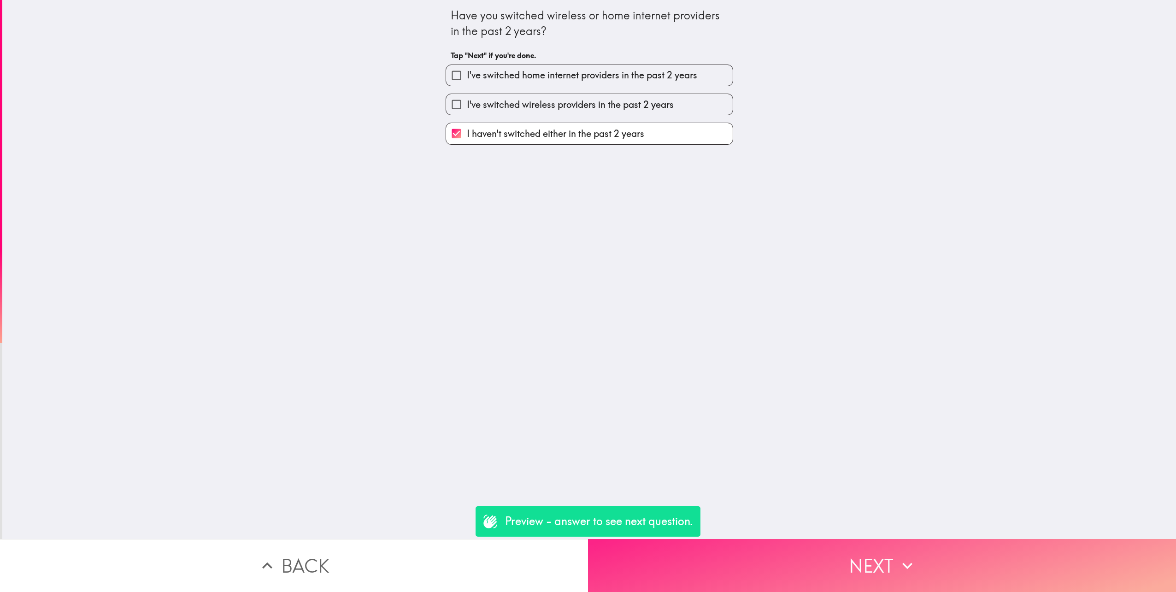
click at [883, 559] on button "Next" at bounding box center [882, 565] width 588 height 53
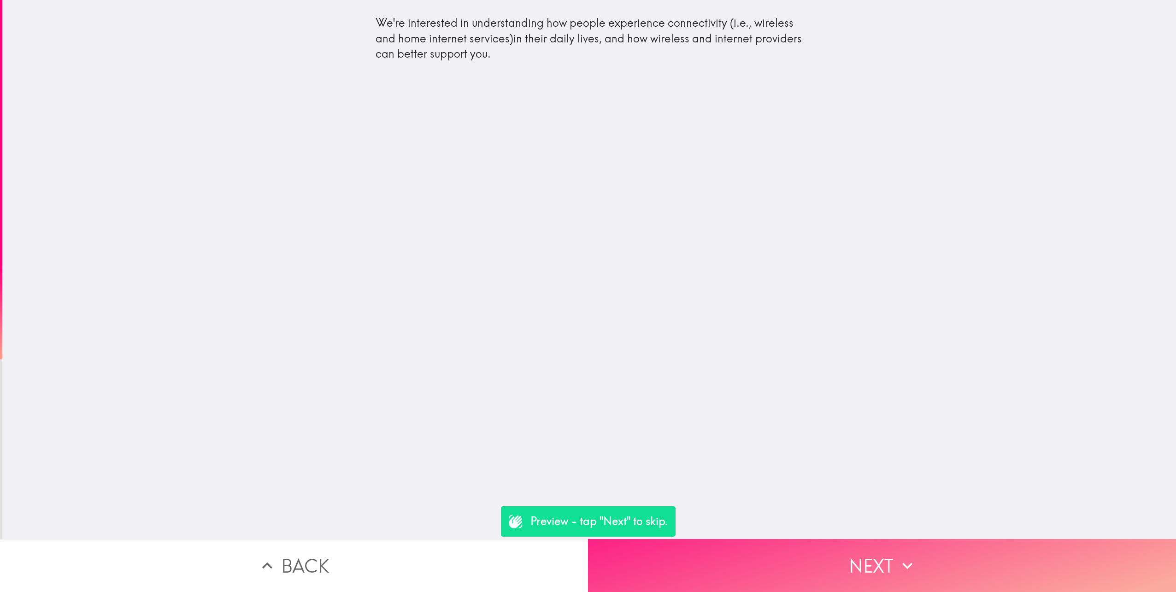
click at [851, 561] on button "Next" at bounding box center [882, 565] width 588 height 53
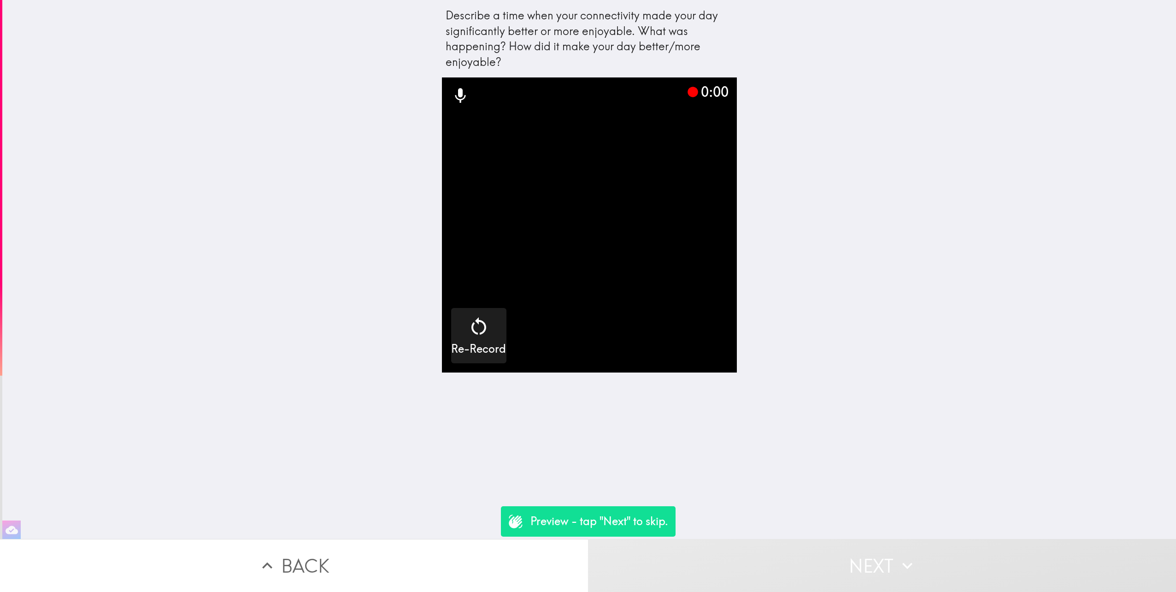
click at [873, 560] on button "Next" at bounding box center [882, 565] width 588 height 53
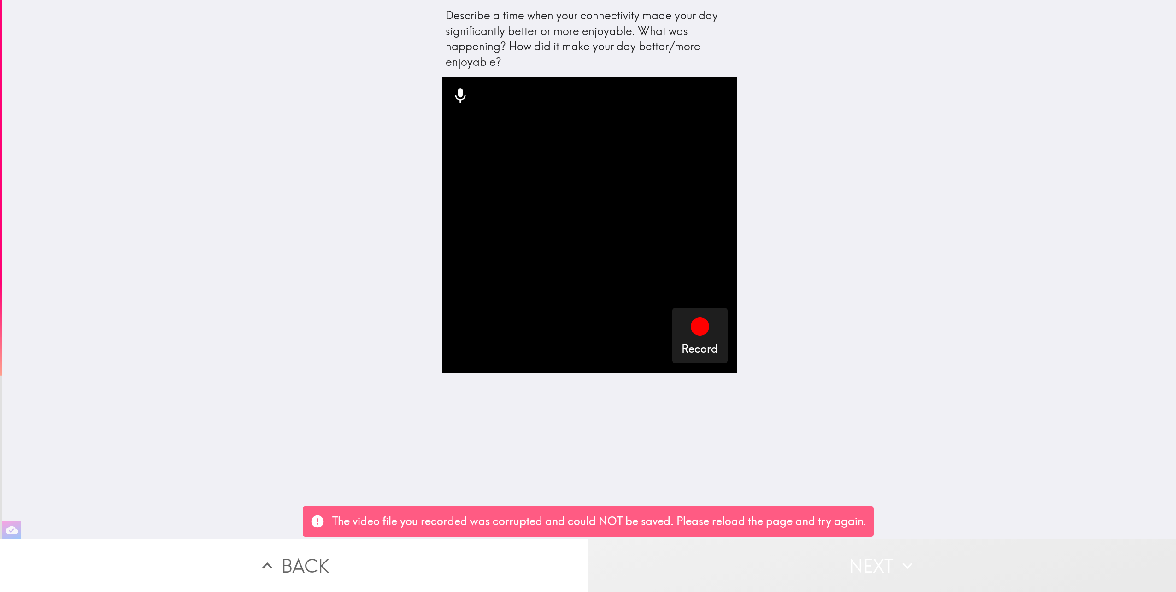
drag, startPoint x: 869, startPoint y: 561, endPoint x: 868, endPoint y: 556, distance: 5.6
click at [868, 556] on button "Next" at bounding box center [882, 565] width 588 height 53
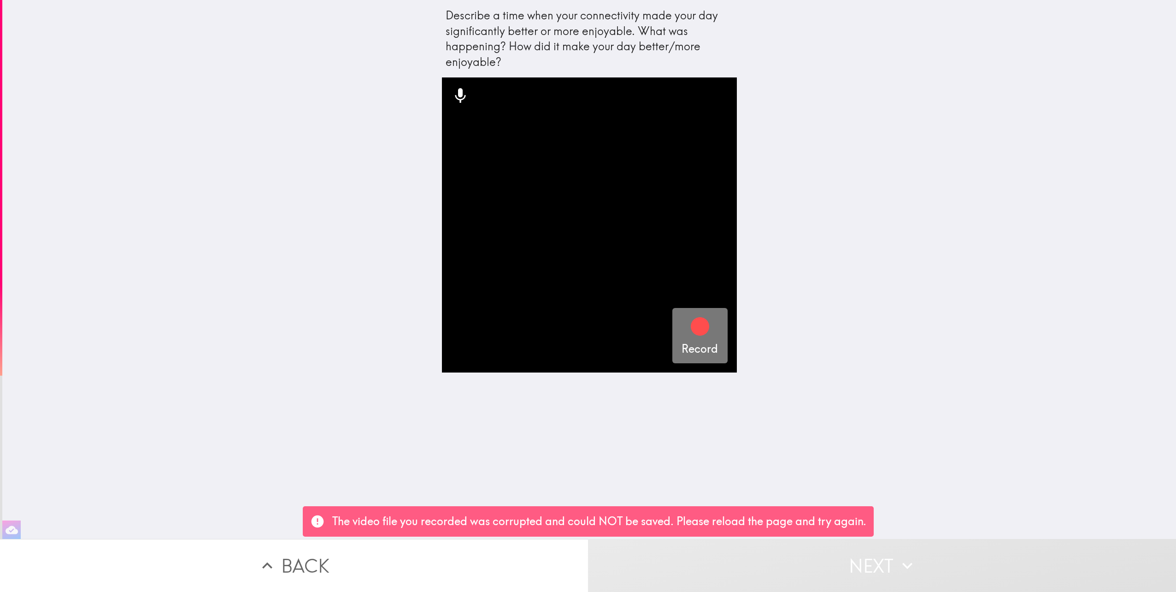
click at [673, 314] on button "Record" at bounding box center [700, 335] width 55 height 55
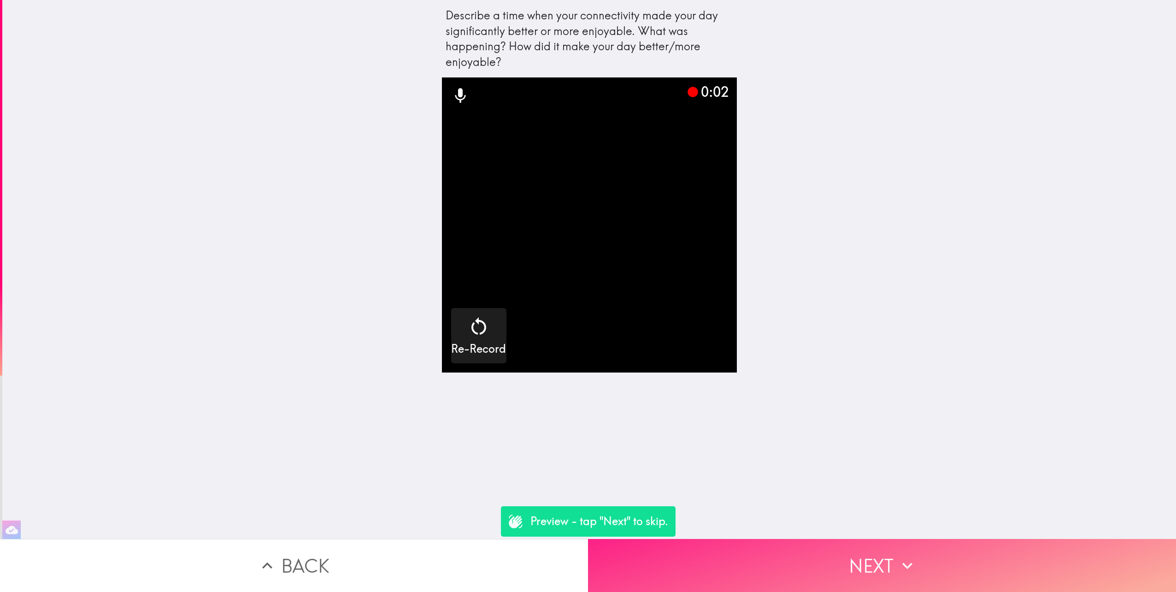
click at [872, 557] on button "Next" at bounding box center [882, 565] width 588 height 53
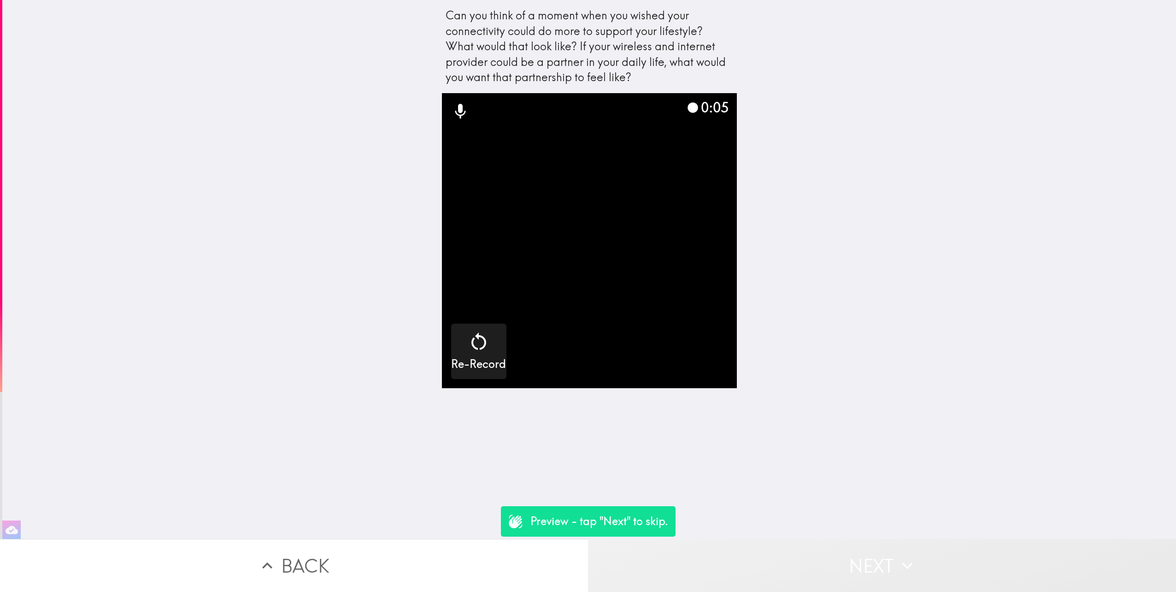
click at [866, 557] on button "Next" at bounding box center [882, 565] width 588 height 53
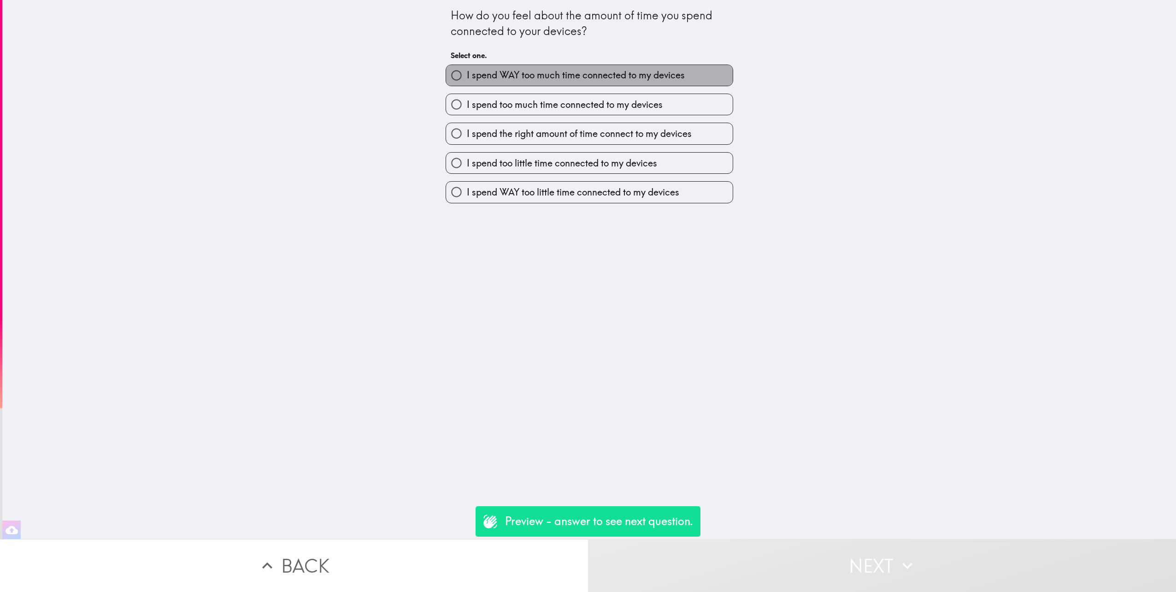
click at [564, 69] on span "I spend WAY too much time connected to my devices" at bounding box center [576, 75] width 218 height 13
click at [467, 69] on input "I spend WAY too much time connected to my devices" at bounding box center [456, 75] width 21 height 21
radio input "true"
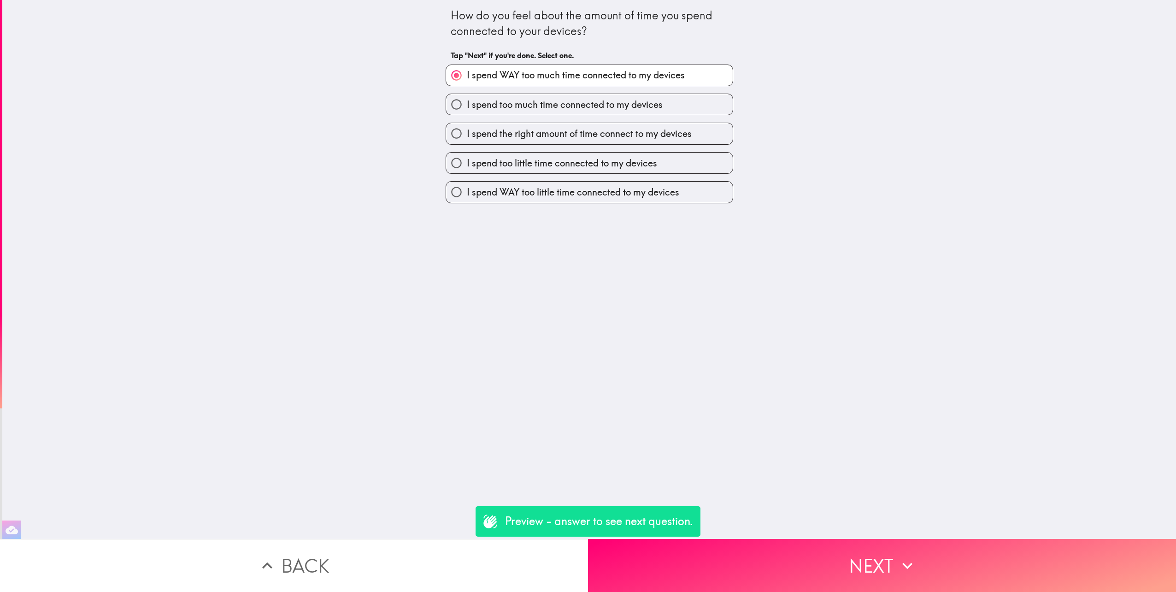
click at [592, 185] on label "I spend WAY too little time connected to my devices" at bounding box center [589, 192] width 287 height 21
click at [467, 185] on input "I spend WAY too little time connected to my devices" at bounding box center [456, 192] width 21 height 21
radio input "true"
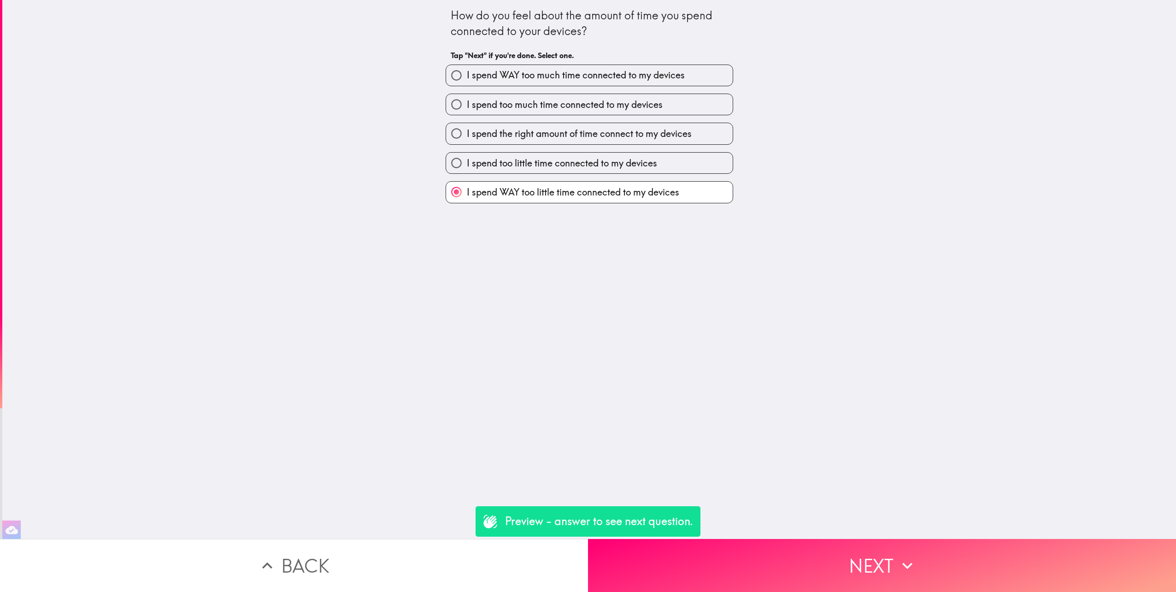
click at [558, 136] on span "I spend the right amount of time connect to my devices" at bounding box center [579, 133] width 225 height 13
click at [467, 136] on input "I spend the right amount of time connect to my devices" at bounding box center [456, 133] width 21 height 21
radio input "true"
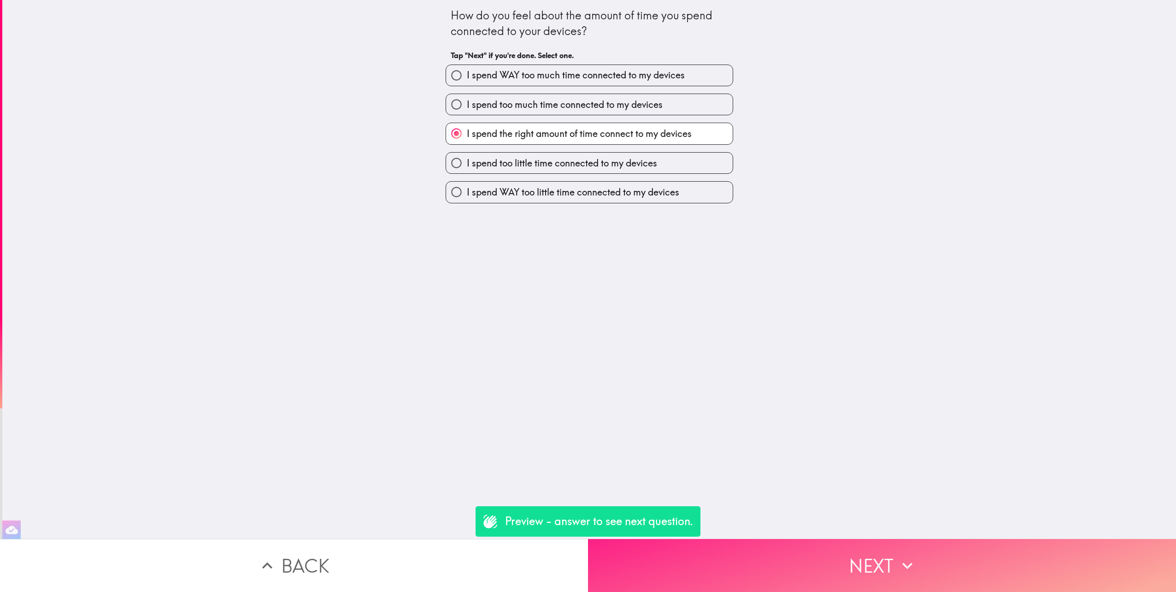
click at [869, 561] on button "Next" at bounding box center [882, 565] width 588 height 53
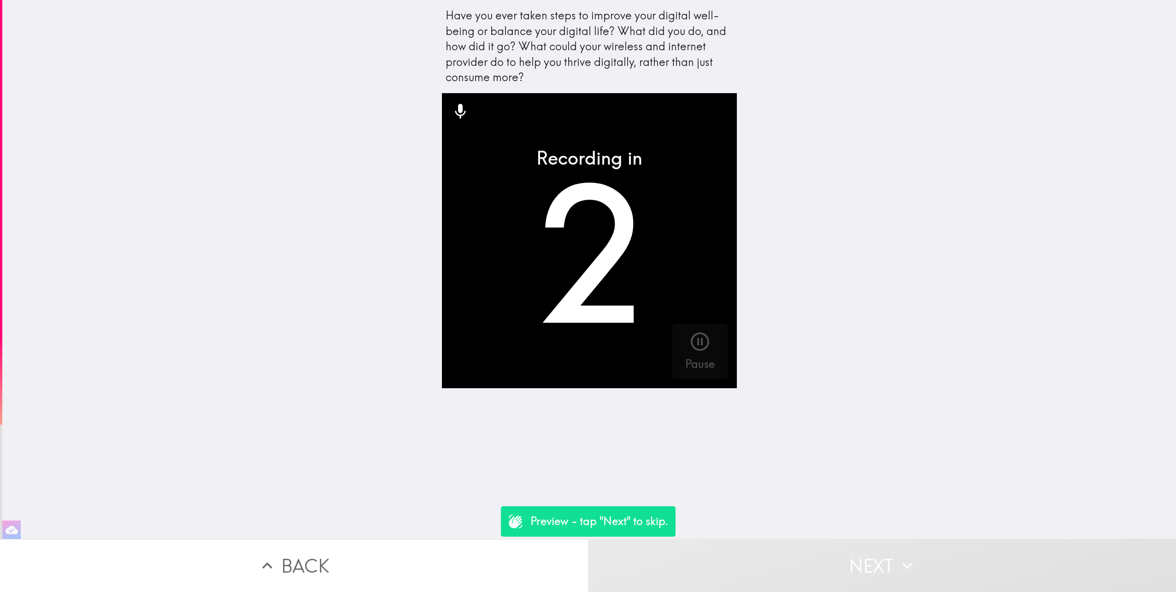
click at [852, 555] on button "Next" at bounding box center [882, 565] width 588 height 53
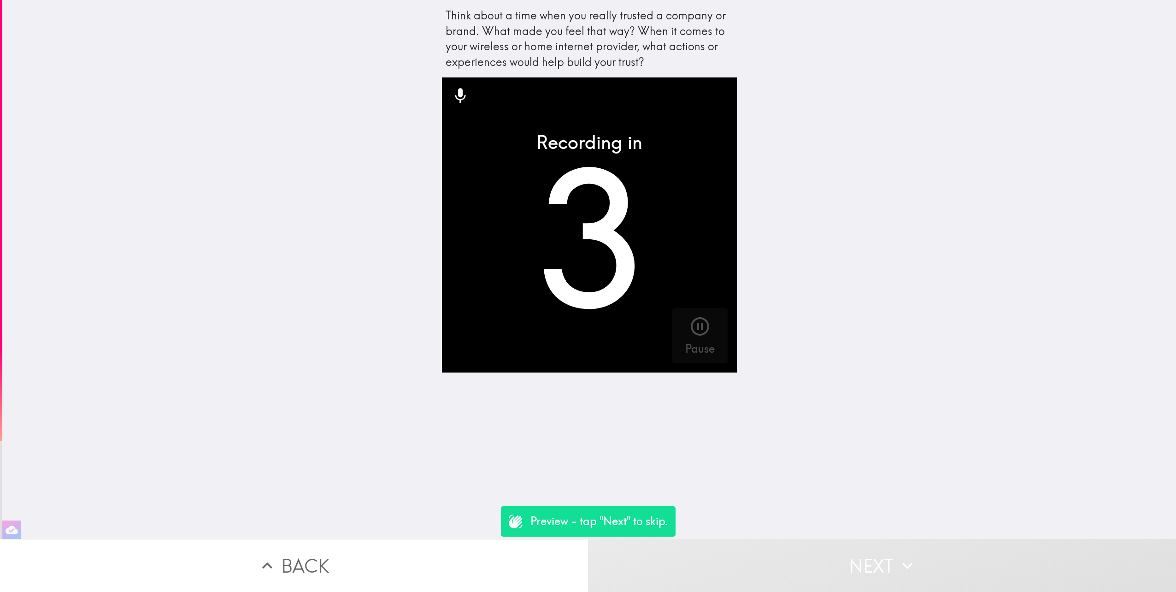
click at [839, 540] on button "Next" at bounding box center [882, 565] width 588 height 53
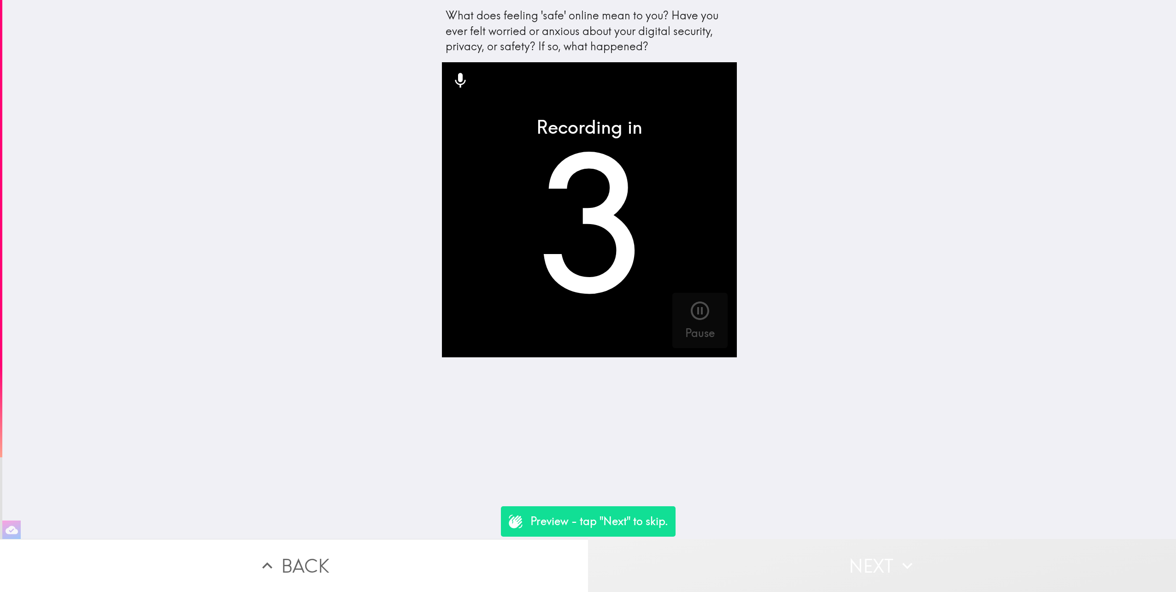
click at [839, 540] on button "Next" at bounding box center [882, 565] width 588 height 53
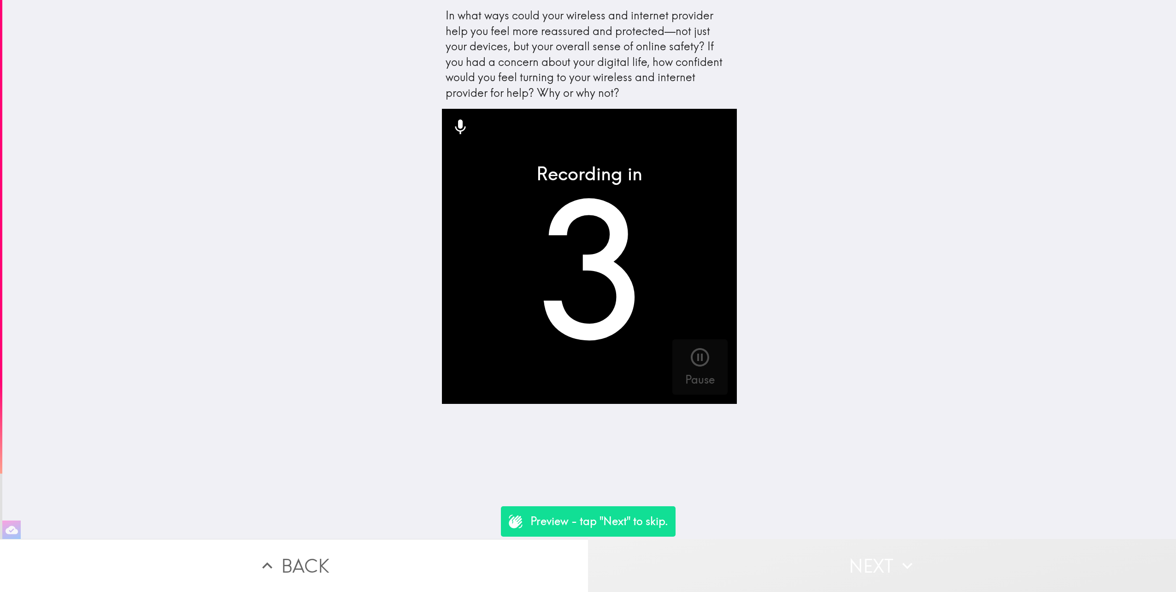
click at [839, 540] on button "Next" at bounding box center [882, 565] width 588 height 53
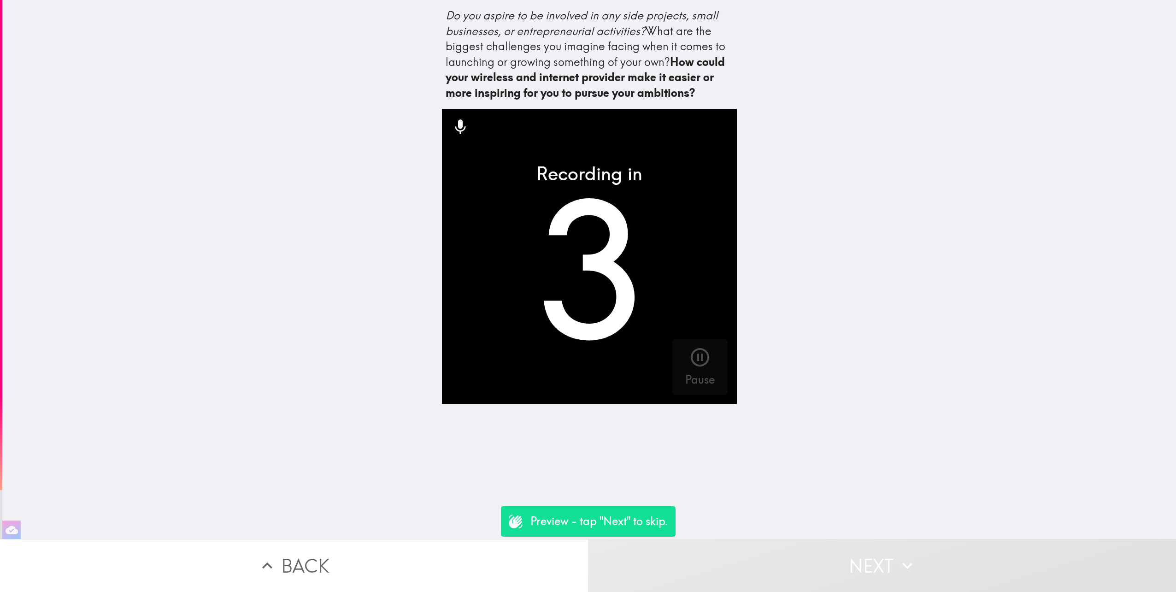
click at [839, 540] on button "Next" at bounding box center [882, 565] width 588 height 53
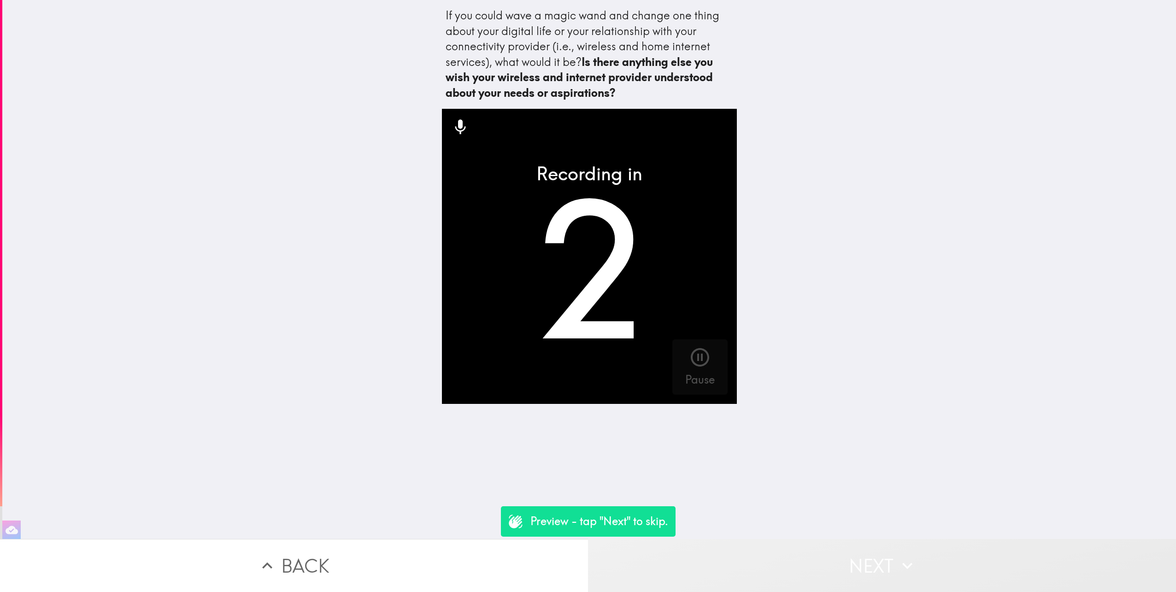
click at [909, 573] on button "Next" at bounding box center [882, 565] width 588 height 53
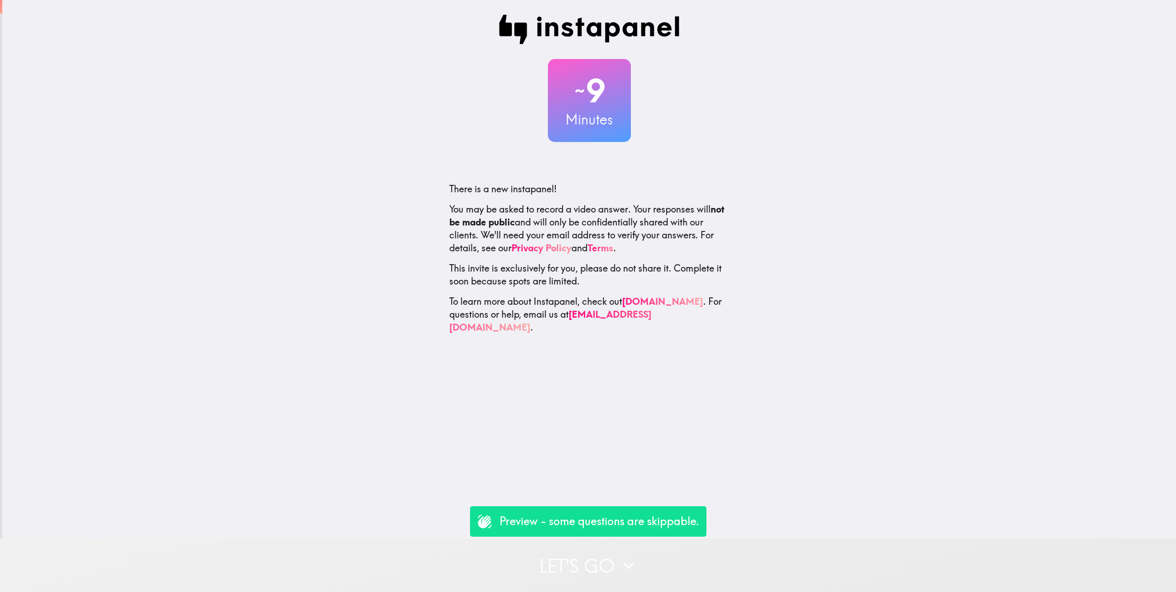
click at [648, 549] on button "Let's go" at bounding box center [588, 565] width 1176 height 53
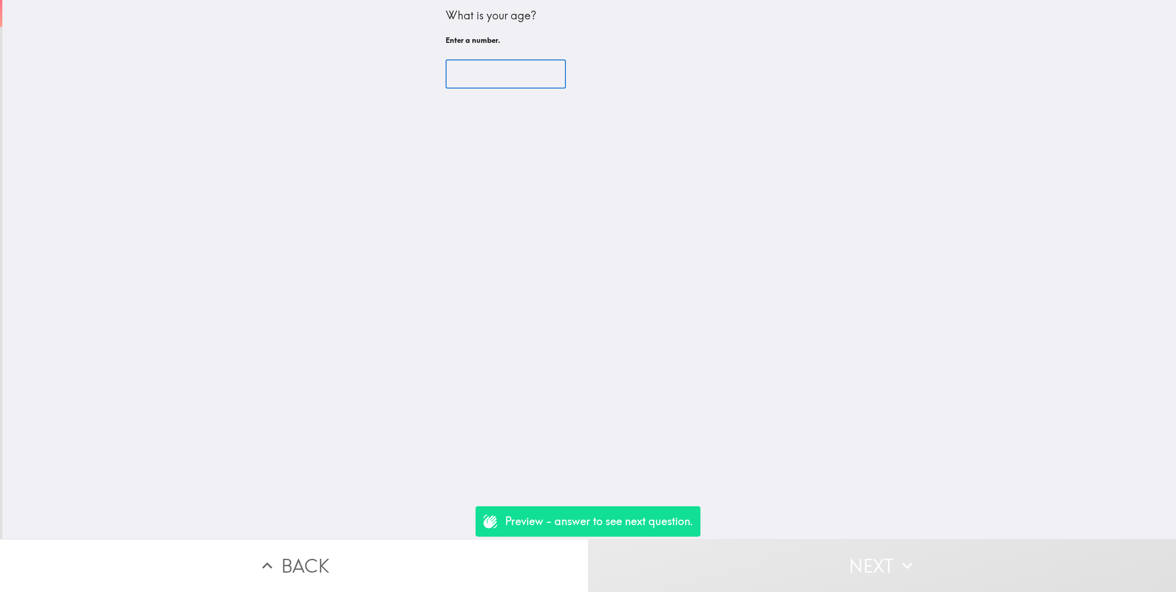
click at [472, 73] on input "number" at bounding box center [506, 74] width 120 height 29
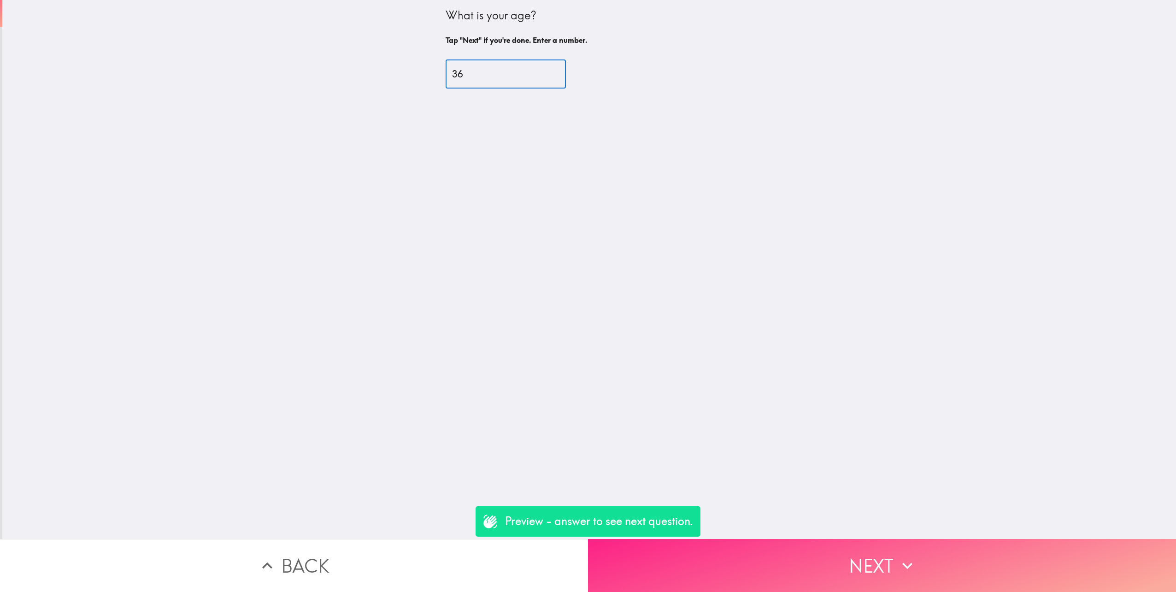
type input "36"
click at [848, 574] on button "Next" at bounding box center [882, 565] width 588 height 53
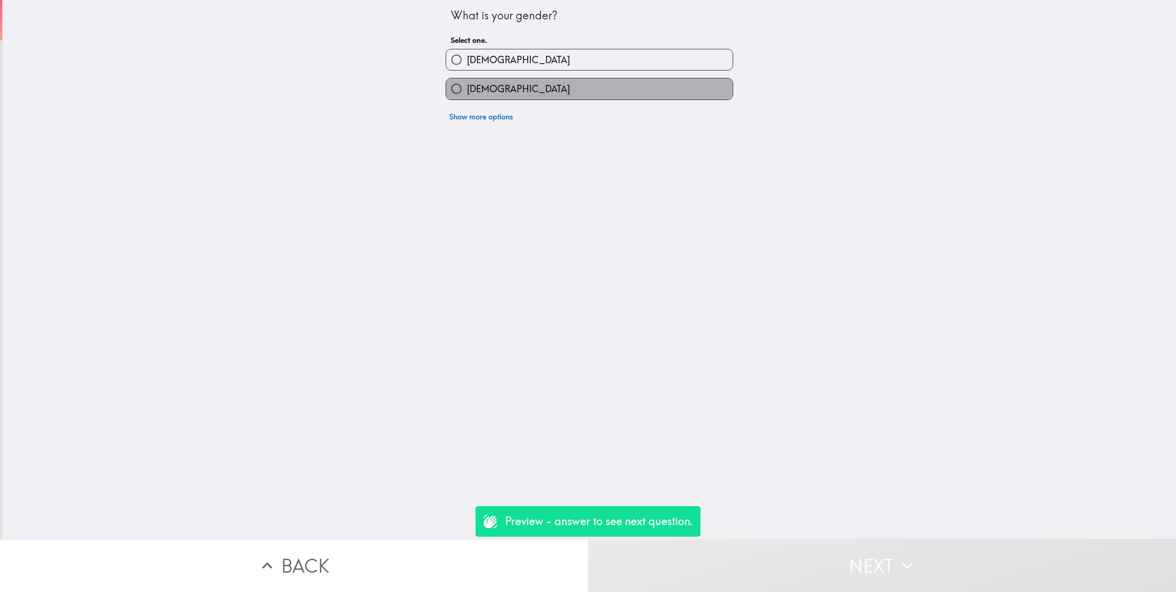
click at [483, 88] on span "[DEMOGRAPHIC_DATA]" at bounding box center [518, 89] width 103 height 13
click at [467, 88] on input "[DEMOGRAPHIC_DATA]" at bounding box center [456, 88] width 21 height 21
radio input "true"
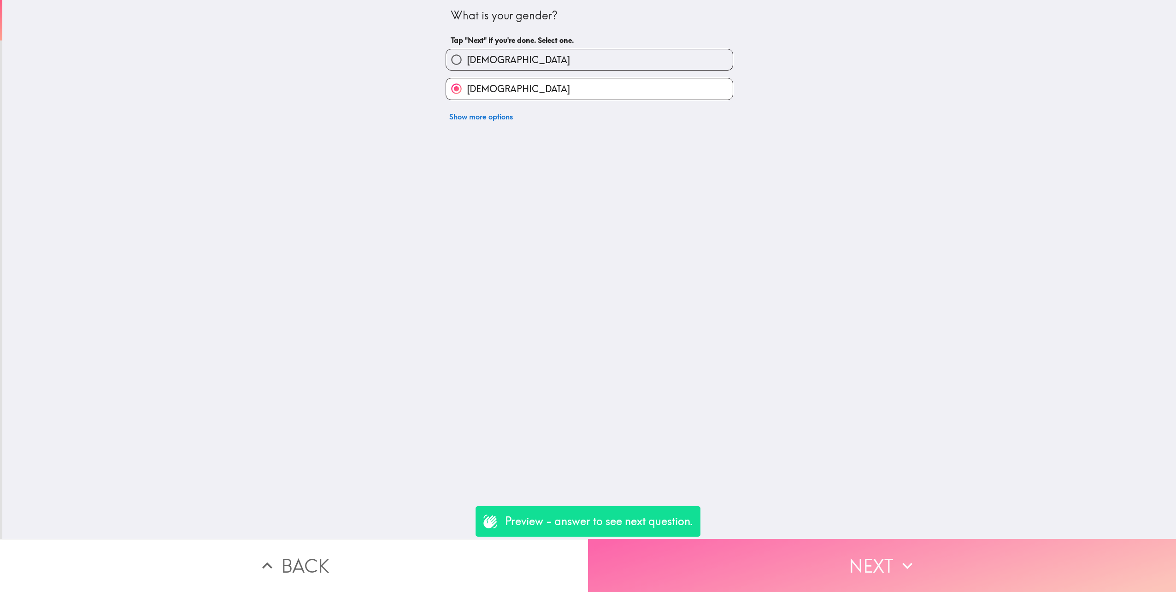
click at [861, 545] on button "Next" at bounding box center [882, 565] width 588 height 53
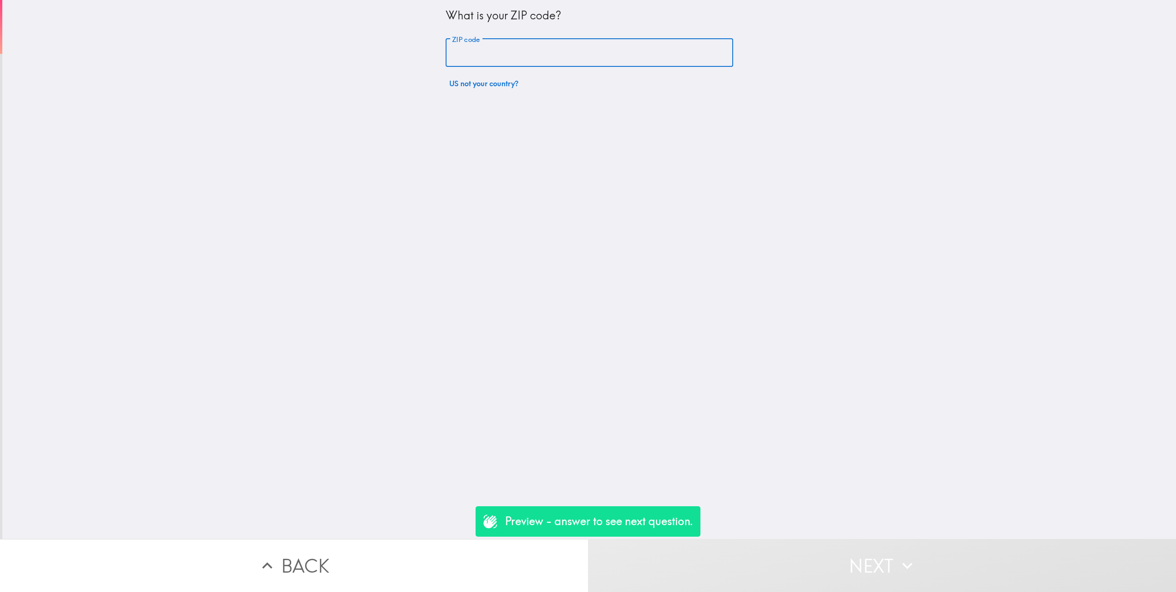
click at [502, 48] on input "ZIP code" at bounding box center [590, 53] width 288 height 29
type input "7"
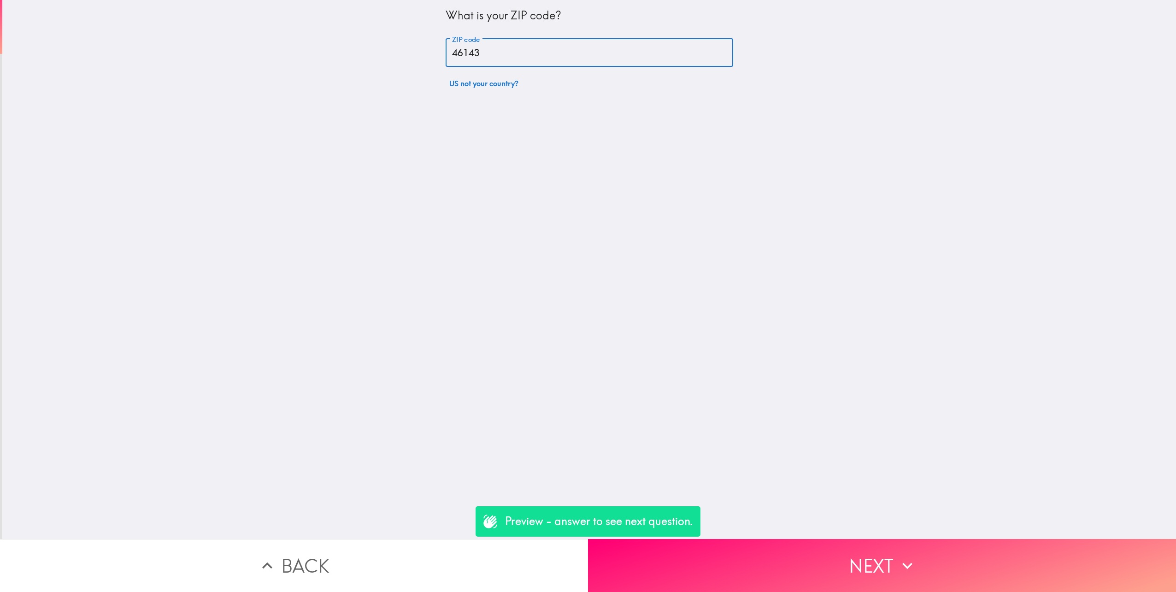
type input "46143"
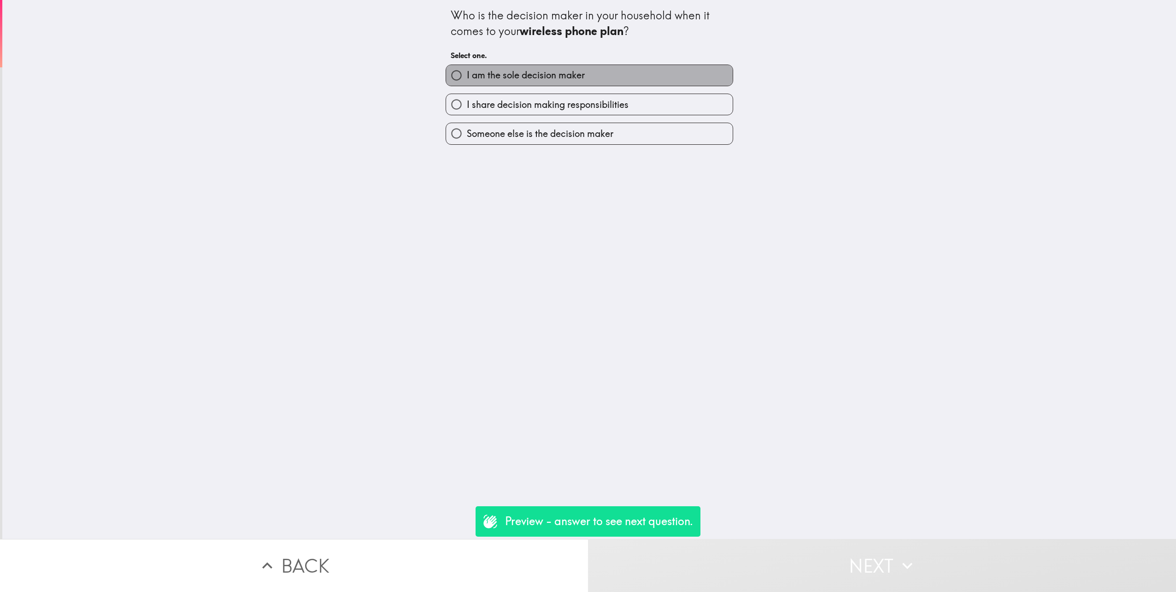
click at [518, 76] on span "I am the sole decision maker" at bounding box center [526, 75] width 118 height 13
click at [467, 76] on input "I am the sole decision maker" at bounding box center [456, 75] width 21 height 21
radio input "true"
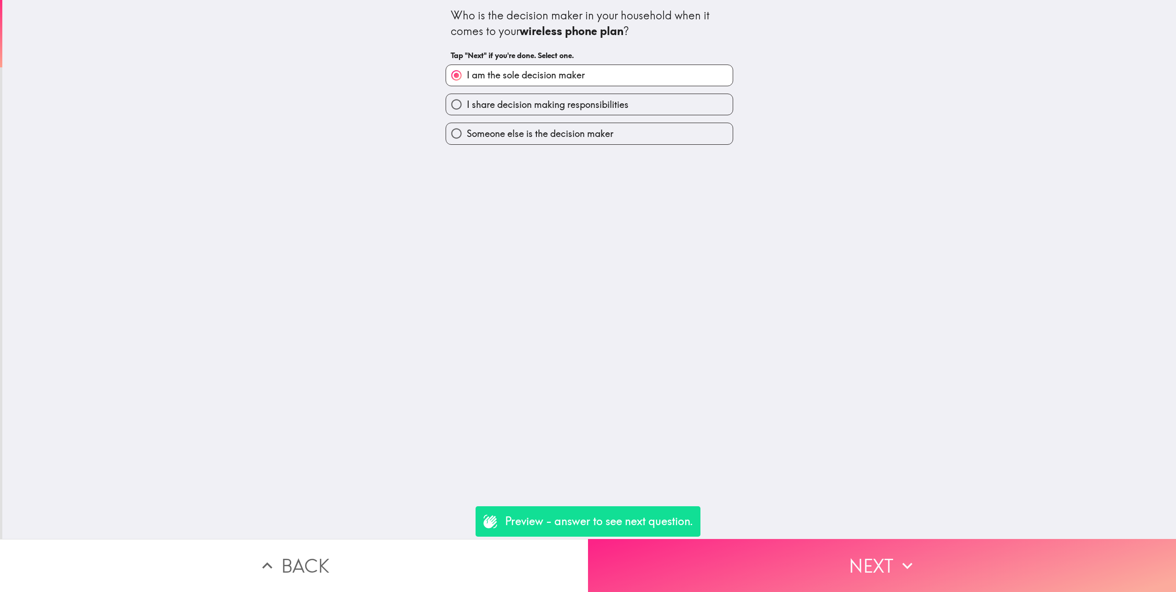
click at [866, 544] on button "Next" at bounding box center [882, 565] width 588 height 53
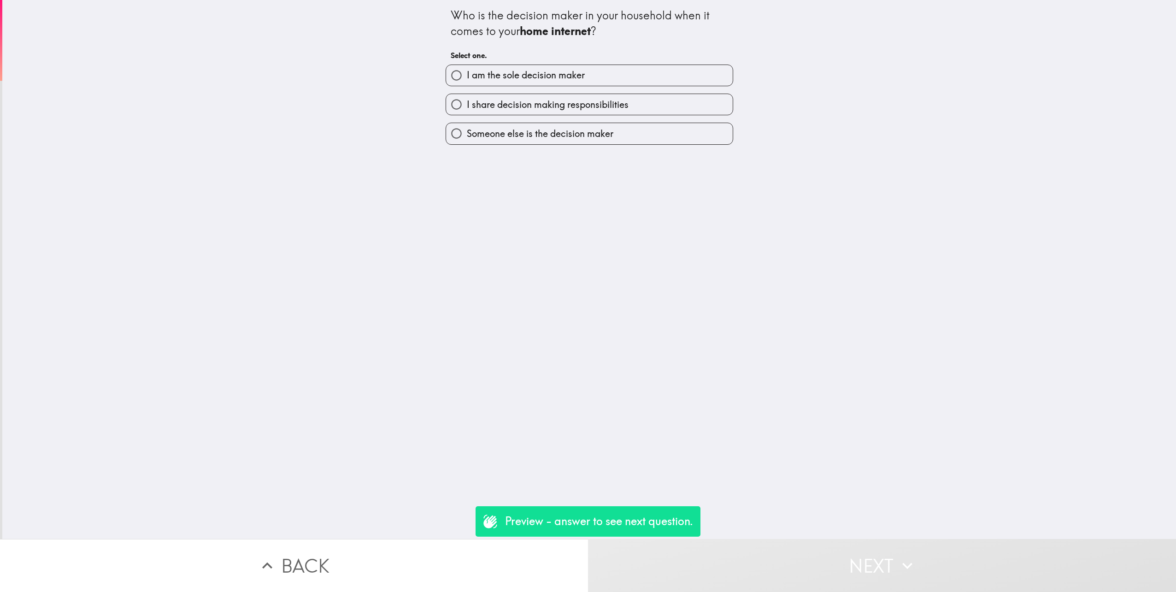
click at [525, 78] on span "I am the sole decision maker" at bounding box center [526, 75] width 118 height 13
click at [467, 78] on input "I am the sole decision maker" at bounding box center [456, 75] width 21 height 21
radio input "true"
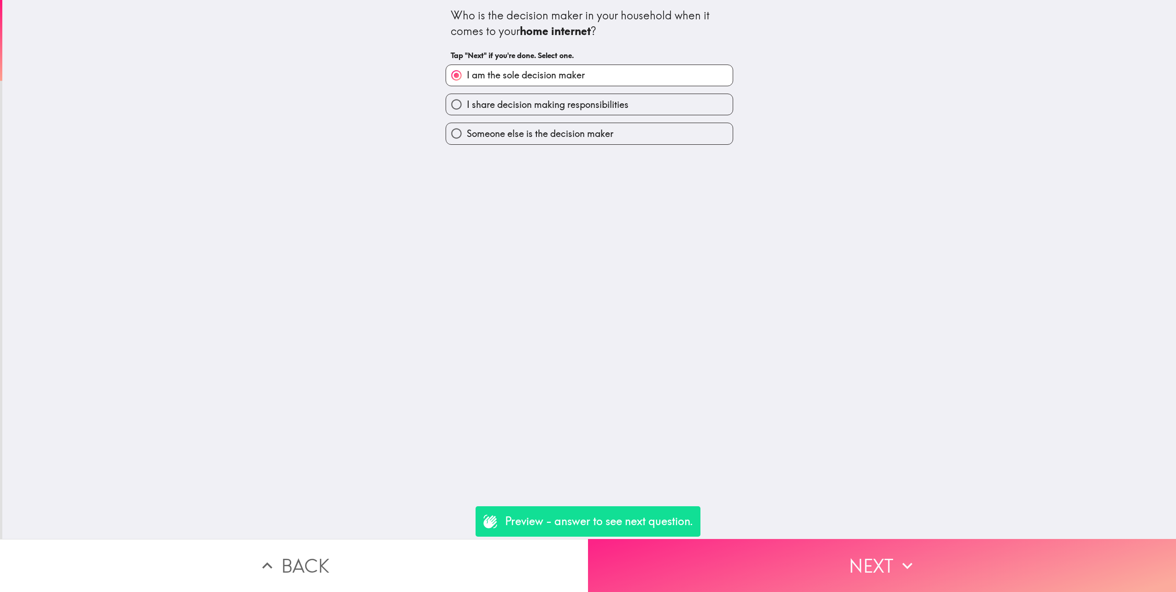
click at [870, 550] on button "Next" at bounding box center [882, 565] width 588 height 53
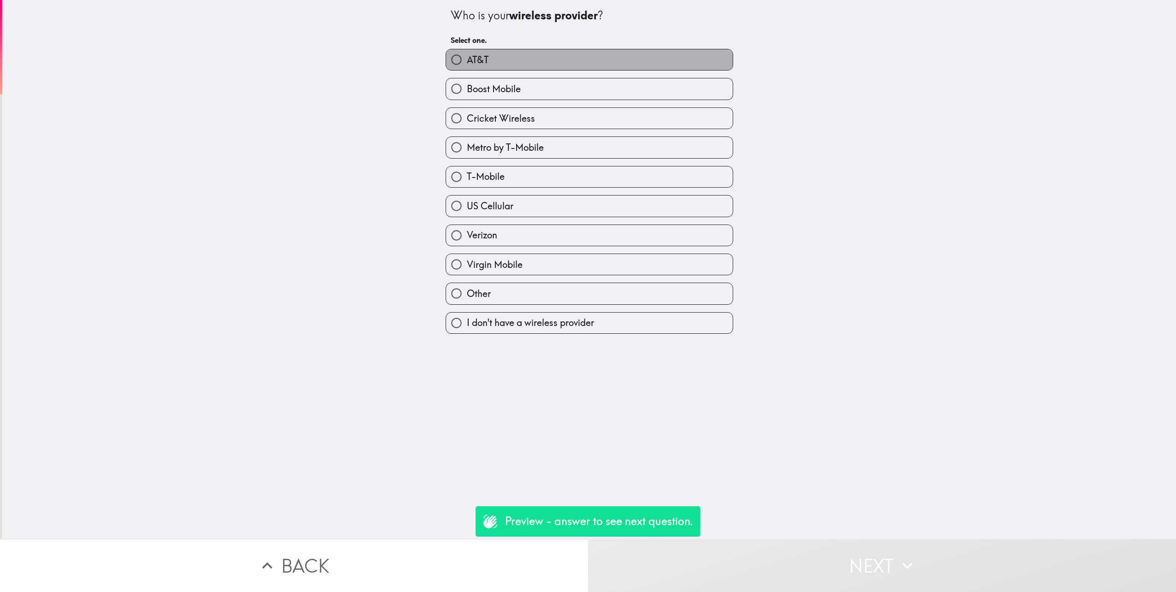
click at [527, 56] on label "AT&T" at bounding box center [589, 59] width 287 height 21
click at [467, 56] on input "AT&T" at bounding box center [456, 59] width 21 height 21
radio input "true"
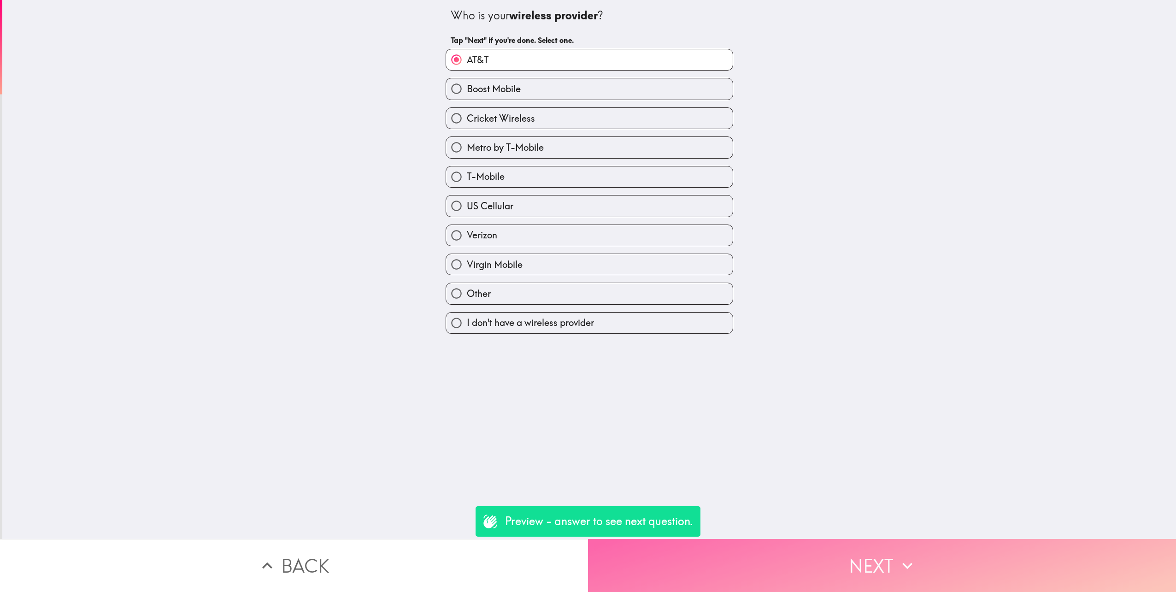
click at [884, 547] on button "Next" at bounding box center [882, 565] width 588 height 53
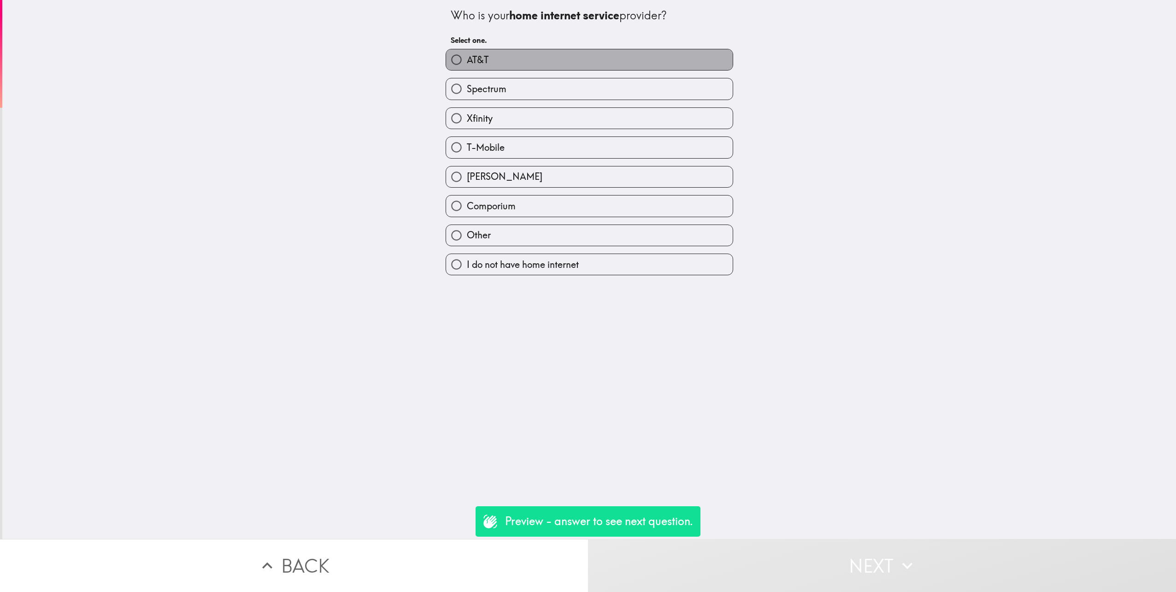
click at [498, 54] on label "AT&T" at bounding box center [589, 59] width 287 height 21
click at [467, 54] on input "AT&T" at bounding box center [456, 59] width 21 height 21
radio input "true"
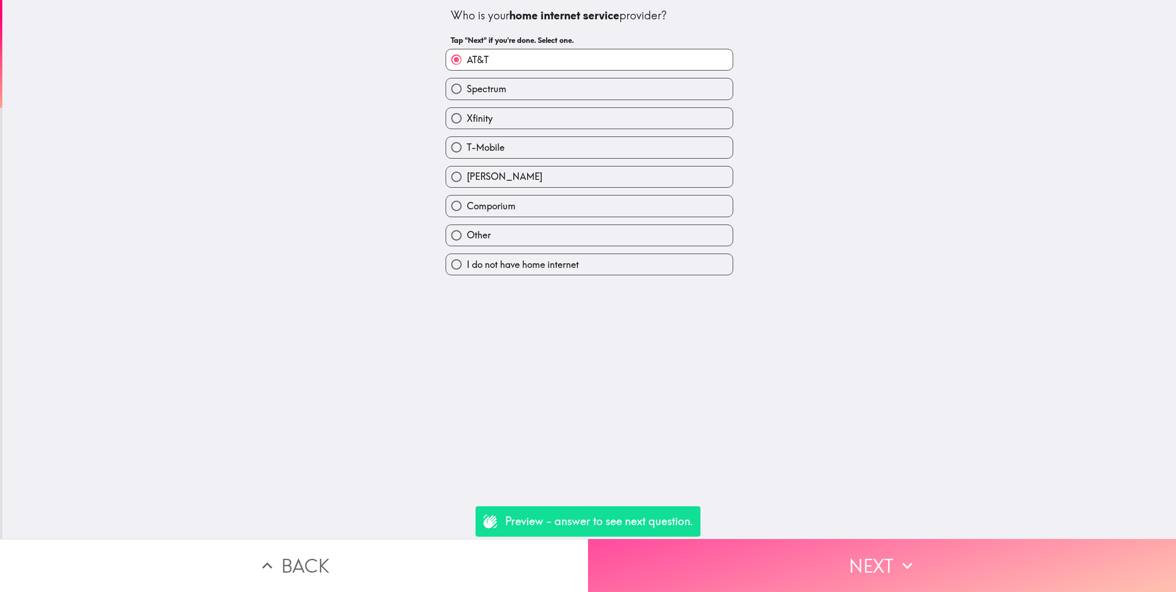
click at [882, 552] on button "Next" at bounding box center [882, 565] width 588 height 53
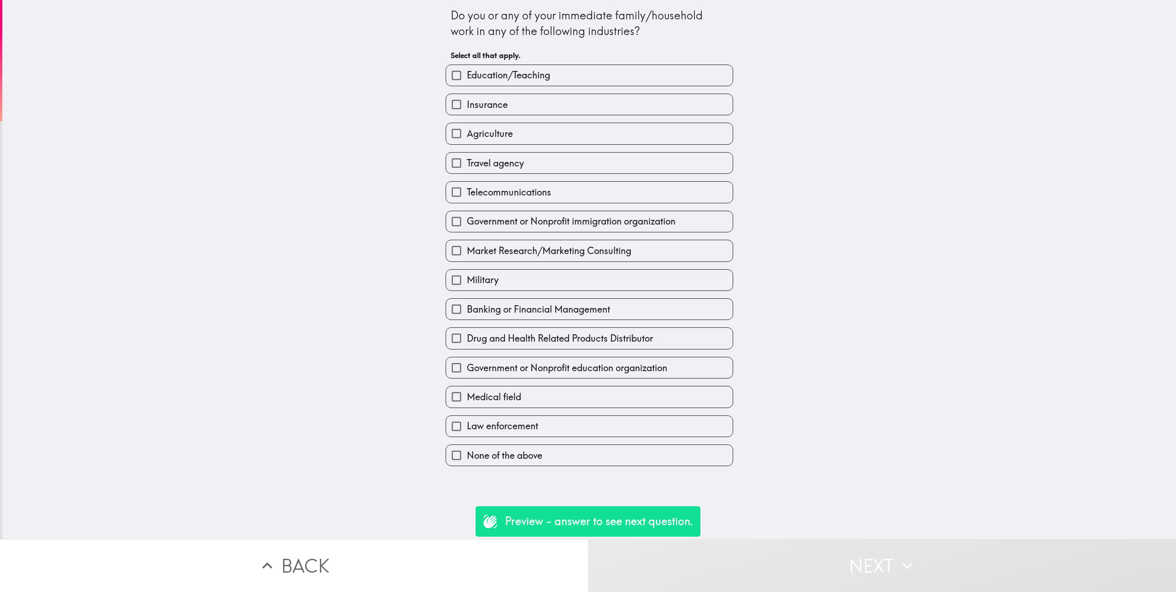
click at [902, 232] on div "Do you or any of your immediate family/household work in any of the following i…" at bounding box center [589, 269] width 1174 height 539
click at [518, 466] on label "None of the above" at bounding box center [589, 455] width 287 height 21
click at [467, 466] on input "None of the above" at bounding box center [456, 455] width 21 height 21
checkbox input "true"
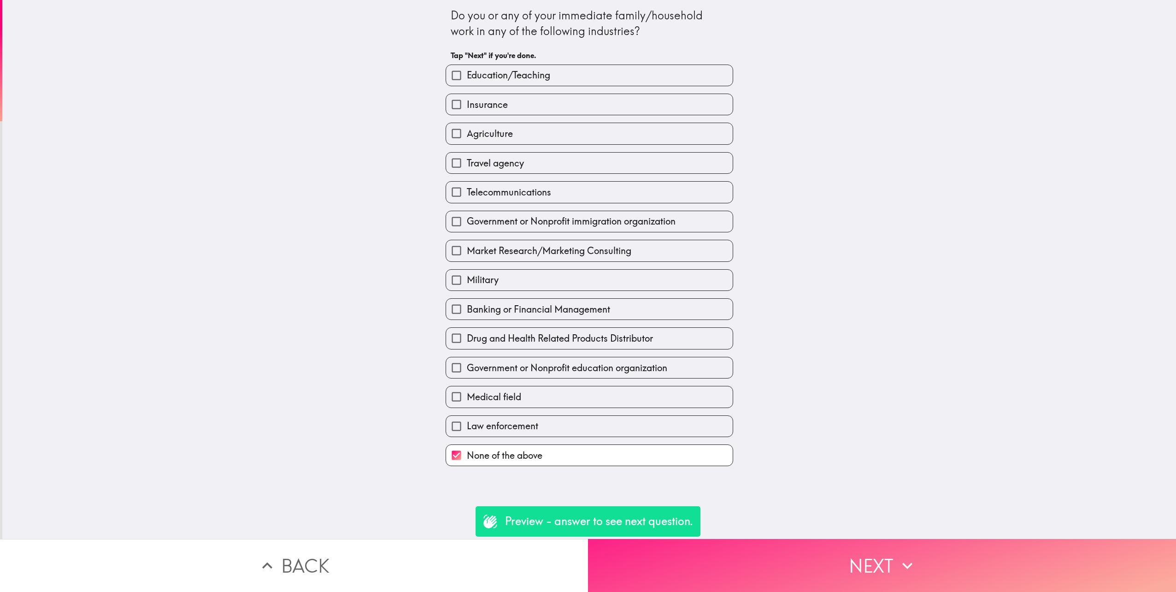
click at [840, 560] on button "Next" at bounding box center [882, 565] width 588 height 53
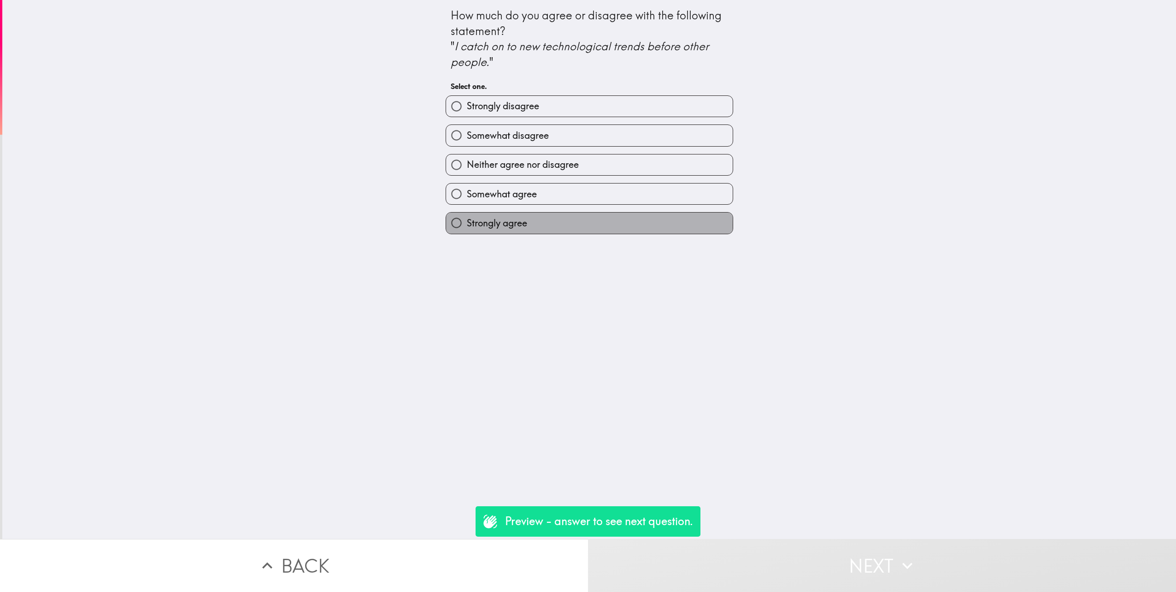
click at [500, 226] on span "Strongly agree" at bounding box center [497, 223] width 60 height 13
click at [467, 226] on input "Strongly agree" at bounding box center [456, 223] width 21 height 21
radio input "true"
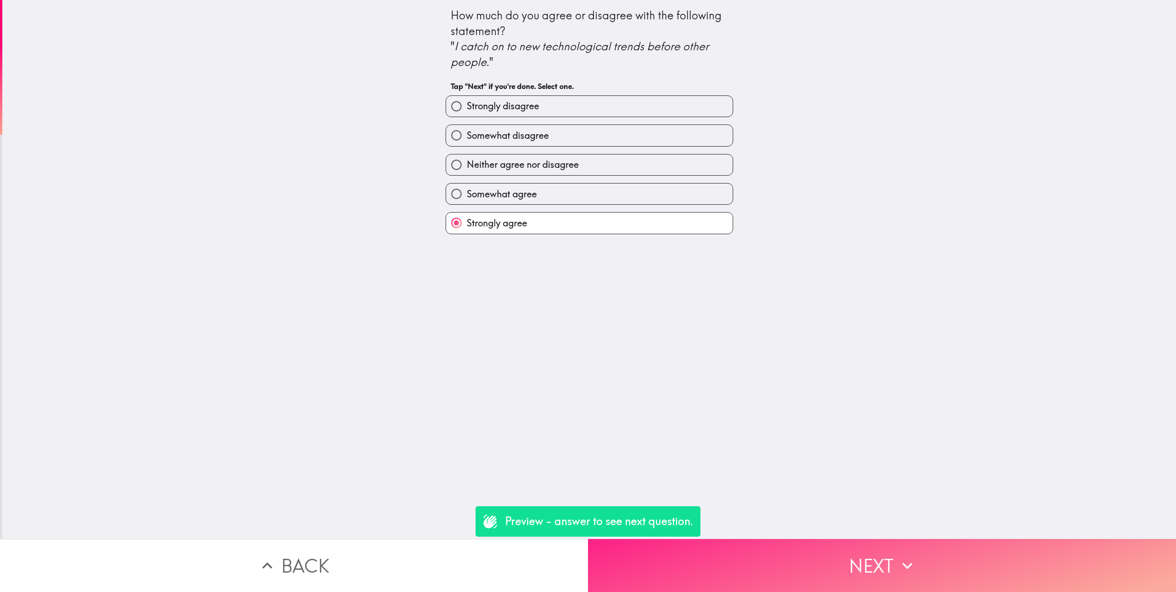
click at [871, 559] on button "Next" at bounding box center [882, 565] width 588 height 53
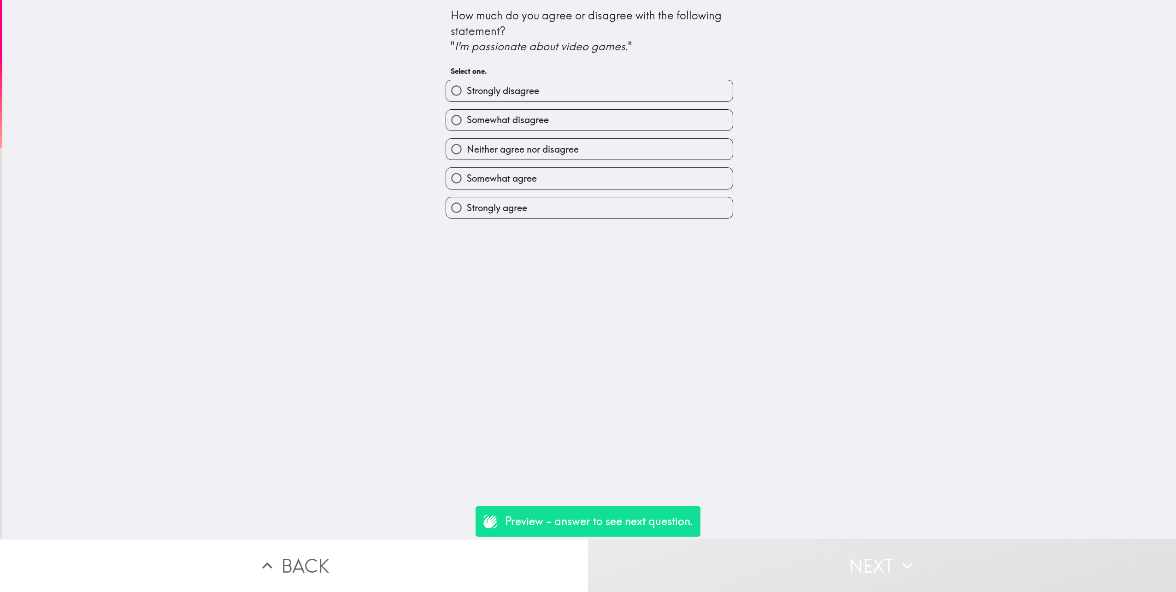
click at [491, 207] on span "Strongly agree" at bounding box center [497, 207] width 60 height 13
click at [467, 207] on input "Strongly agree" at bounding box center [456, 207] width 21 height 21
radio input "true"
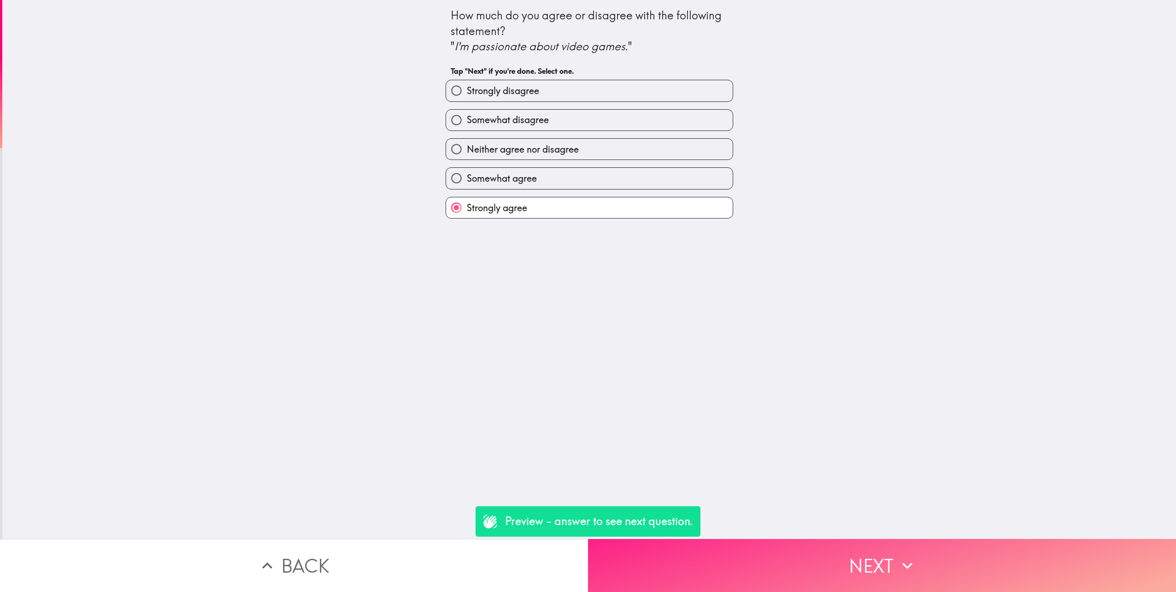
click at [852, 554] on button "Next" at bounding box center [882, 565] width 588 height 53
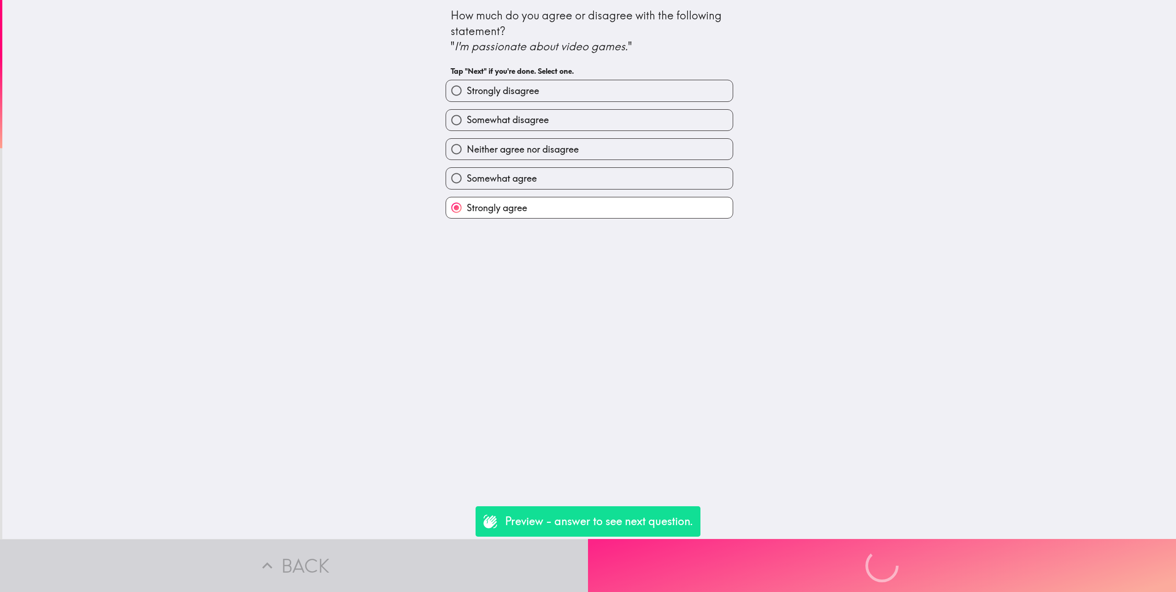
click at [852, 554] on div "Preview - answer to see next question. Back Next" at bounding box center [588, 565] width 1176 height 53
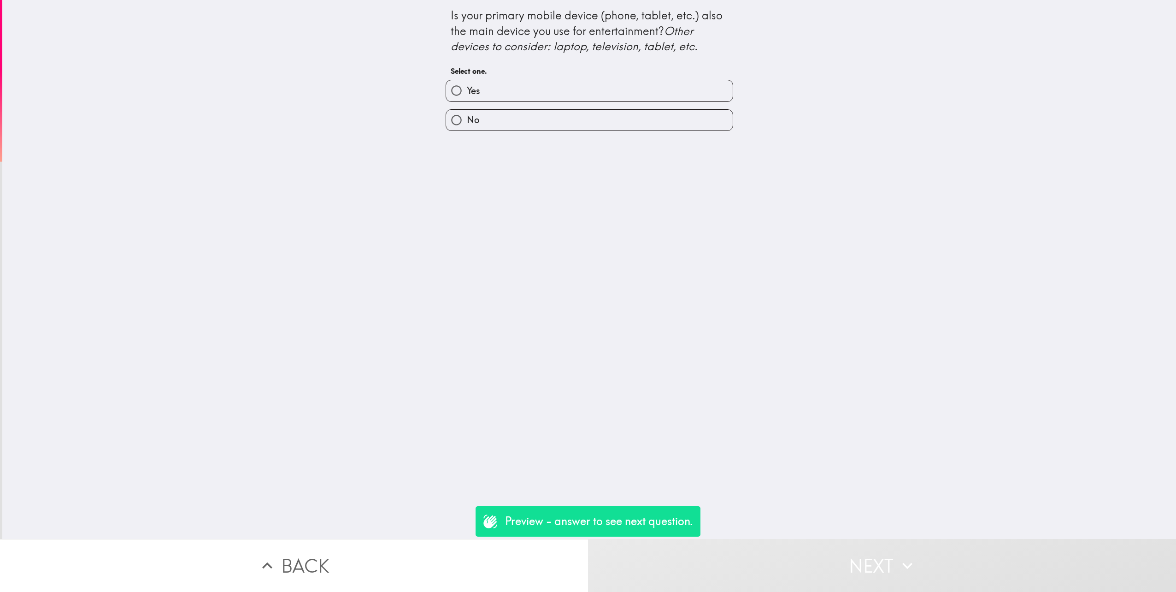
click at [647, 187] on div "Is your primary mobile device (phone, tablet, etc.) also the main device you us…" at bounding box center [589, 269] width 1174 height 539
click at [516, 101] on label "Yes" at bounding box center [589, 90] width 287 height 21
click at [467, 101] on input "Yes" at bounding box center [456, 90] width 21 height 21
radio input "true"
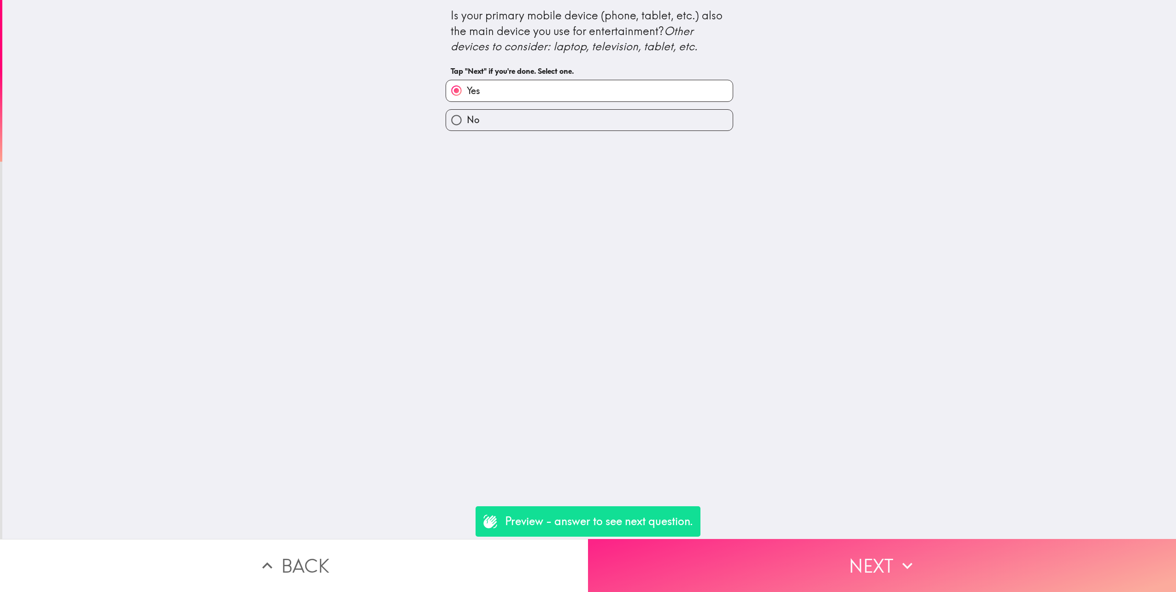
click at [877, 567] on button "Next" at bounding box center [882, 565] width 588 height 53
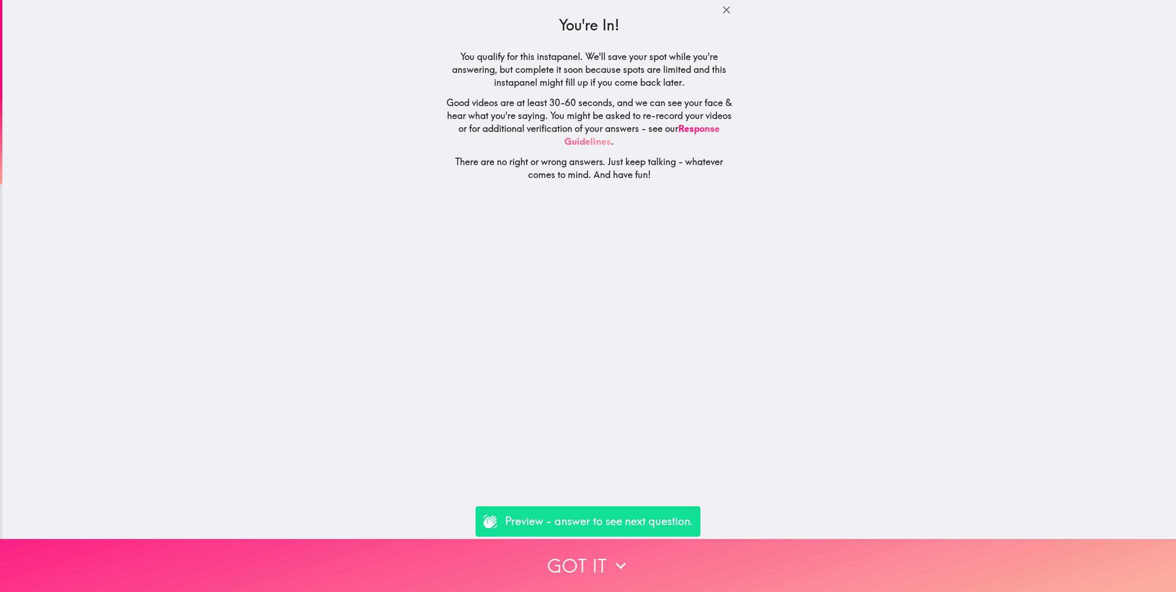
click at [676, 561] on button "Got it" at bounding box center [588, 565] width 1176 height 53
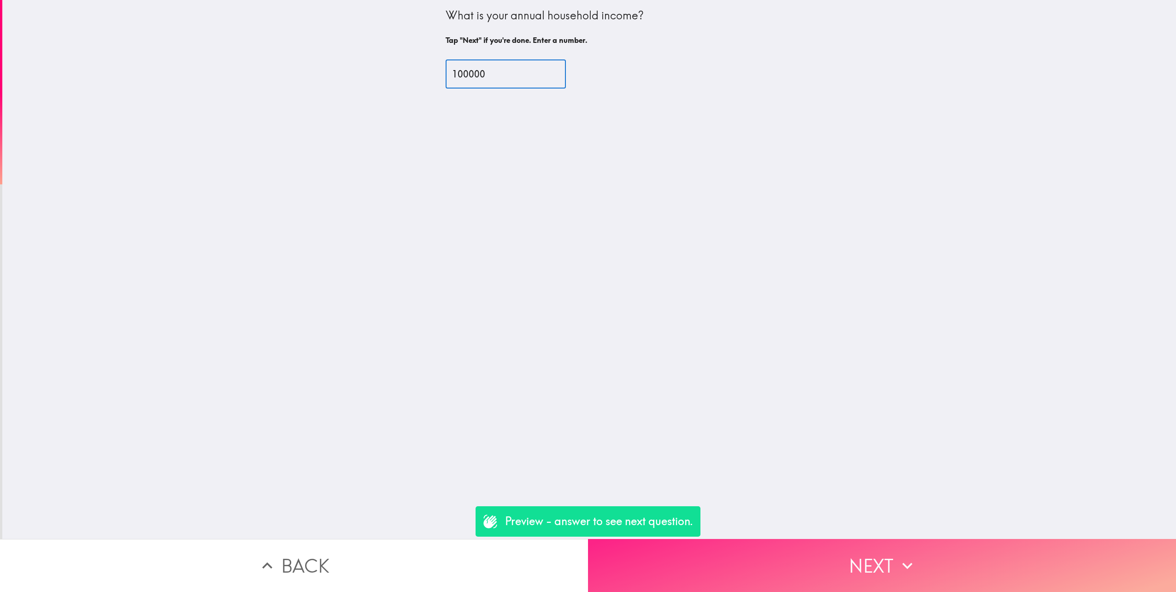
type input "100000"
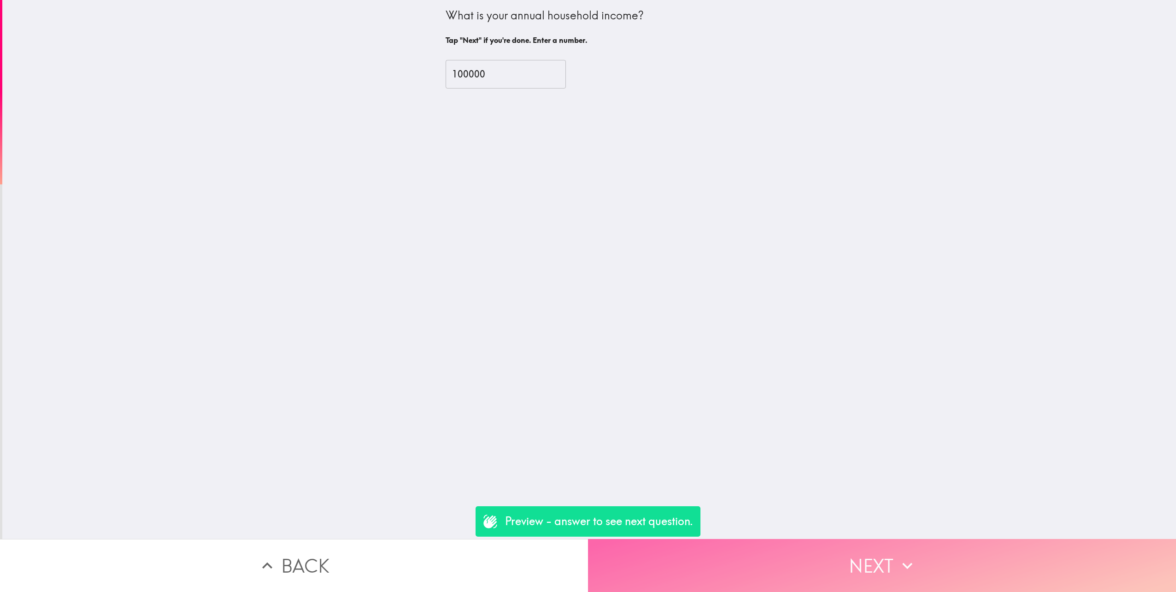
click at [911, 545] on button "Next" at bounding box center [882, 565] width 588 height 53
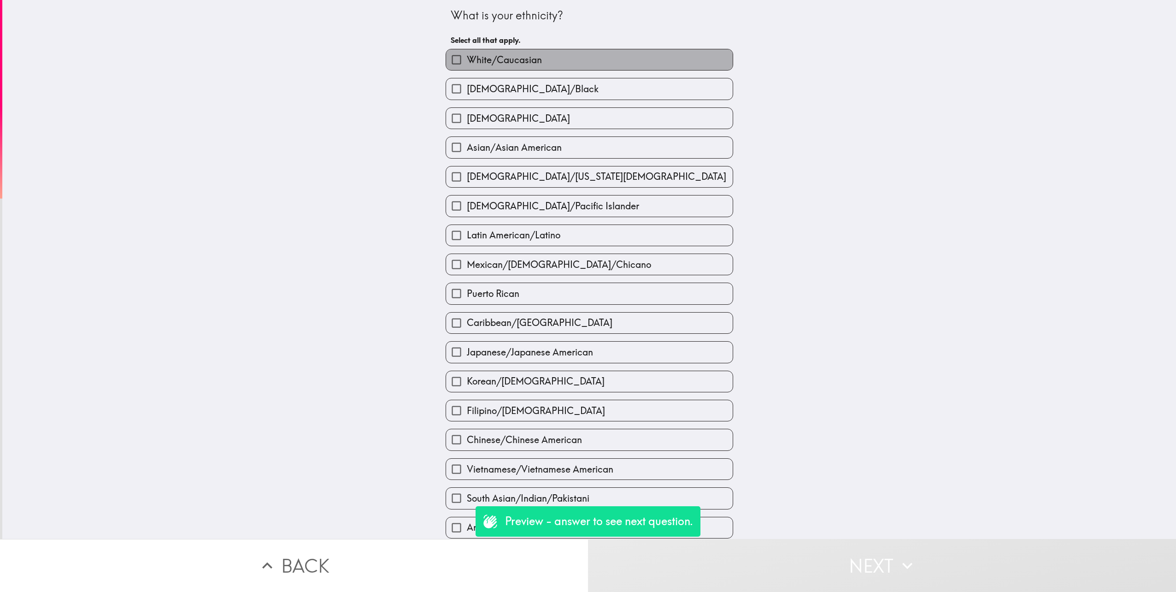
click at [550, 57] on label "White/Caucasian" at bounding box center [589, 59] width 287 height 21
click at [467, 57] on input "White/Caucasian" at bounding box center [456, 59] width 21 height 21
checkbox input "true"
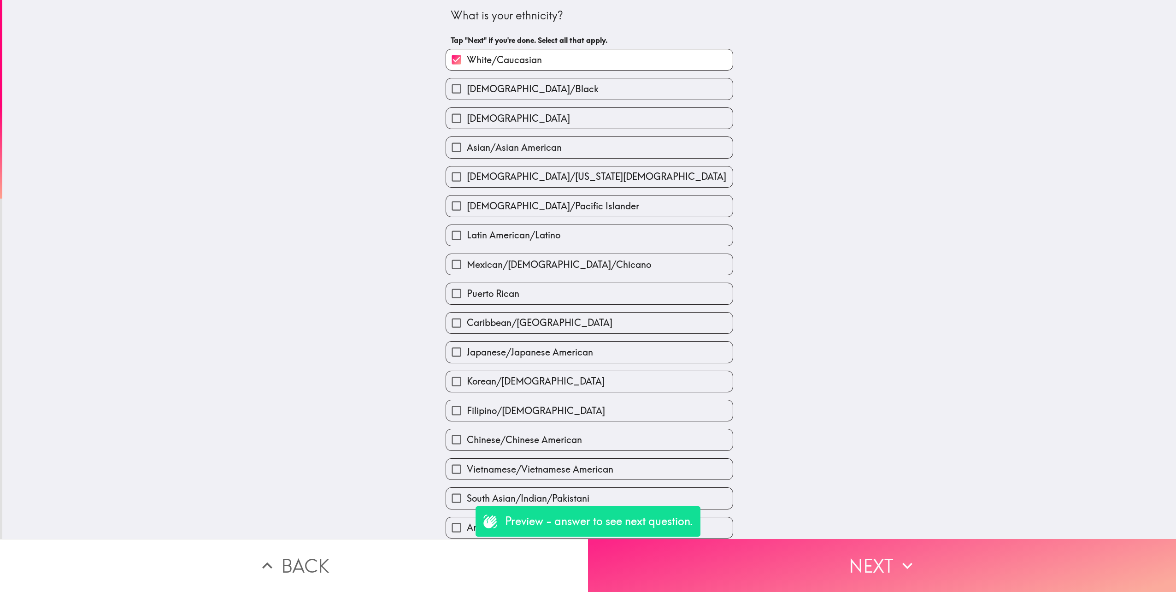
click at [862, 558] on button "Next" at bounding box center [882, 565] width 588 height 53
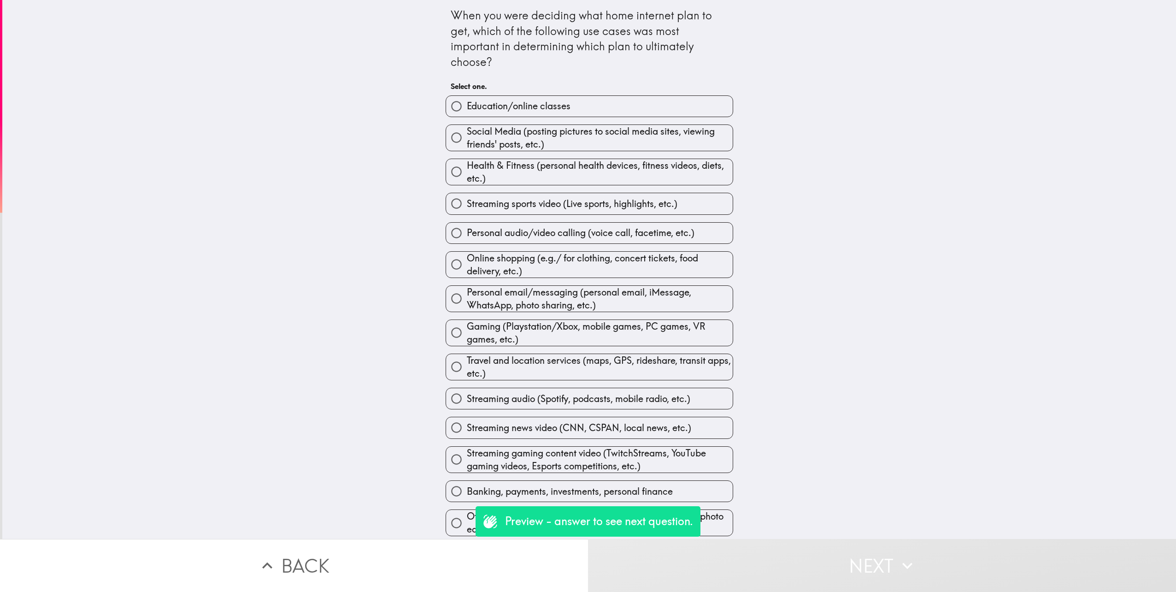
scroll to position [195, 0]
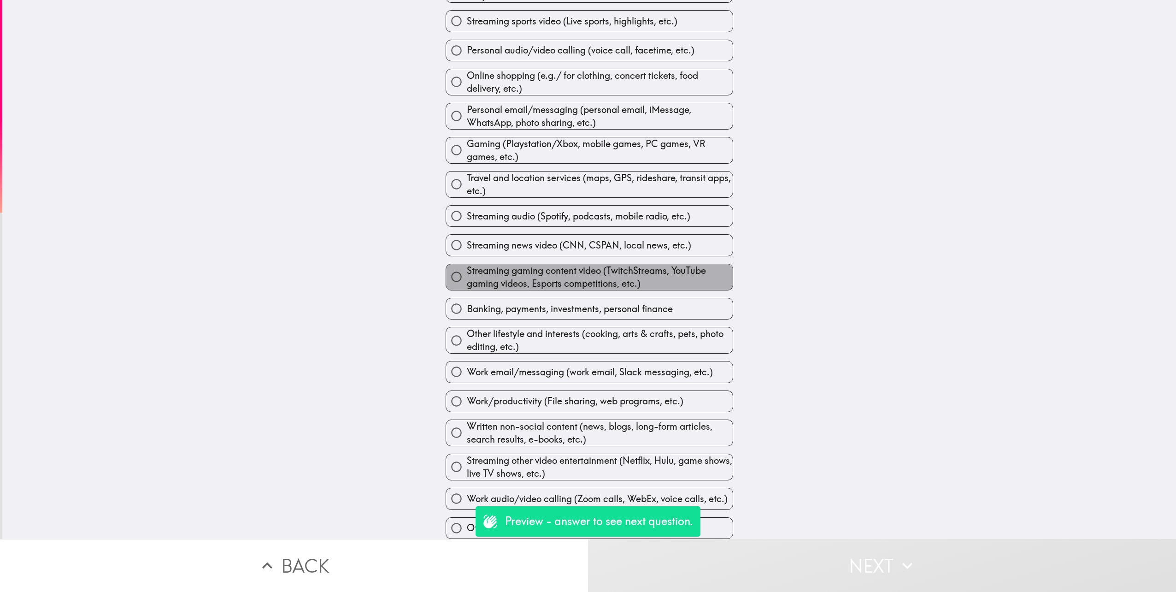
click at [498, 271] on span "Streaming gaming content video (TwitchStreams, YouTube gaming videos, Esports c…" at bounding box center [600, 277] width 266 height 26
click at [467, 271] on input "Streaming gaming content video (TwitchStreams, YouTube gaming videos, Esports c…" at bounding box center [456, 276] width 21 height 21
radio input "true"
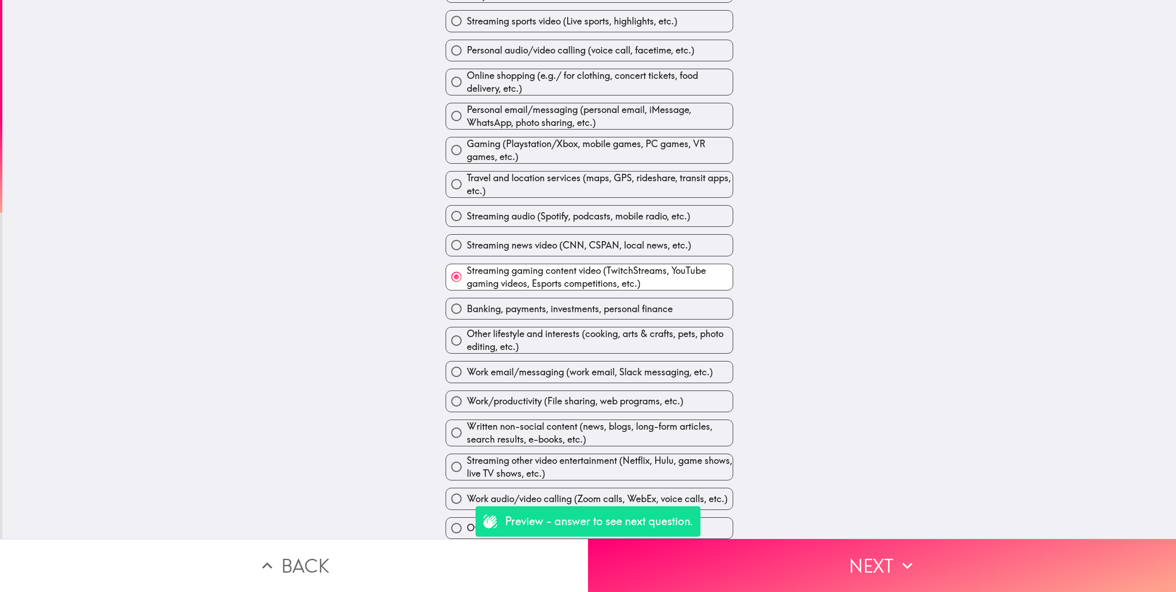
click at [527, 210] on span "Streaming audio (Spotify, podcasts, mobile radio, etc.)" at bounding box center [579, 216] width 224 height 13
click at [467, 206] on input "Streaming audio (Spotify, podcasts, mobile radio, etc.)" at bounding box center [456, 216] width 21 height 21
radio input "true"
click at [590, 455] on span "Streaming other video entertainment (Netflix, Hulu, game shows, live TV shows, …" at bounding box center [600, 467] width 266 height 26
click at [467, 456] on input "Streaming other video entertainment (Netflix, Hulu, game shows, live TV shows, …" at bounding box center [456, 466] width 21 height 21
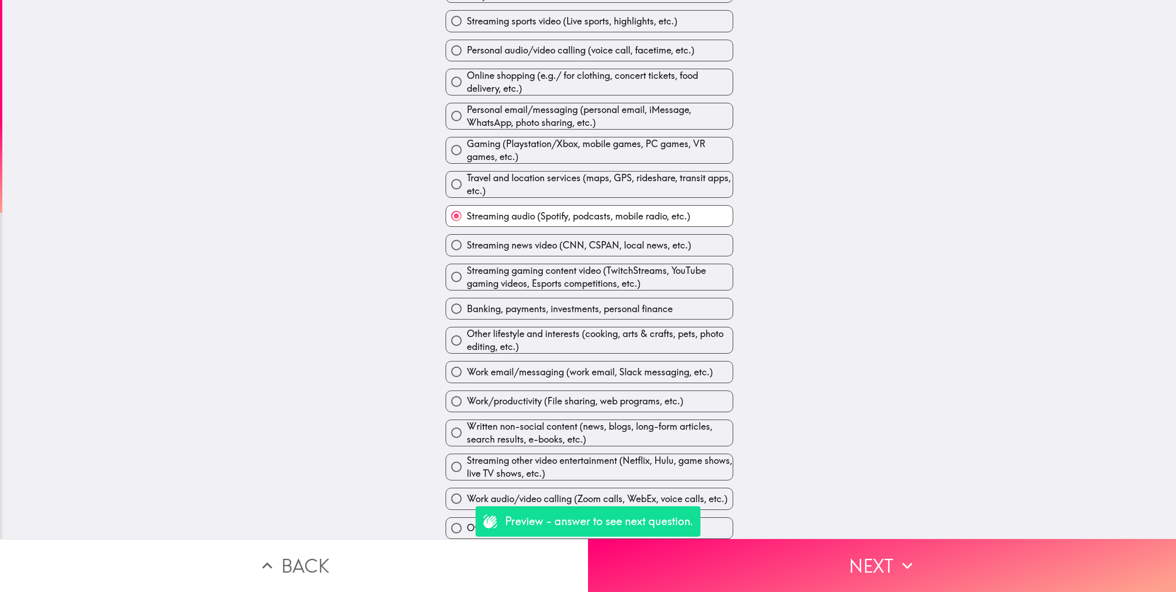
radio input "true"
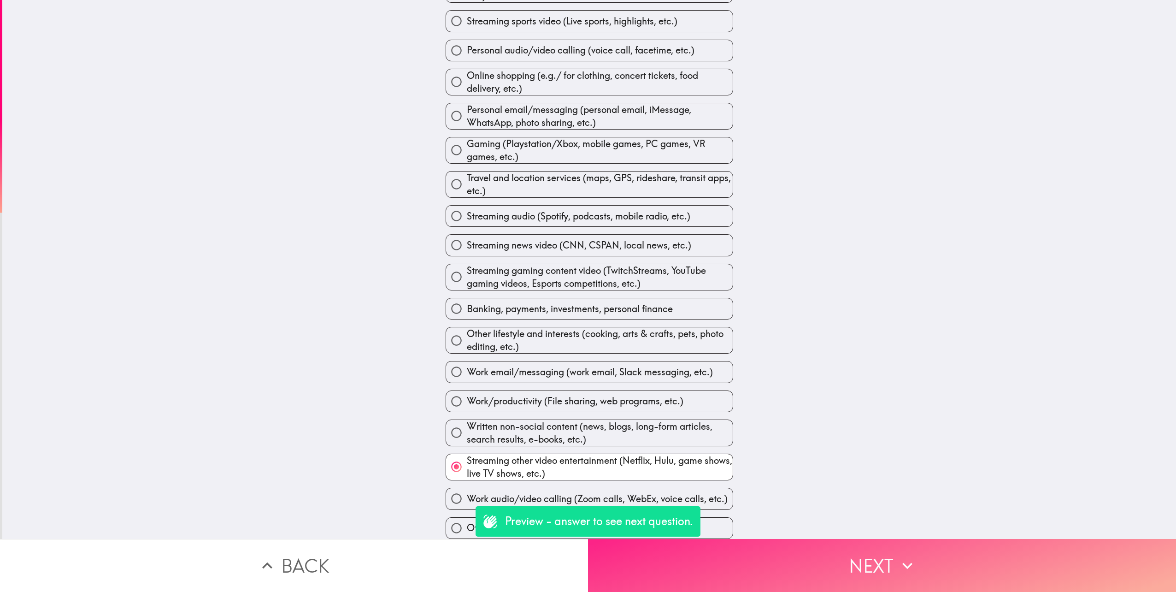
click at [862, 543] on button "Next" at bounding box center [882, 565] width 588 height 53
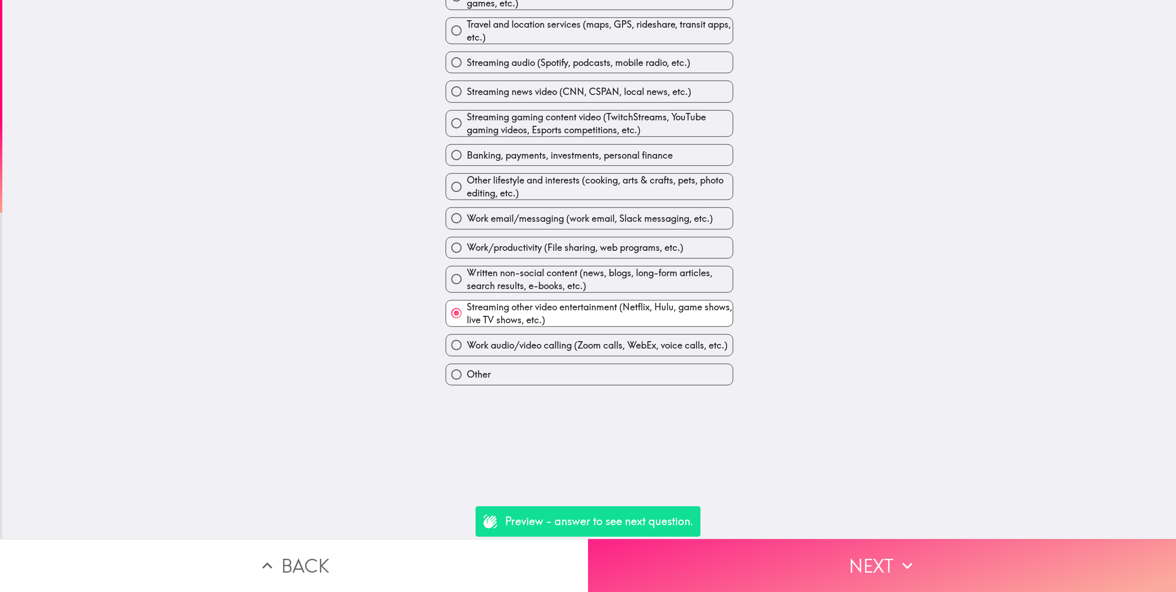
scroll to position [0, 0]
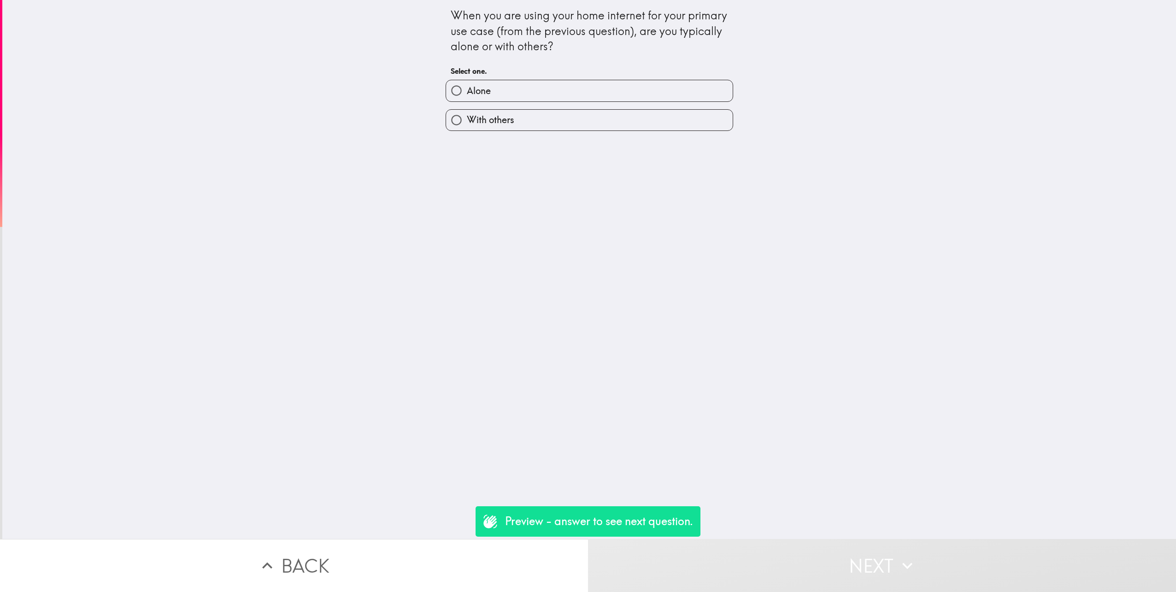
drag, startPoint x: 512, startPoint y: 121, endPoint x: 513, endPoint y: 126, distance: 5.3
click at [512, 122] on label "With others" at bounding box center [589, 120] width 287 height 21
click at [467, 122] on input "With others" at bounding box center [456, 120] width 21 height 21
radio input "true"
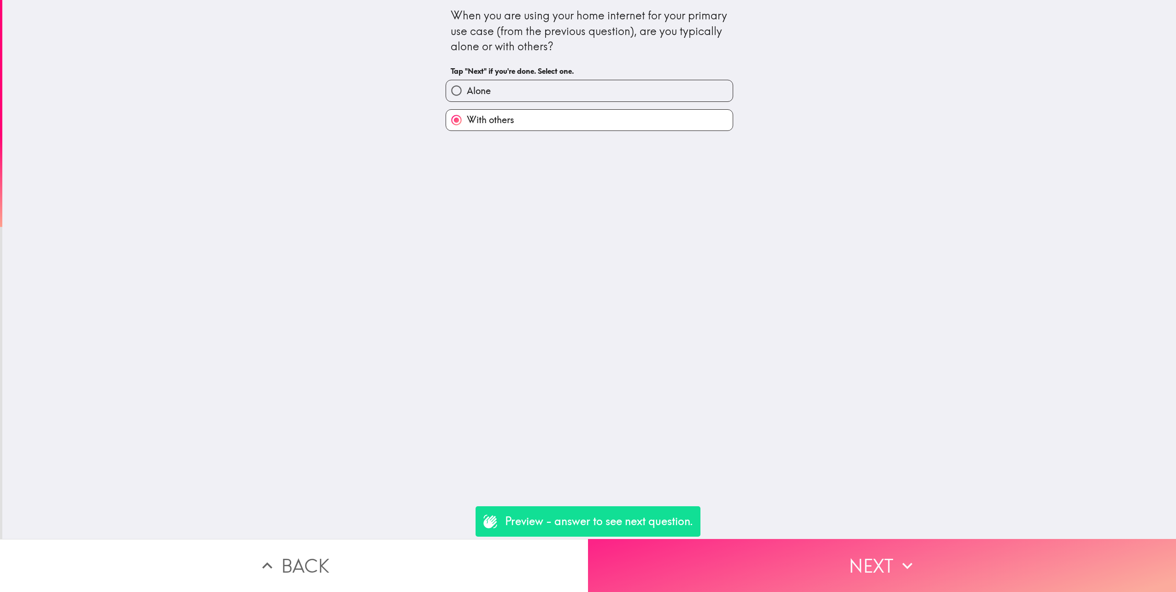
click at [856, 540] on button "Next" at bounding box center [882, 565] width 588 height 53
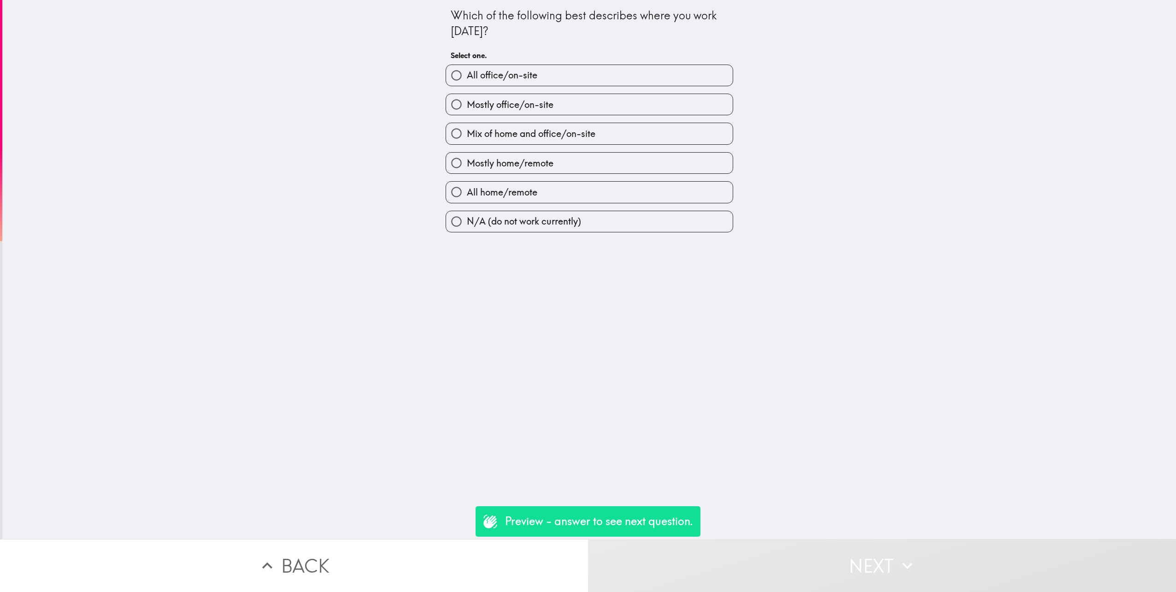
click at [523, 96] on label "Mostly office/on-site" at bounding box center [589, 104] width 287 height 21
click at [467, 96] on input "Mostly office/on-site" at bounding box center [456, 104] width 21 height 21
radio input "true"
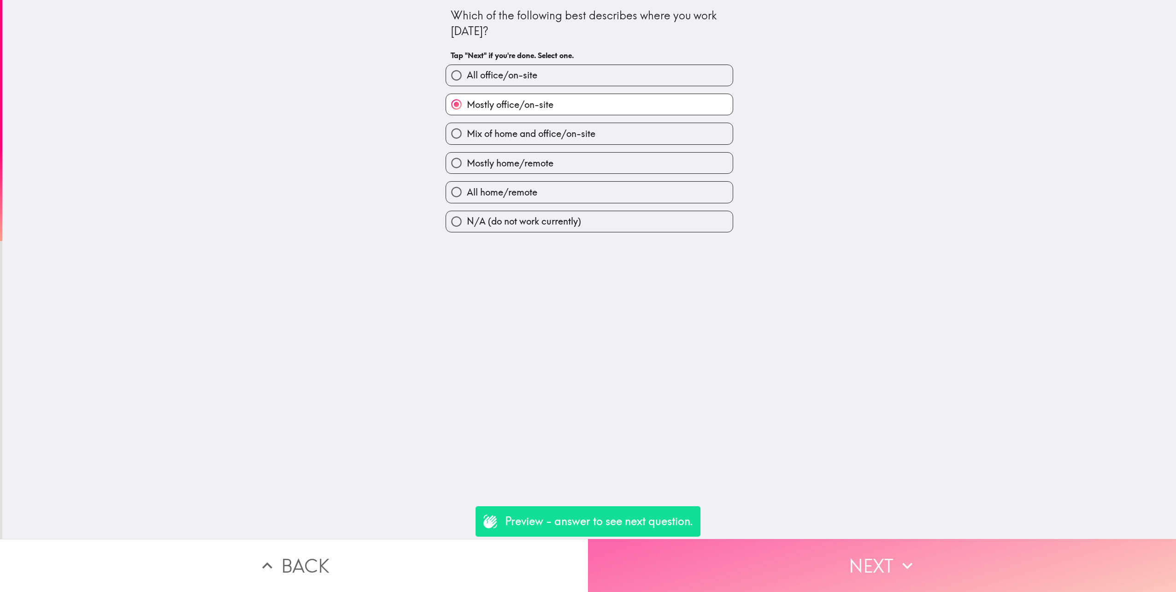
click at [852, 554] on button "Next" at bounding box center [882, 565] width 588 height 53
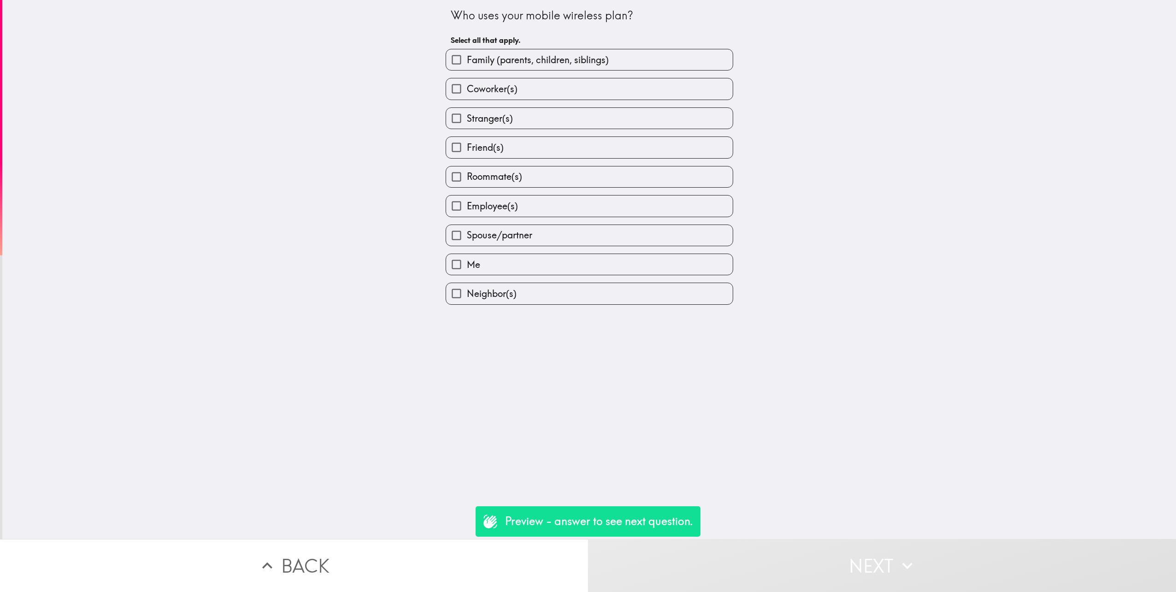
click at [478, 237] on span "Spouse/partner" at bounding box center [499, 235] width 65 height 13
click at [467, 237] on input "Spouse/partner" at bounding box center [456, 235] width 21 height 21
checkbox input "true"
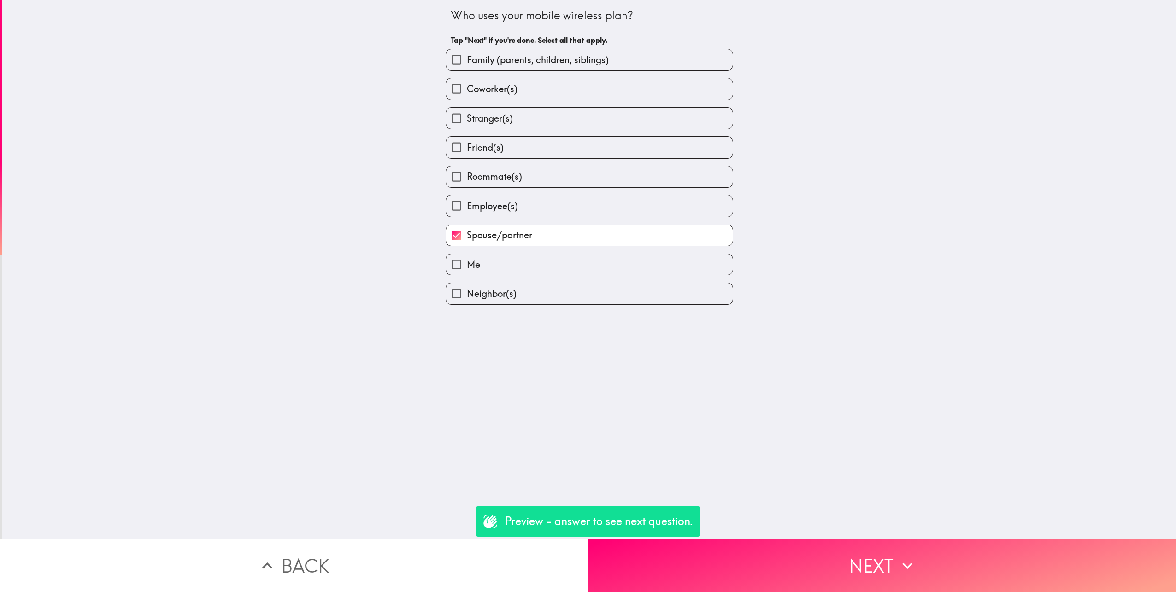
click at [474, 264] on label "Me" at bounding box center [589, 264] width 287 height 21
click at [467, 264] on input "Me" at bounding box center [456, 264] width 21 height 21
checkbox input "true"
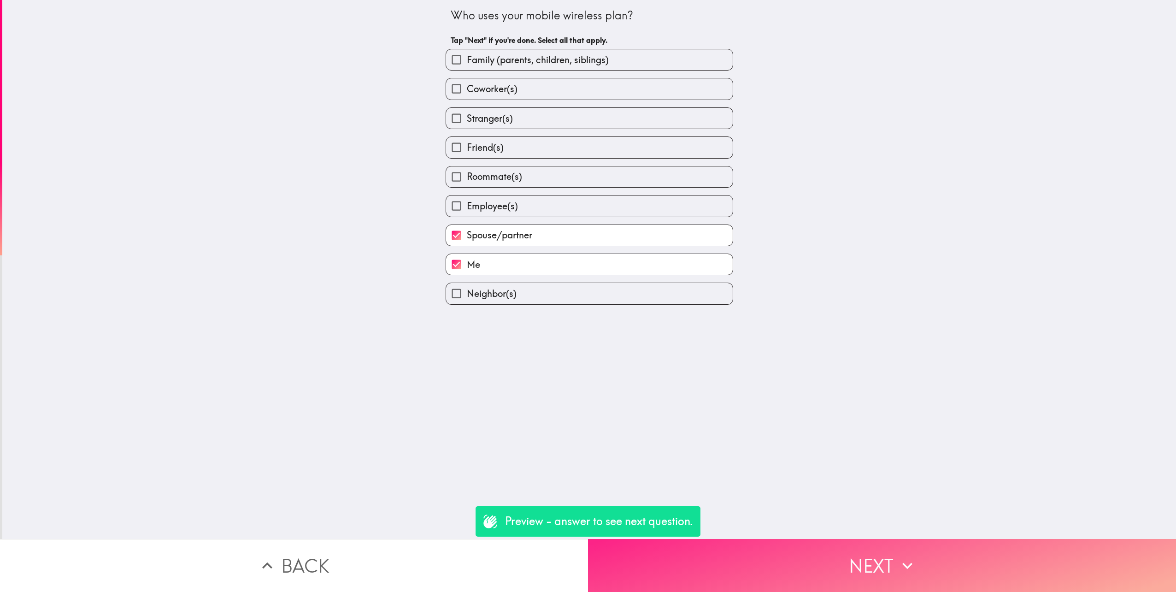
click at [884, 555] on button "Next" at bounding box center [882, 565] width 588 height 53
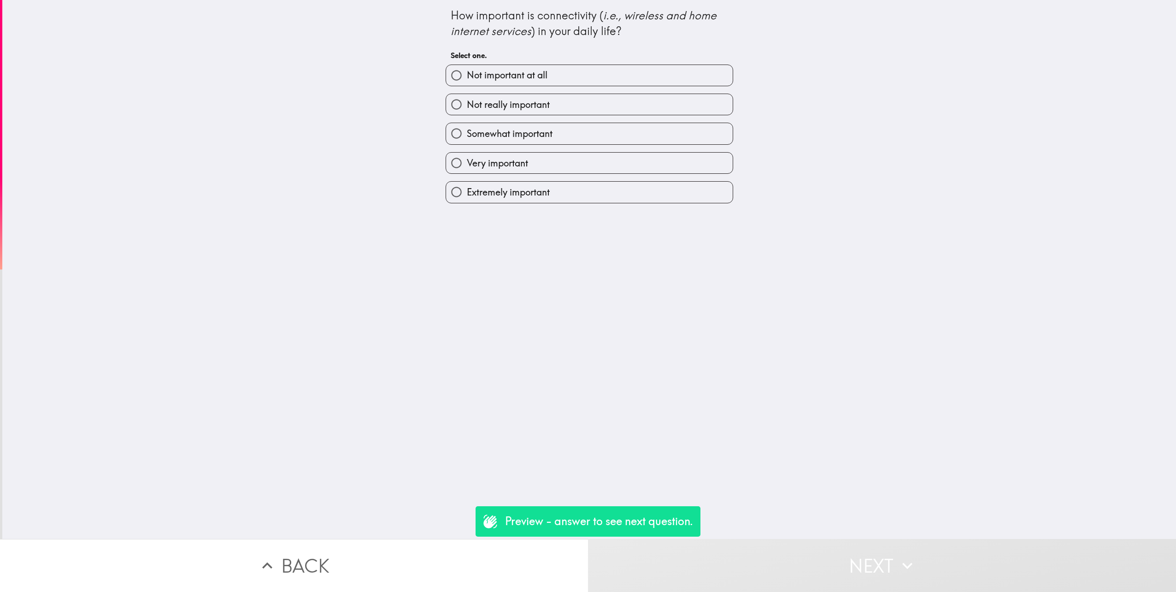
click at [512, 166] on span "Very important" at bounding box center [497, 163] width 61 height 13
click at [467, 166] on input "Very important" at bounding box center [456, 163] width 21 height 21
radio input "true"
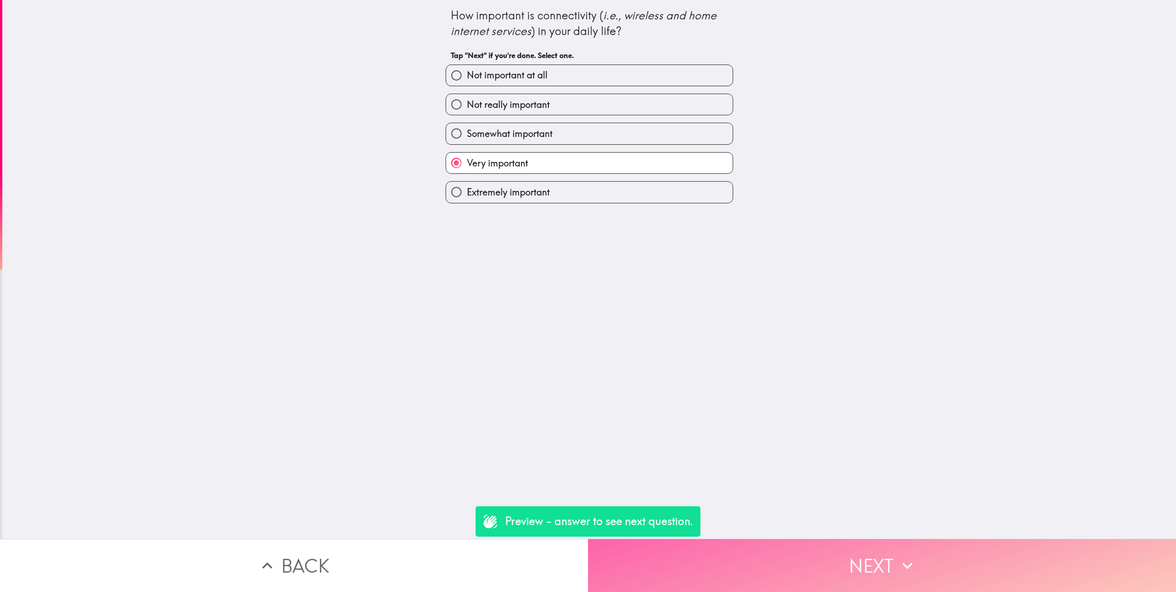
click at [908, 559] on icon "button" at bounding box center [908, 565] width 20 height 20
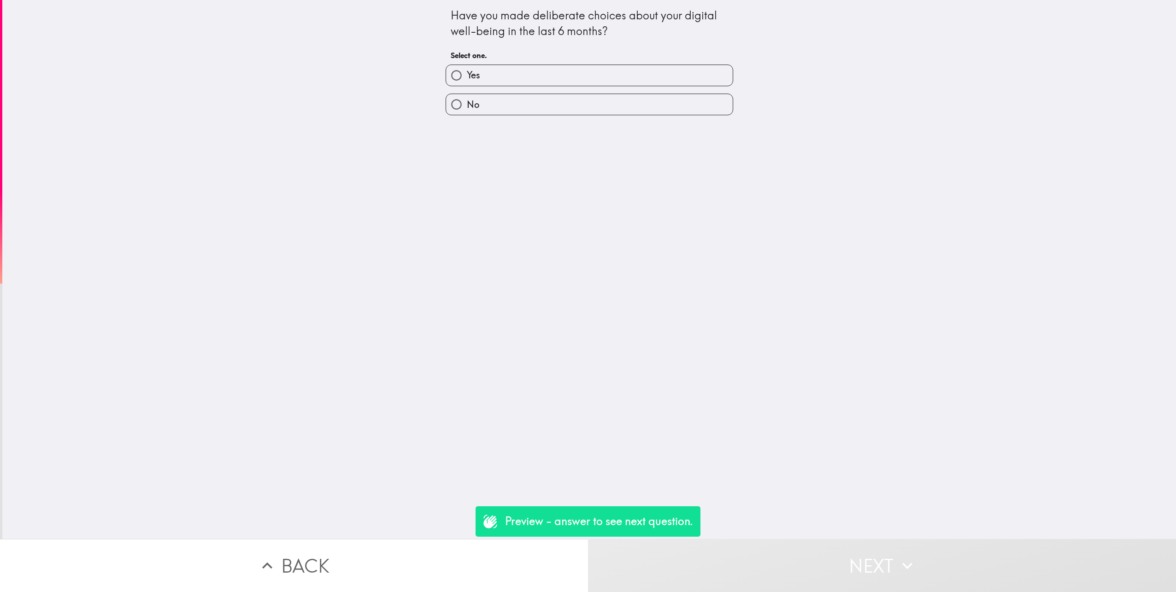
click at [573, 77] on label "Yes" at bounding box center [589, 75] width 287 height 21
click at [467, 77] on input "Yes" at bounding box center [456, 75] width 21 height 21
radio input "true"
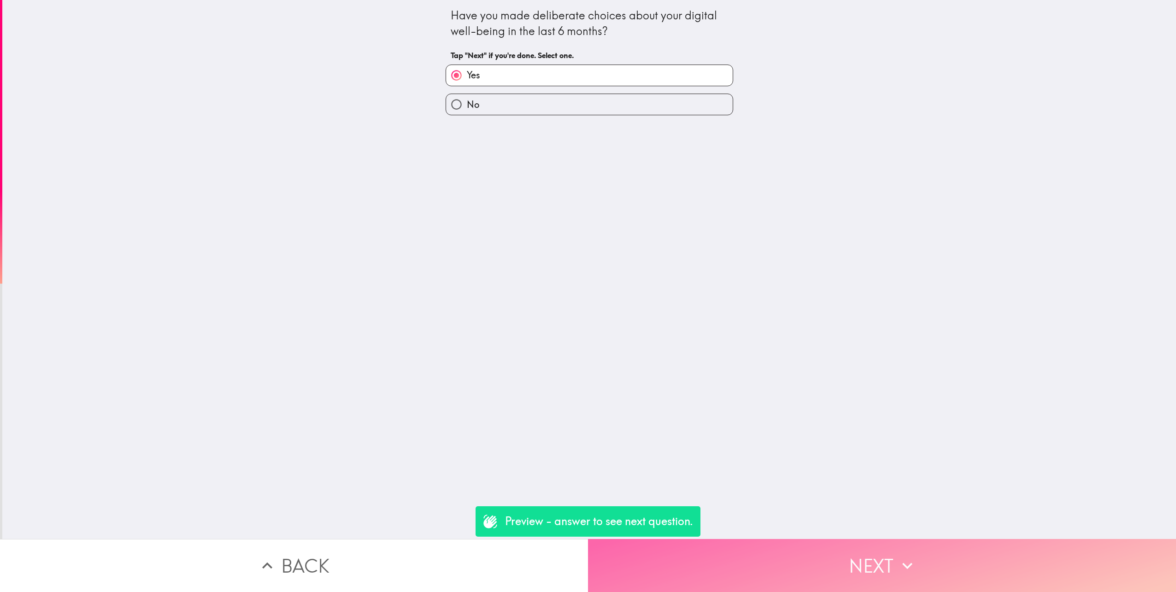
click at [898, 558] on icon "button" at bounding box center [908, 565] width 20 height 20
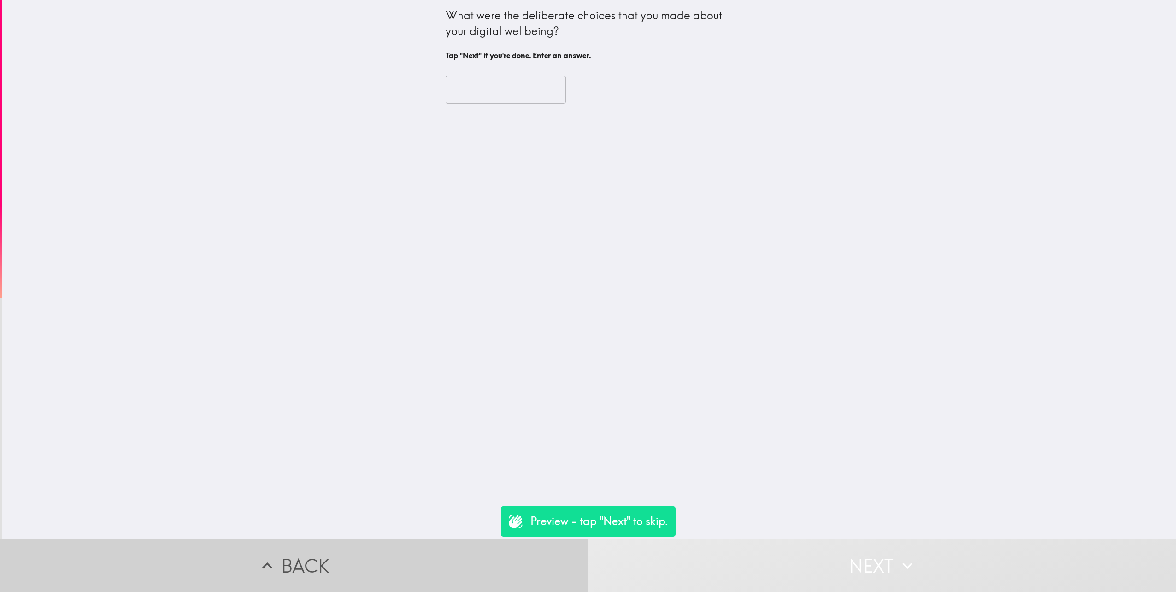
click at [394, 551] on button "Back" at bounding box center [294, 565] width 588 height 53
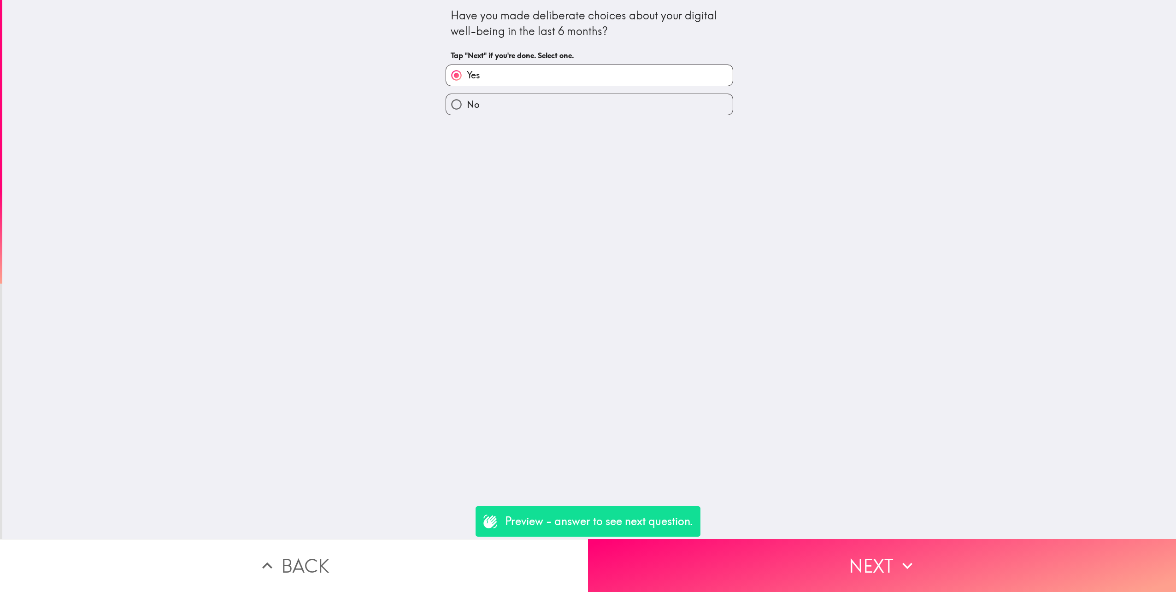
click at [505, 108] on label "No" at bounding box center [589, 104] width 287 height 21
click at [467, 108] on input "No" at bounding box center [456, 104] width 21 height 21
radio input "true"
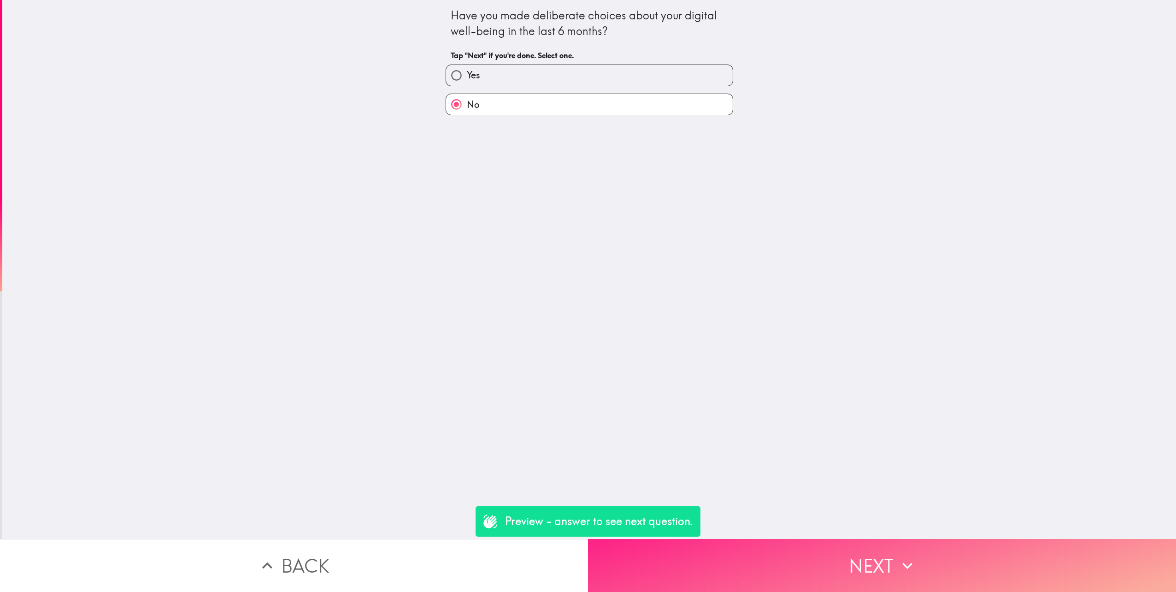
click at [860, 543] on button "Next" at bounding box center [882, 565] width 588 height 53
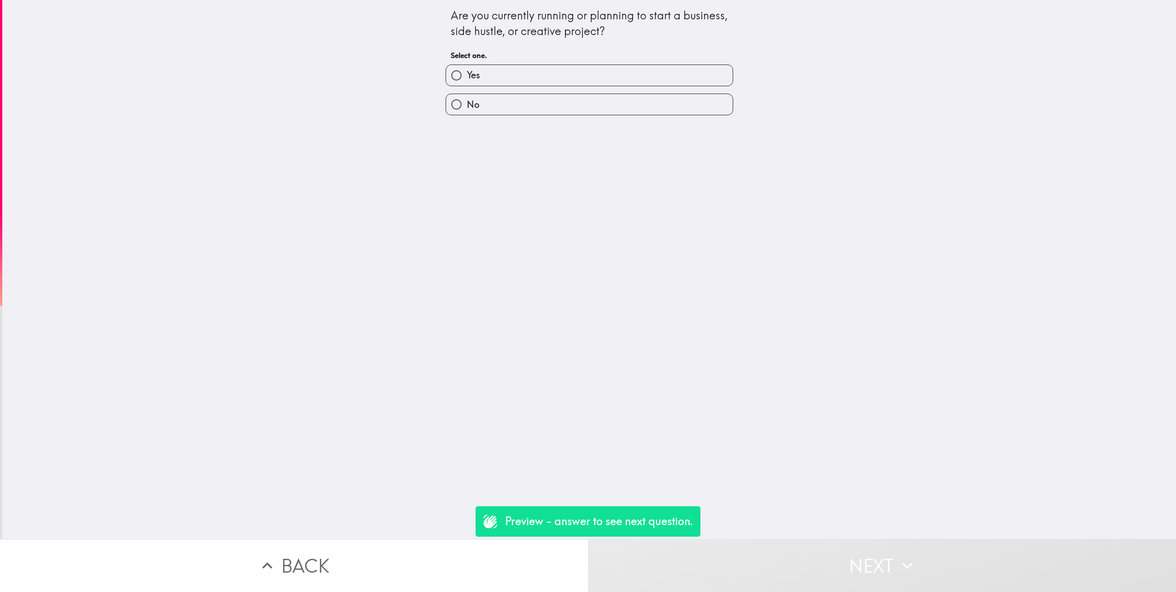
click at [509, 104] on label "No" at bounding box center [589, 104] width 287 height 21
click at [467, 104] on input "No" at bounding box center [456, 104] width 21 height 21
radio input "true"
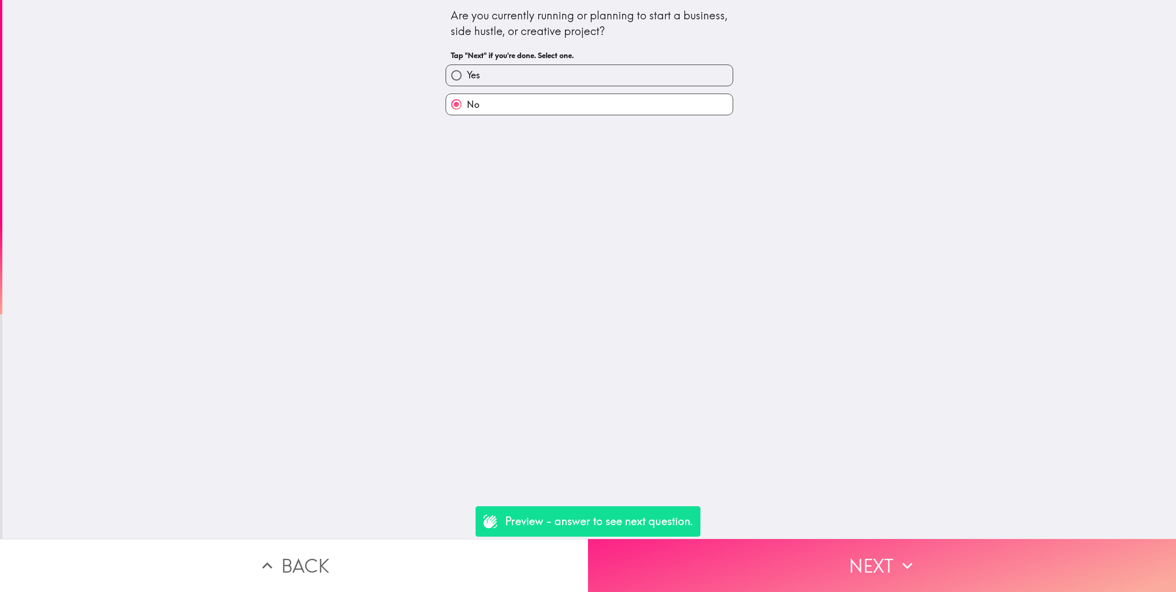
click at [862, 556] on button "Next" at bounding box center [882, 565] width 588 height 53
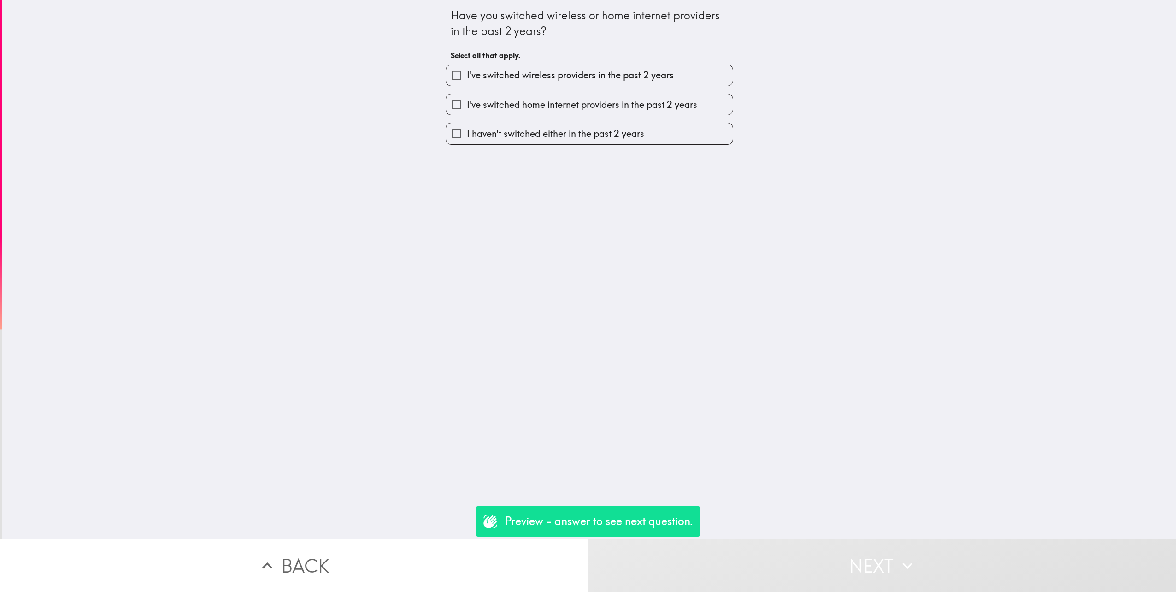
click at [542, 78] on span "I've switched wireless providers in the past 2 years" at bounding box center [570, 75] width 207 height 13
click at [467, 78] on input "I've switched wireless providers in the past 2 years" at bounding box center [456, 75] width 21 height 21
checkbox input "true"
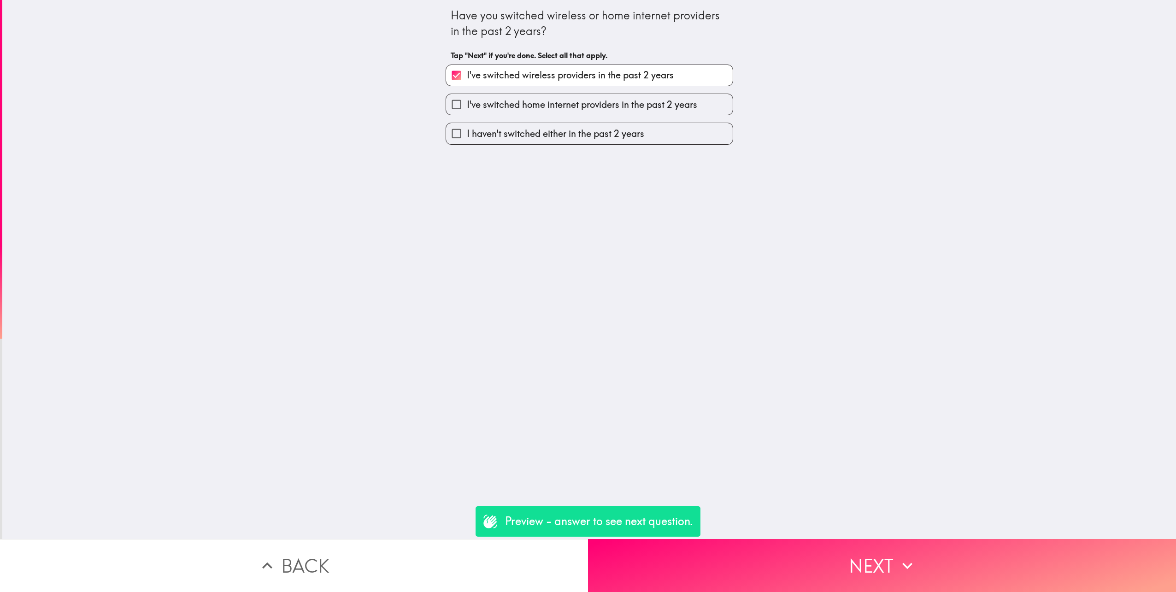
click at [538, 112] on label "I've switched home internet providers in the past 2 years" at bounding box center [589, 104] width 287 height 21
click at [467, 112] on input "I've switched home internet providers in the past 2 years" at bounding box center [456, 104] width 21 height 21
checkbox input "true"
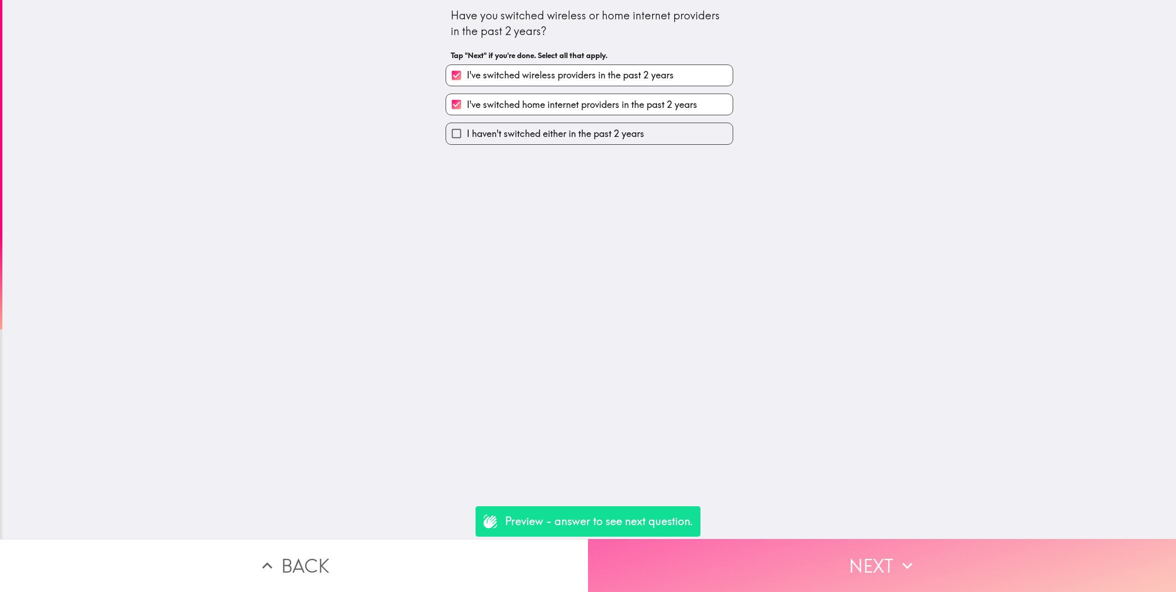
click at [868, 573] on button "Next" at bounding box center [882, 565] width 588 height 53
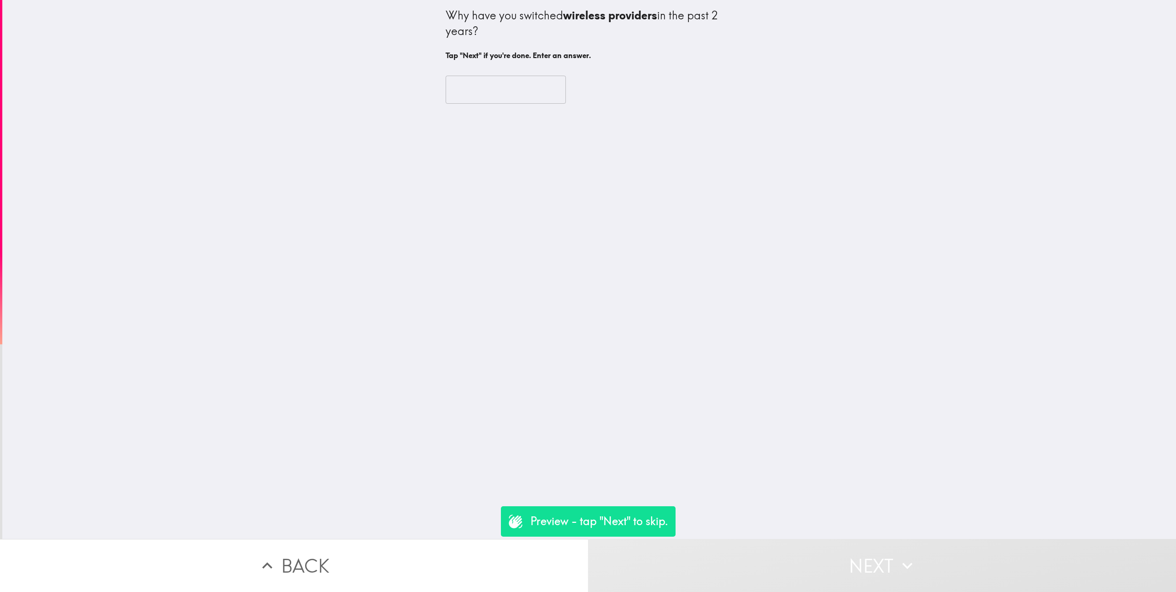
drag, startPoint x: 473, startPoint y: 69, endPoint x: 473, endPoint y: 77, distance: 7.4
click at [473, 71] on div "​" at bounding box center [590, 90] width 288 height 51
click at [473, 83] on input "text" at bounding box center [506, 90] width 120 height 29
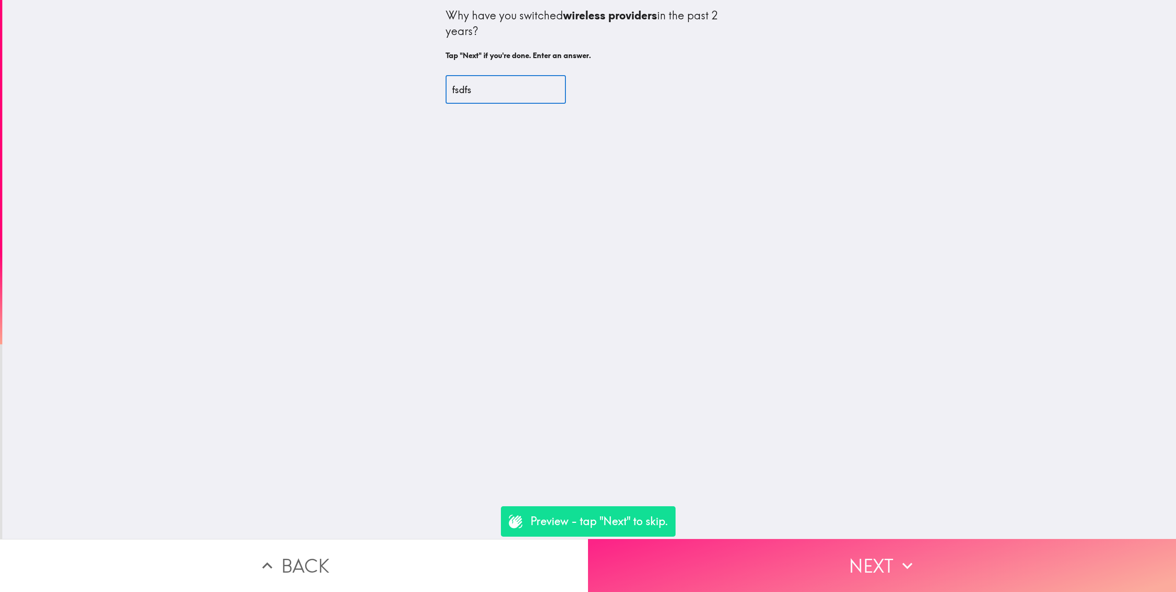
type input "fsdfs"
click at [863, 554] on button "Next" at bounding box center [882, 565] width 588 height 53
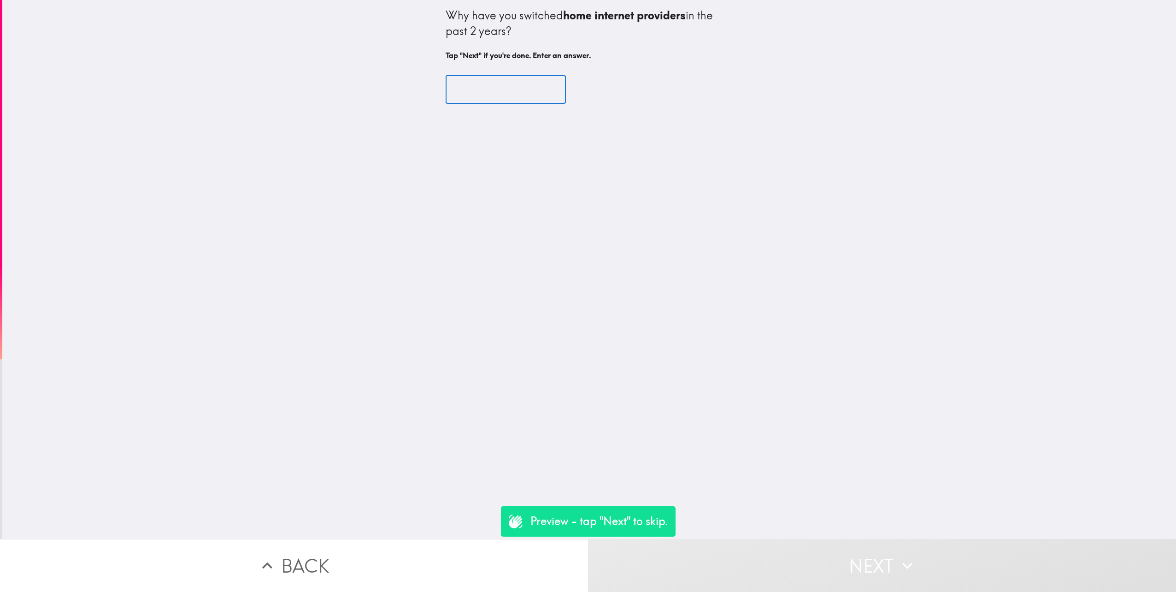
drag, startPoint x: 455, startPoint y: 94, endPoint x: 462, endPoint y: 101, distance: 9.8
click at [455, 96] on input "text" at bounding box center [506, 90] width 120 height 29
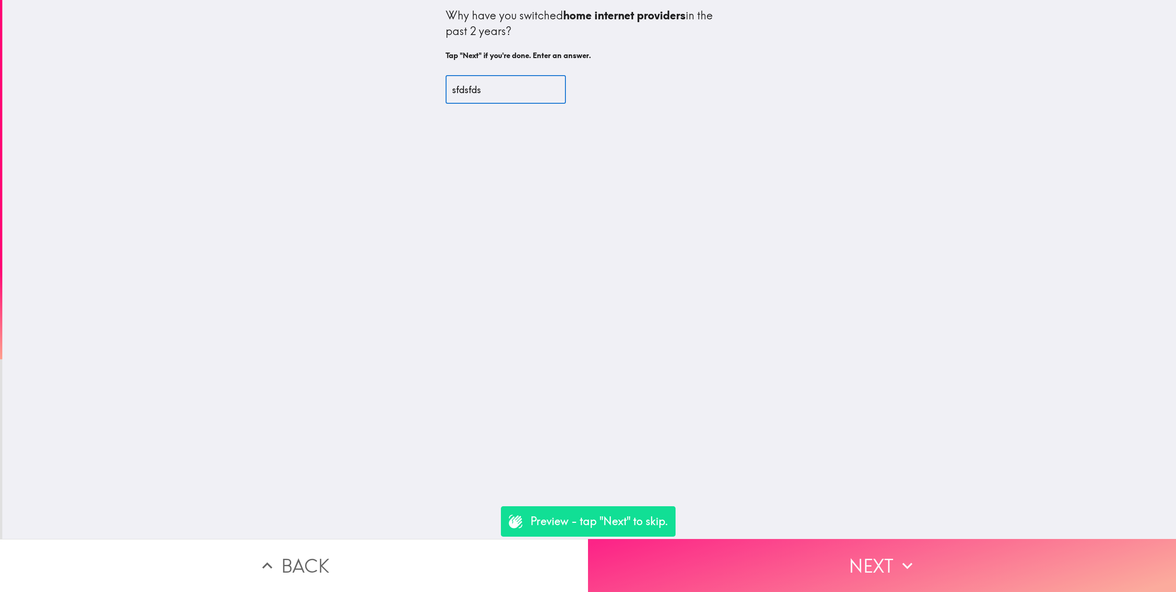
type input "sfdsfds"
click at [899, 563] on icon "button" at bounding box center [908, 565] width 20 height 20
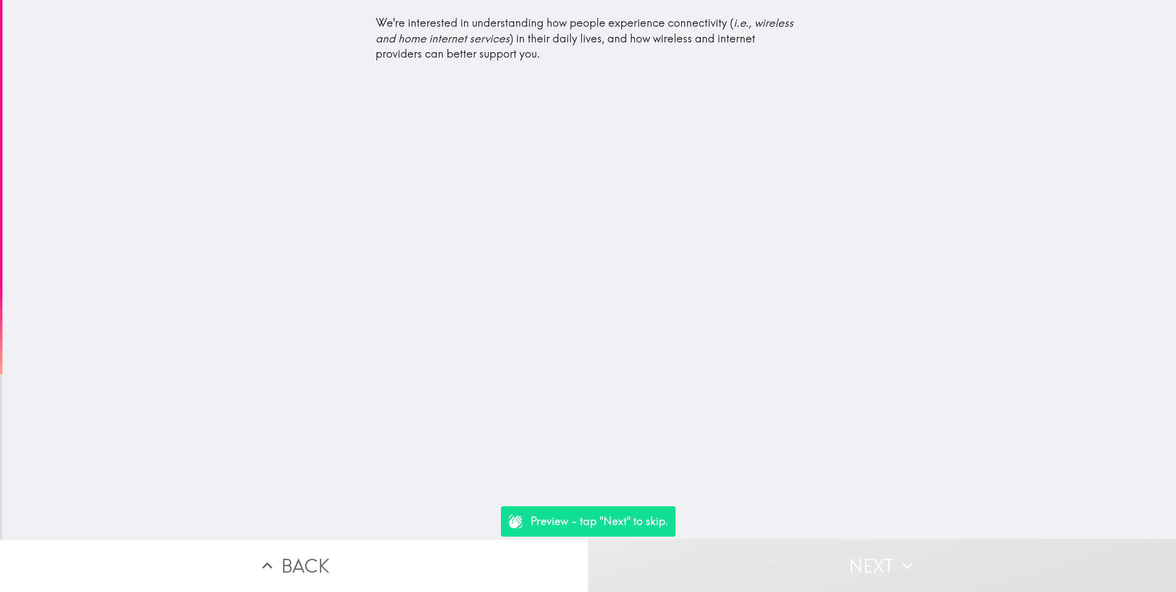
click at [883, 561] on button "Next" at bounding box center [882, 565] width 588 height 53
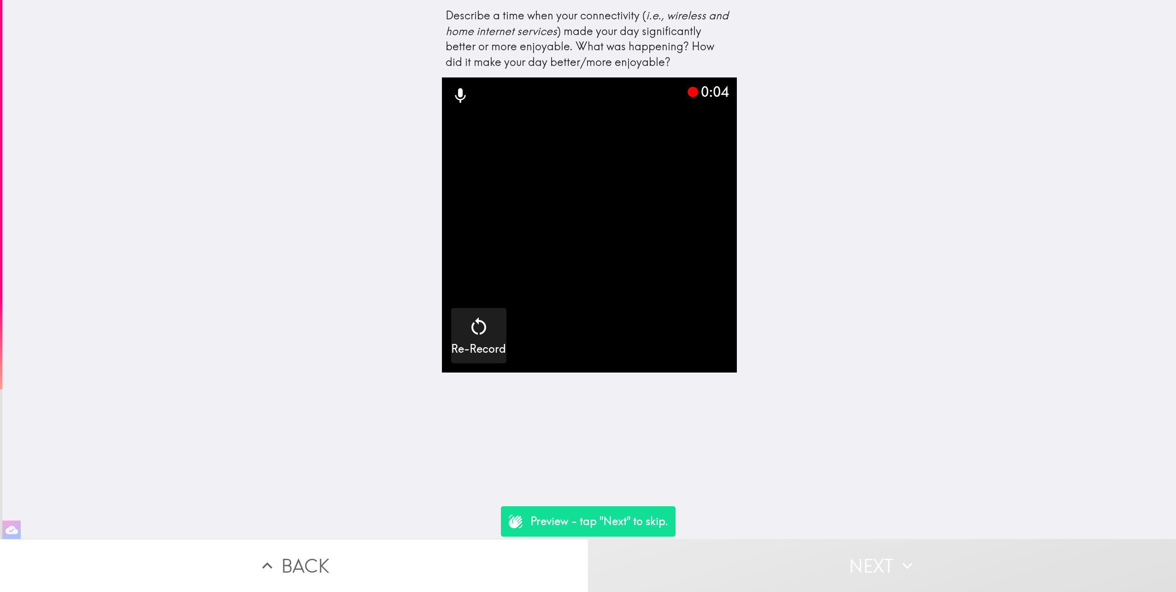
click at [840, 552] on button "Next" at bounding box center [882, 565] width 588 height 53
